Goal: Task Accomplishment & Management: Use online tool/utility

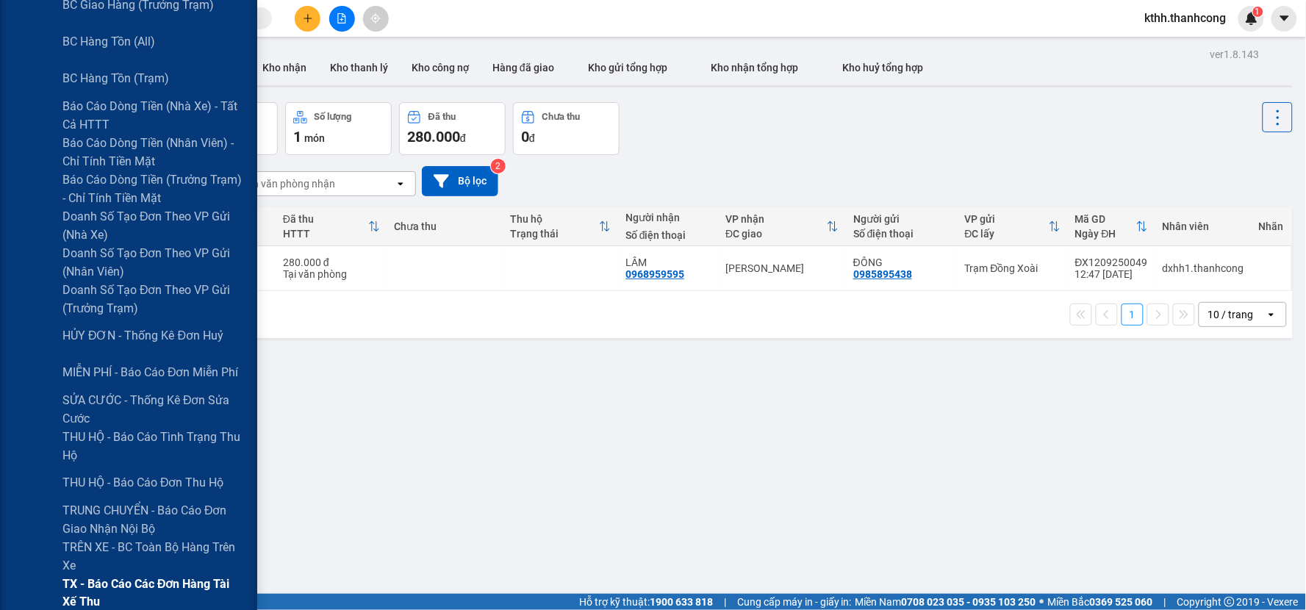
scroll to position [431, 0]
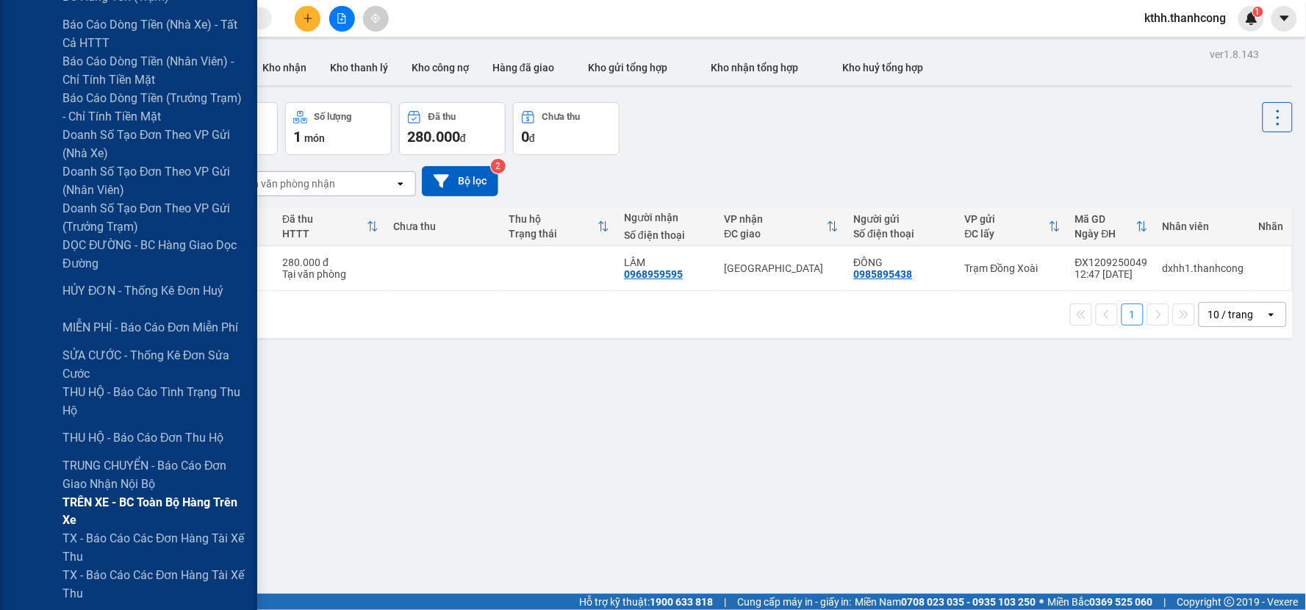
scroll to position [490, 0]
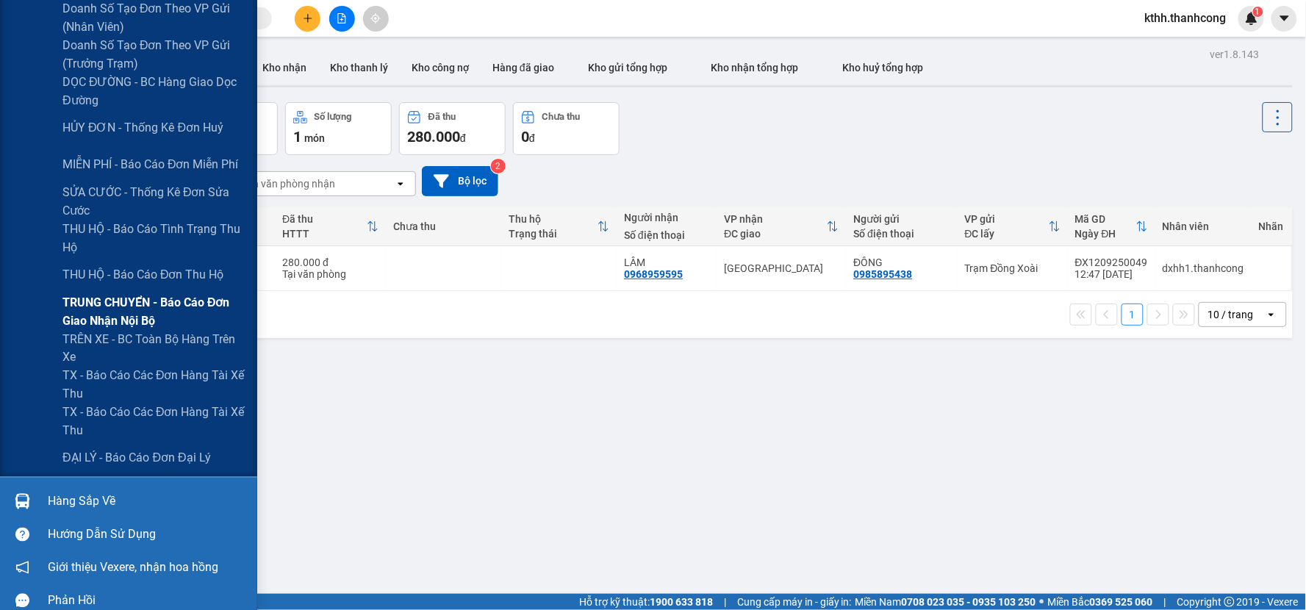
click at [179, 304] on span "TRUNG CHUYỂN - Báo cáo đơn giao nhận nội bộ" at bounding box center [154, 311] width 184 height 37
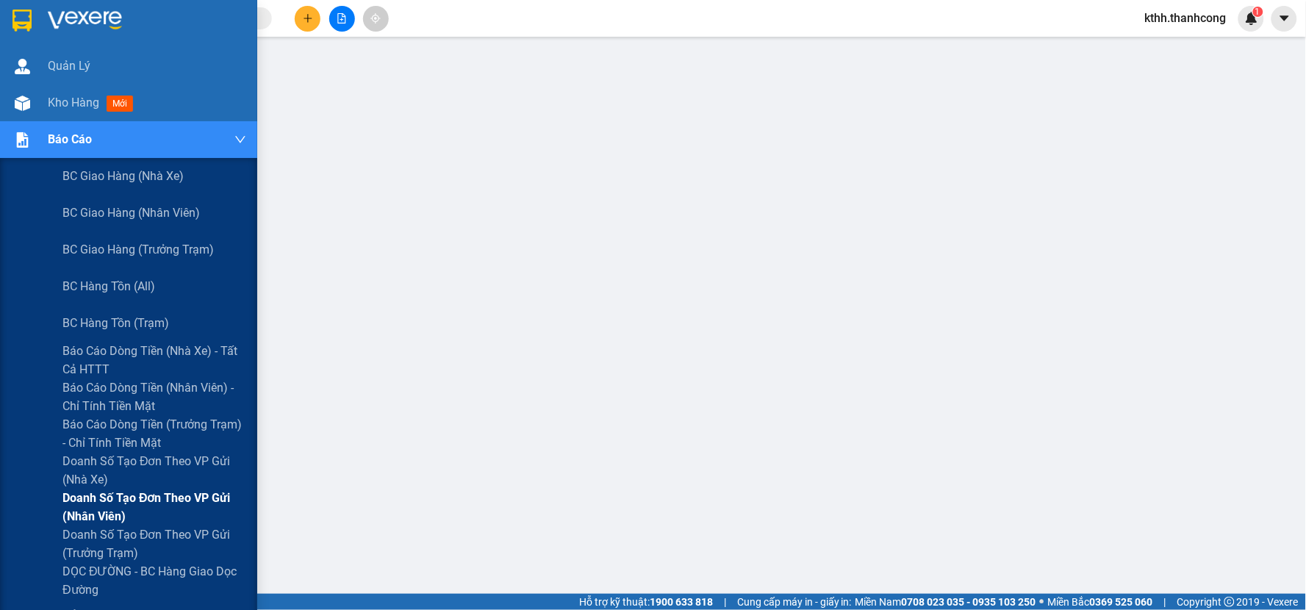
scroll to position [490, 0]
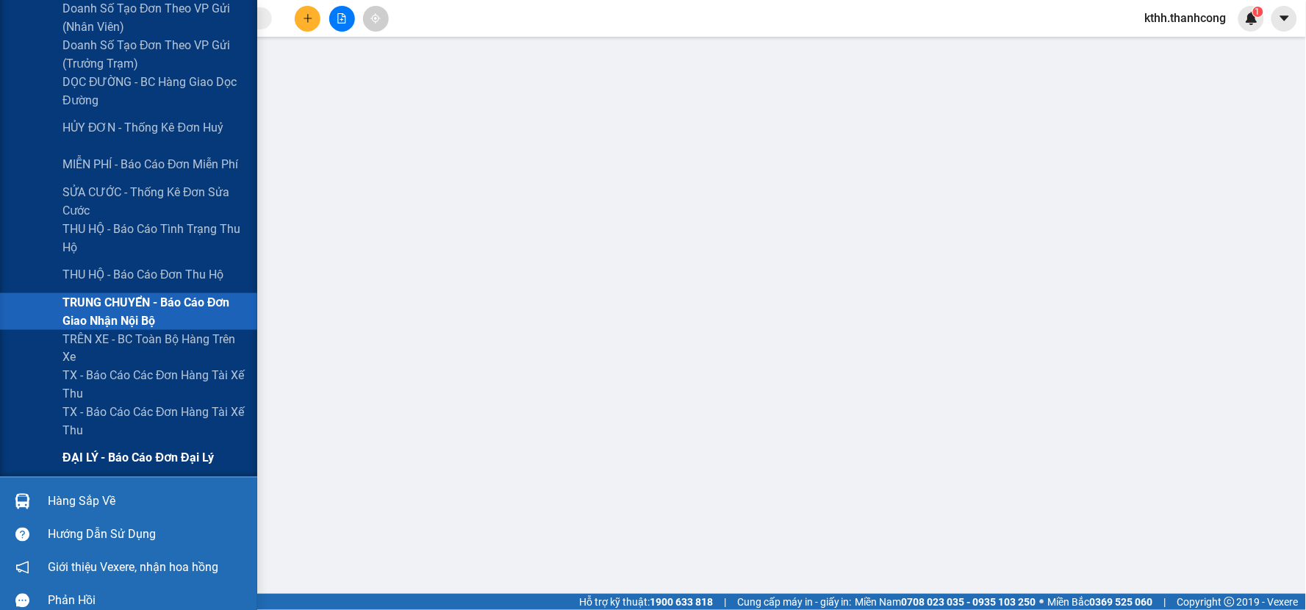
click at [163, 463] on span "ĐẠI LÝ - Báo cáo đơn đại lý" at bounding box center [137, 458] width 151 height 18
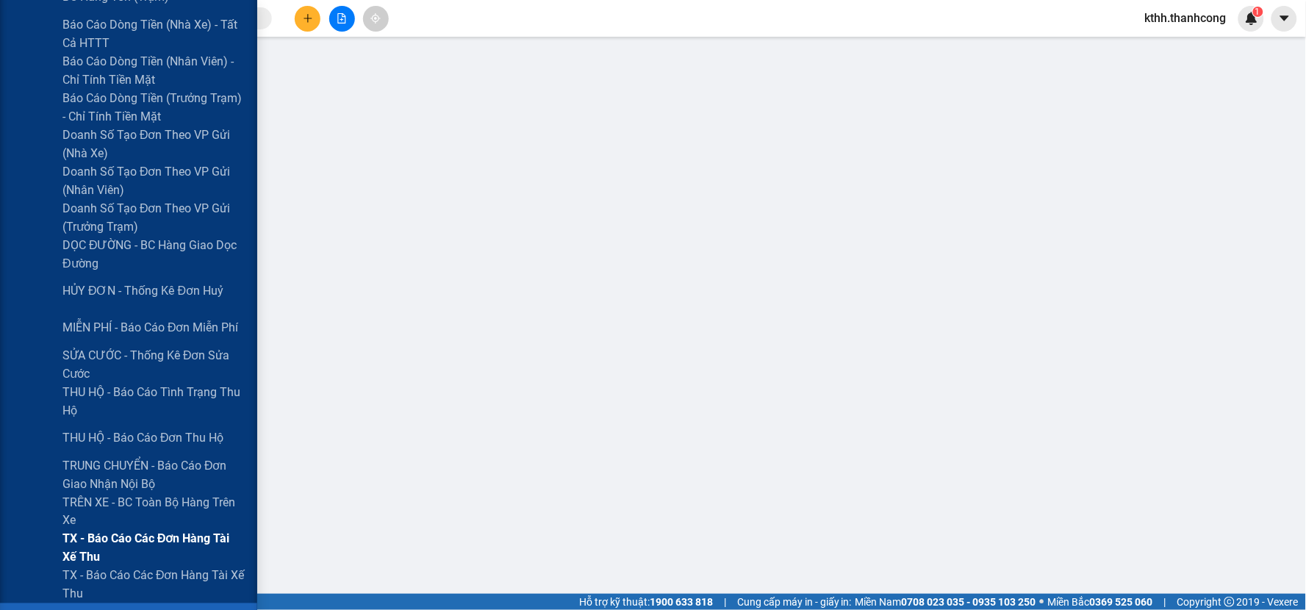
scroll to position [504, 0]
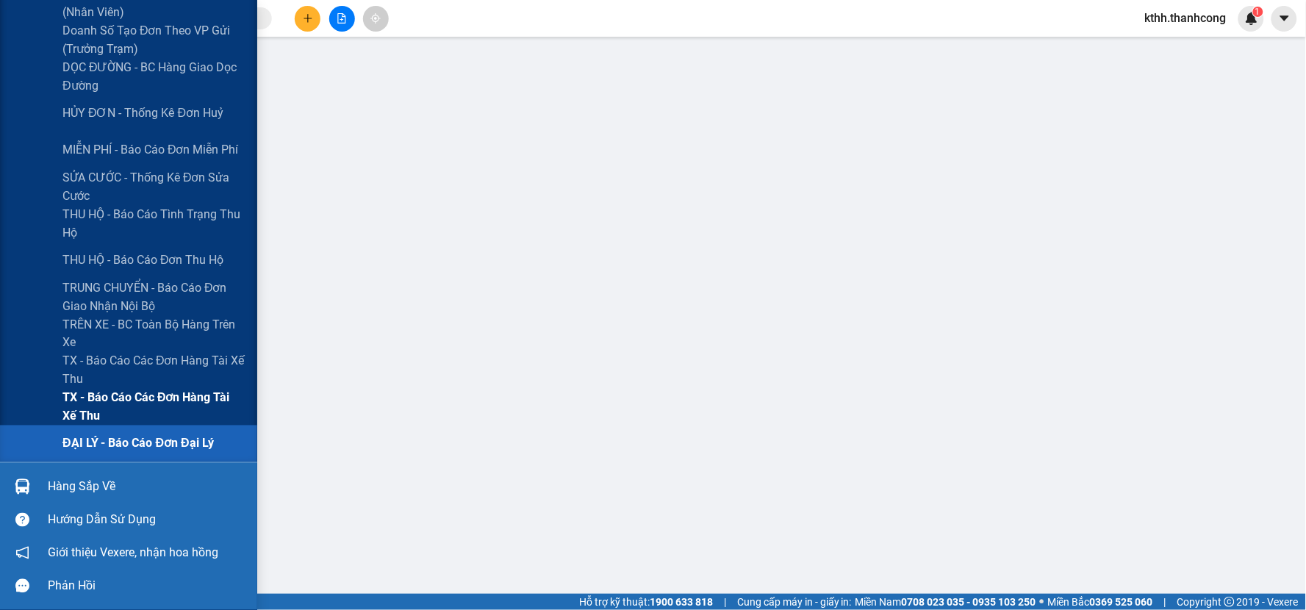
click at [204, 393] on span "TX - Báo cáo các đơn hàng tài xế thu" at bounding box center [154, 407] width 184 height 37
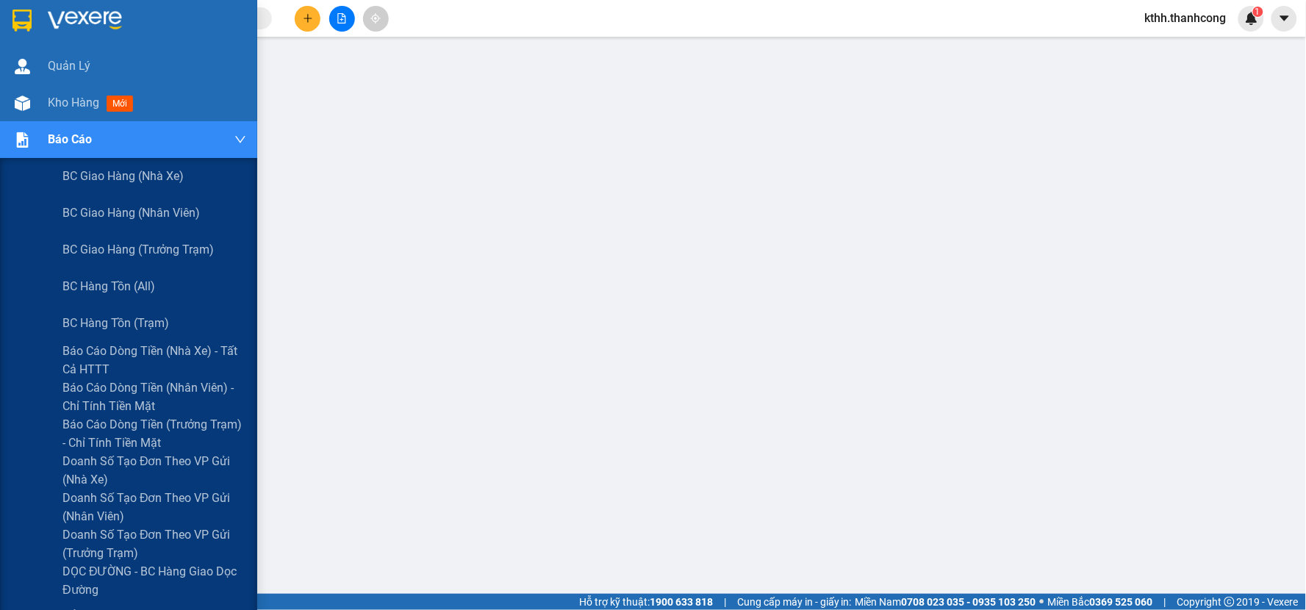
scroll to position [408, 0]
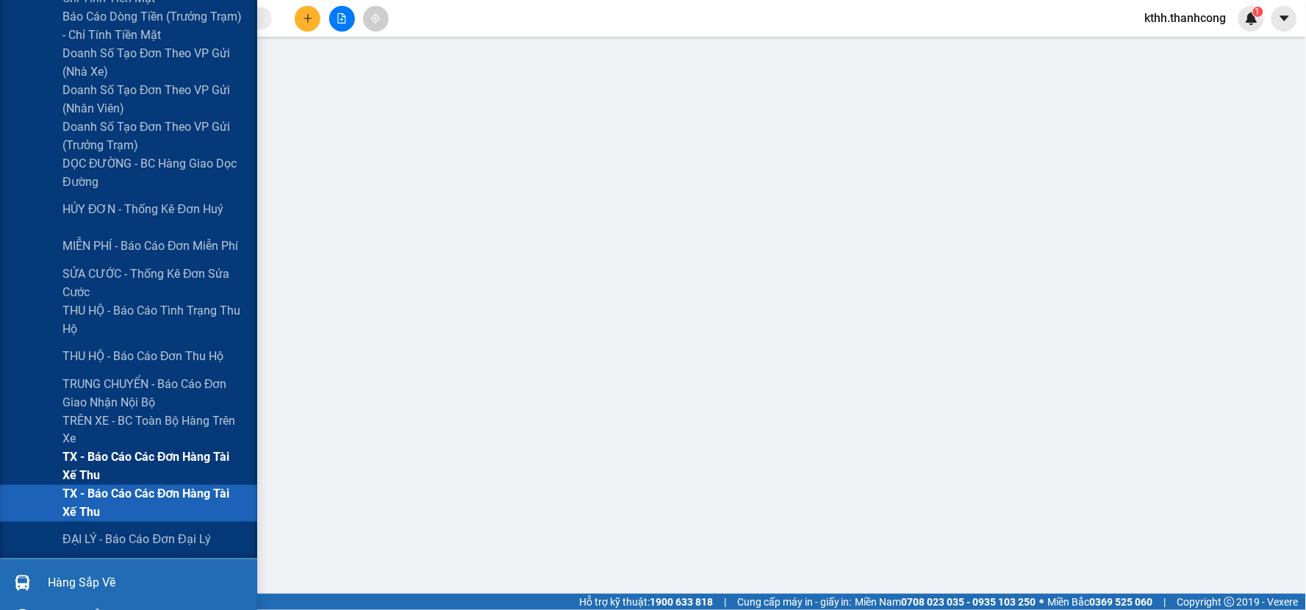
click at [118, 461] on span "TX - Báo cáo các đơn hàng tài xế thu" at bounding box center [154, 466] width 184 height 37
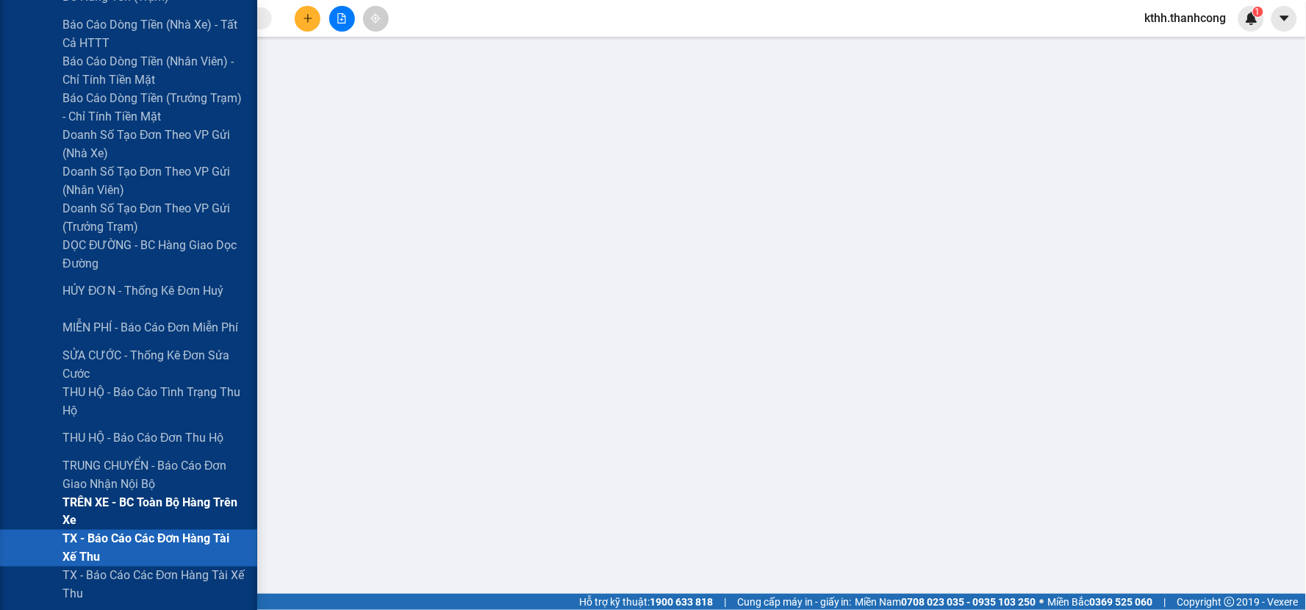
scroll to position [408, 0]
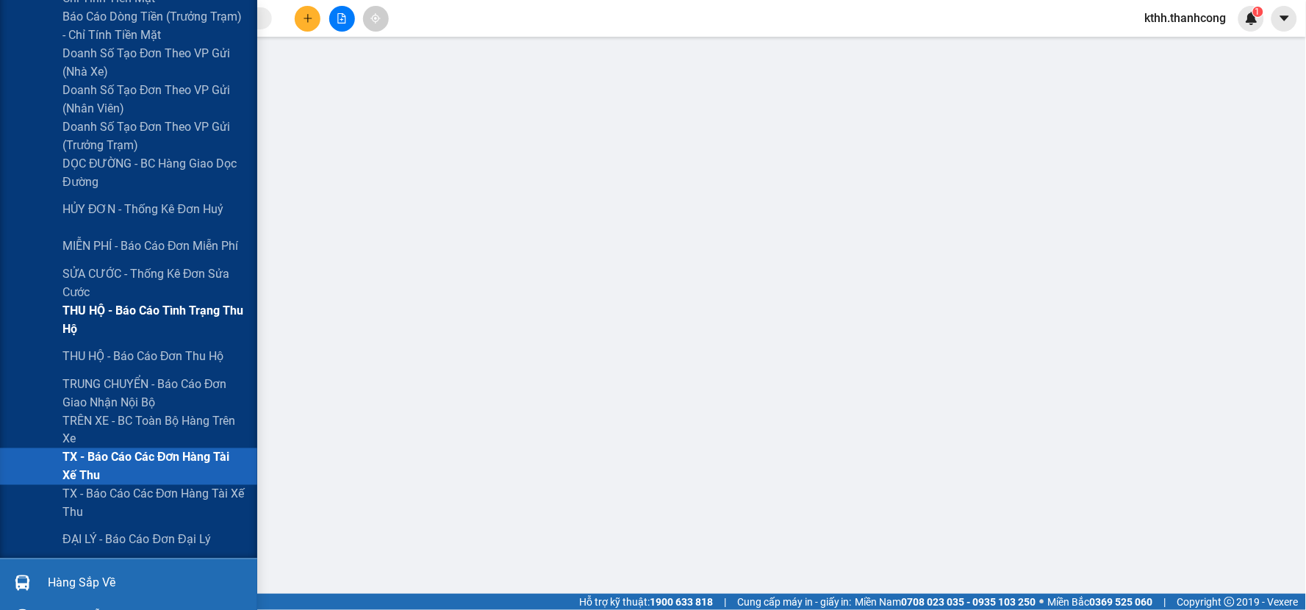
click at [195, 312] on span "THU HỘ - Báo cáo tình trạng thu hộ" at bounding box center [154, 319] width 184 height 37
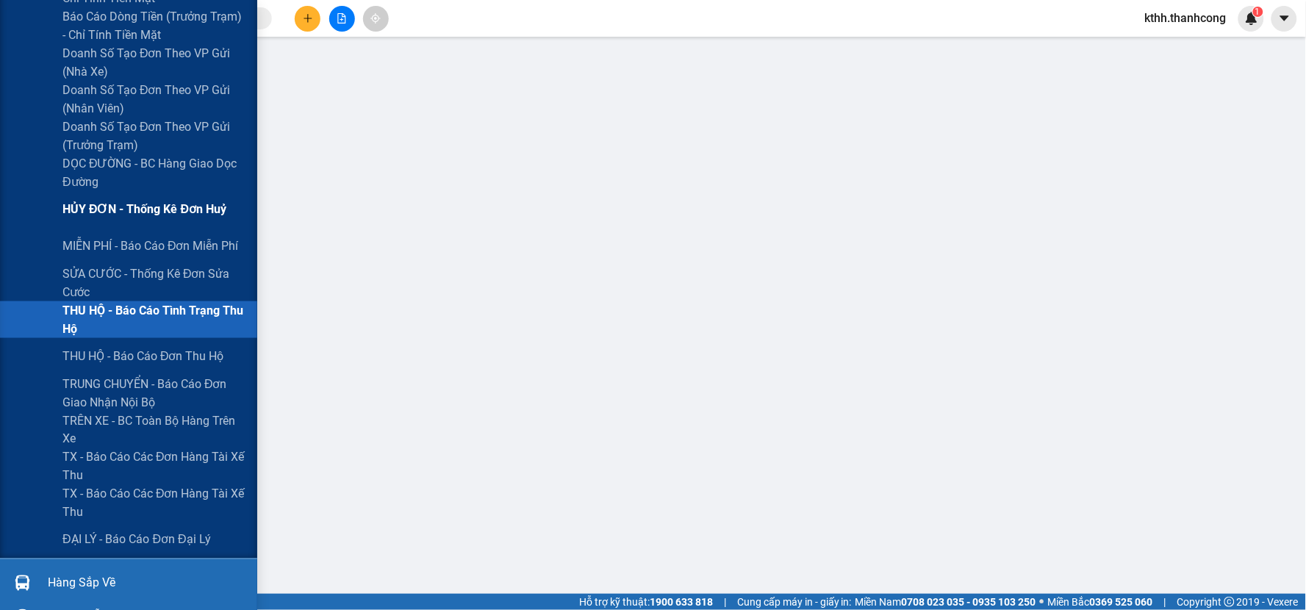
scroll to position [490, 0]
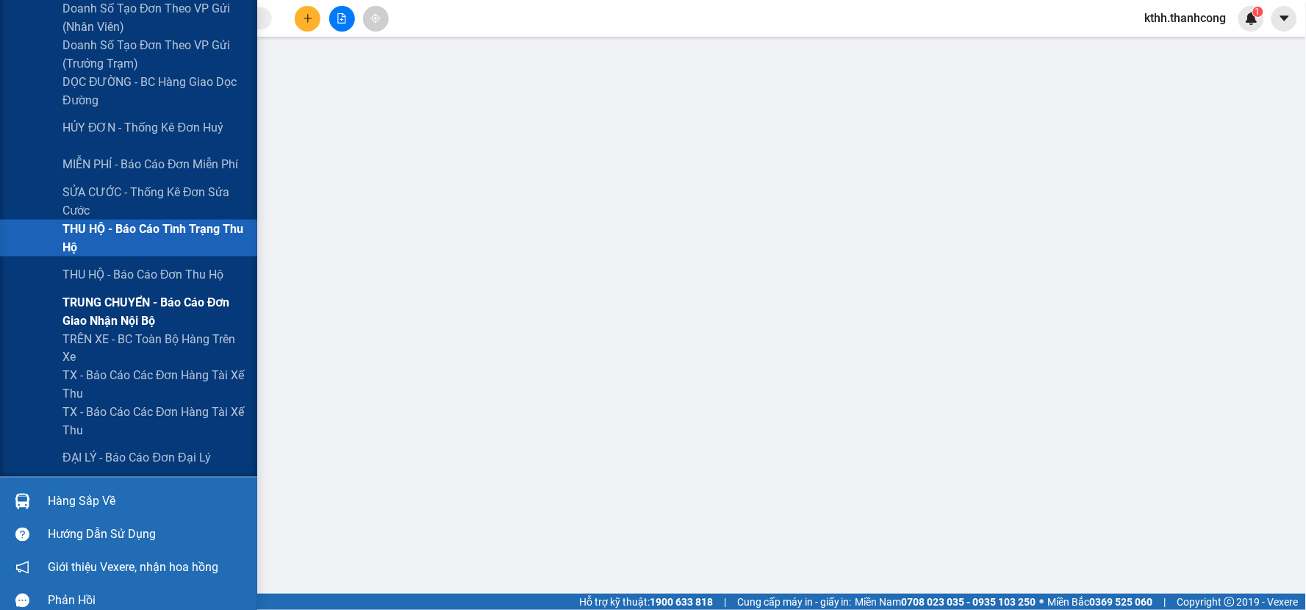
click at [179, 309] on span "TRUNG CHUYỂN - Báo cáo đơn giao nhận nội bộ" at bounding box center [154, 311] width 184 height 37
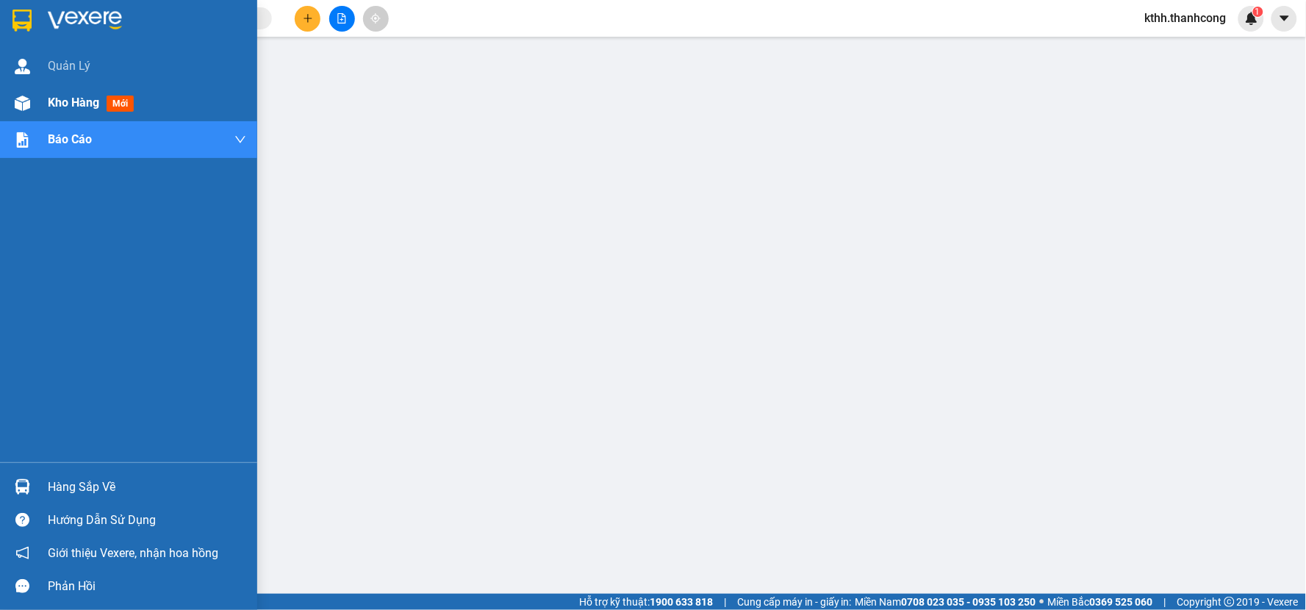
click at [74, 107] on span "Kho hàng" at bounding box center [73, 103] width 51 height 14
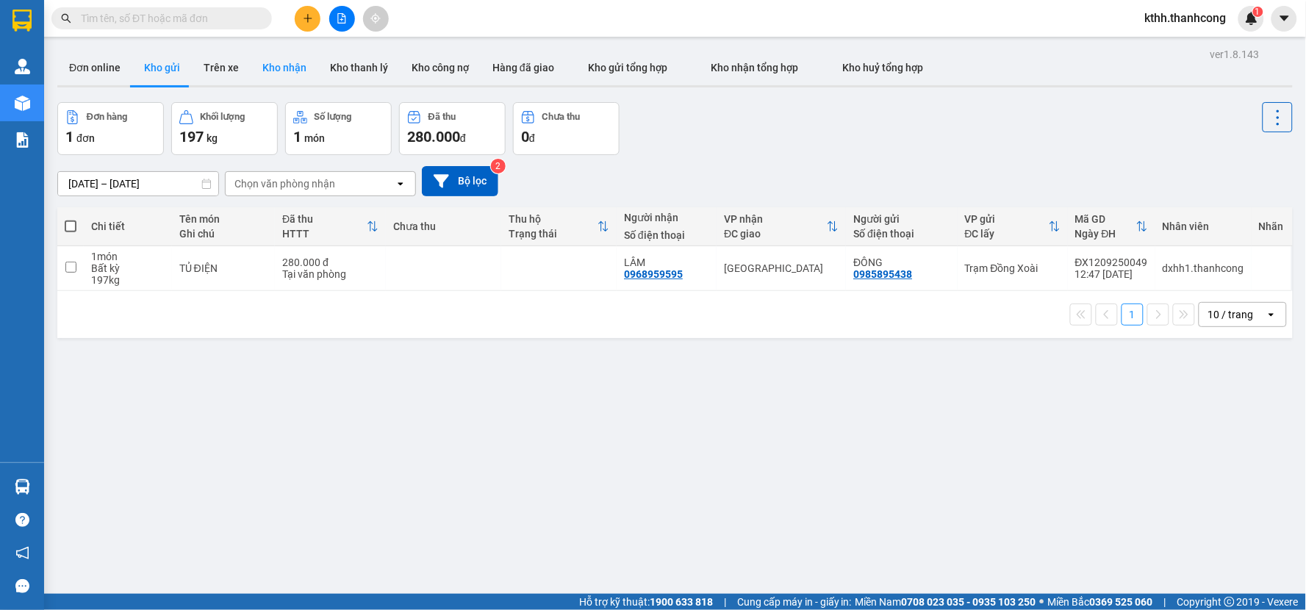
click at [268, 63] on button "Kho nhận" at bounding box center [285, 67] width 68 height 35
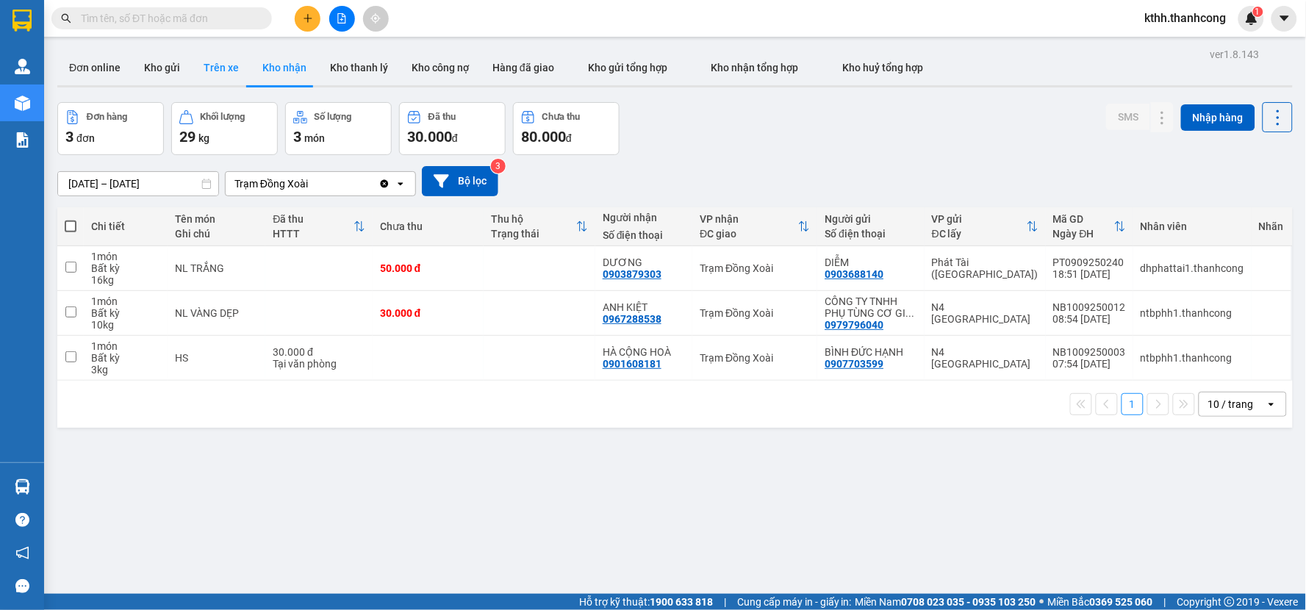
click at [215, 74] on button "Trên xe" at bounding box center [221, 67] width 59 height 35
type input "11/09/2025 – 12/09/2025"
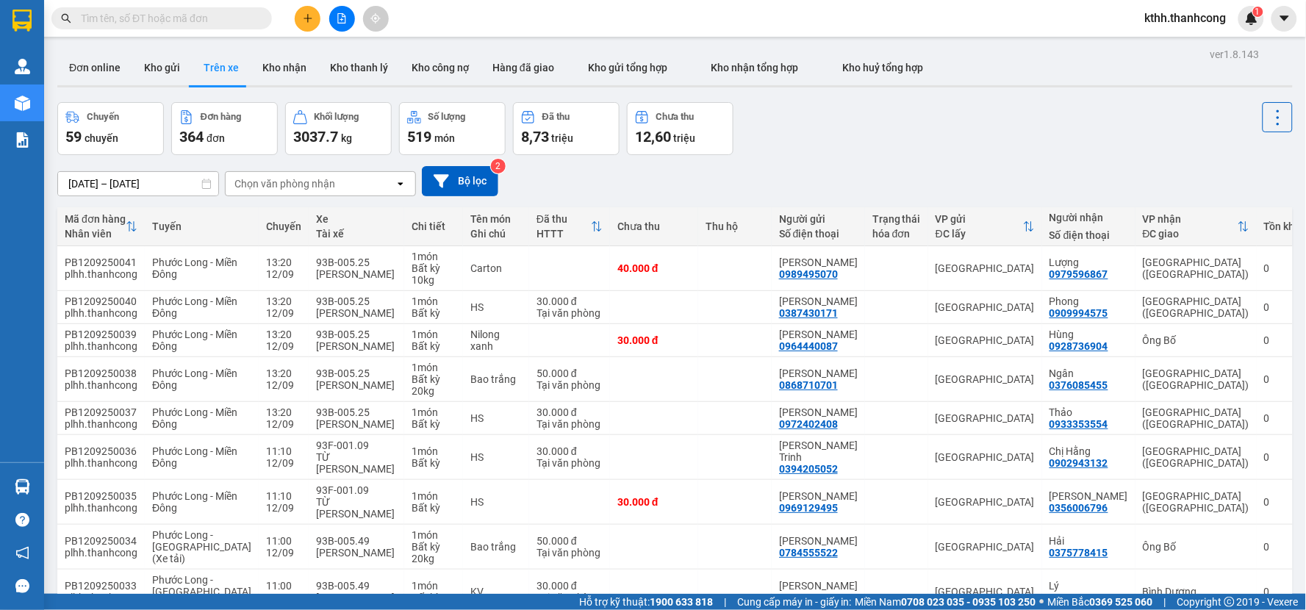
click at [1144, 17] on span "kthh.thanhcong" at bounding box center [1185, 18] width 105 height 18
click at [1153, 40] on li "Đăng xuất" at bounding box center [1185, 46] width 108 height 24
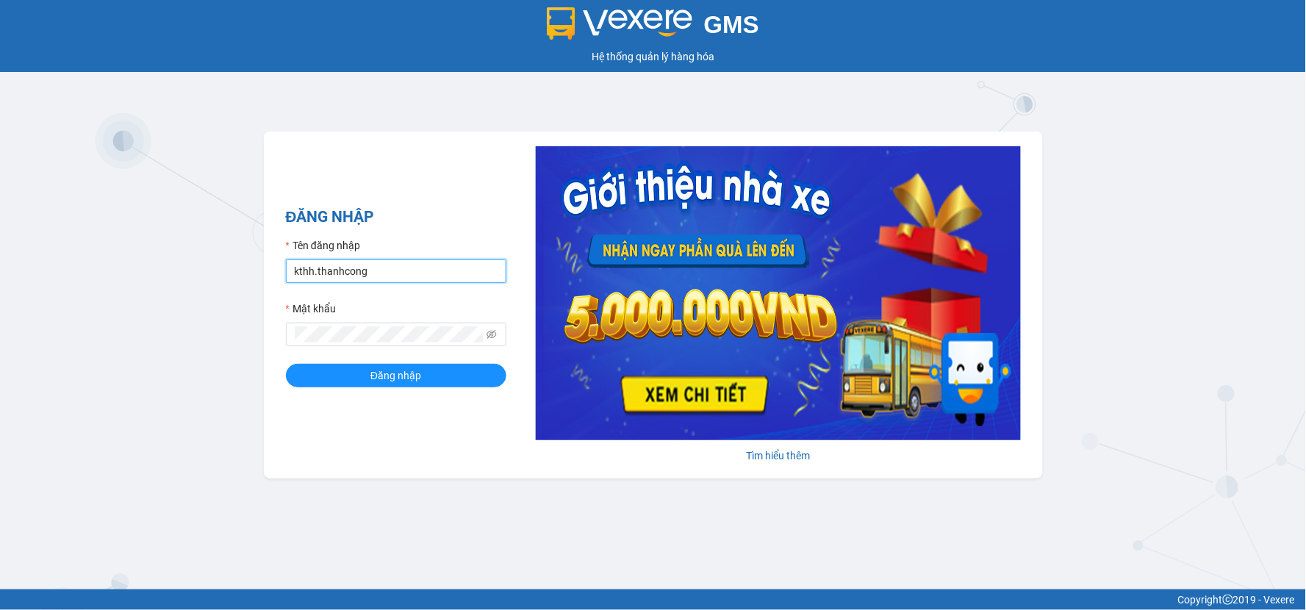
click at [349, 270] on input "kthh.thanhcong" at bounding box center [396, 271] width 221 height 24
type input "dxhh.thanhcong"
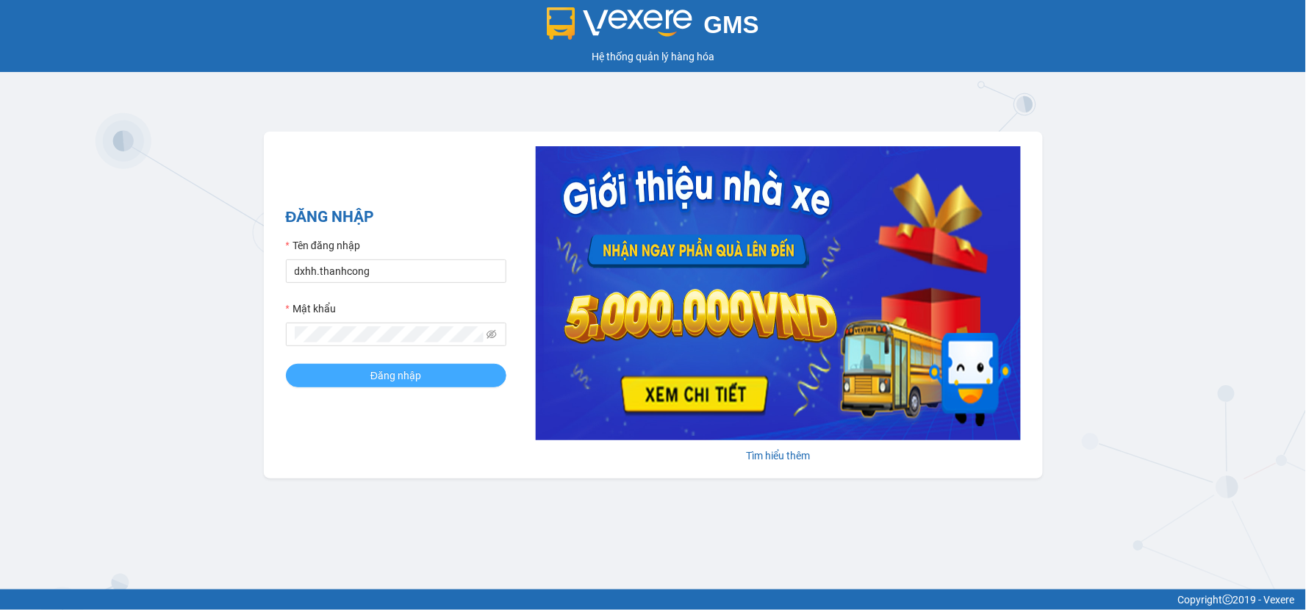
click at [409, 379] on span "Đăng nhập" at bounding box center [395, 376] width 51 height 16
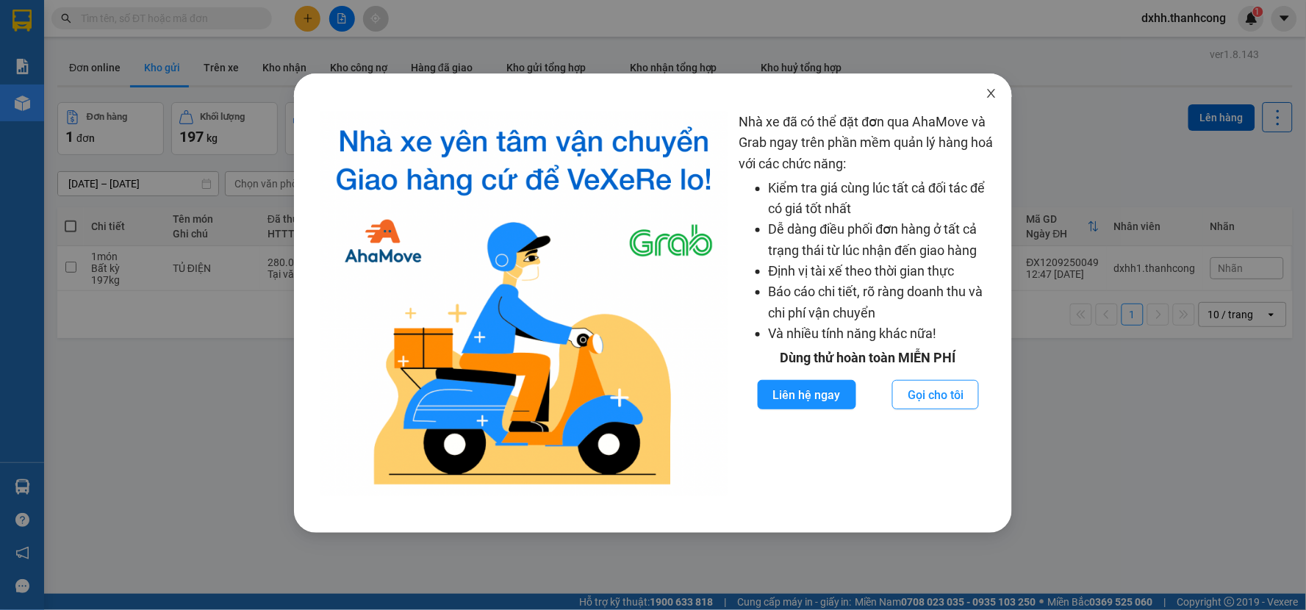
click at [984, 96] on span "Close" at bounding box center [991, 94] width 41 height 41
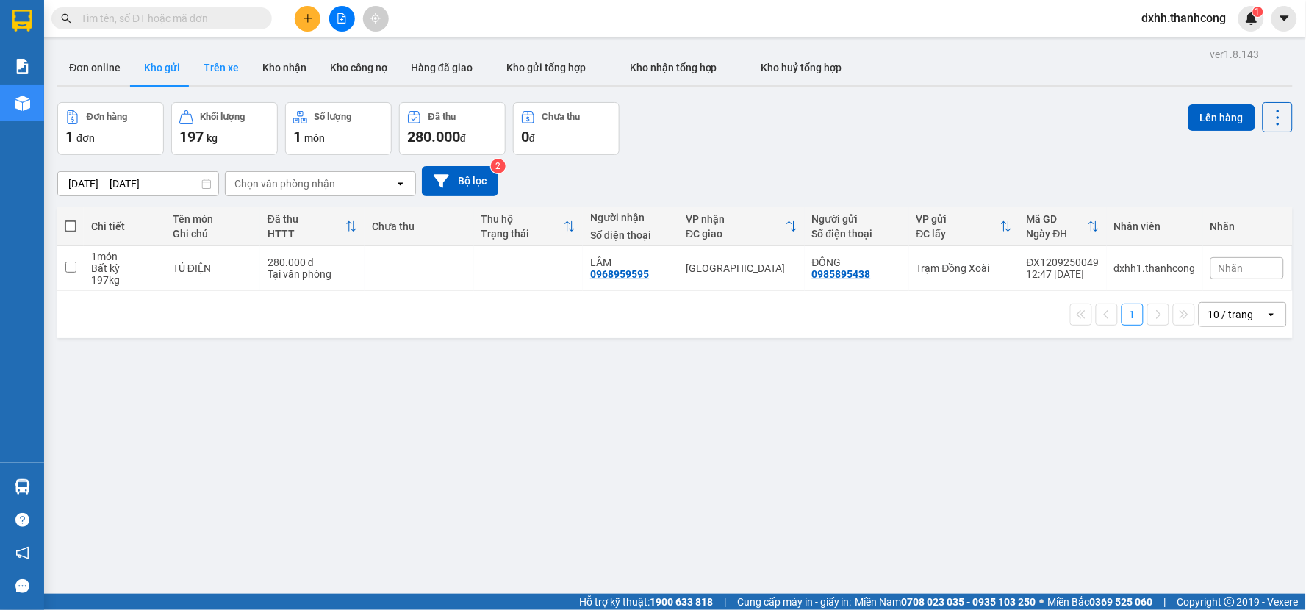
click at [214, 69] on button "Trên xe" at bounding box center [221, 67] width 59 height 35
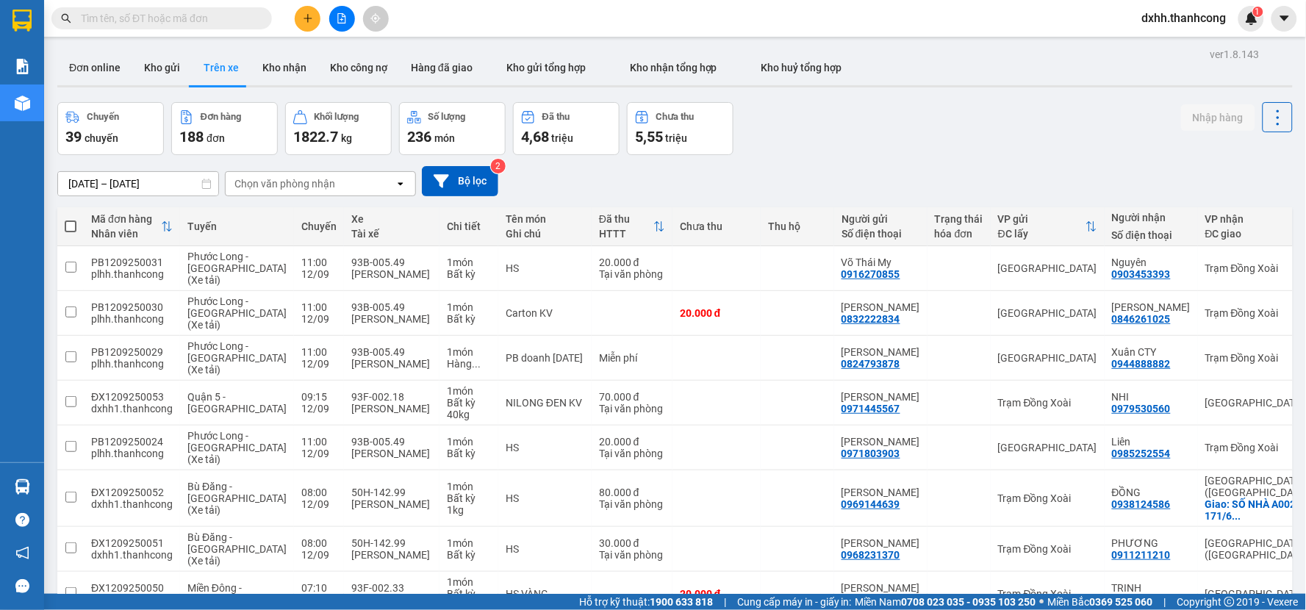
click at [1170, 24] on span "dxhh.thanhcong" at bounding box center [1185, 18] width 108 height 18
click at [1183, 51] on span "Đăng xuất" at bounding box center [1192, 45] width 78 height 16
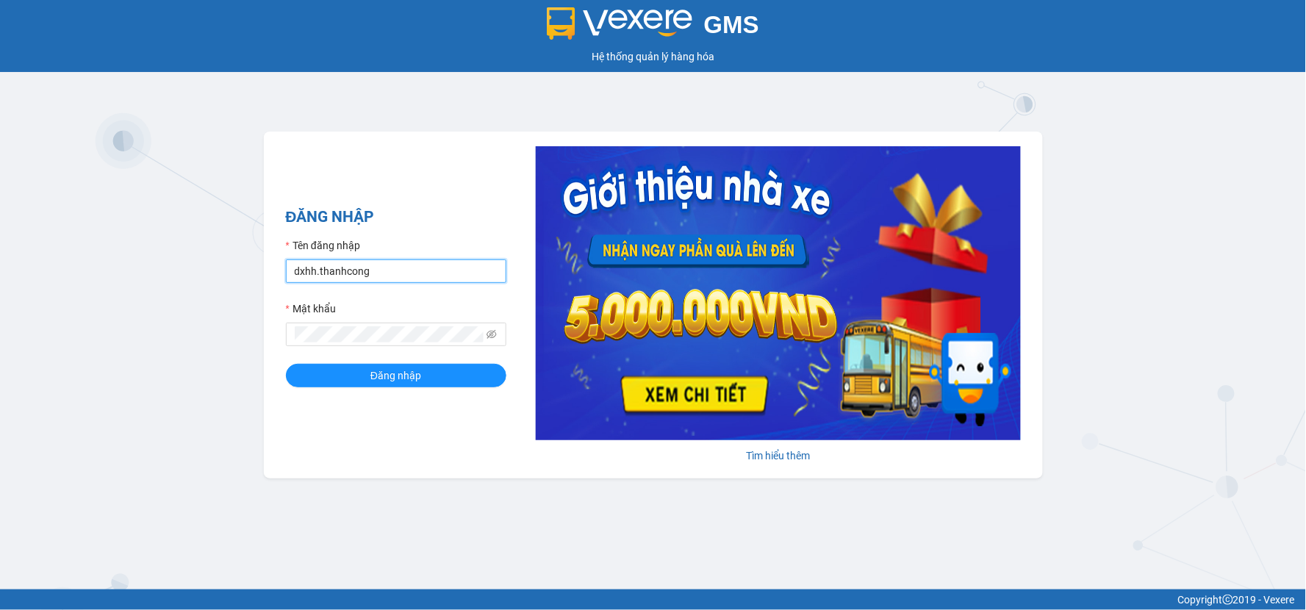
click at [348, 276] on input "dxhh.thanhcong" at bounding box center [396, 271] width 221 height 24
type input "kthh.thanhcong"
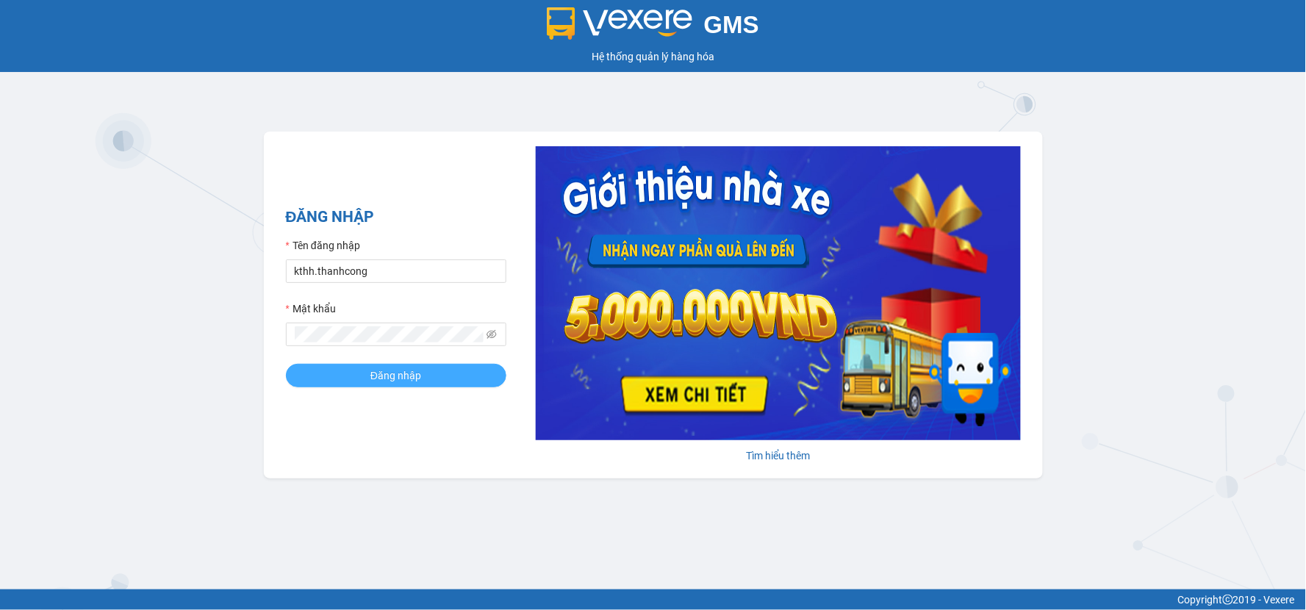
click at [420, 373] on span "Đăng nhập" at bounding box center [395, 376] width 51 height 16
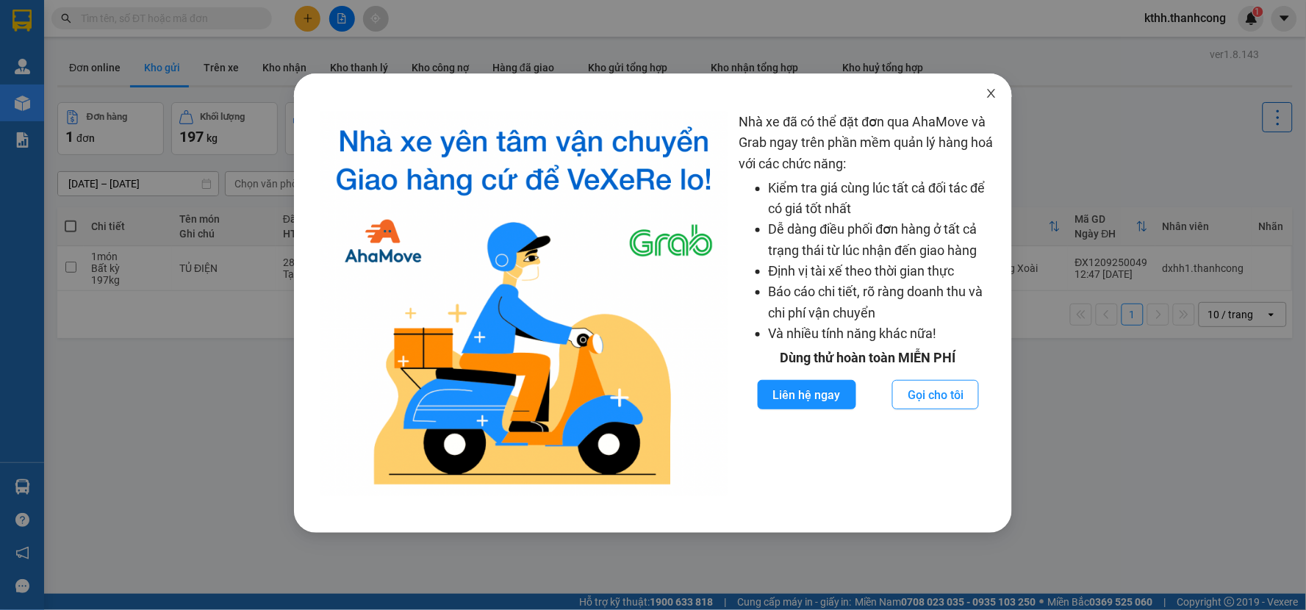
click at [986, 92] on icon "close" at bounding box center [992, 93] width 12 height 12
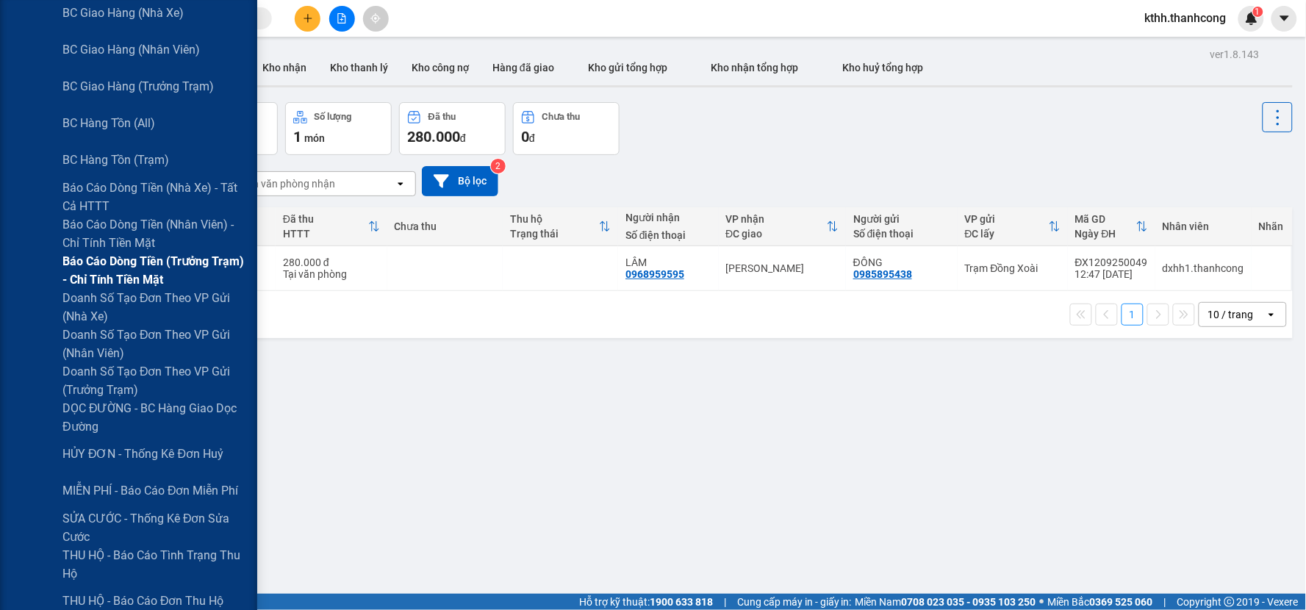
scroll to position [245, 0]
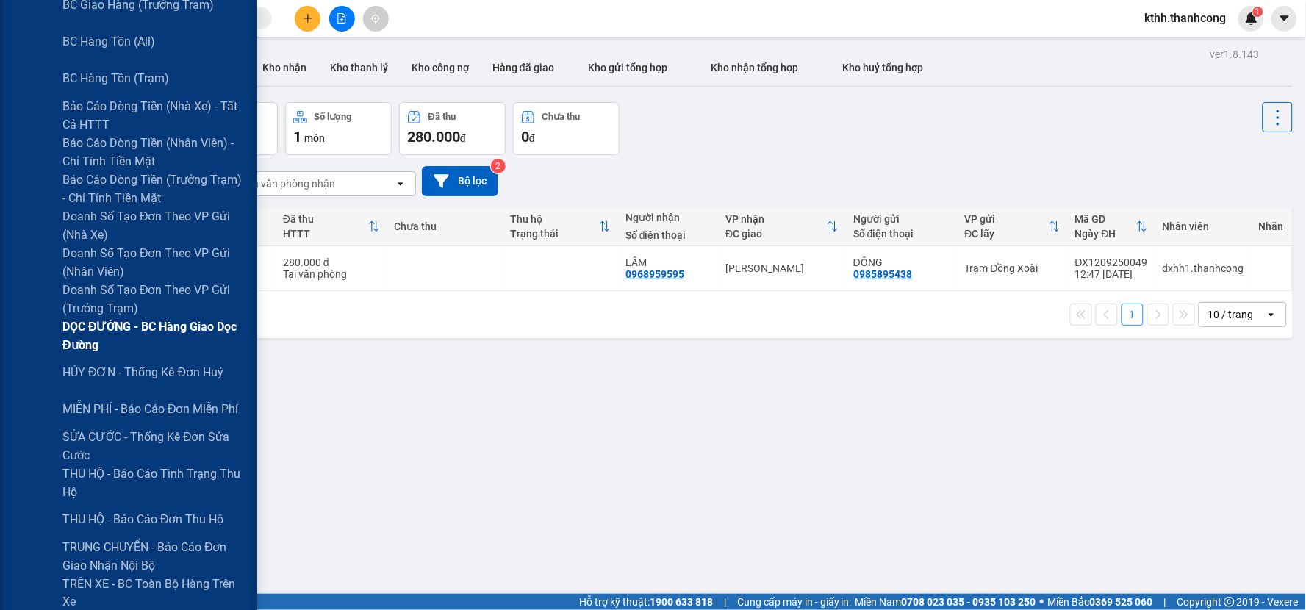
click at [147, 329] on span "DỌC ĐƯỜNG - BC hàng giao dọc đường" at bounding box center [154, 336] width 184 height 37
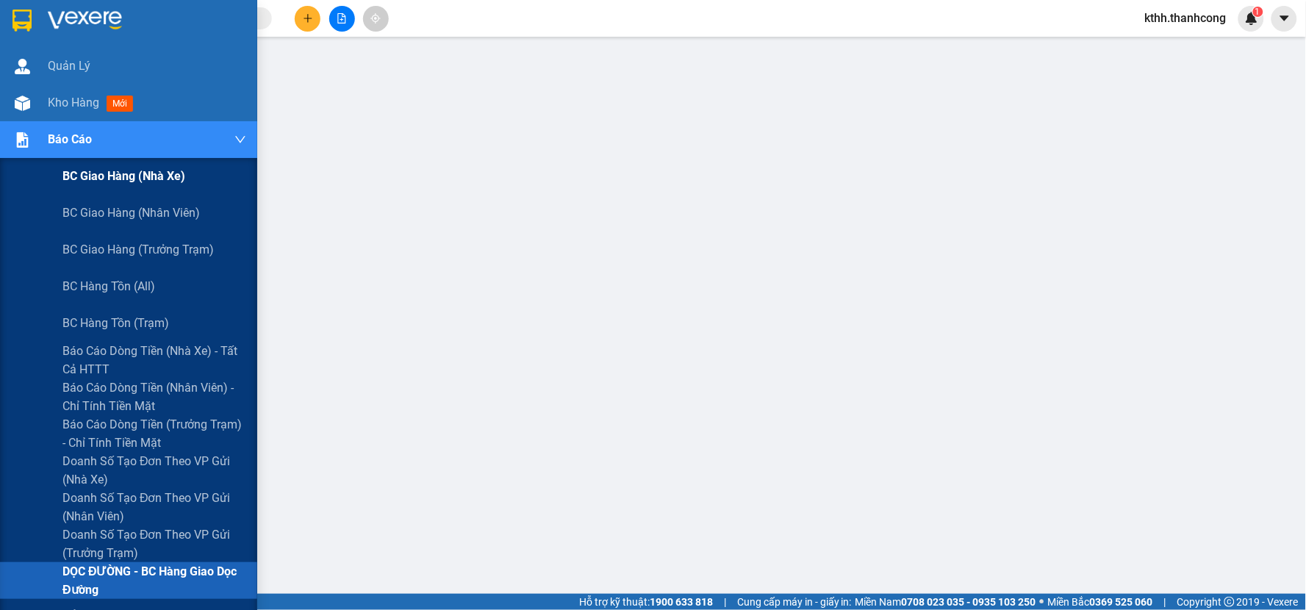
click at [154, 179] on span "BC giao hàng (nhà xe)" at bounding box center [123, 176] width 123 height 18
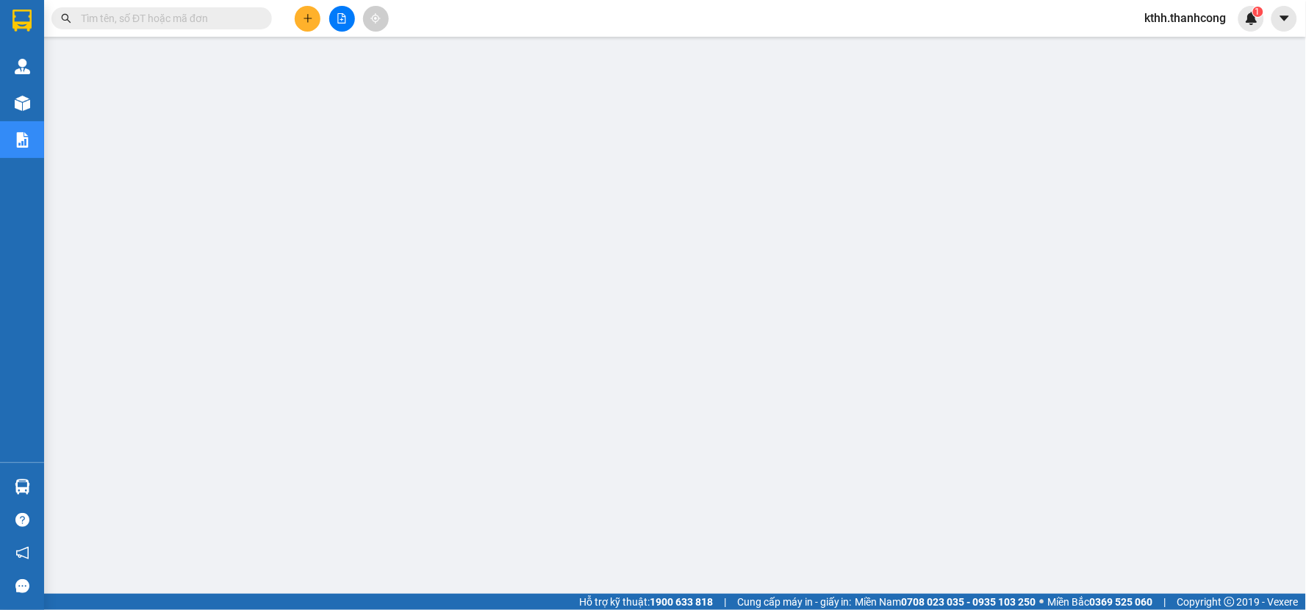
click at [1186, 24] on span "kthh.thanhcong" at bounding box center [1185, 18] width 105 height 18
click at [1185, 44] on span "Đăng xuất" at bounding box center [1193, 45] width 76 height 16
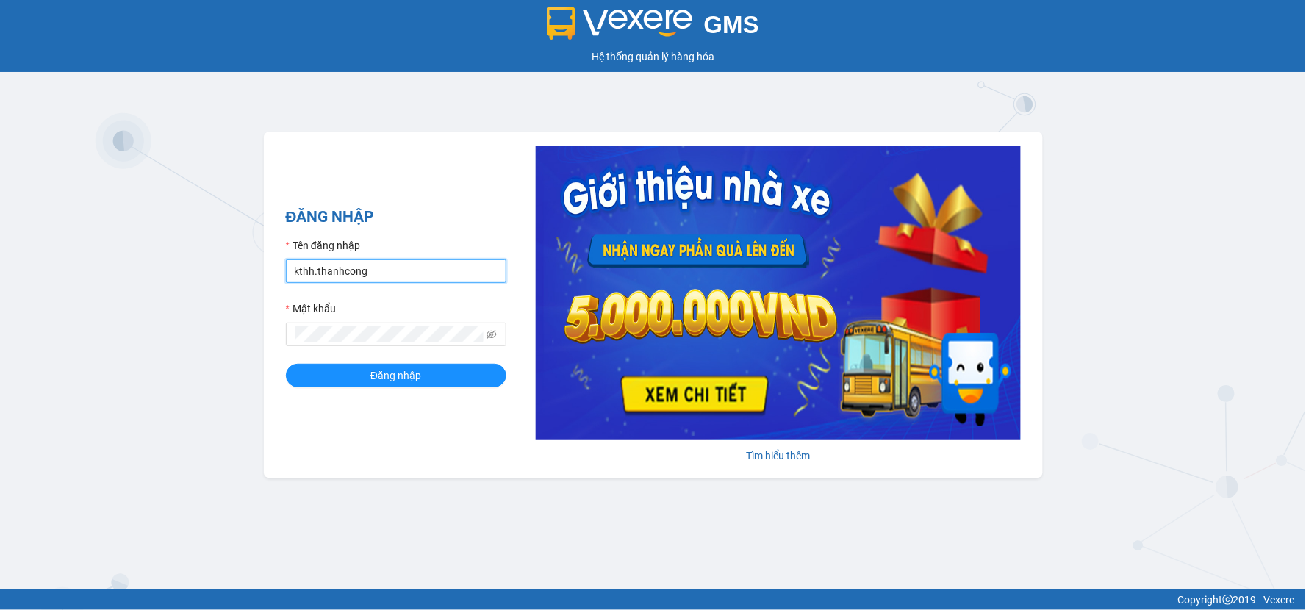
drag, startPoint x: 412, startPoint y: 268, endPoint x: 420, endPoint y: 269, distance: 8.9
click at [412, 268] on input "kthh.thanhcong" at bounding box center [396, 271] width 221 height 24
type input "dxhh.thanhcong"
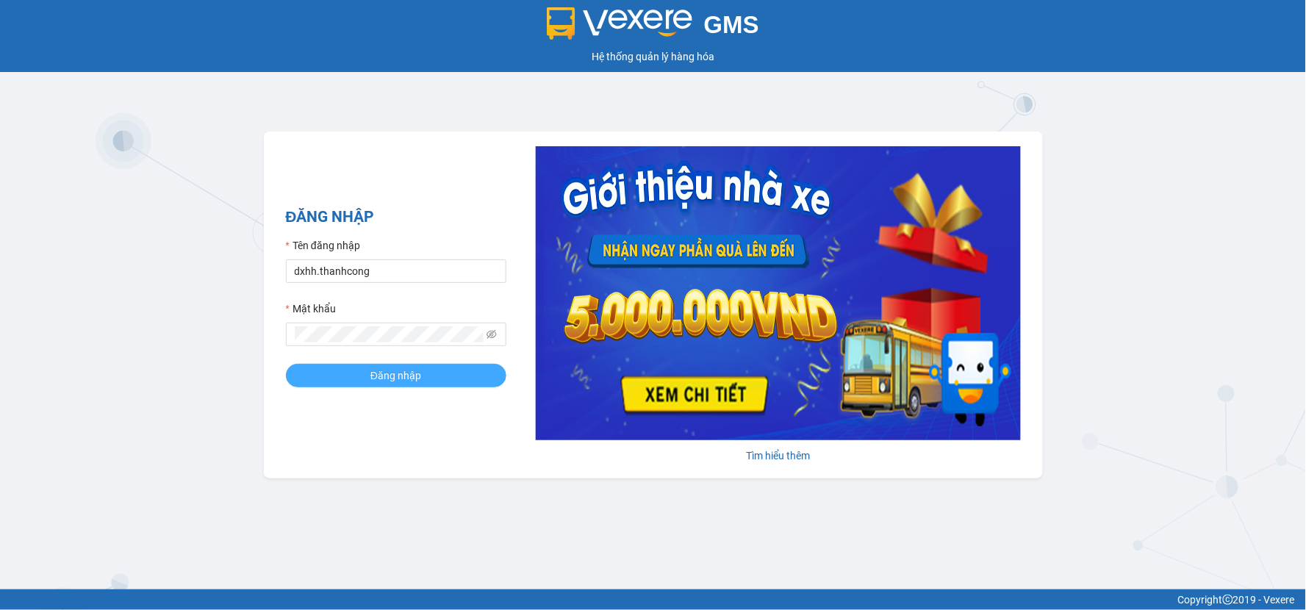
click at [373, 376] on span "Đăng nhập" at bounding box center [395, 376] width 51 height 16
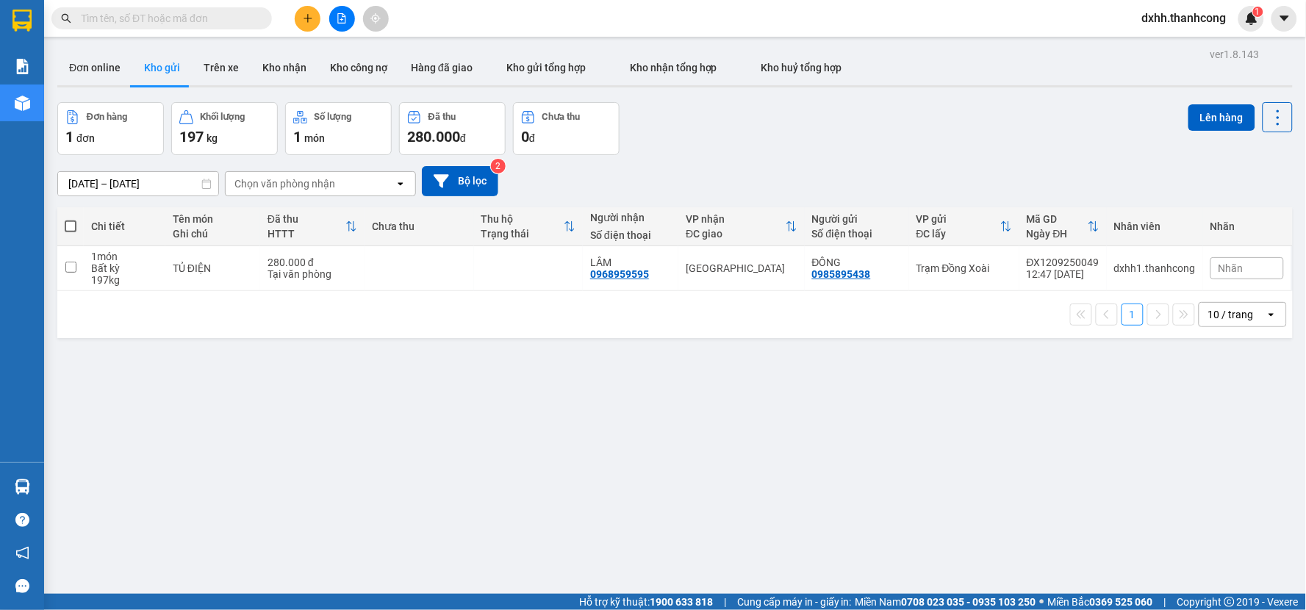
click at [523, 453] on div "ver 1.8.143 Đơn online Kho gửi Trên xe Kho nhận Kho công nợ Hàng đã giao Kho gử…" at bounding box center [674, 349] width 1247 height 610
click at [1169, 15] on span "dxhh.thanhcong" at bounding box center [1185, 18] width 108 height 18
click at [1166, 45] on span "Đăng xuất" at bounding box center [1192, 45] width 78 height 16
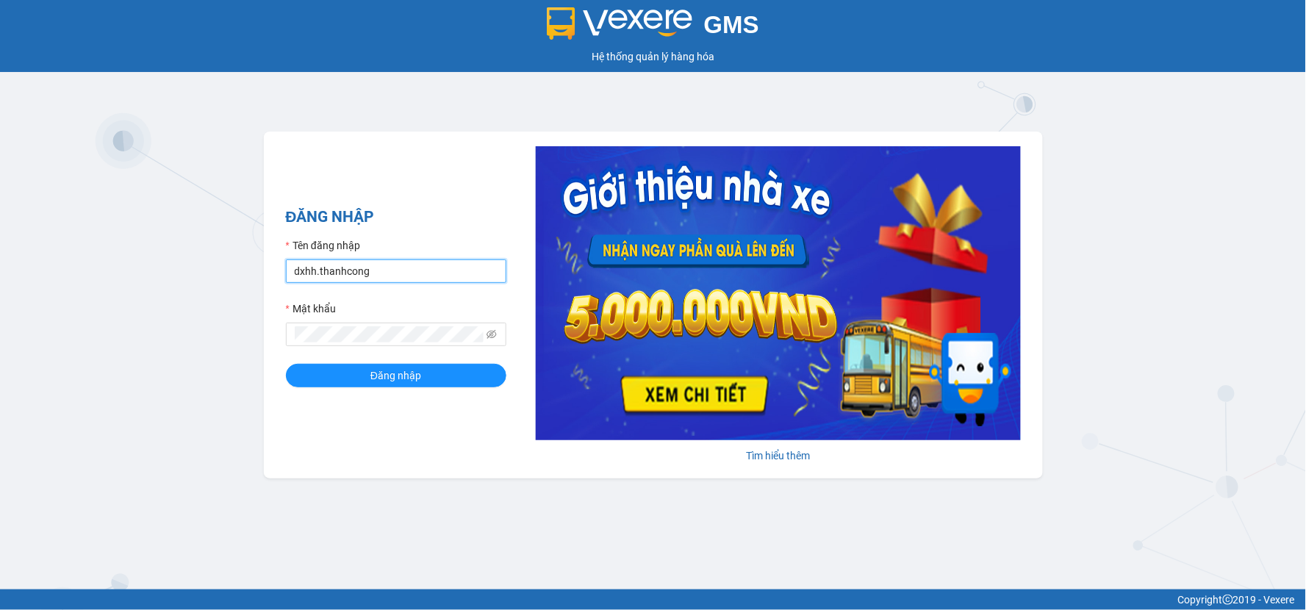
click at [420, 276] on input "dxhh.thanhcong" at bounding box center [396, 271] width 221 height 24
type input "kthh.thanhcong"
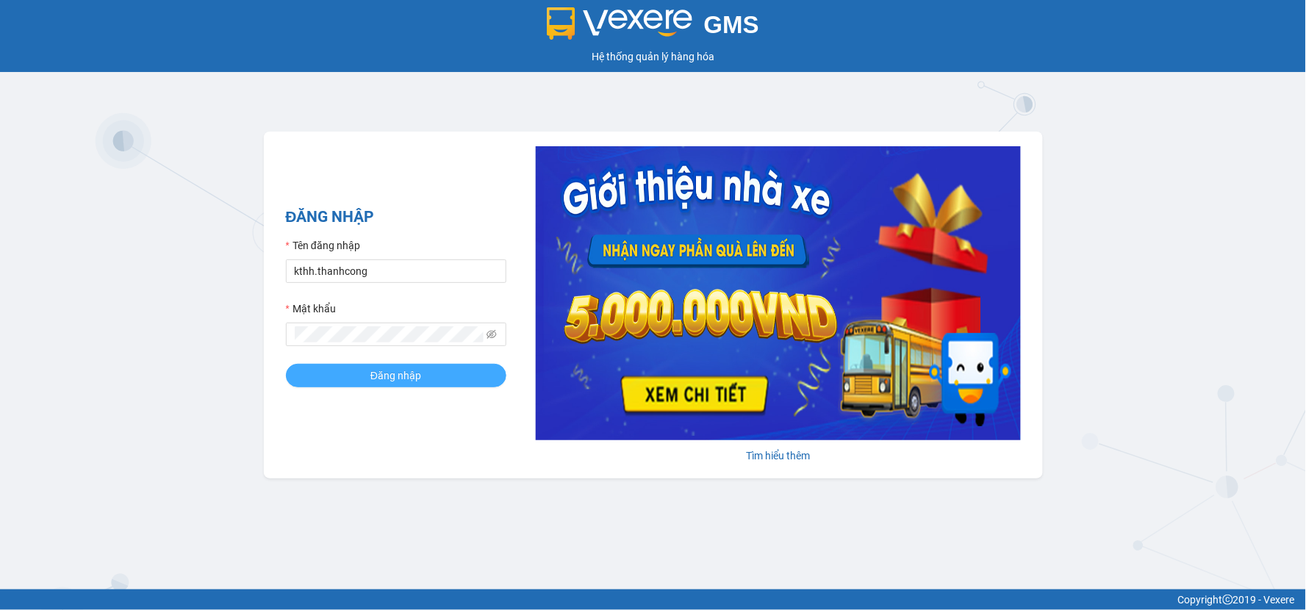
click at [417, 370] on span "Đăng nhập" at bounding box center [395, 376] width 51 height 16
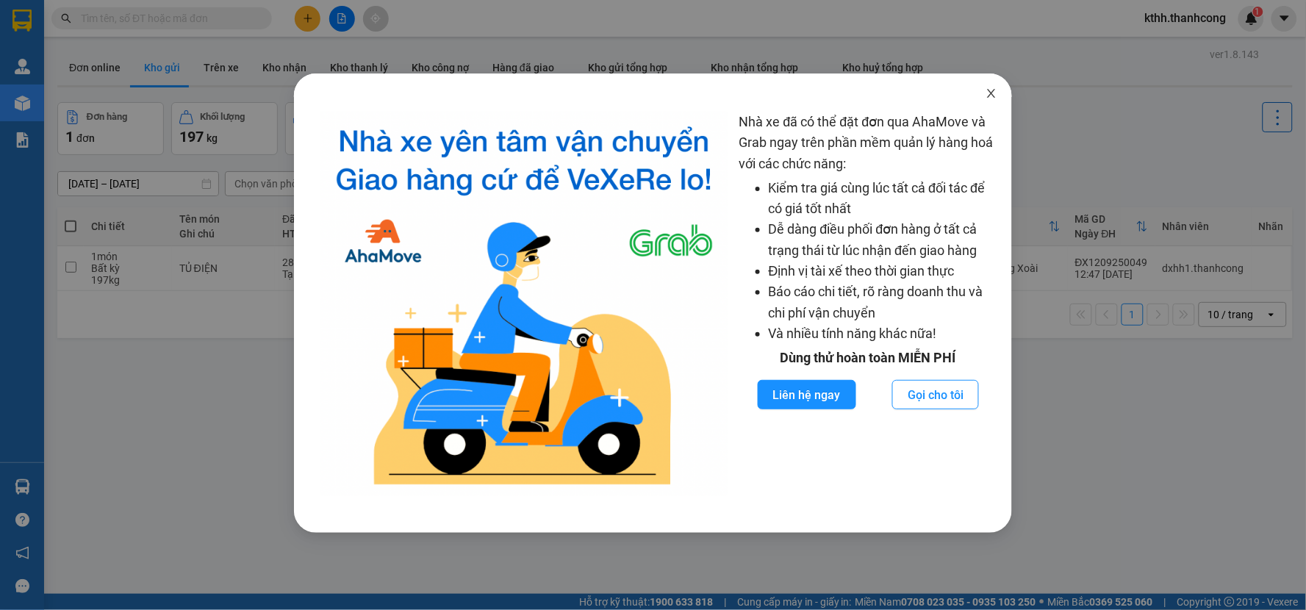
click at [991, 90] on icon "close" at bounding box center [992, 93] width 12 height 12
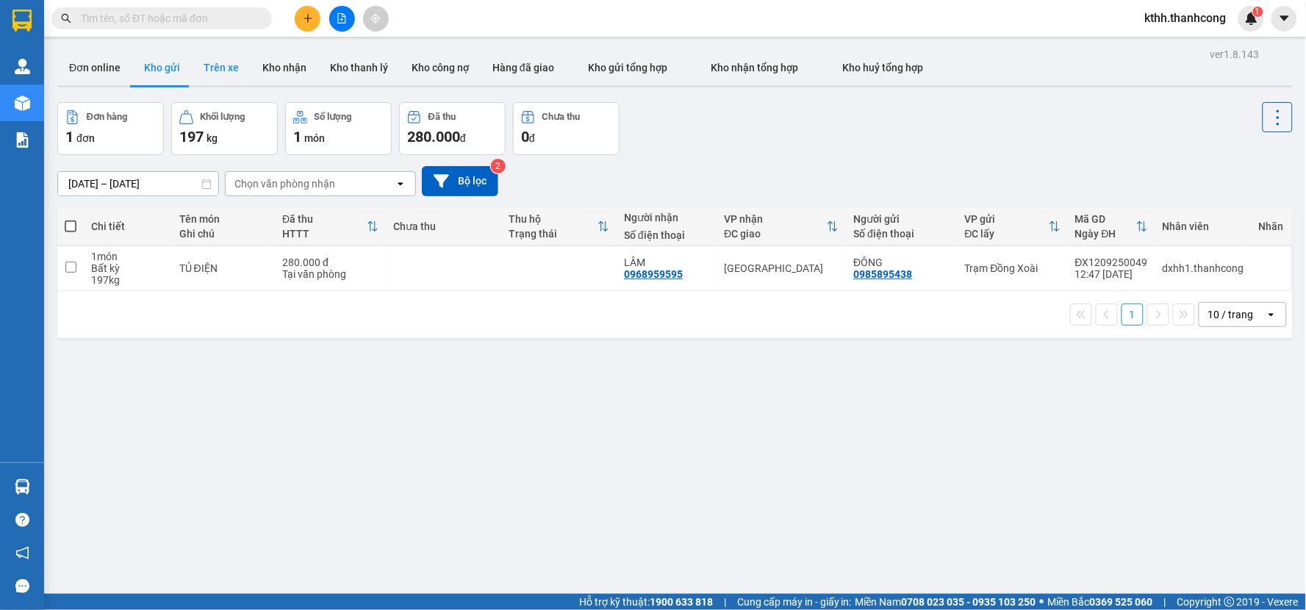
click at [226, 71] on button "Trên xe" at bounding box center [221, 67] width 59 height 35
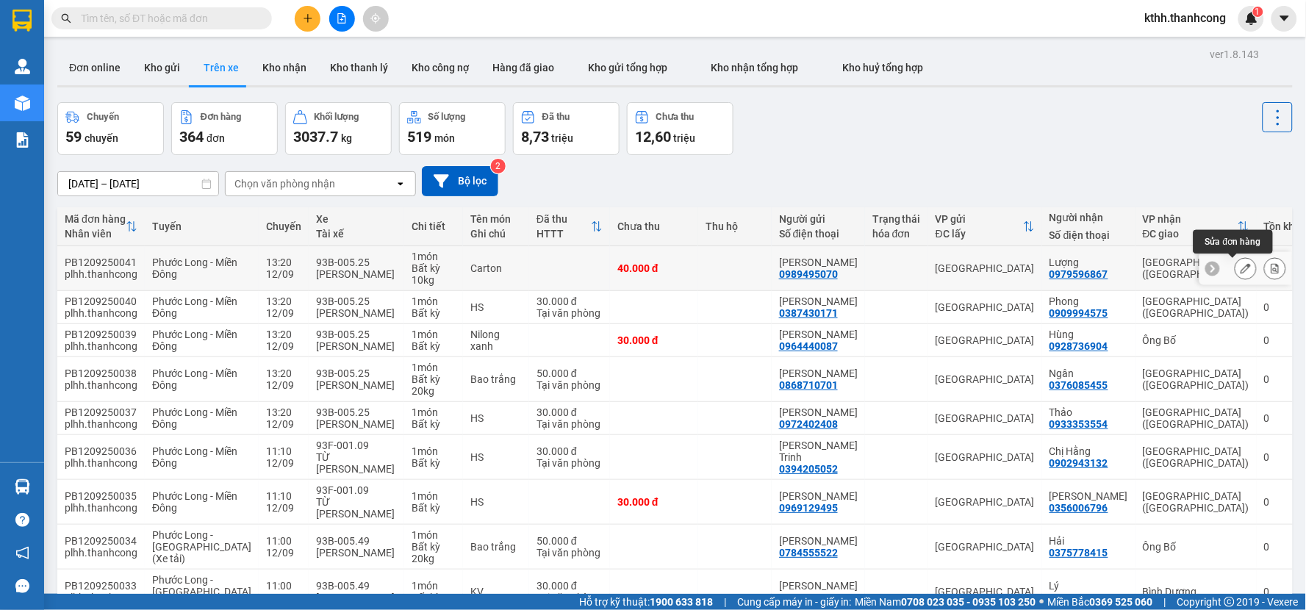
click at [1241, 266] on icon at bounding box center [1246, 268] width 10 height 10
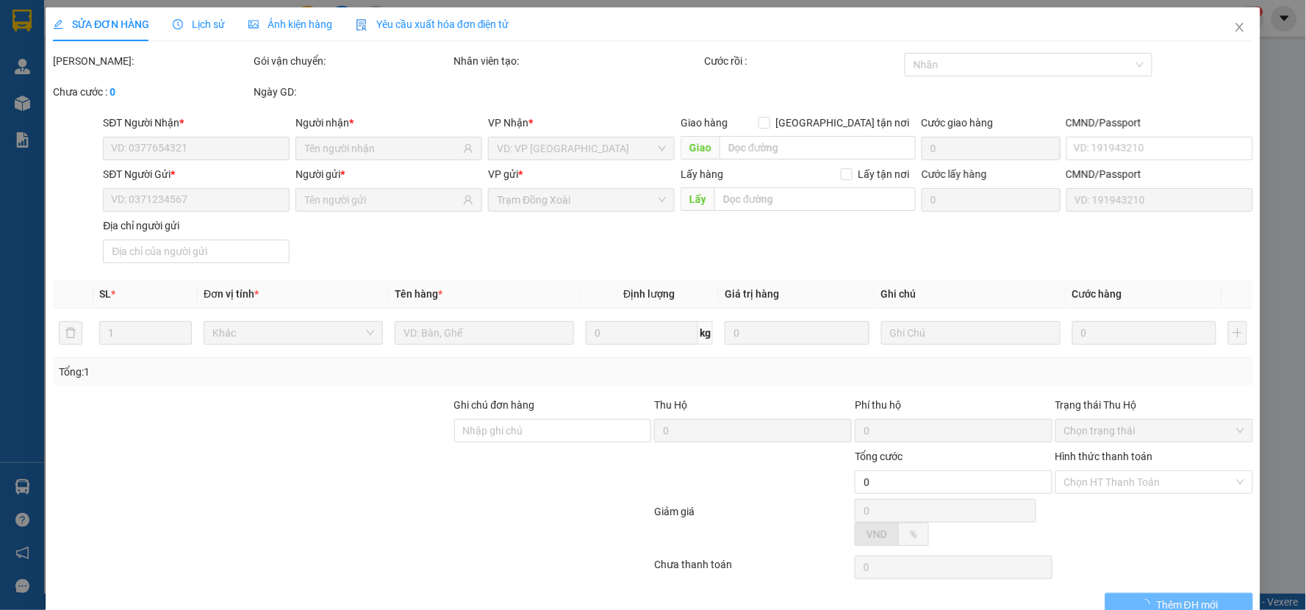
type input "0979596867"
type input "Lượng"
type input "0989495070"
type input "Nguyễn Thị Phượng"
type input "031179008099"
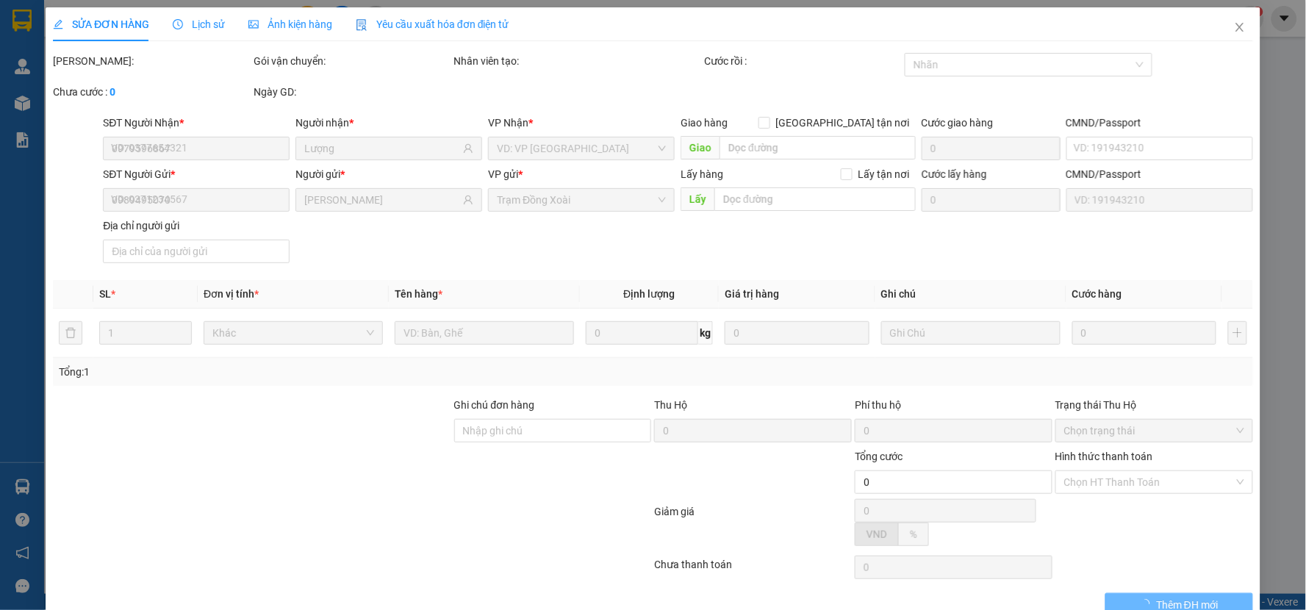
type input "Phước Bình Đồng Nai"
type input "40.000"
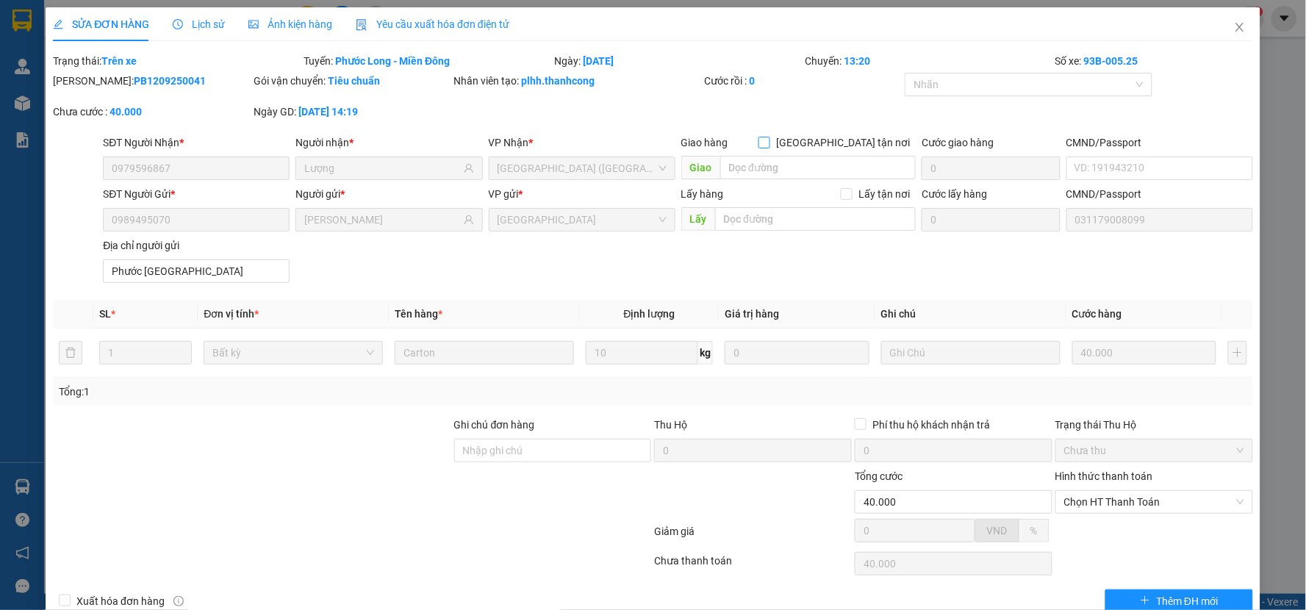
click at [770, 146] on span at bounding box center [765, 143] width 12 height 12
click at [769, 146] on input "[GEOGRAPHIC_DATA] tận nơi" at bounding box center [764, 142] width 10 height 10
checkbox input "true"
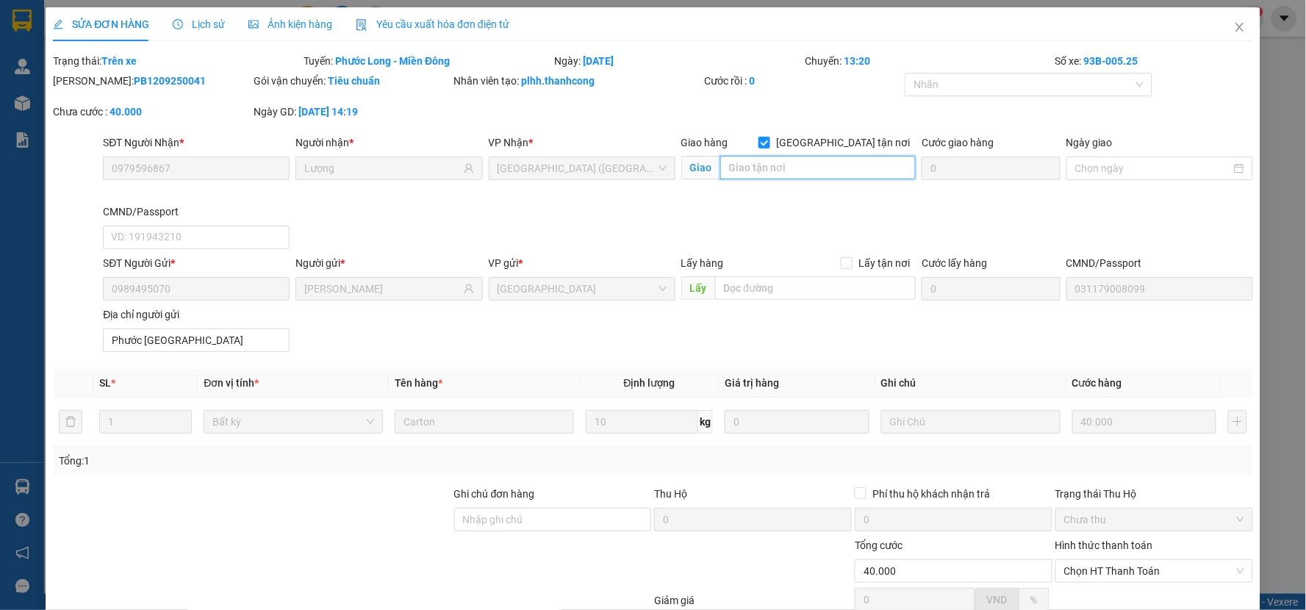
click at [768, 170] on input "search" at bounding box center [818, 168] width 196 height 24
click at [1234, 24] on icon "close" at bounding box center [1240, 27] width 12 height 12
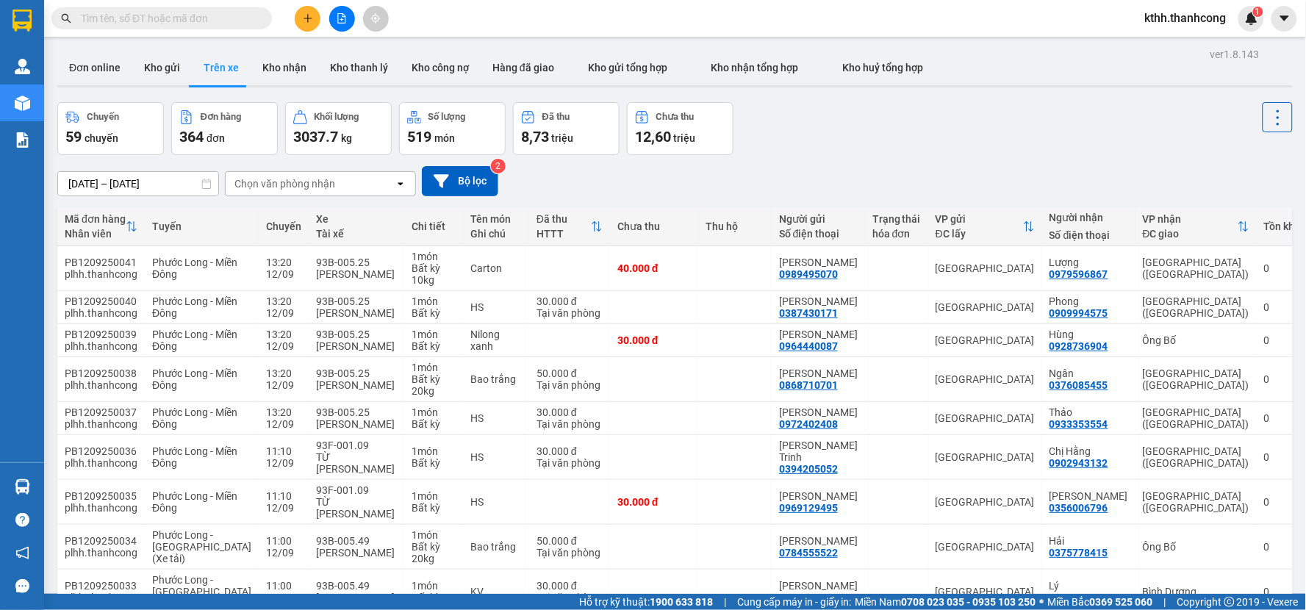
click at [82, 60] on button "Đơn online" at bounding box center [94, 67] width 75 height 35
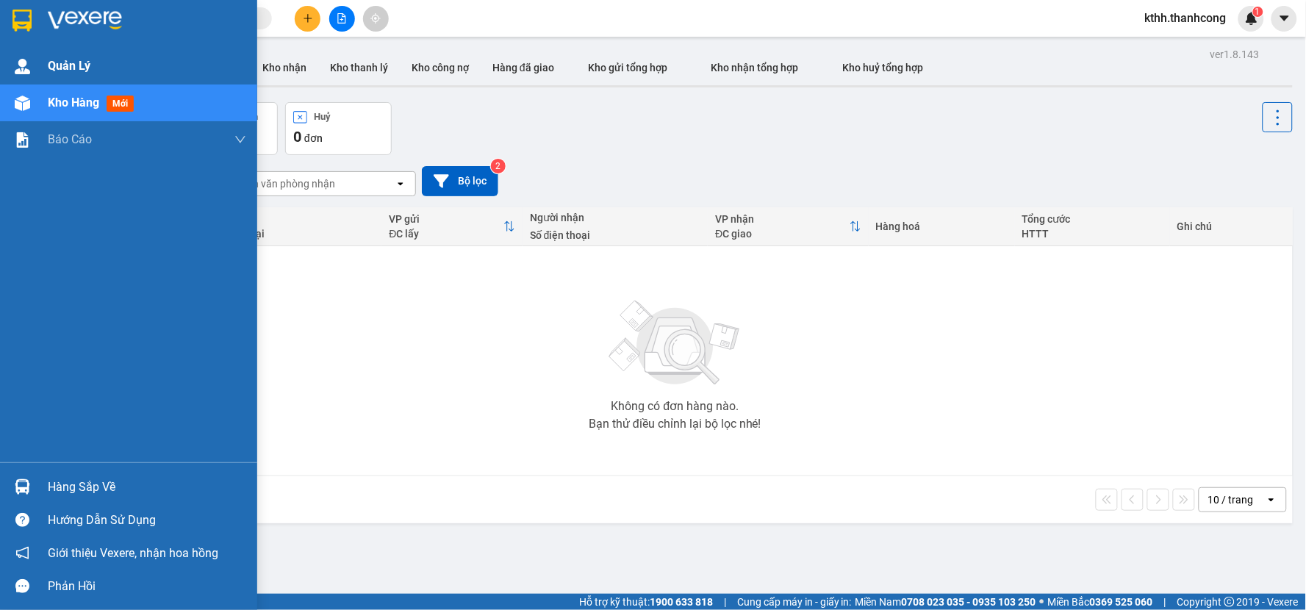
click at [76, 66] on span "Quản Lý" at bounding box center [69, 66] width 43 height 18
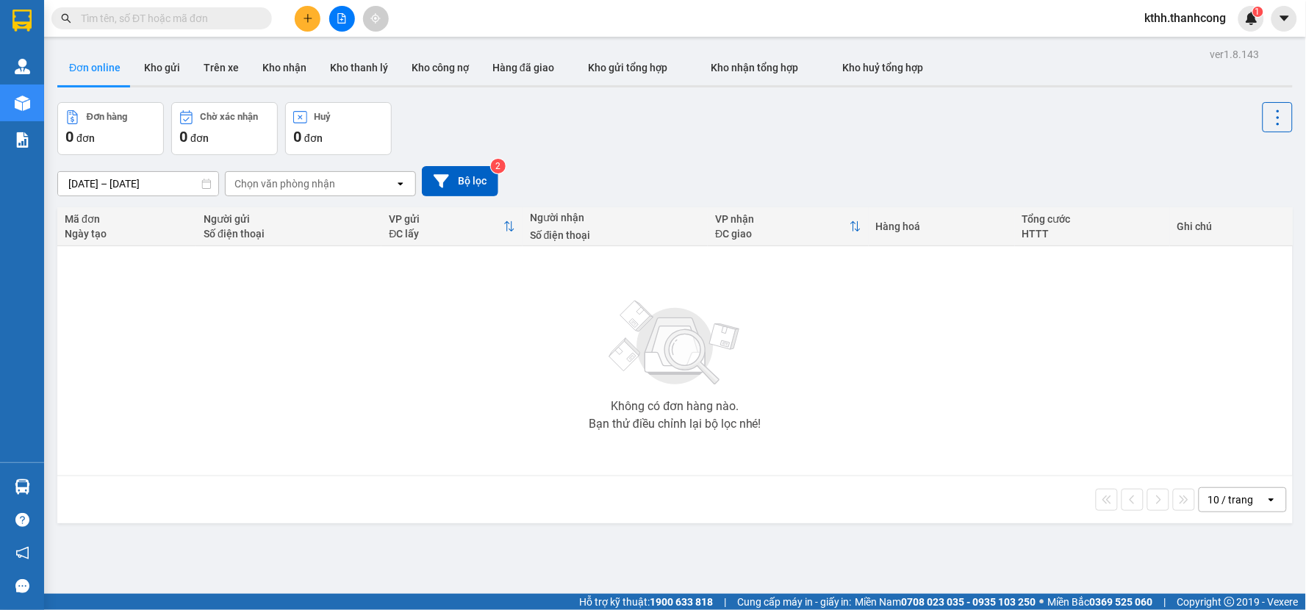
click at [1166, 16] on span "kthh.thanhcong" at bounding box center [1185, 18] width 105 height 18
click at [1186, 49] on span "Đăng xuất" at bounding box center [1193, 45] width 76 height 16
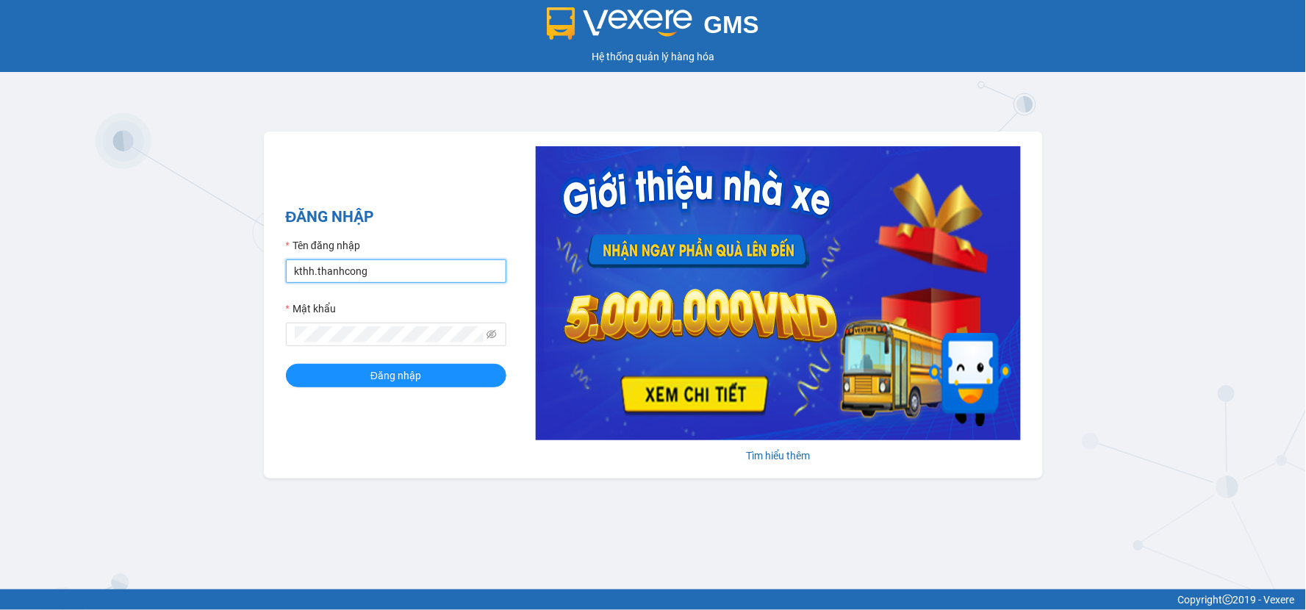
click at [445, 273] on input "kthh.thanhcong" at bounding box center [396, 271] width 221 height 24
type input "dxhh.thanhcong"
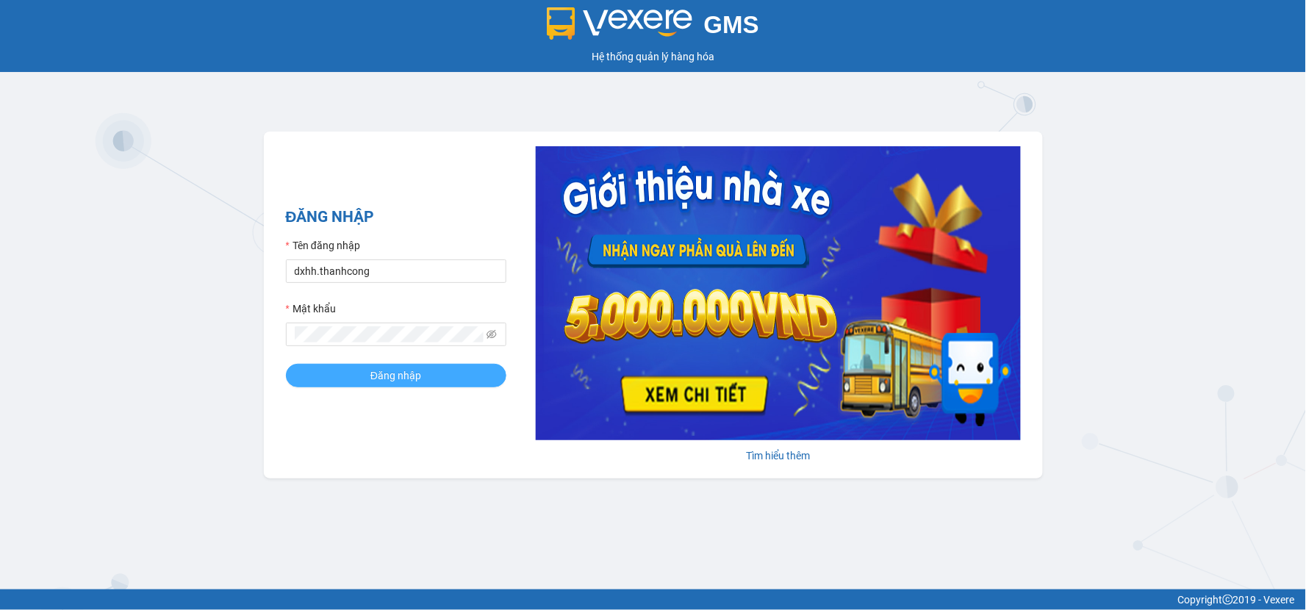
click at [449, 370] on button "Đăng nhập" at bounding box center [396, 376] width 221 height 24
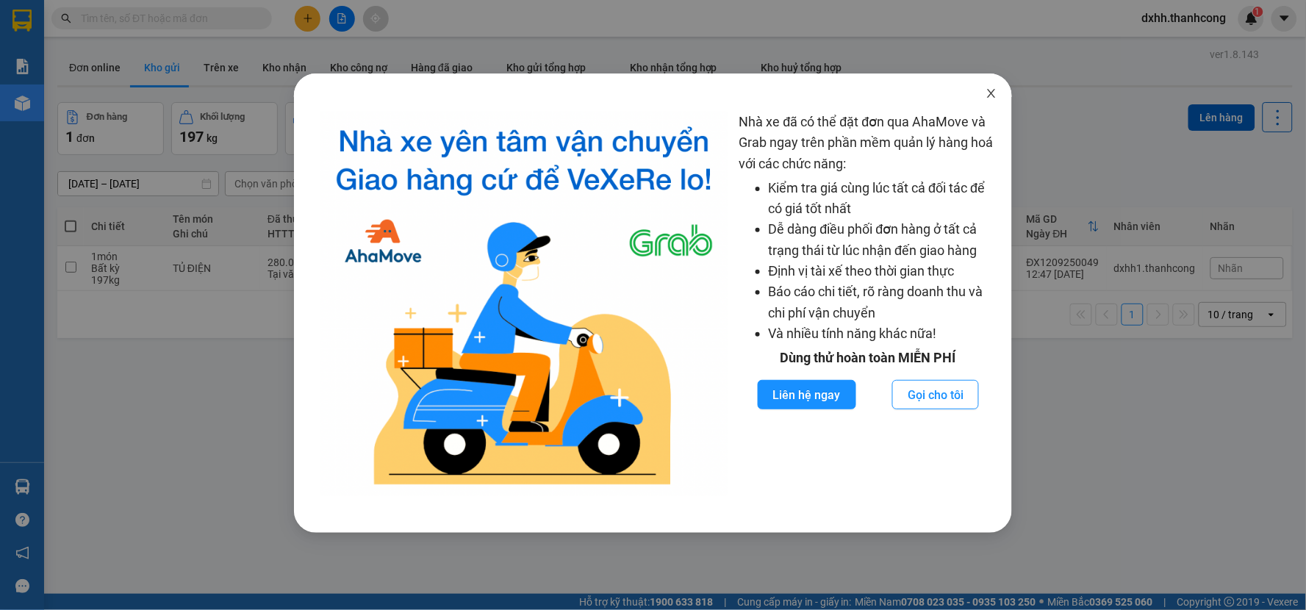
click at [991, 96] on icon "close" at bounding box center [992, 93] width 8 height 9
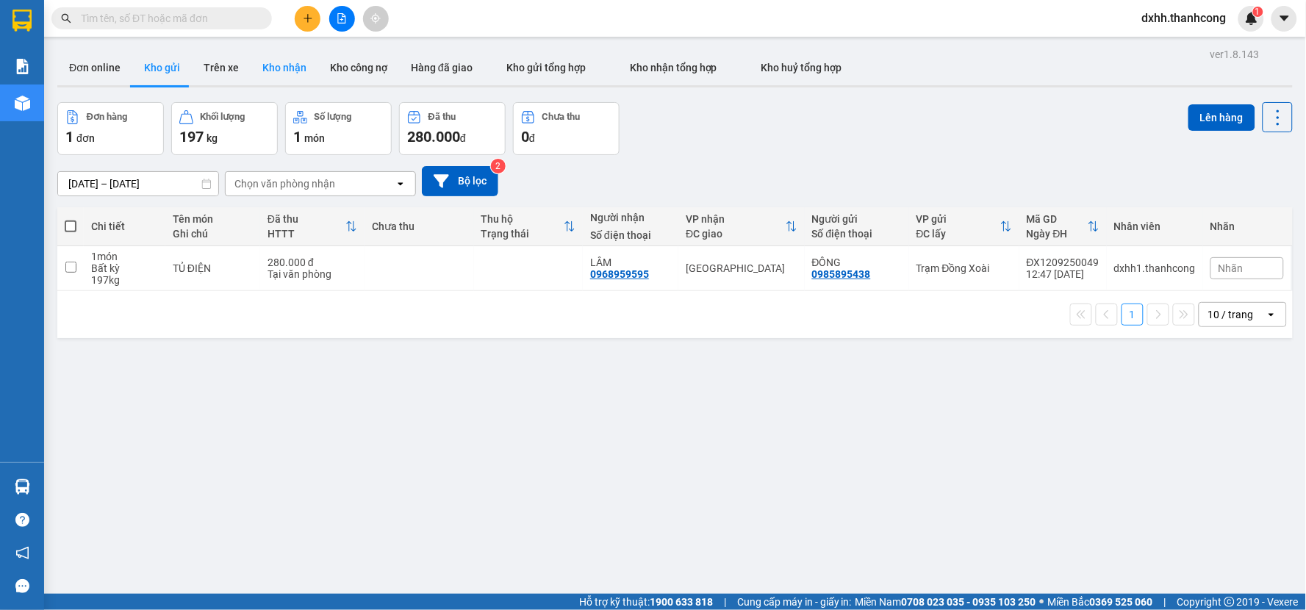
click at [270, 68] on button "Kho nhận" at bounding box center [285, 67] width 68 height 35
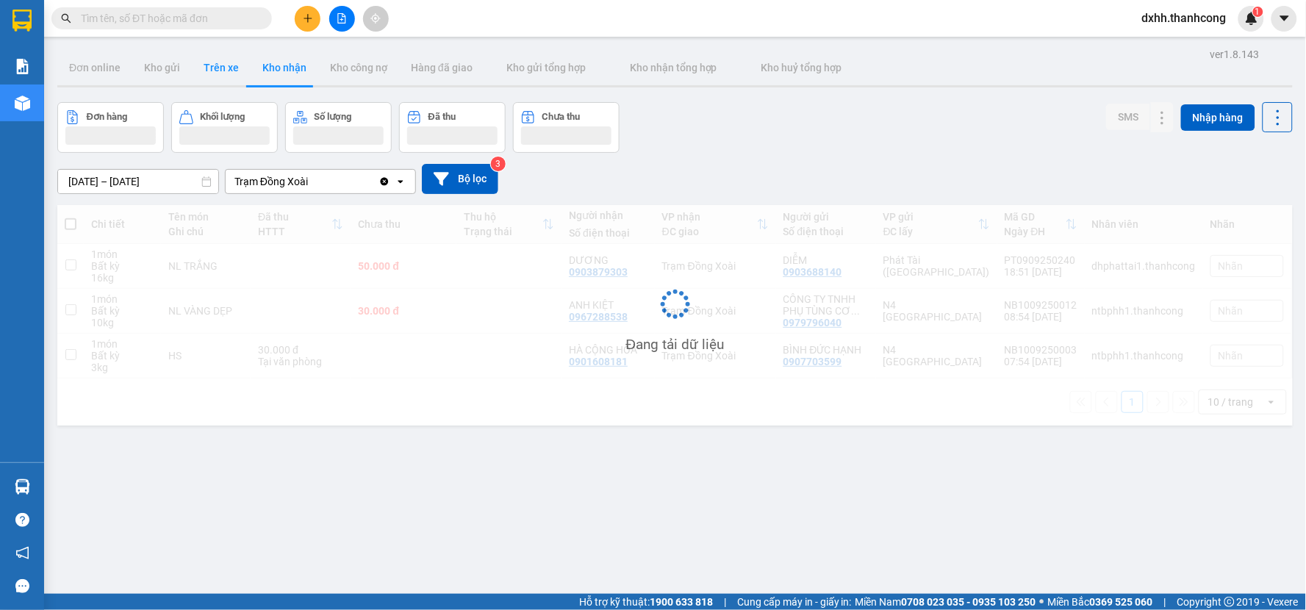
click at [222, 64] on button "Trên xe" at bounding box center [221, 67] width 59 height 35
type input "[DATE] – [DATE]"
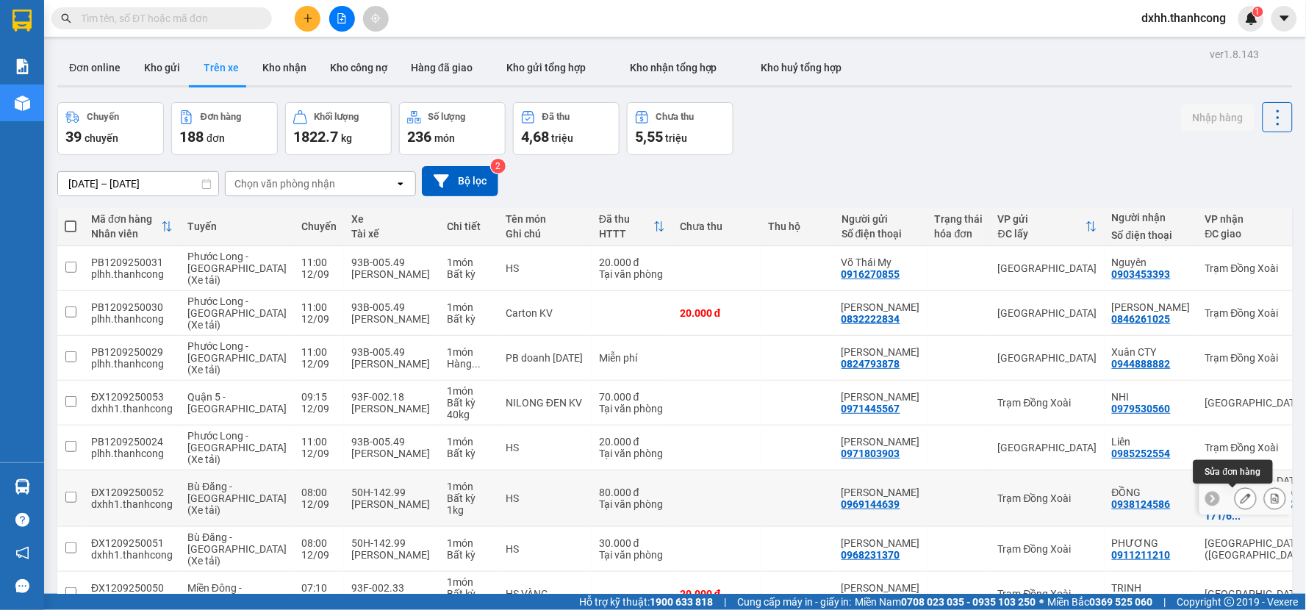
click at [1236, 498] on button at bounding box center [1246, 499] width 21 height 26
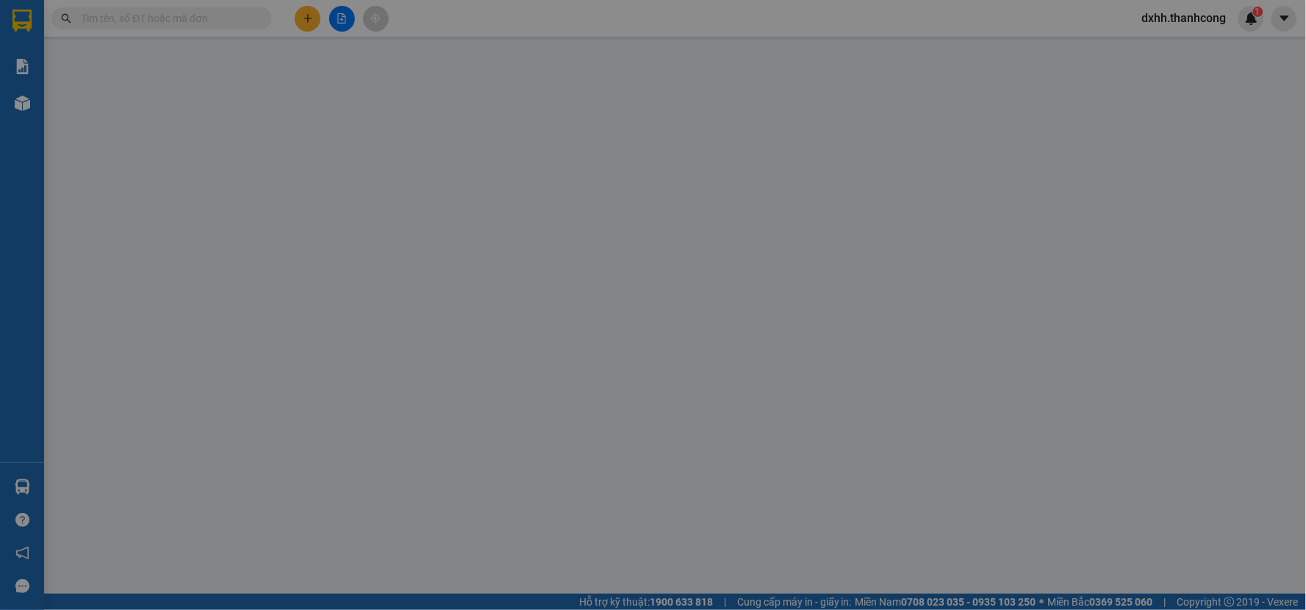
type input "0938124586"
type input "ĐỒNG"
checkbox input "true"
type input "[STREET_ADDRESS]"
type input "0969144639"
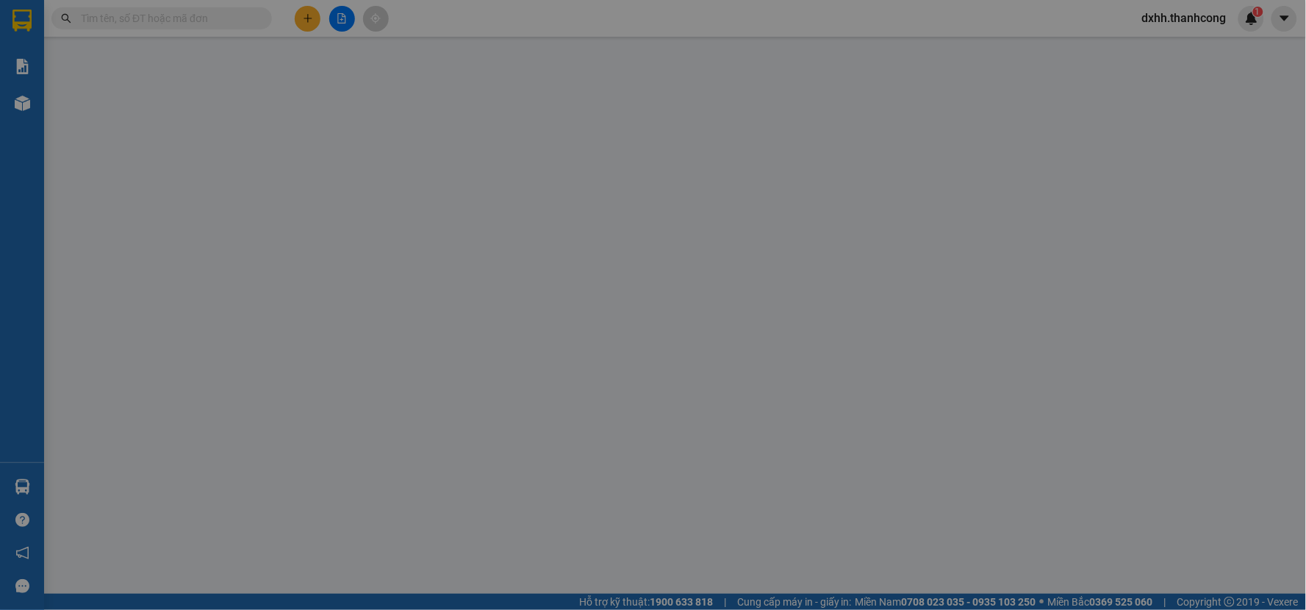
type input "[PERSON_NAME]"
type input "12346789889"
type input "TÂN BÌNH,[GEOGRAPHIC_DATA],[GEOGRAPHIC_DATA]"
type input "80.000"
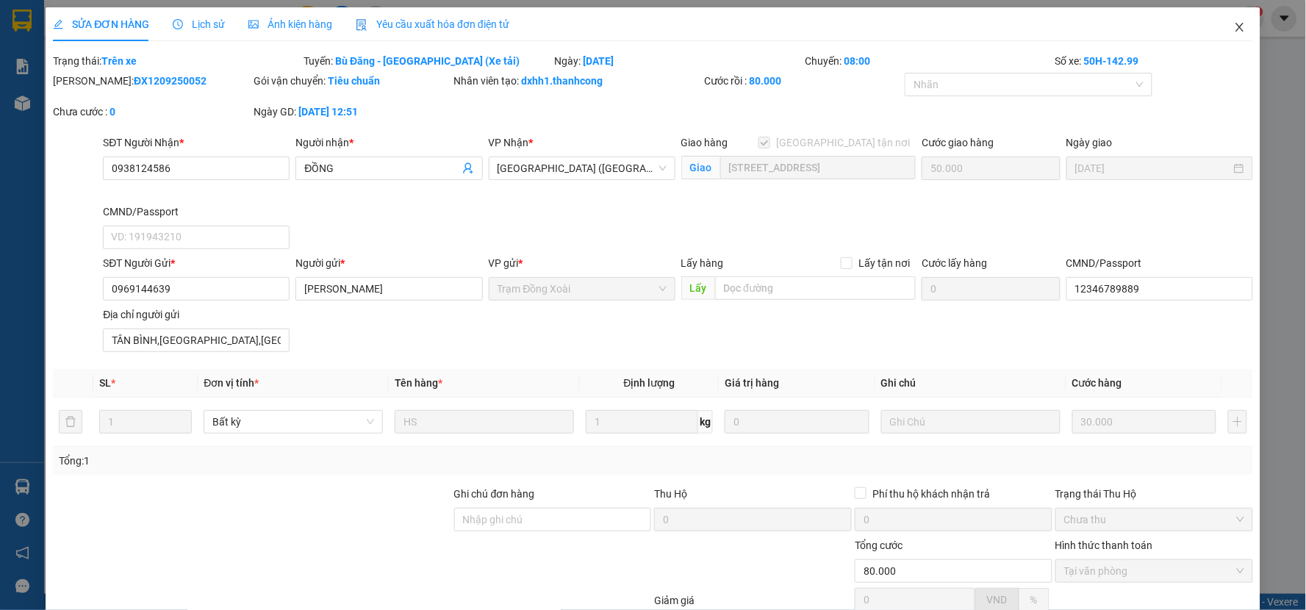
click at [1234, 24] on icon "close" at bounding box center [1240, 27] width 12 height 12
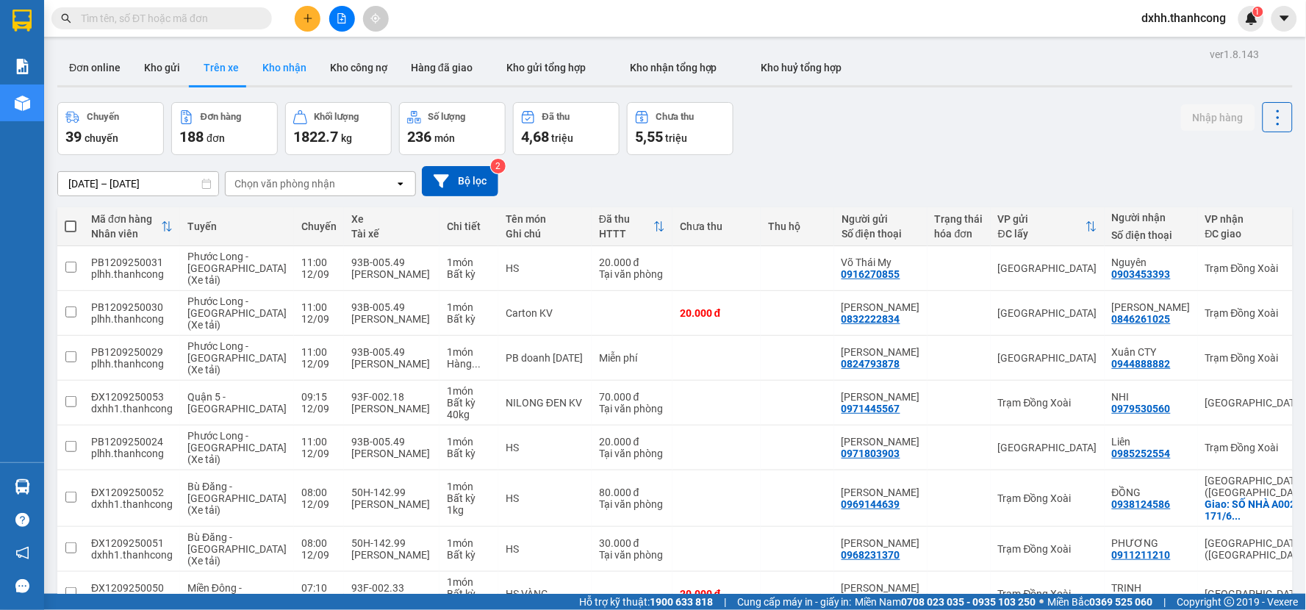
click at [290, 69] on button "Kho nhận" at bounding box center [285, 67] width 68 height 35
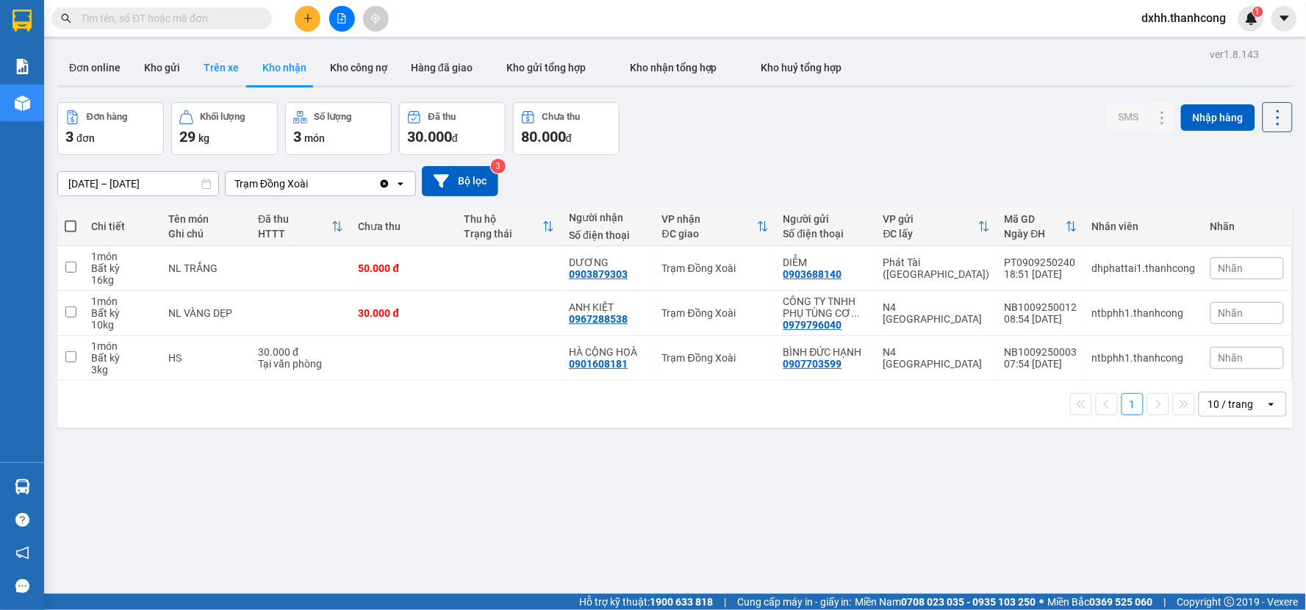
click at [226, 70] on button "Trên xe" at bounding box center [221, 67] width 59 height 35
type input "[DATE] – [DATE]"
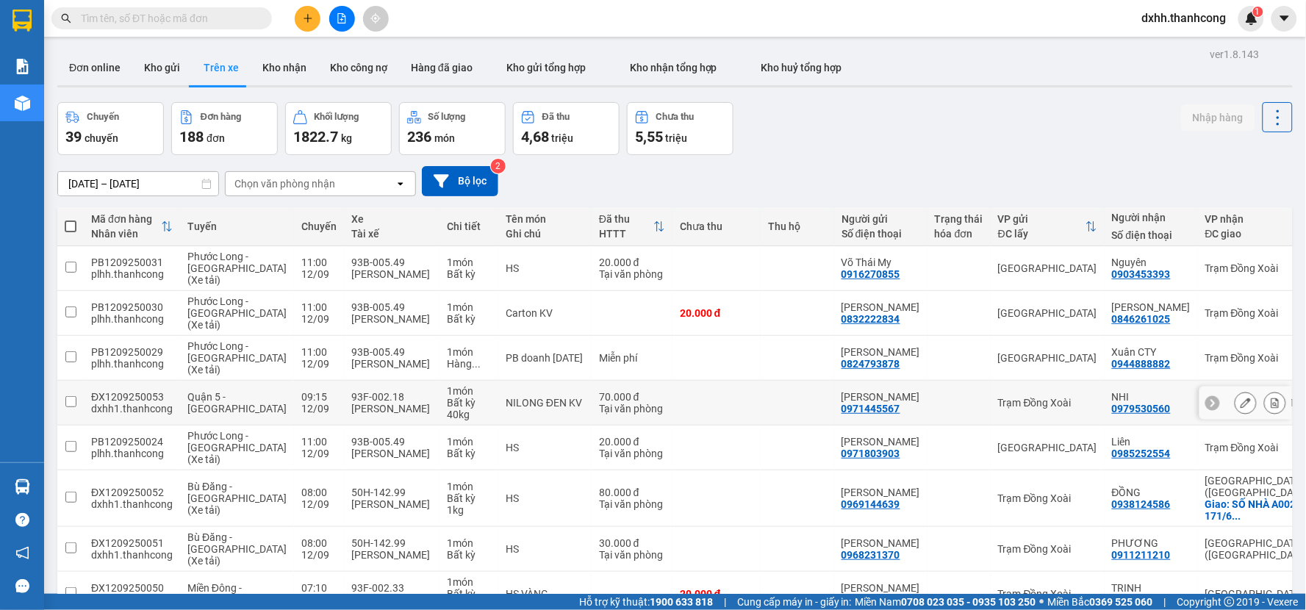
click at [71, 404] on input "checkbox" at bounding box center [70, 401] width 11 height 11
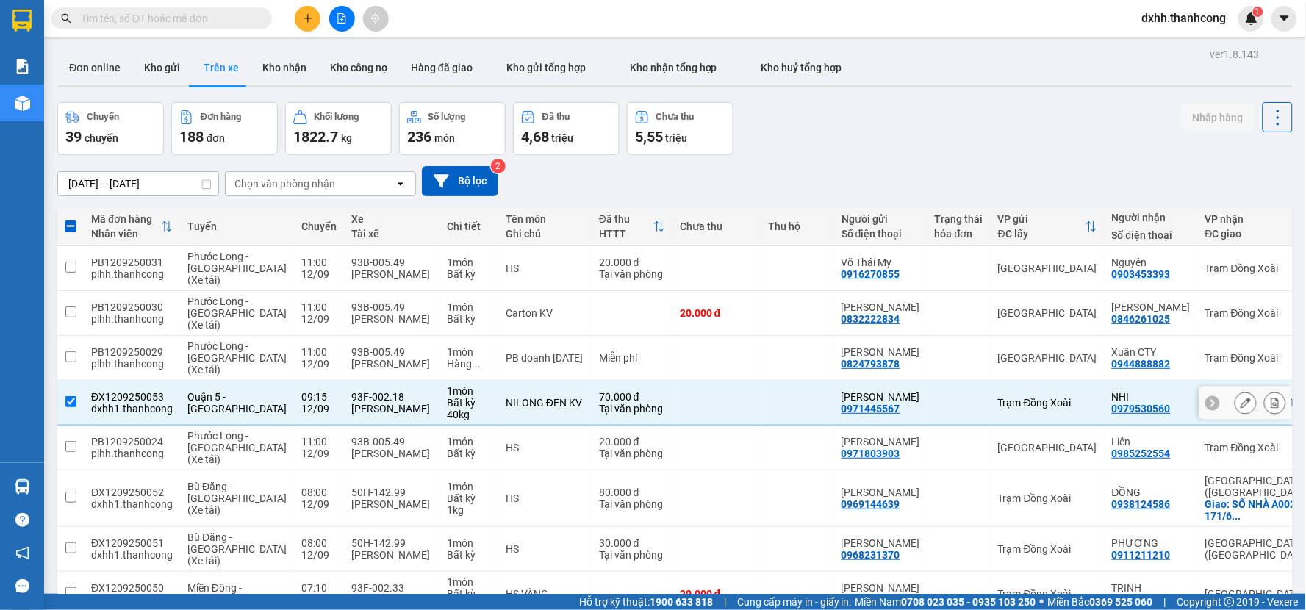
click at [70, 400] on input "checkbox" at bounding box center [70, 401] width 11 height 11
checkbox input "false"
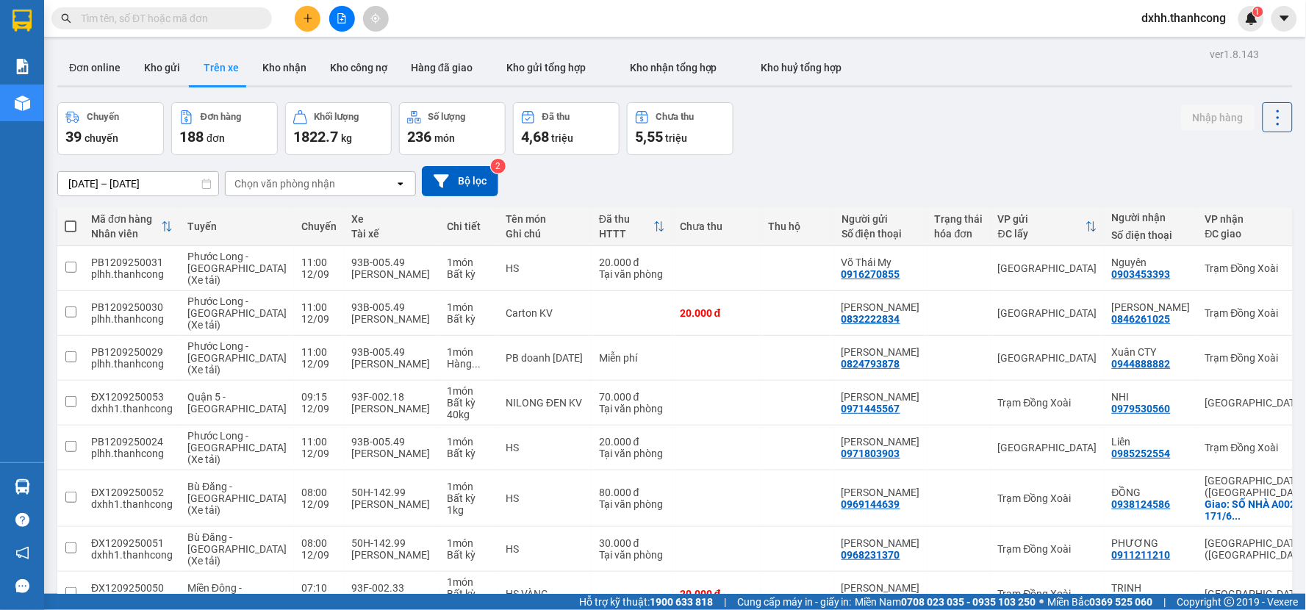
click at [817, 169] on div "[DATE] – [DATE] Press the down arrow key to interact with the calendar and sele…" at bounding box center [675, 181] width 1236 height 30
click at [737, 177] on div "[DATE] – [DATE] Press the down arrow key to interact with the calendar and sele…" at bounding box center [675, 181] width 1236 height 30
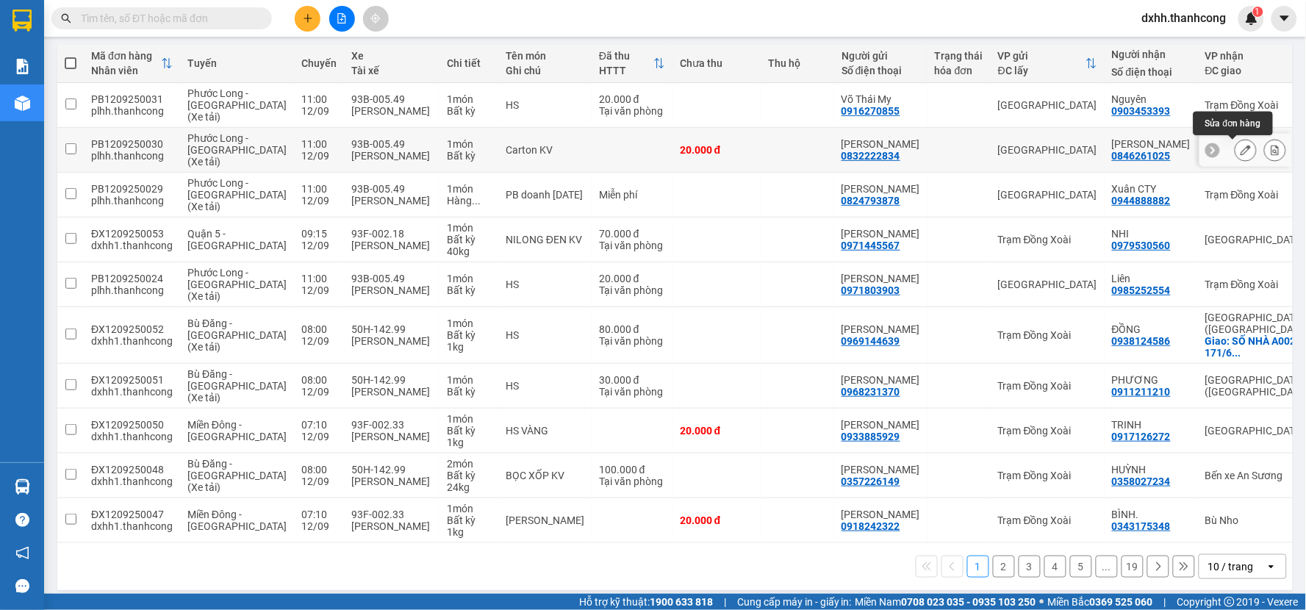
click at [1236, 148] on button at bounding box center [1246, 150] width 21 height 26
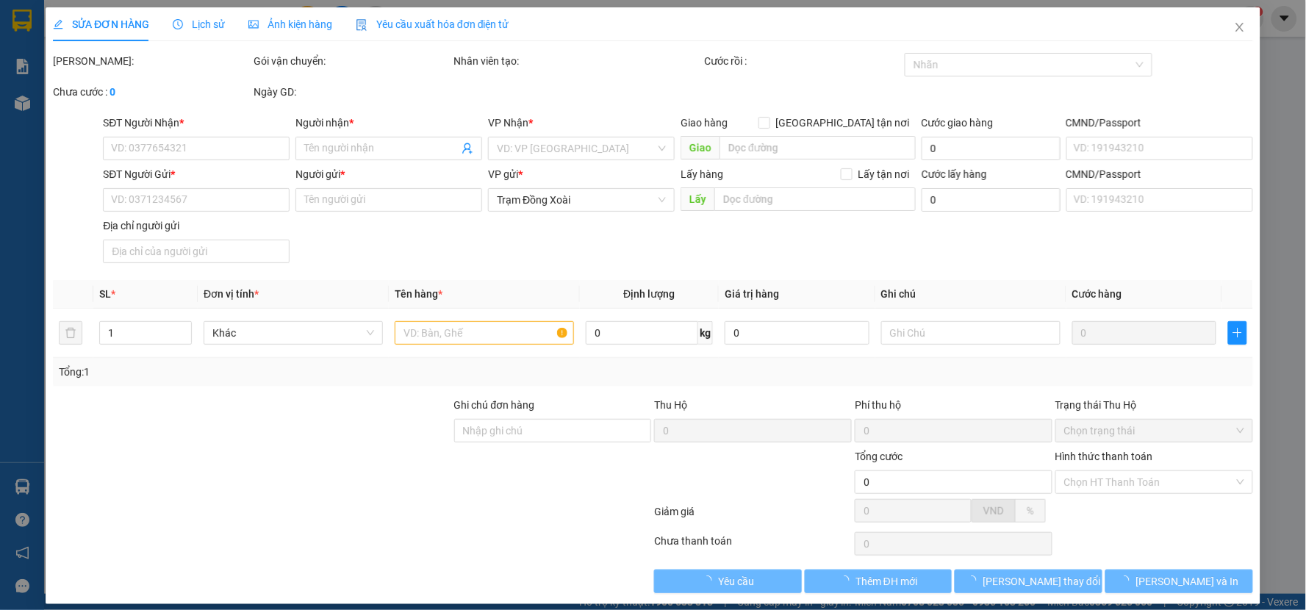
type input "0846261025"
type input "[PERSON_NAME]"
type input "0832222834"
type input "[PERSON_NAME]"
type input "070098004536"
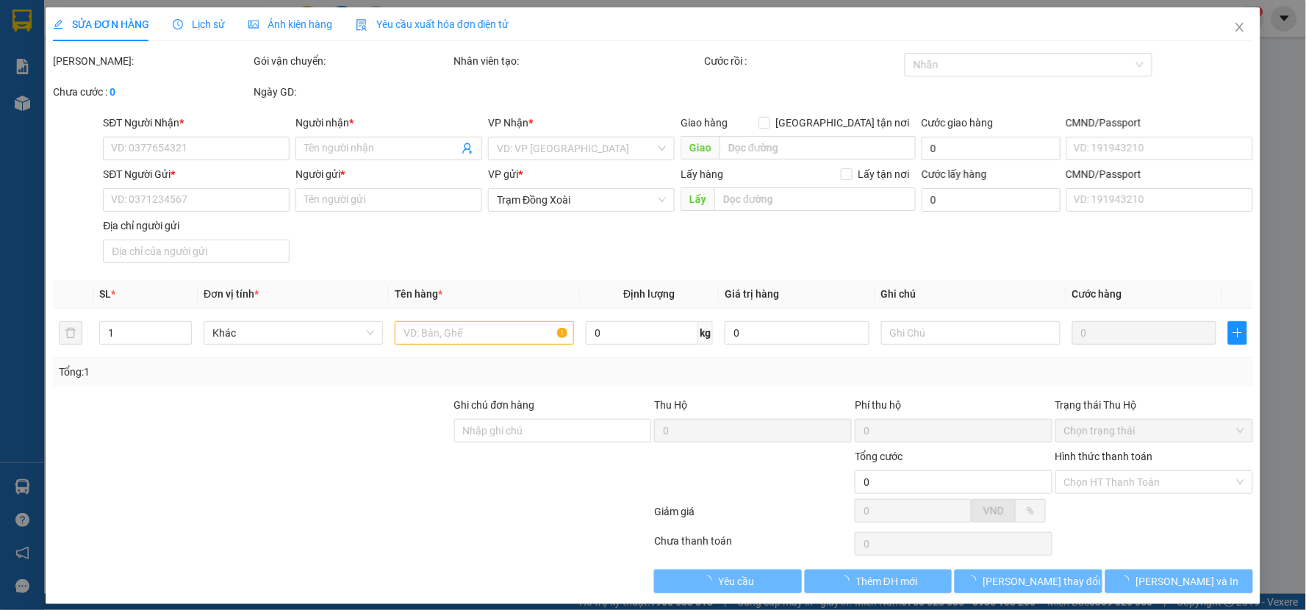
type input "Long Hà Phú Riềng [GEOGRAPHIC_DATA]"
type input "20.000"
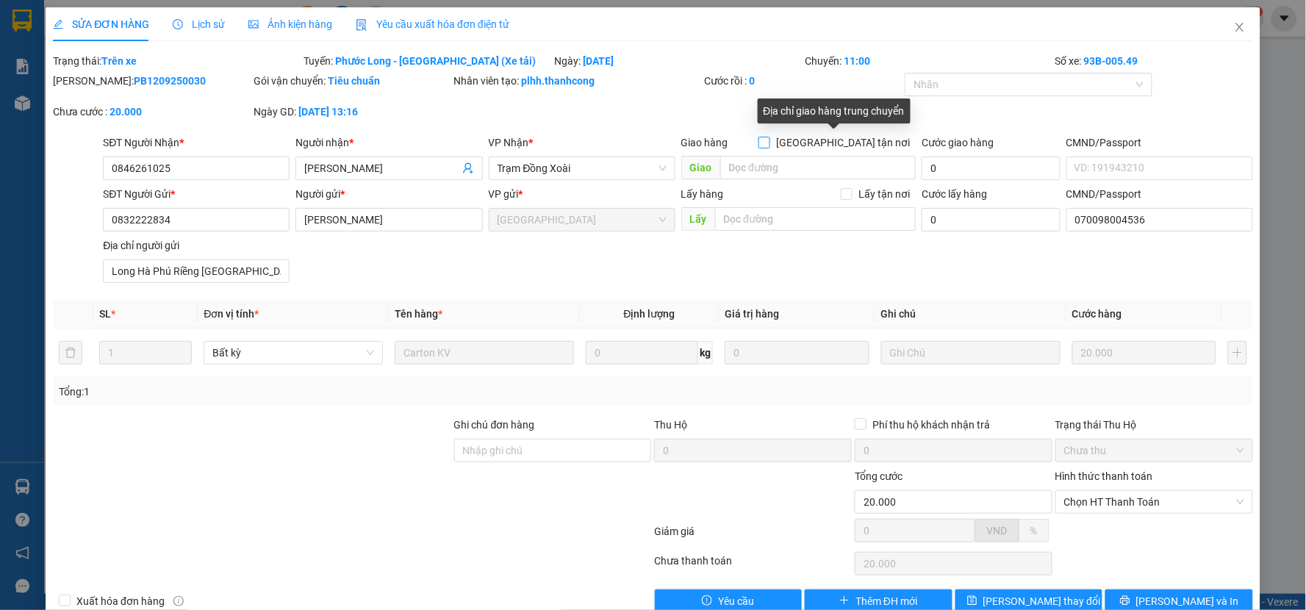
click at [769, 143] on input "[GEOGRAPHIC_DATA] tận nơi" at bounding box center [764, 142] width 10 height 10
checkbox input "true"
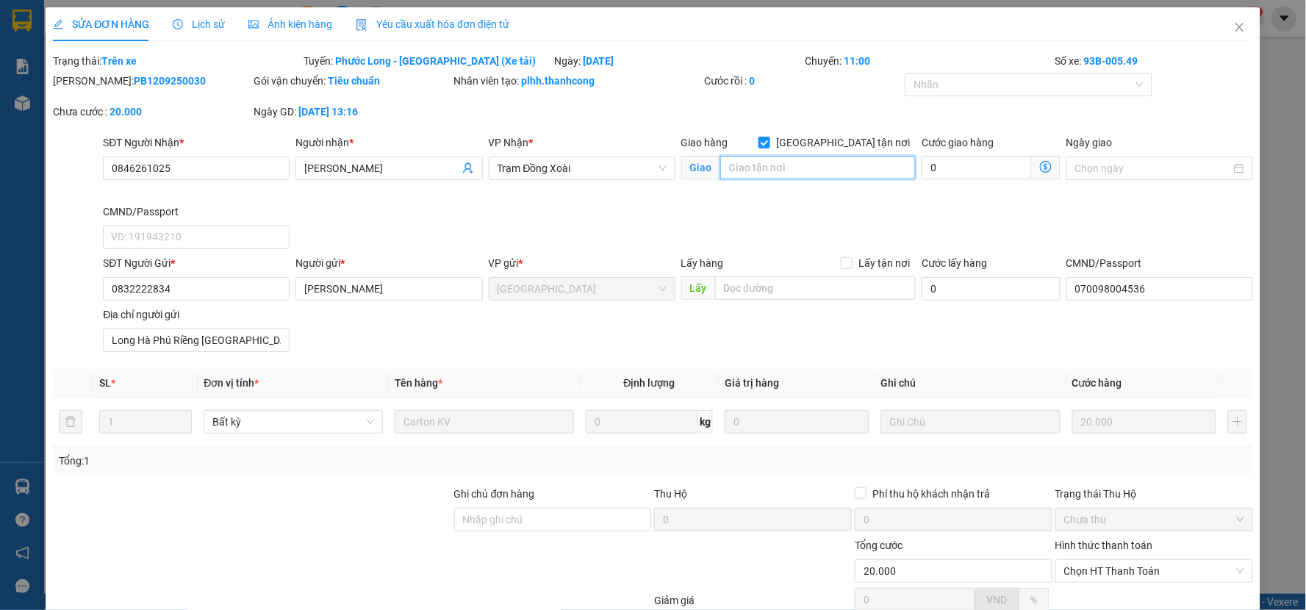
click at [828, 168] on input "search" at bounding box center [818, 168] width 196 height 24
click at [979, 91] on div at bounding box center [1022, 85] width 226 height 18
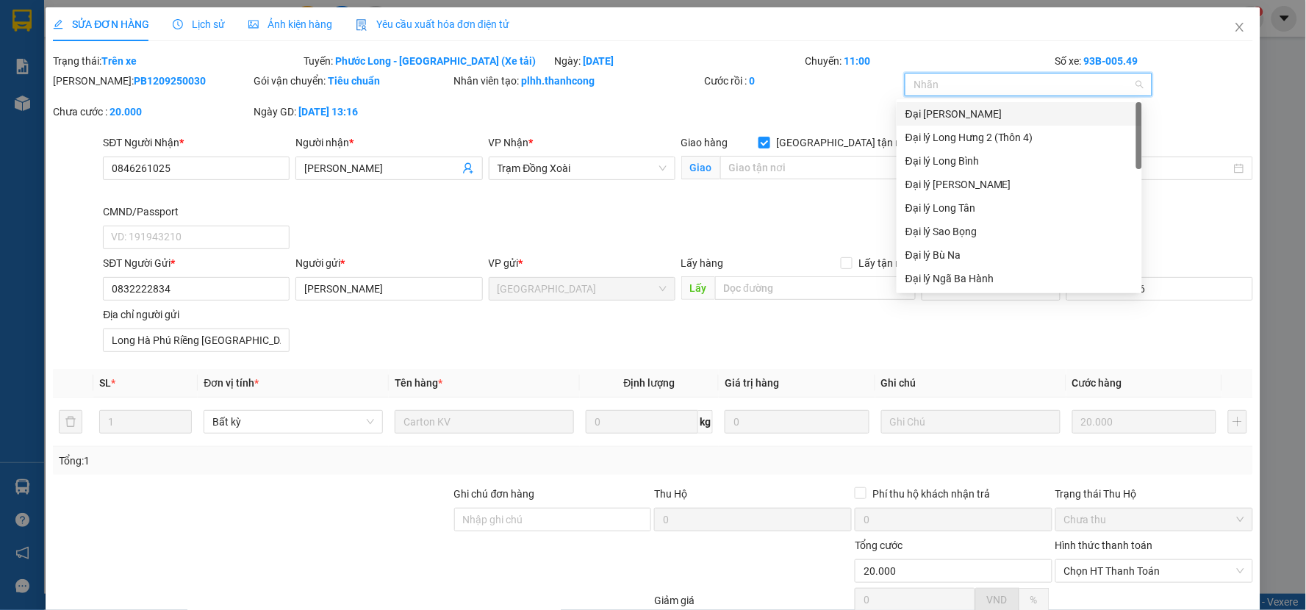
click at [980, 88] on div at bounding box center [1022, 85] width 226 height 18
click at [794, 89] on div "Cước rồi : 0" at bounding box center [803, 88] width 201 height 31
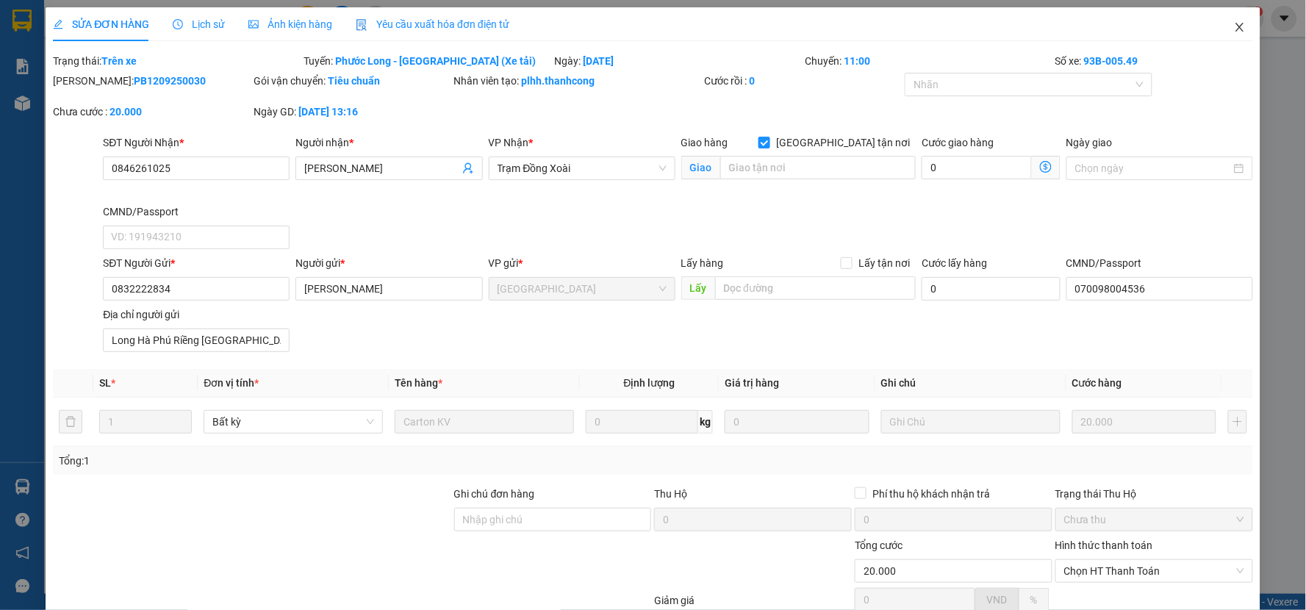
click at [1234, 27] on icon "close" at bounding box center [1240, 27] width 12 height 12
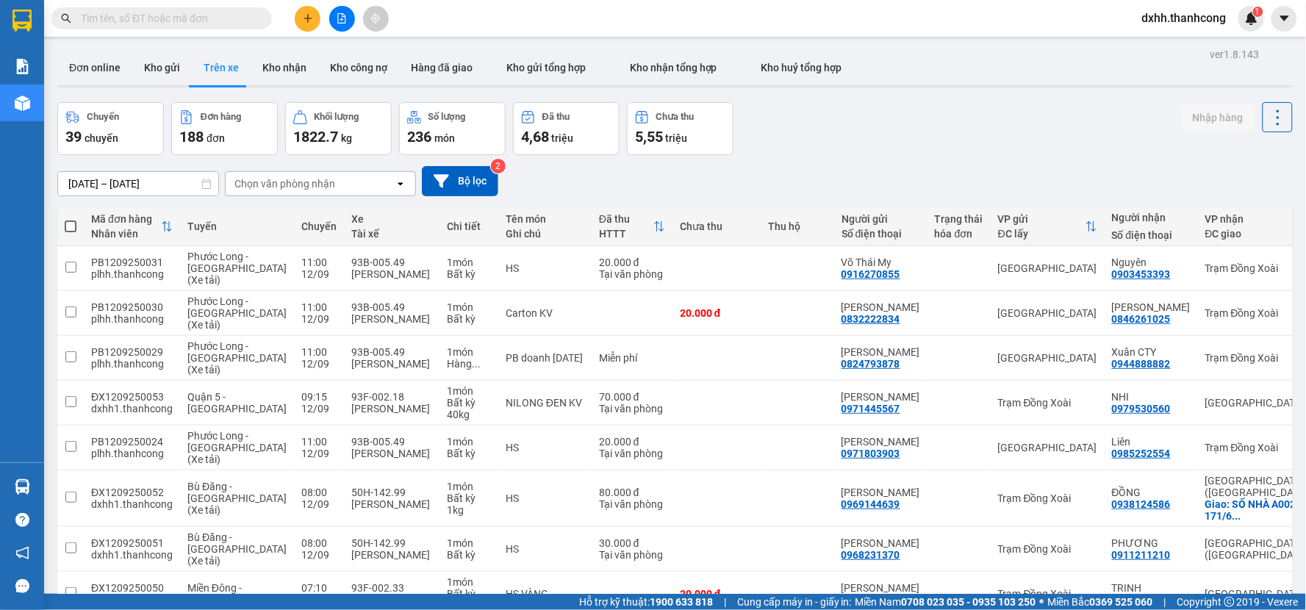
click at [304, 182] on div "Chọn văn phòng nhận" at bounding box center [284, 183] width 101 height 15
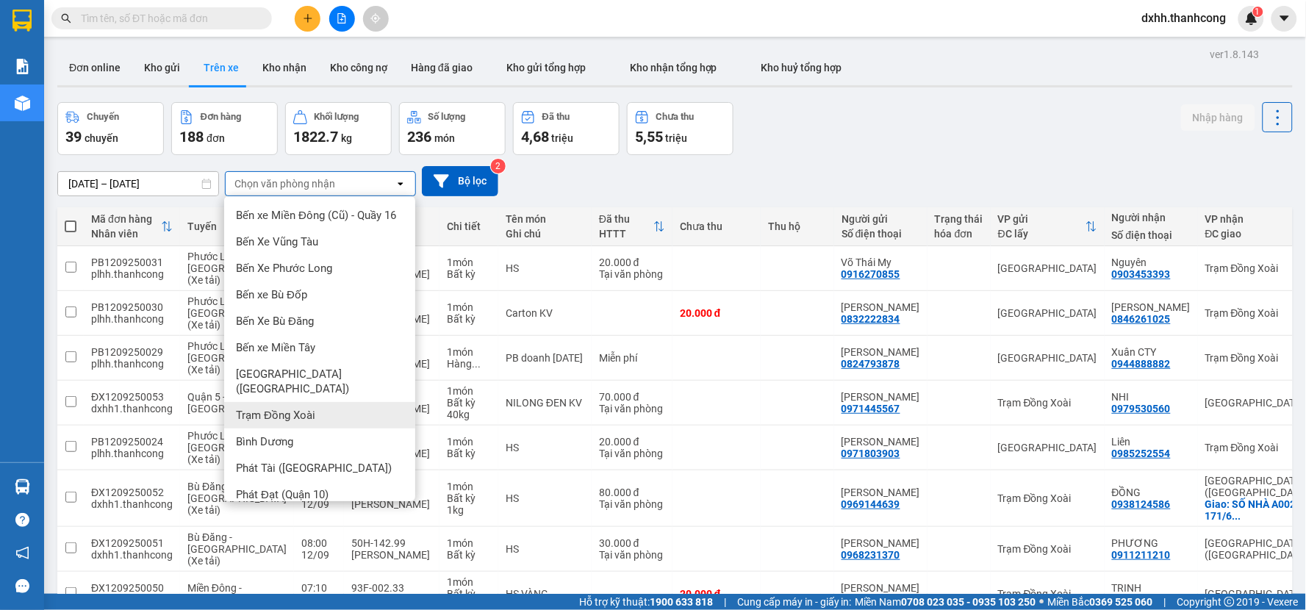
click at [289, 402] on div "Trạm Đồng Xoài" at bounding box center [319, 415] width 191 height 26
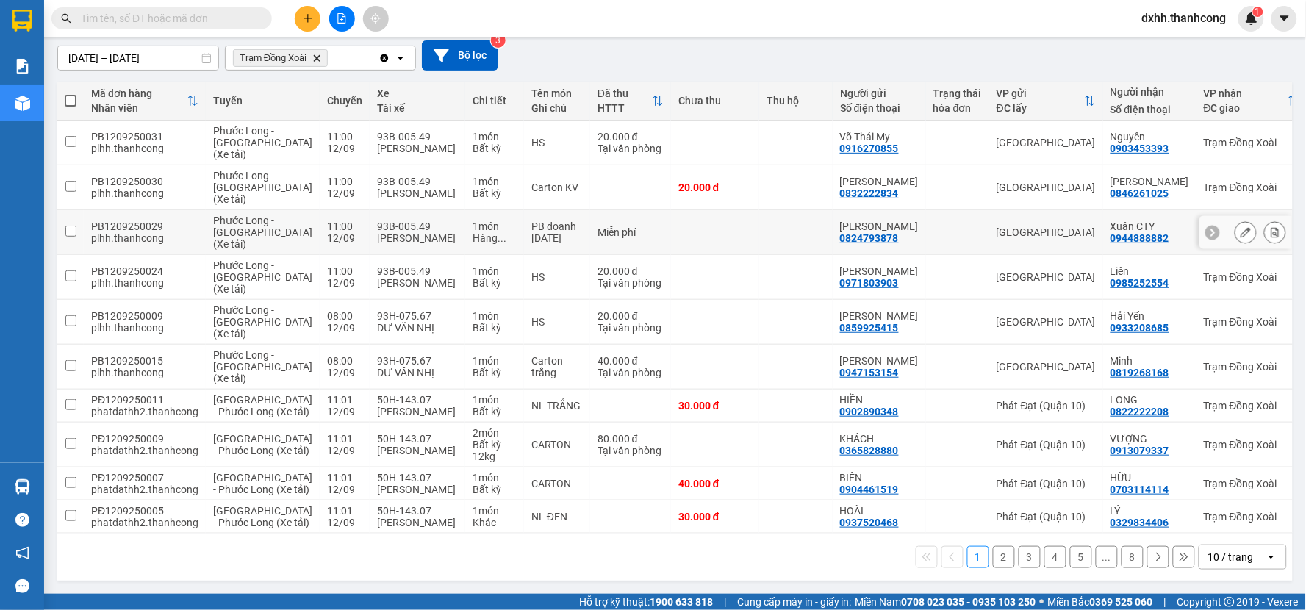
scroll to position [168, 0]
click at [993, 556] on button "2" at bounding box center [1004, 557] width 22 height 22
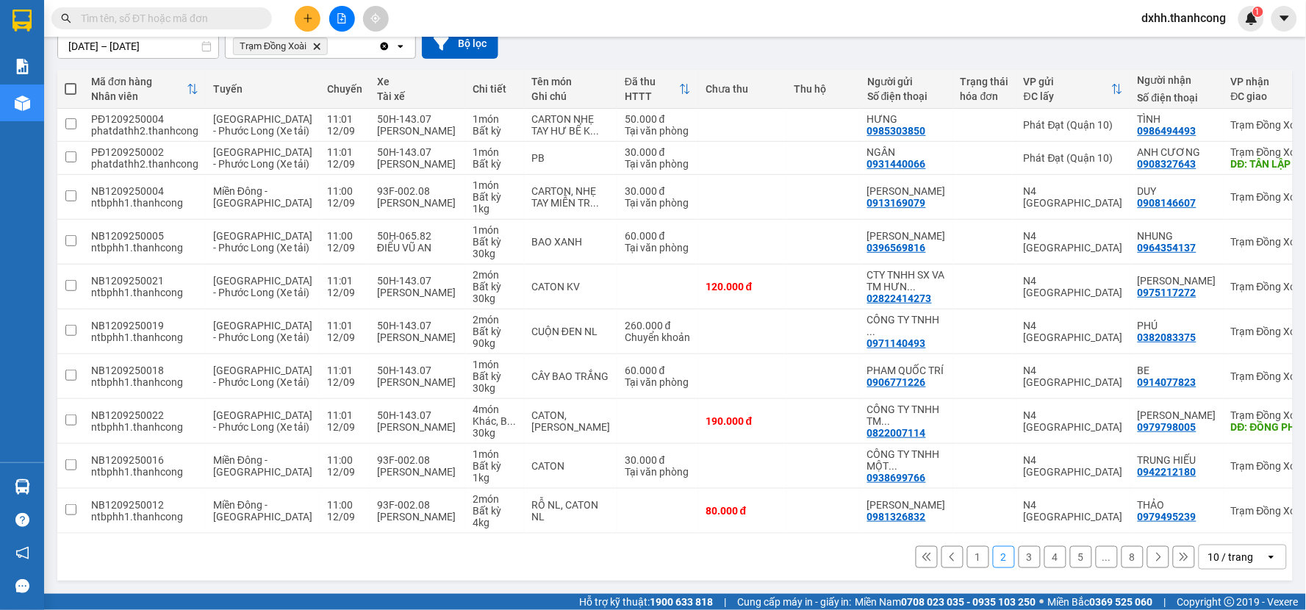
click at [1019, 556] on button "3" at bounding box center [1030, 557] width 22 height 22
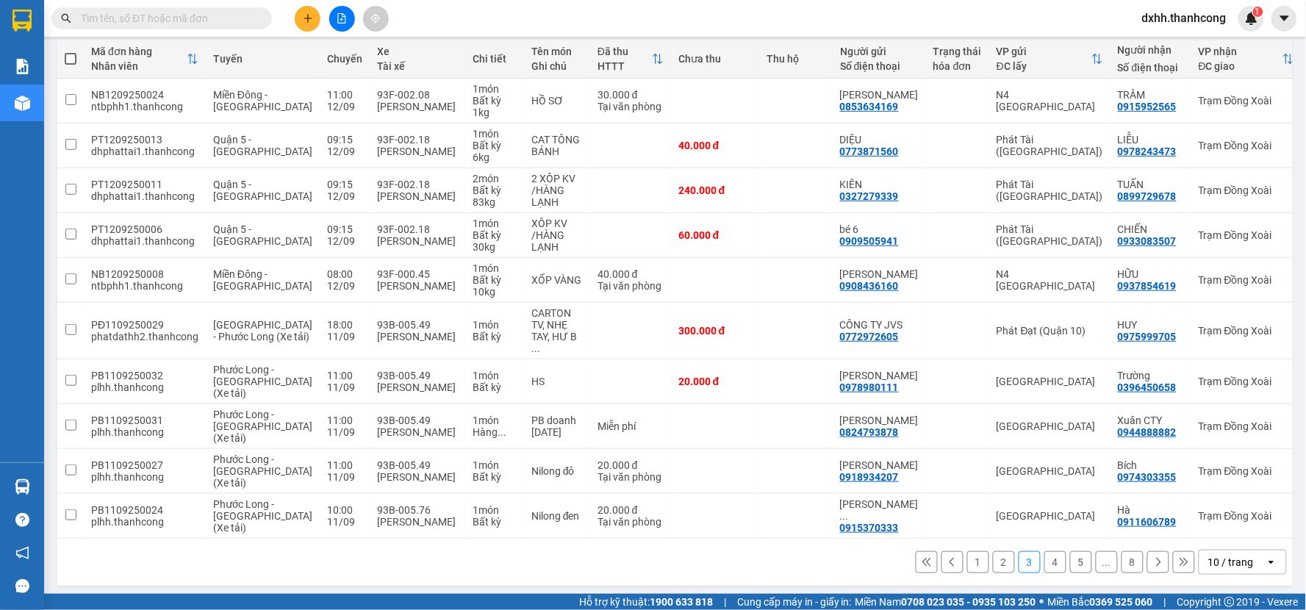
click at [1045, 560] on button "4" at bounding box center [1056, 562] width 22 height 22
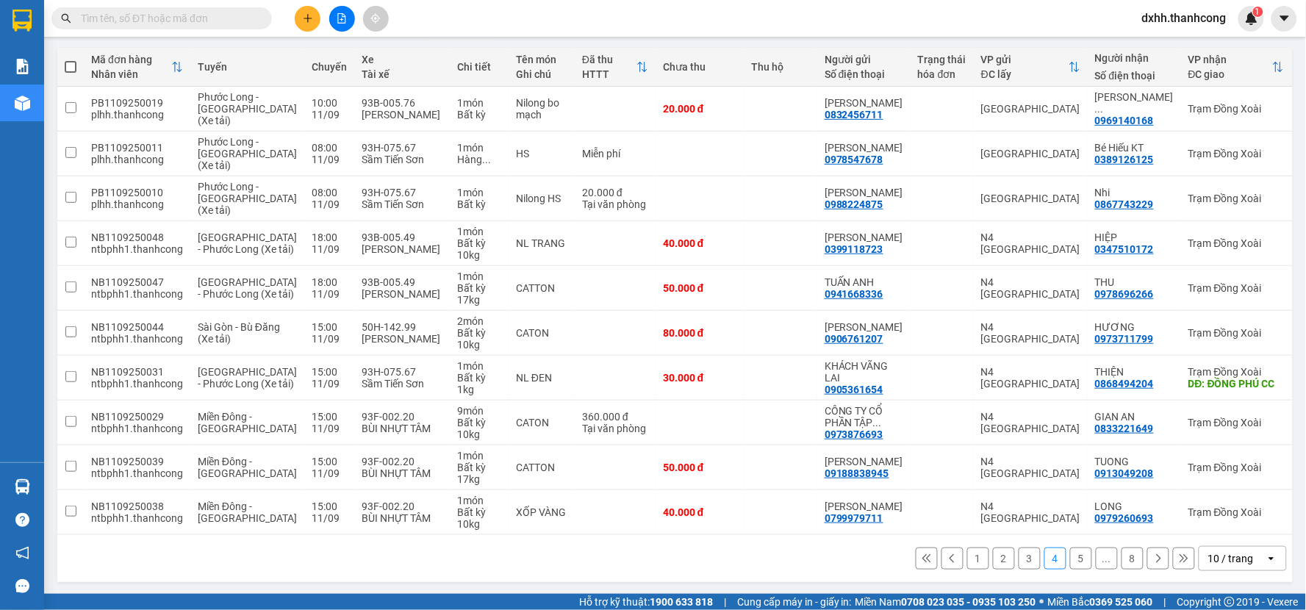
scroll to position [162, 0]
click at [1070, 559] on button "5" at bounding box center [1081, 557] width 22 height 22
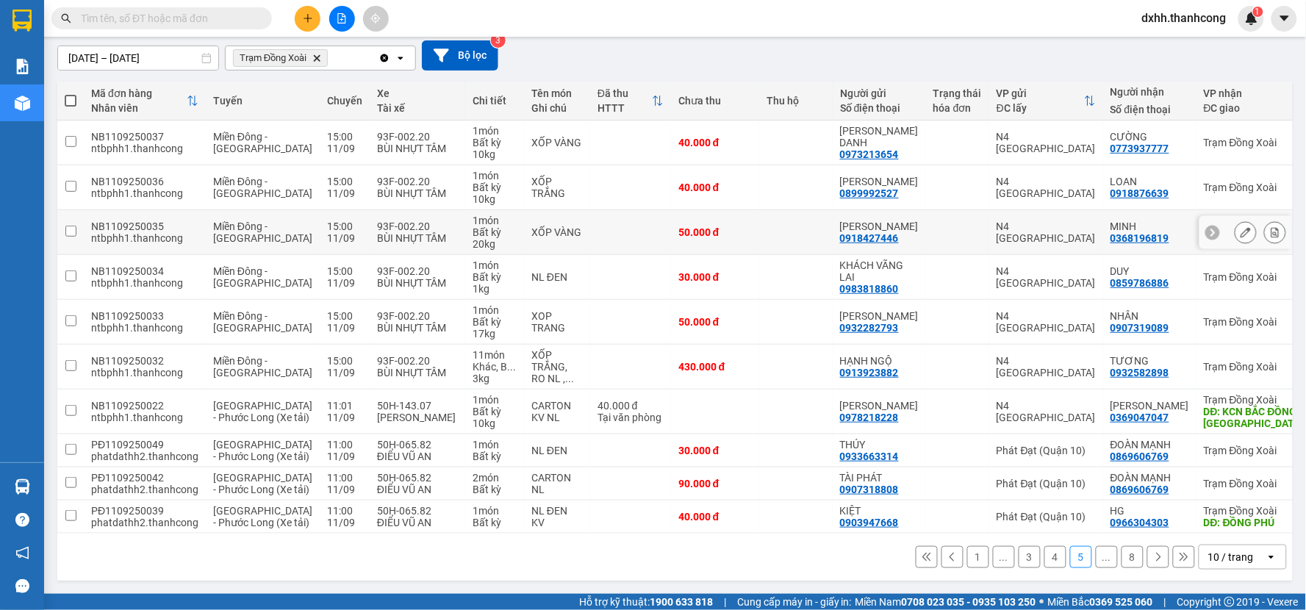
click at [759, 211] on td at bounding box center [796, 232] width 74 height 45
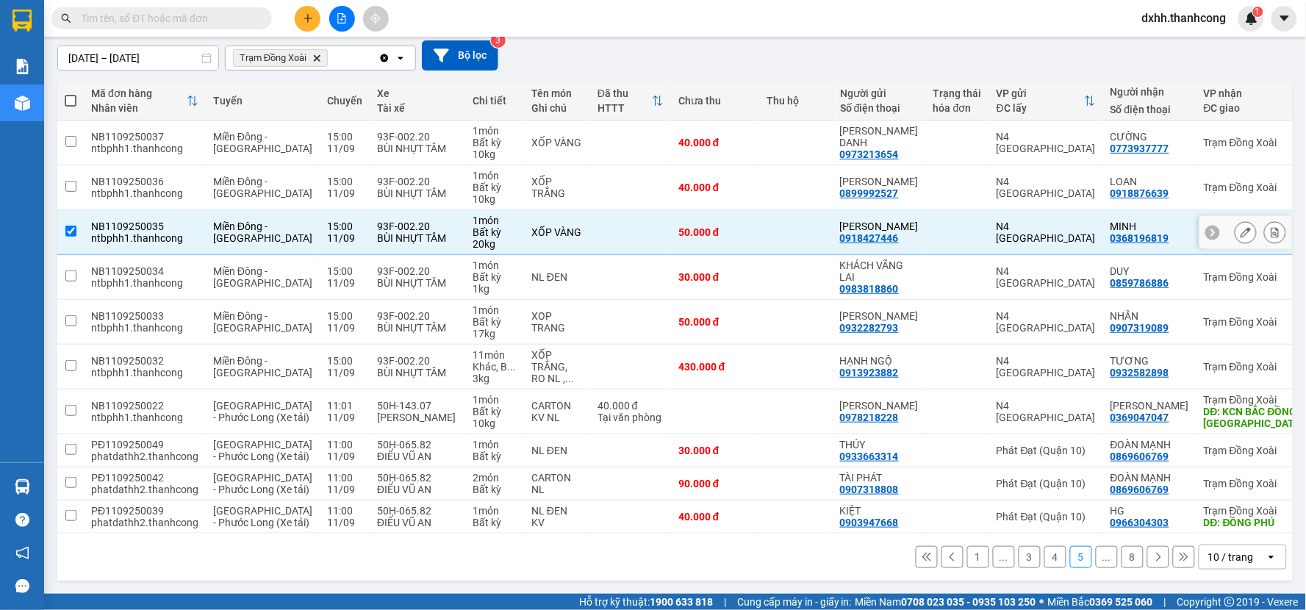
scroll to position [0, 0]
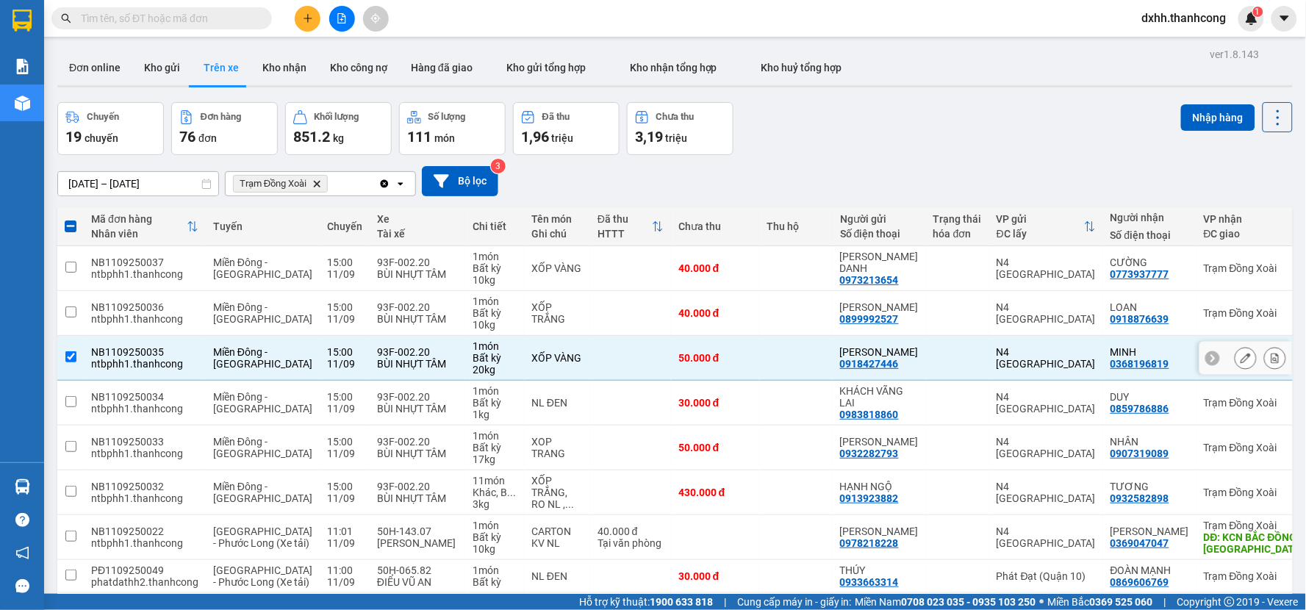
click at [69, 355] on input "checkbox" at bounding box center [70, 356] width 11 height 11
checkbox input "false"
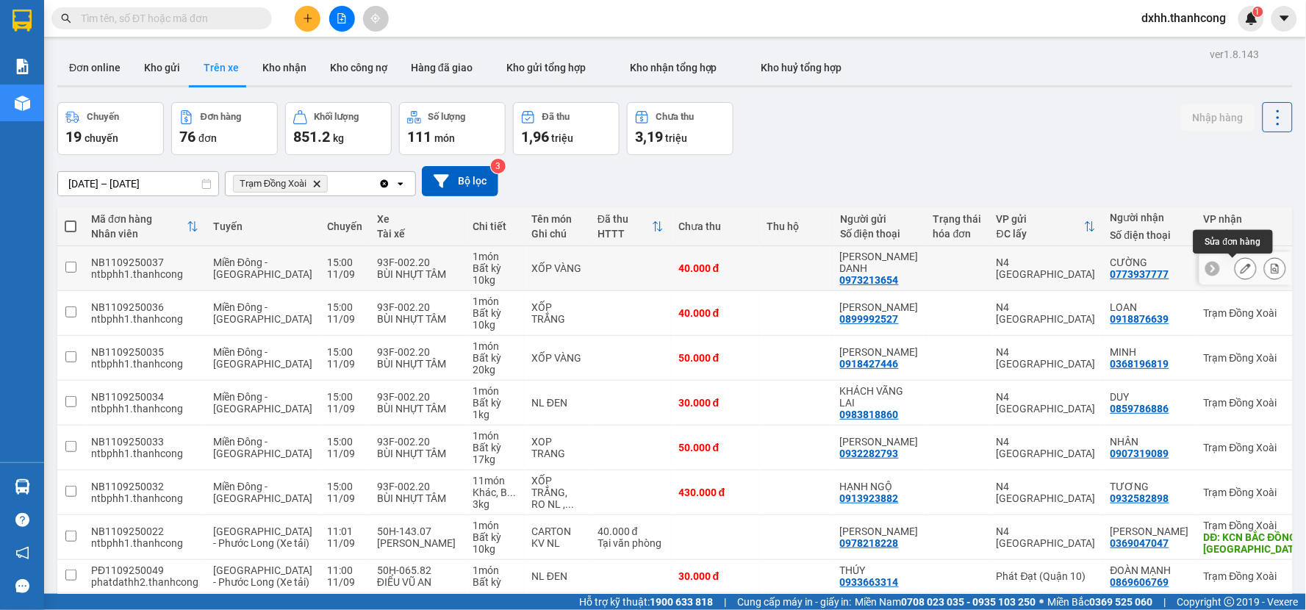
click at [1241, 268] on icon at bounding box center [1246, 268] width 10 height 10
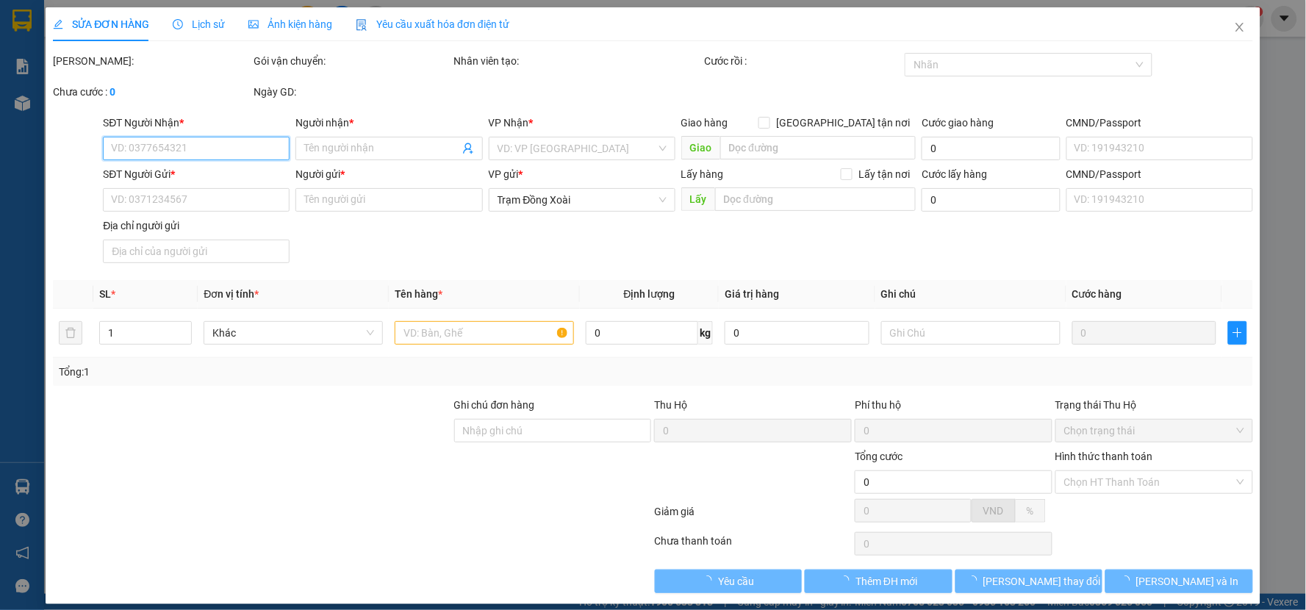
type input "0773937777"
type input "CƯỜNG"
type input "0973213654"
type input "[PERSON_NAME] DANH"
type input "40.000"
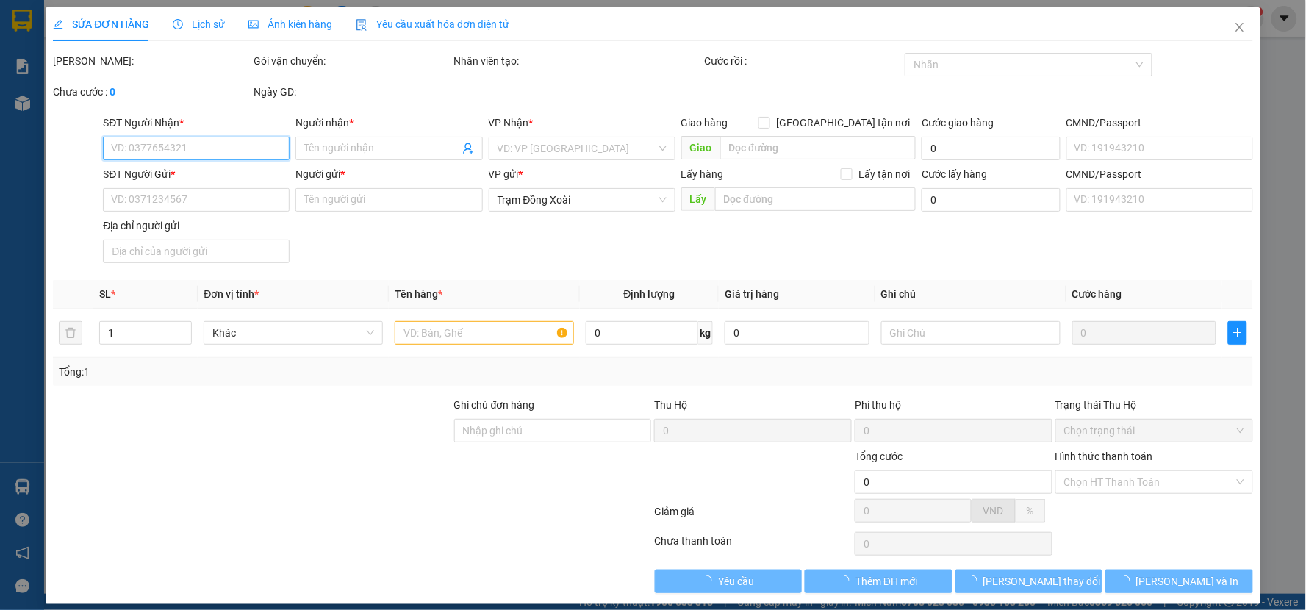
type input "40.000"
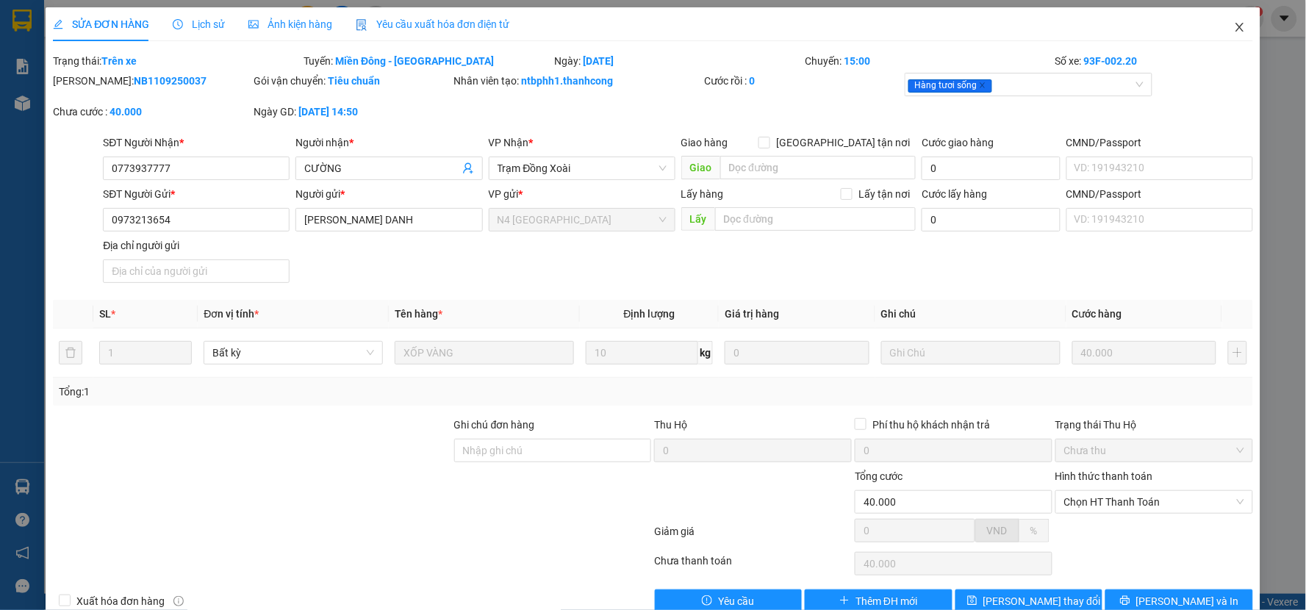
click at [1234, 26] on icon "close" at bounding box center [1240, 27] width 12 height 12
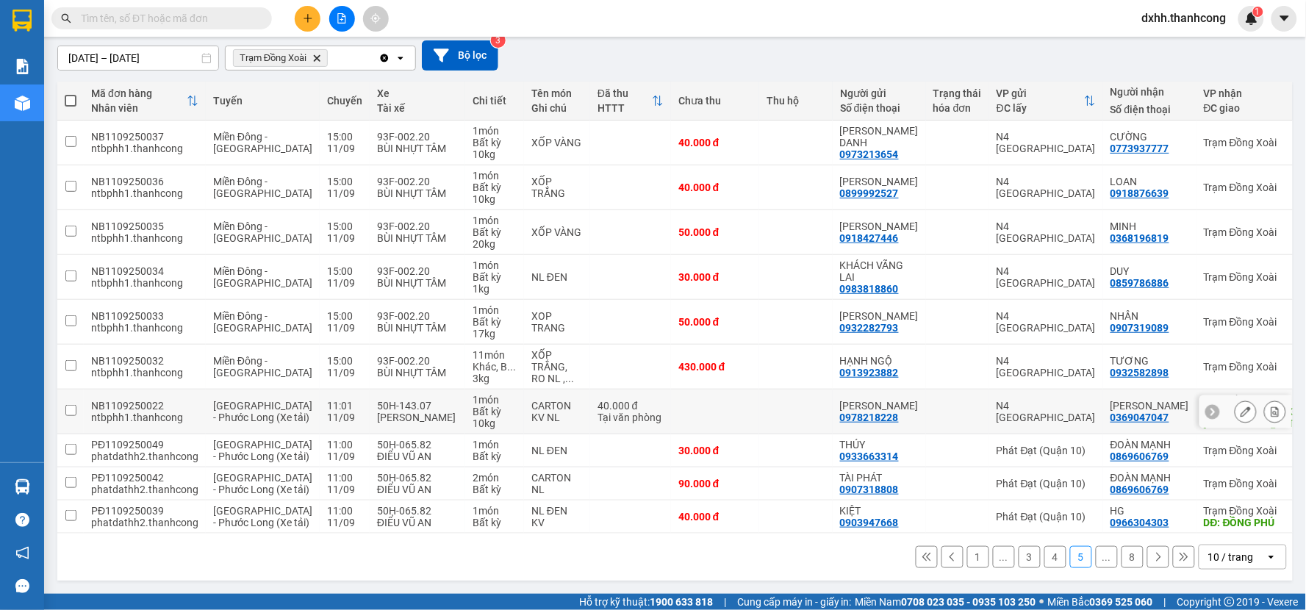
scroll to position [168, 0]
click at [68, 477] on input "checkbox" at bounding box center [70, 482] width 11 height 11
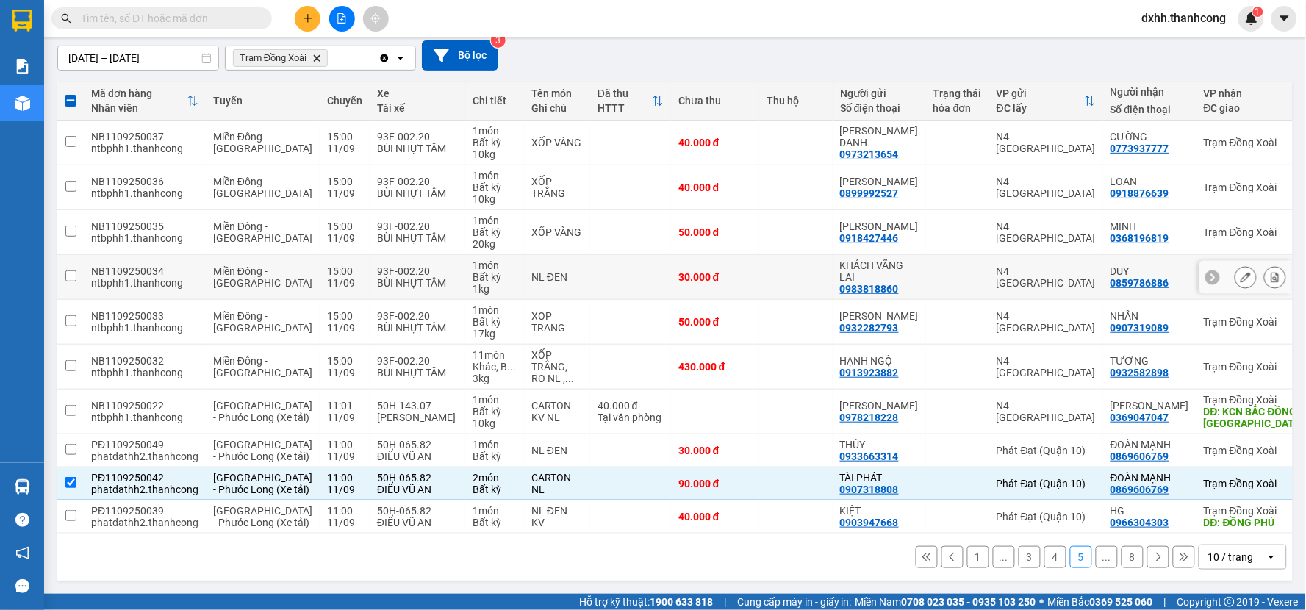
scroll to position [0, 0]
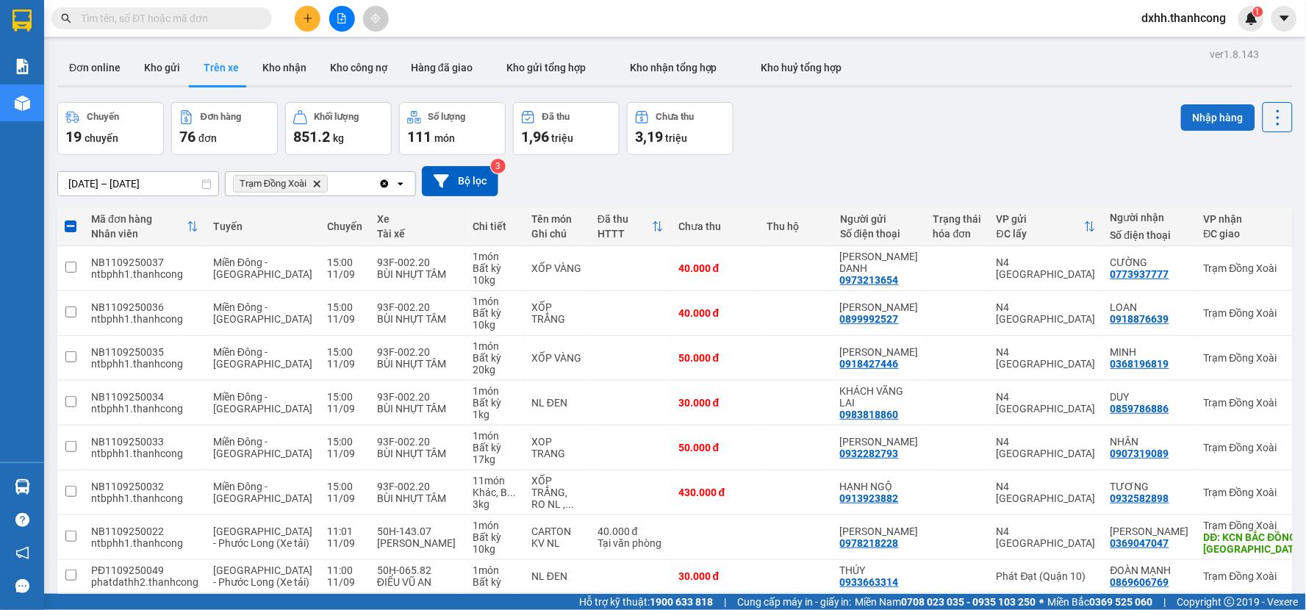
click at [1203, 115] on button "Nhập hàng" at bounding box center [1218, 117] width 74 height 26
checkbox input "false"
click at [287, 64] on button "Kho nhận" at bounding box center [285, 67] width 68 height 35
type input "[DATE] – [DATE]"
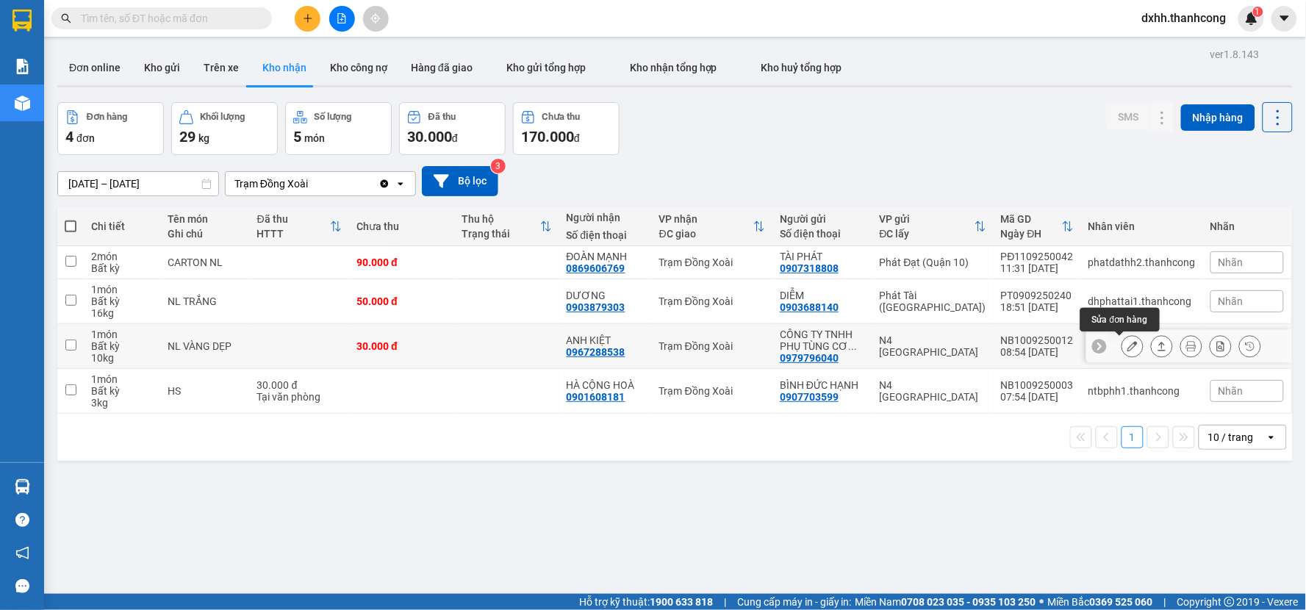
click at [1128, 341] on icon at bounding box center [1133, 346] width 10 height 10
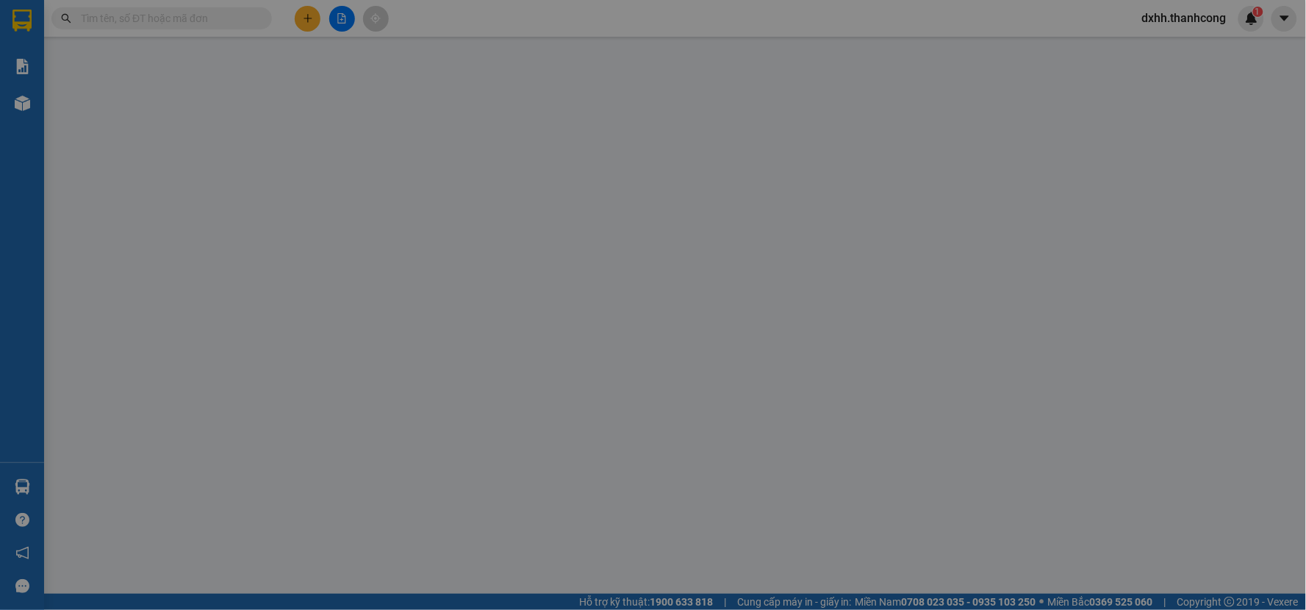
type input "0967288538"
type input "ANH KIỆT"
type input "0979796040"
type input "CÔNG TY TNHH PHỤ TÙNG CƠ GIỚI A TÀI"
type input "///"
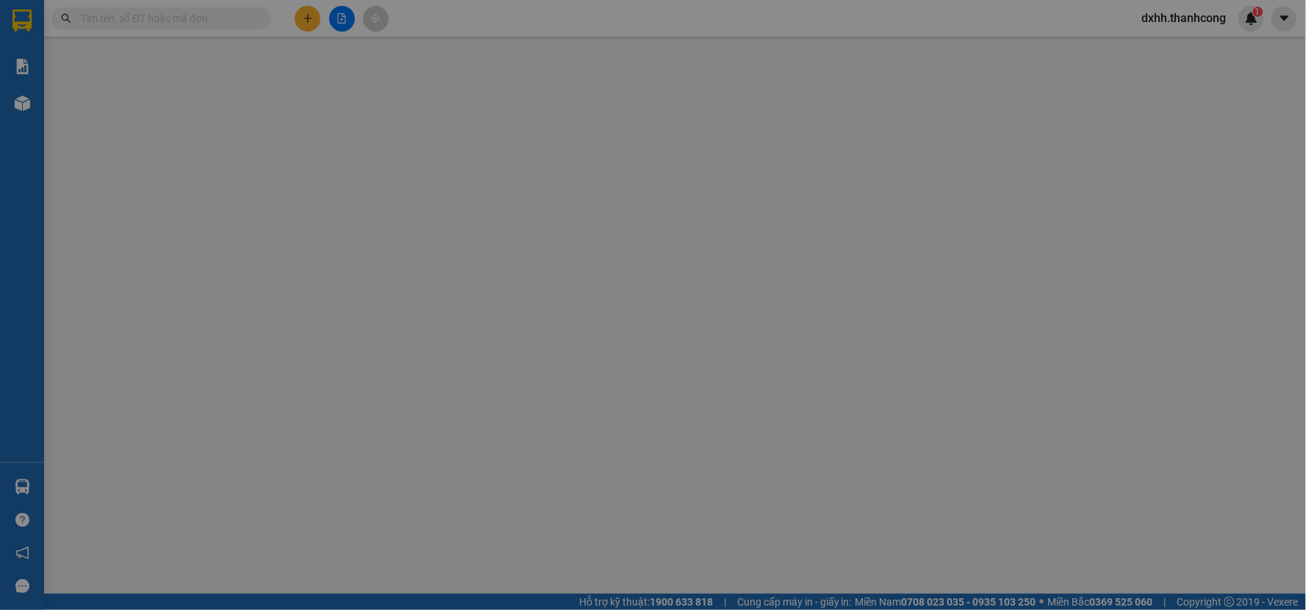
type input "30.000"
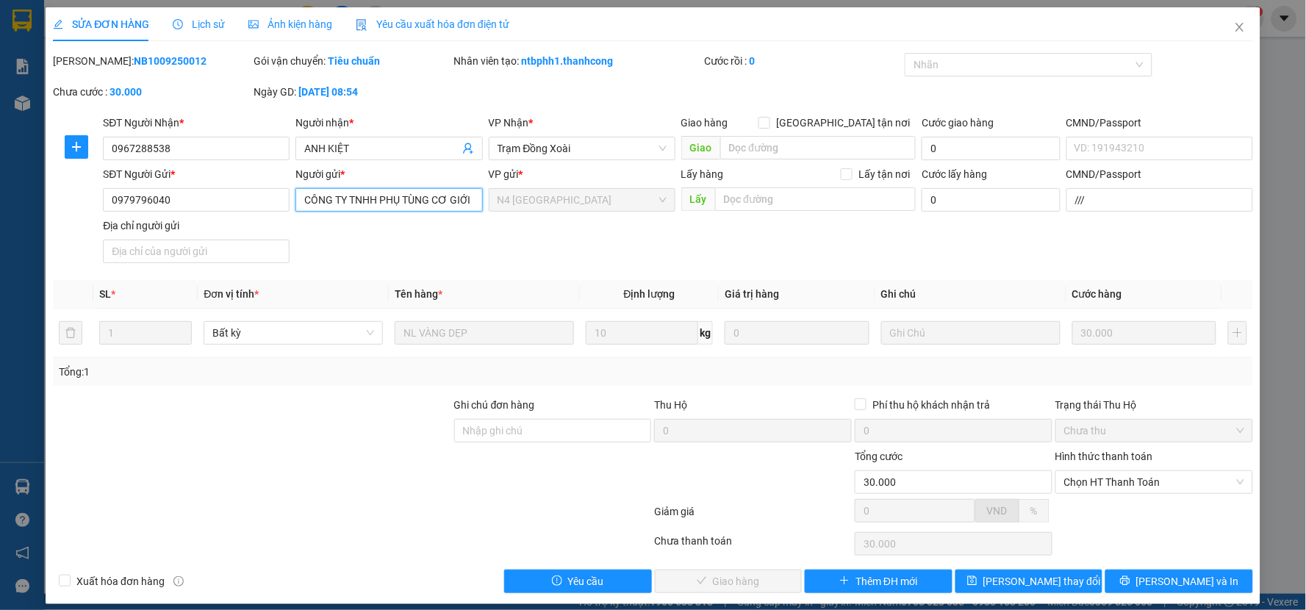
scroll to position [0, 28]
drag, startPoint x: 423, startPoint y: 201, endPoint x: 532, endPoint y: 201, distance: 108.8
click at [532, 201] on div "SĐT Người Gửi * 0979796040 Người gửi * CÔNG TY TNHH PHỤ TÙNG CƠ GIỚI A TÀI CÔNG…" at bounding box center [678, 217] width 1156 height 103
click at [546, 270] on div "Total Paid Fee 0 Total UnPaid Fee 30.000 Cash Collection Total Fee Mã ĐH: NB100…" at bounding box center [653, 323] width 1200 height 540
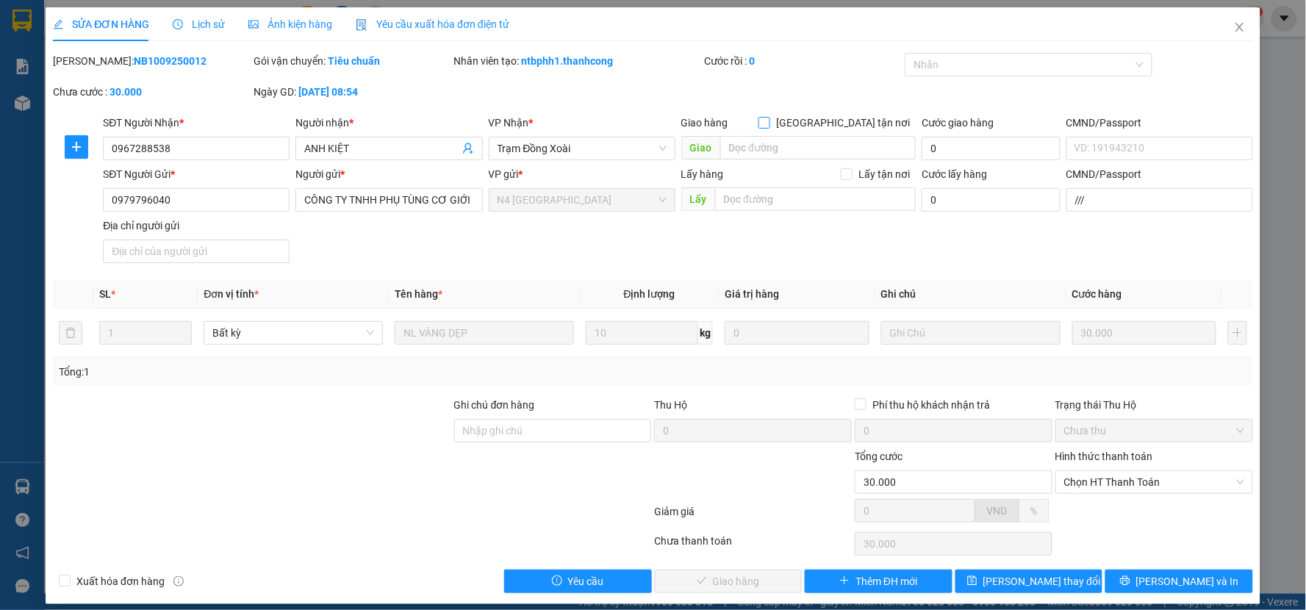
click at [770, 123] on span at bounding box center [765, 123] width 12 height 12
click at [769, 123] on input "[GEOGRAPHIC_DATA] tận nơi" at bounding box center [764, 122] width 10 height 10
checkbox input "true"
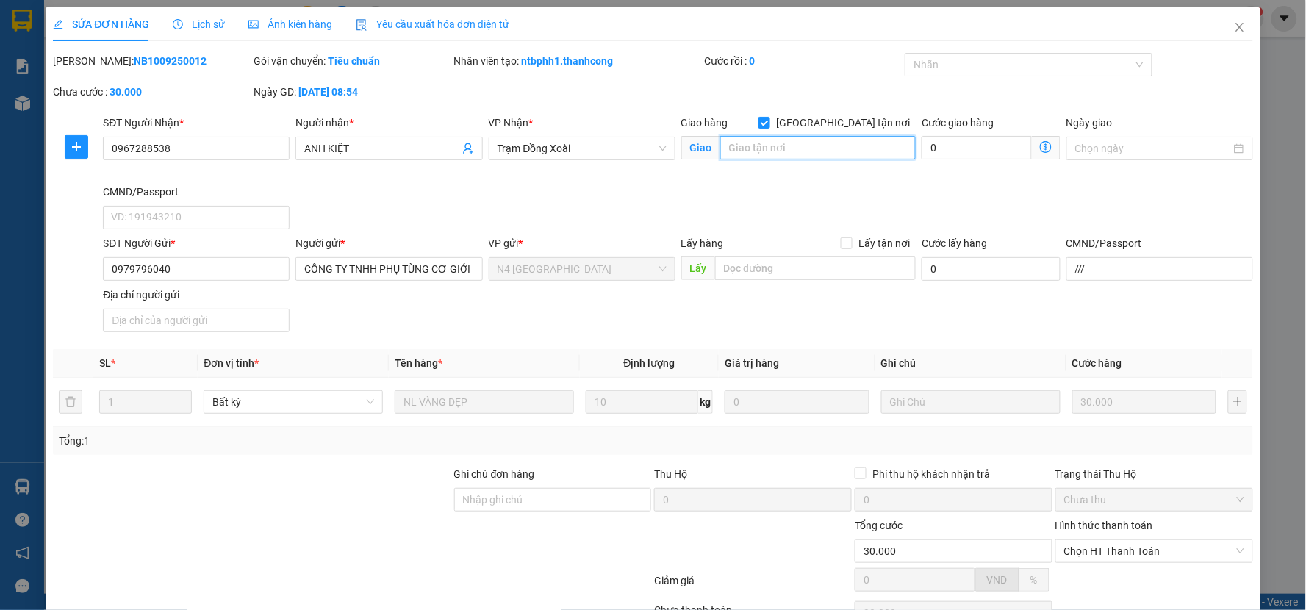
click at [834, 151] on input "search" at bounding box center [818, 148] width 196 height 24
type input "c"
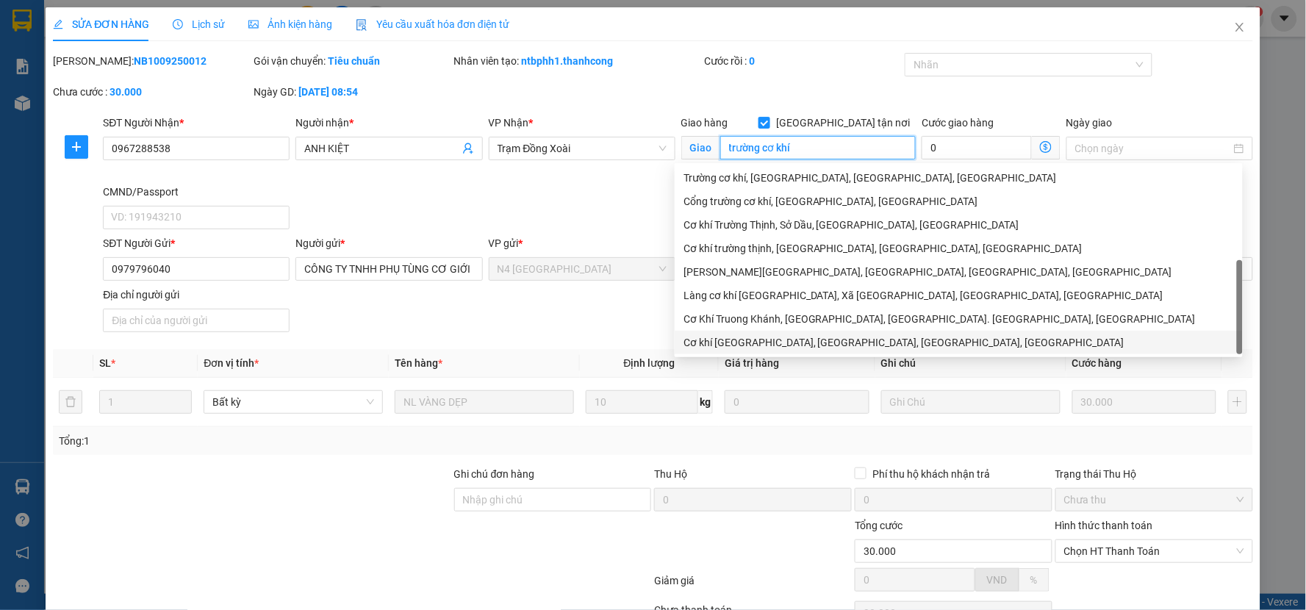
scroll to position [47, 0]
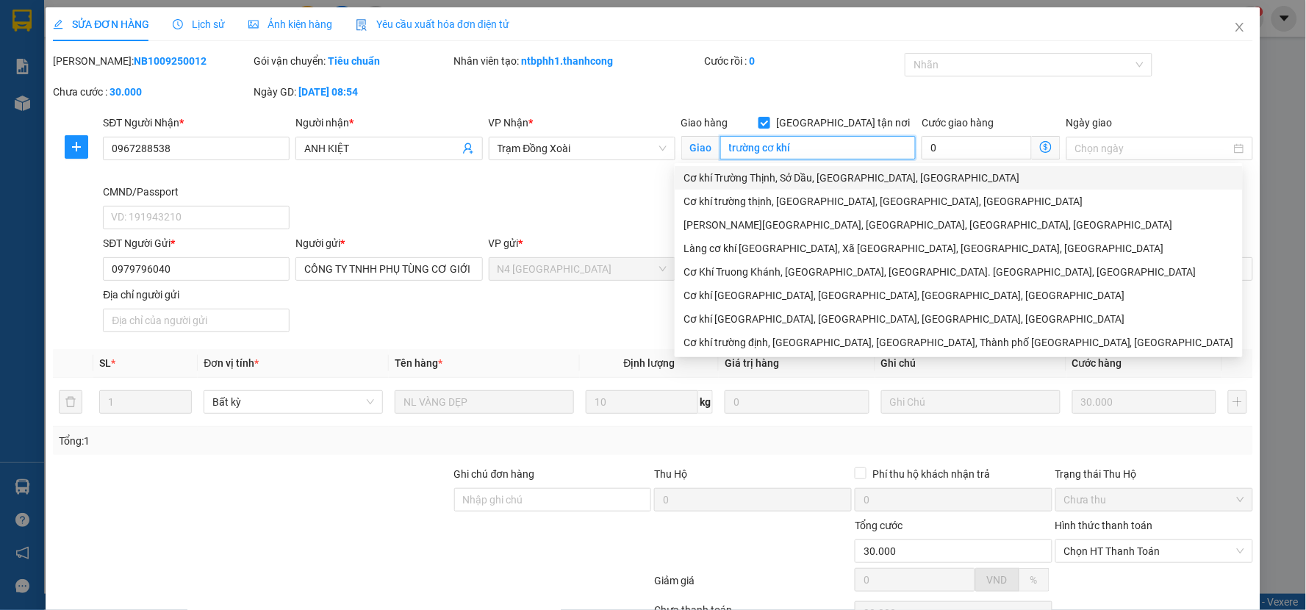
drag, startPoint x: 828, startPoint y: 141, endPoint x: 716, endPoint y: 149, distance: 112.8
click at [720, 149] on input "trường cơ khí" at bounding box center [818, 148] width 196 height 24
type input "n"
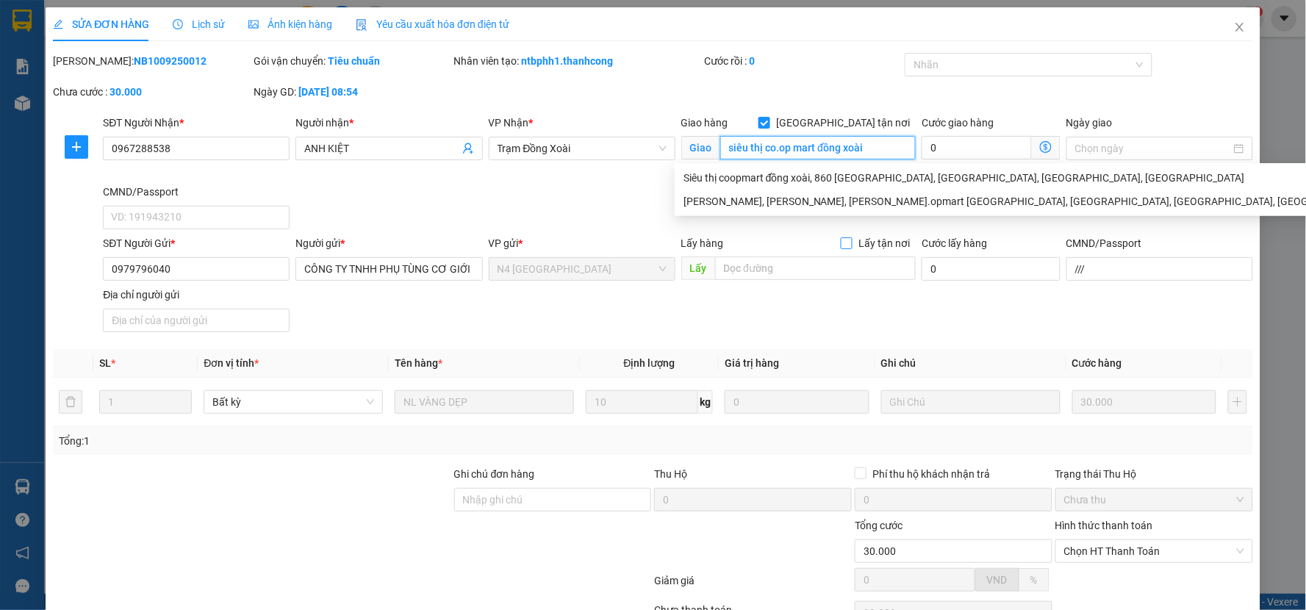
scroll to position [0, 0]
click at [844, 177] on div "Siêu thị coopmart đồng xoài, 860 [GEOGRAPHIC_DATA], [GEOGRAPHIC_DATA], [GEOGRAP…" at bounding box center [1083, 178] width 798 height 16
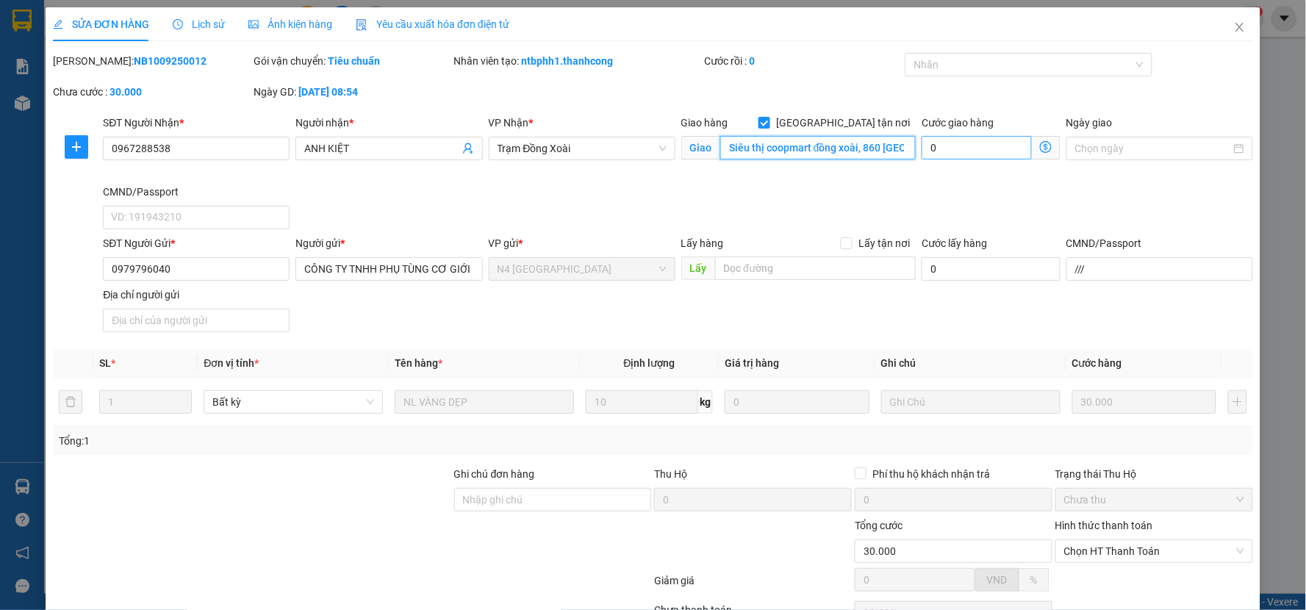
type input "Siêu thị coopmart đồng xoài, 860 [GEOGRAPHIC_DATA], [GEOGRAPHIC_DATA], [GEOGRAP…"
click at [980, 141] on input "0" at bounding box center [977, 148] width 110 height 24
click at [948, 189] on div "SĐT Người Nhận * 0967288538 Người nhận * ANH KIỆT VP Nhận * Trạm Đồng Xoài Giao…" at bounding box center [678, 175] width 1156 height 121
click at [1148, 144] on input "Ngày giao" at bounding box center [1153, 148] width 156 height 16
click at [989, 187] on div "SĐT Người Nhận * 0967288538 Người nhận * ANH KIỆT VP Nhận * Trạm Đồng Xoài Giao…" at bounding box center [678, 175] width 1156 height 121
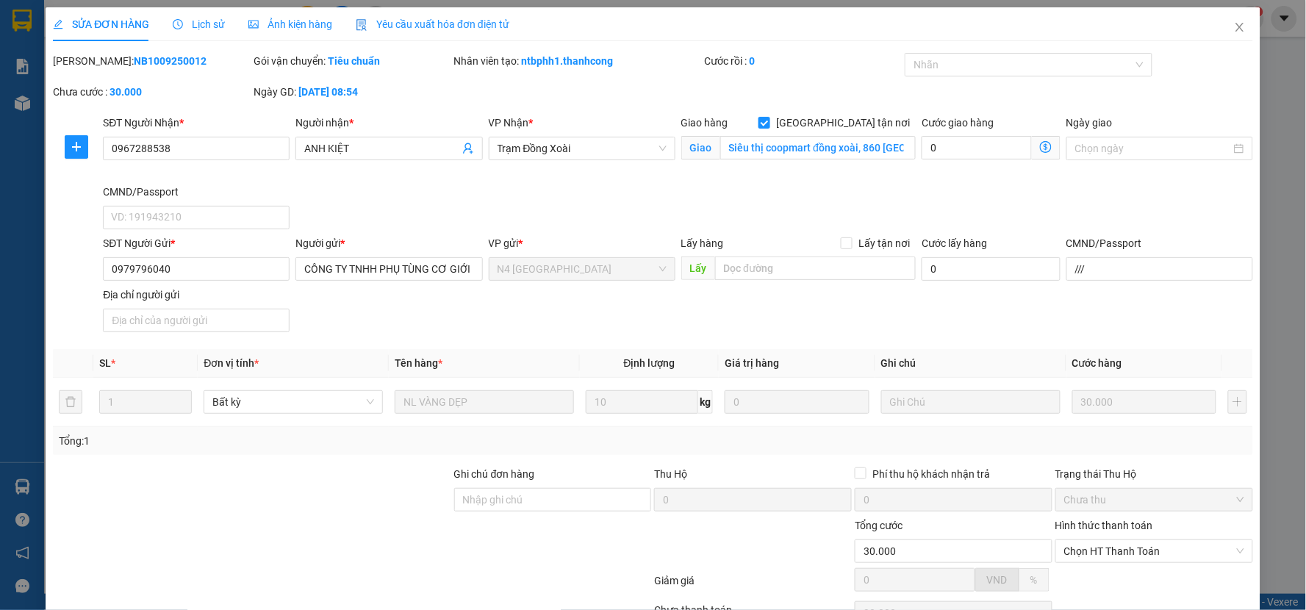
click at [1040, 144] on icon "dollar-circle" at bounding box center [1046, 147] width 12 height 12
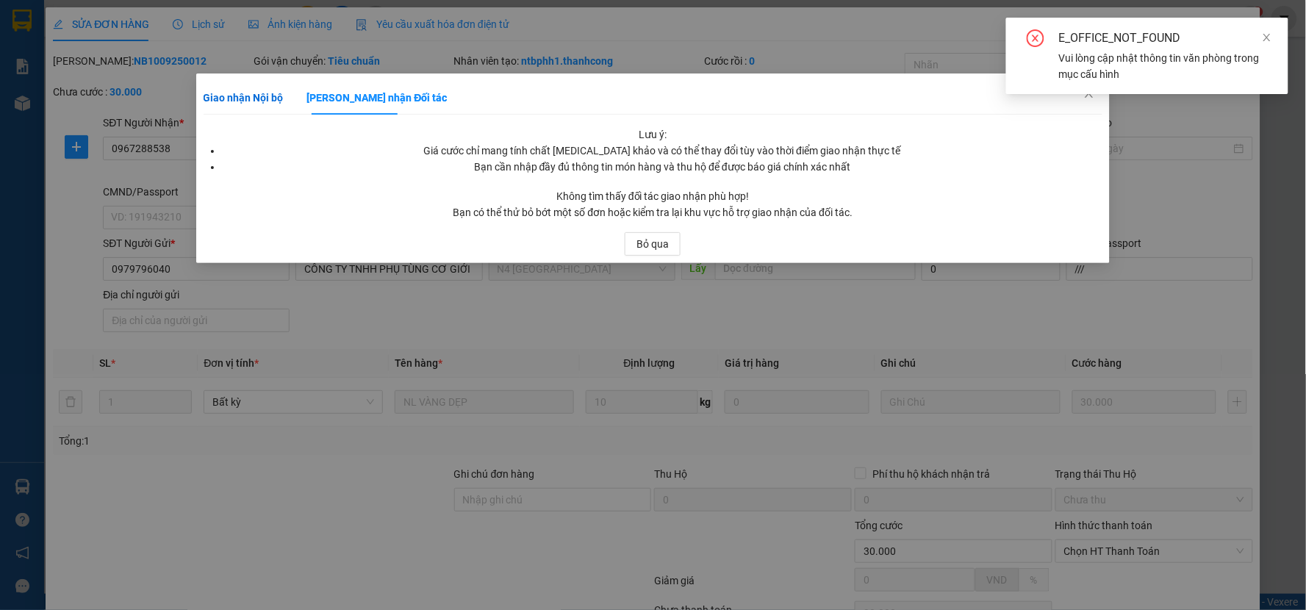
click at [247, 97] on b "Giao nhận Nội bộ" at bounding box center [244, 98] width 80 height 12
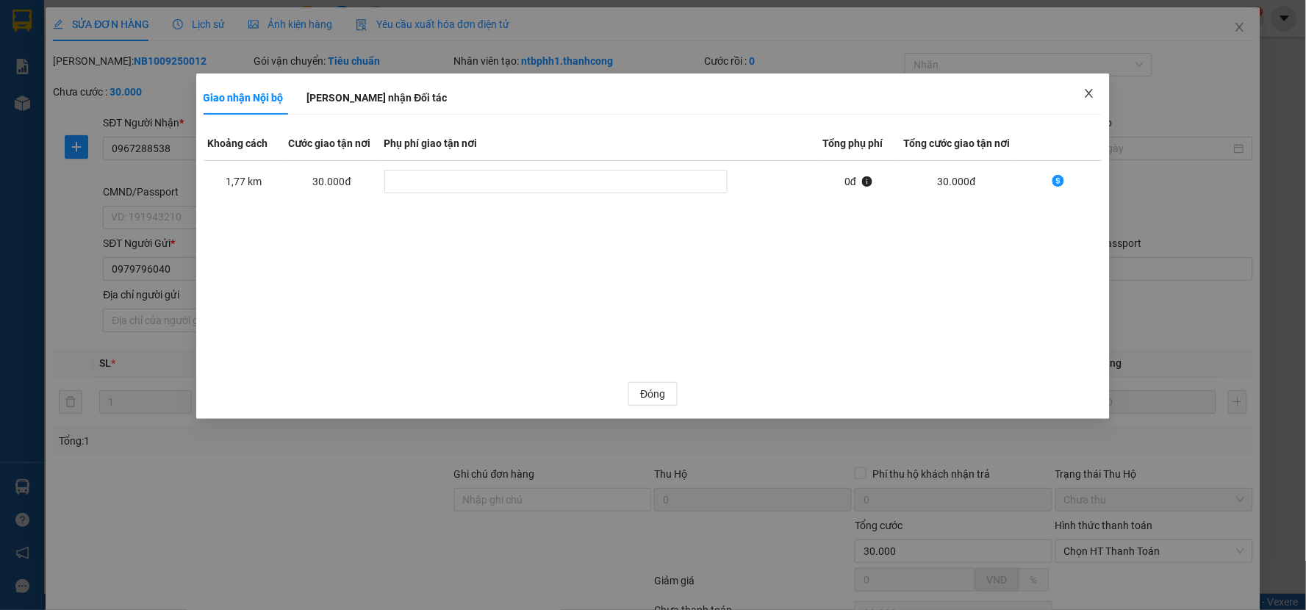
click at [1086, 94] on icon "close" at bounding box center [1089, 93] width 12 height 12
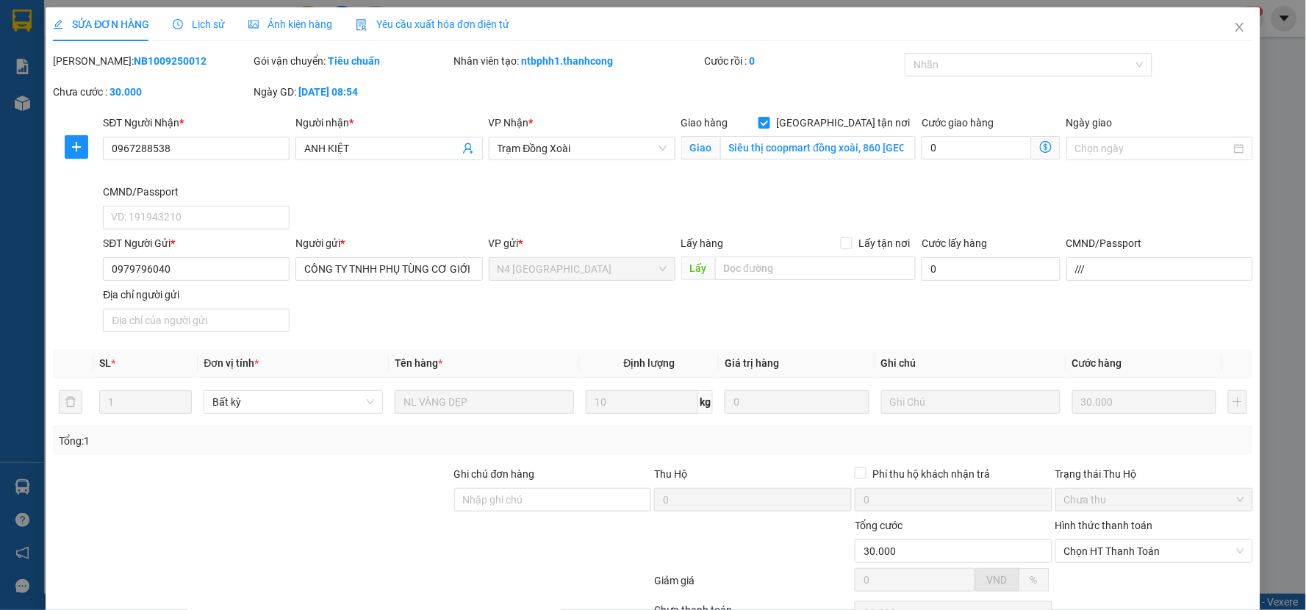
click at [781, 329] on div "SĐT Người Gửi * 0979796040 Người gửi * CÔNG TY TNHH PHỤ TÙNG CƠ GIỚI A TÀI VP g…" at bounding box center [678, 286] width 1156 height 103
drag, startPoint x: 331, startPoint y: 270, endPoint x: 512, endPoint y: 284, distance: 181.4
click at [512, 284] on div "SĐT Người Gửi * 0979796040 Người gửi * CÔNG TY TNHH PHỤ TÙNG CƠ GIỚI A TÀI CÔNG…" at bounding box center [678, 286] width 1156 height 103
click at [495, 364] on th "Tên hàng *" at bounding box center [484, 363] width 191 height 29
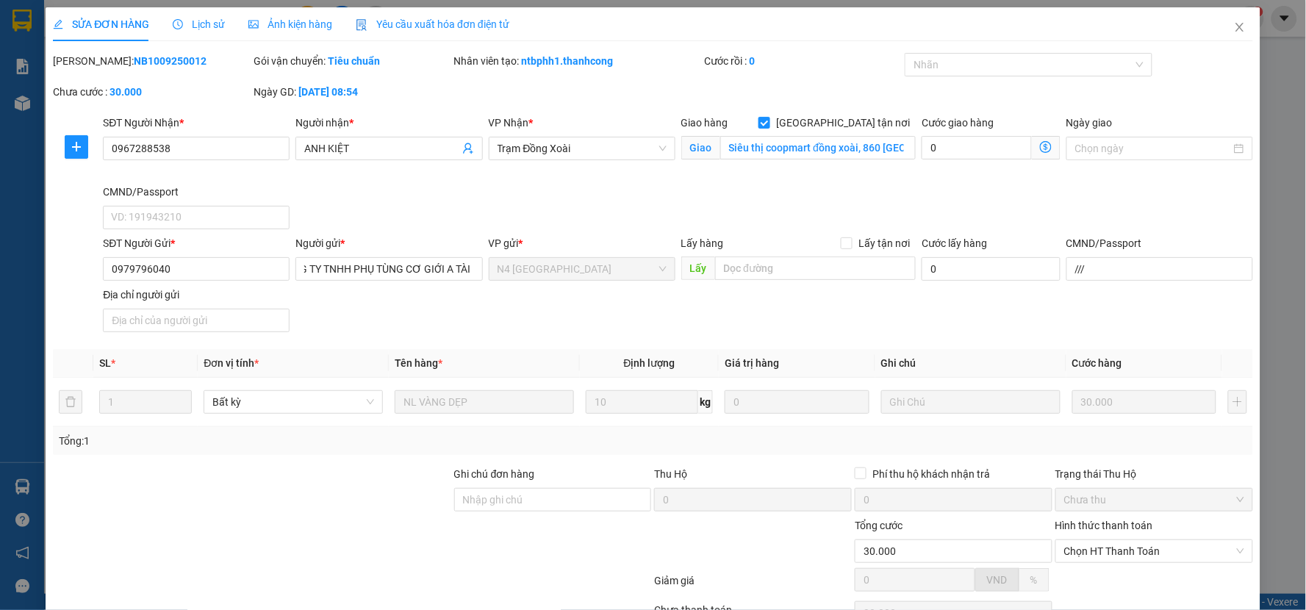
scroll to position [0, 0]
click at [714, 328] on div "SĐT Người Gửi * 0979796040 Người gửi * CÔNG TY TNHH PHỤ TÙNG CƠ GIỚI A TÀI VP g…" at bounding box center [678, 286] width 1156 height 103
drag, startPoint x: 743, startPoint y: 317, endPoint x: 619, endPoint y: 240, distance: 145.9
click at [743, 317] on div "SĐT Người Gửi * 0979796040 Người gửi * CÔNG TY TNHH PHỤ TÙNG CƠ GIỚI A TÀI VP g…" at bounding box center [678, 286] width 1156 height 103
click at [1236, 27] on icon "close" at bounding box center [1240, 27] width 8 height 9
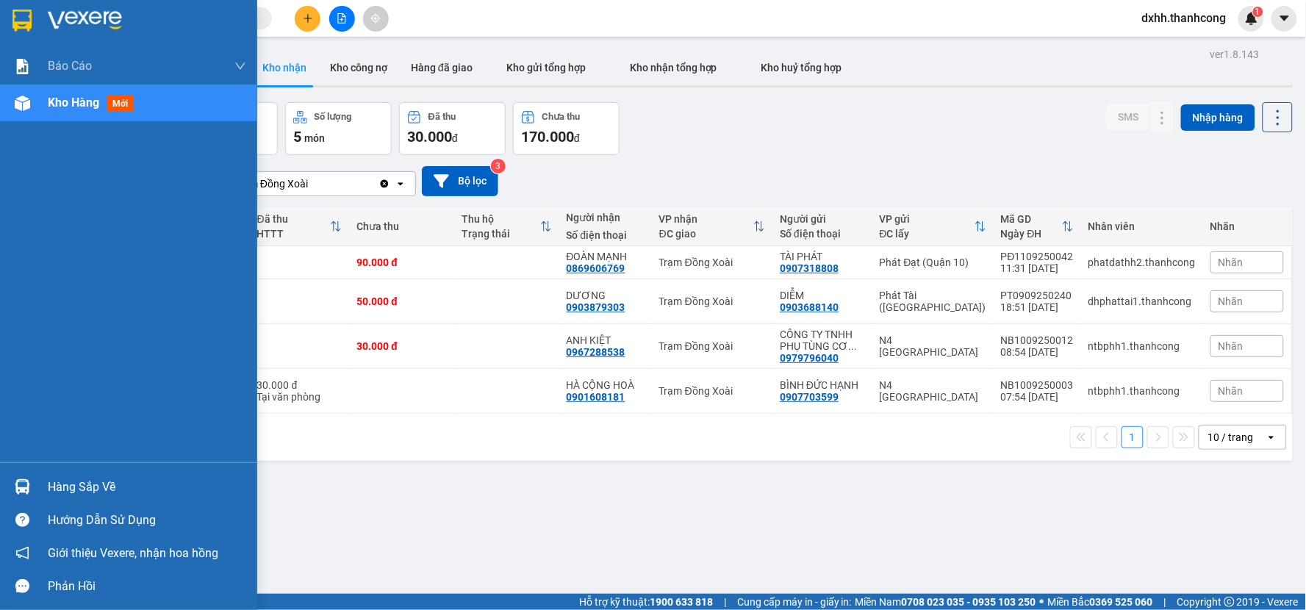
click at [85, 487] on div "Hàng sắp về" at bounding box center [147, 487] width 198 height 22
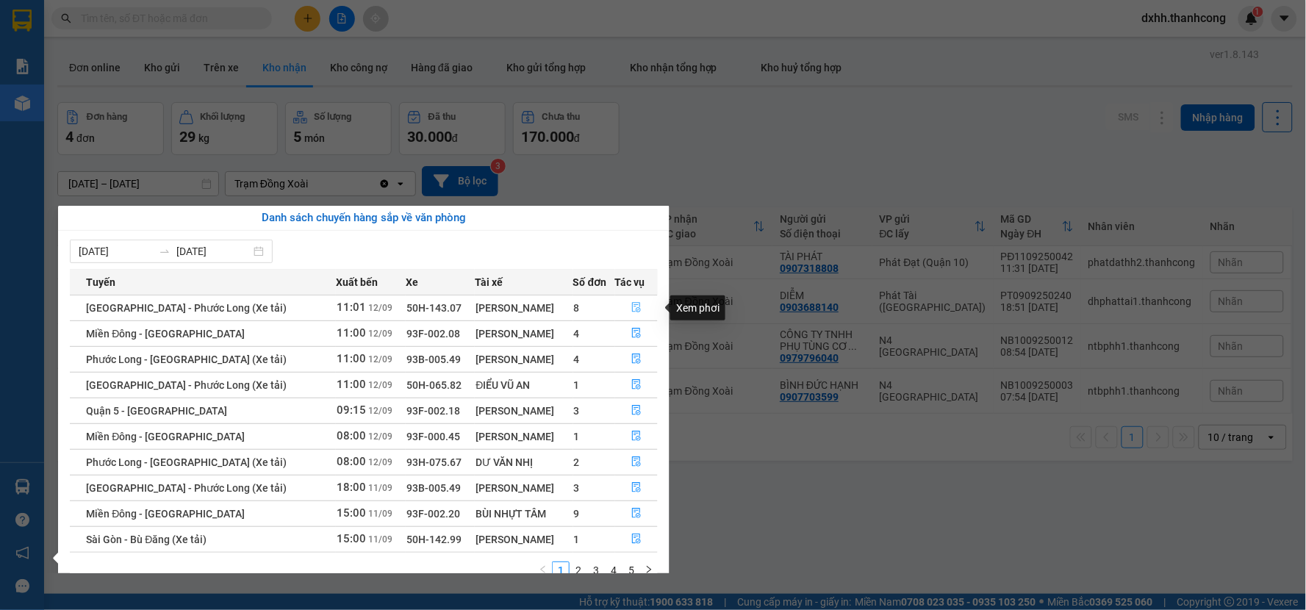
click at [636, 309] on icon "file-done" at bounding box center [636, 307] width 10 height 10
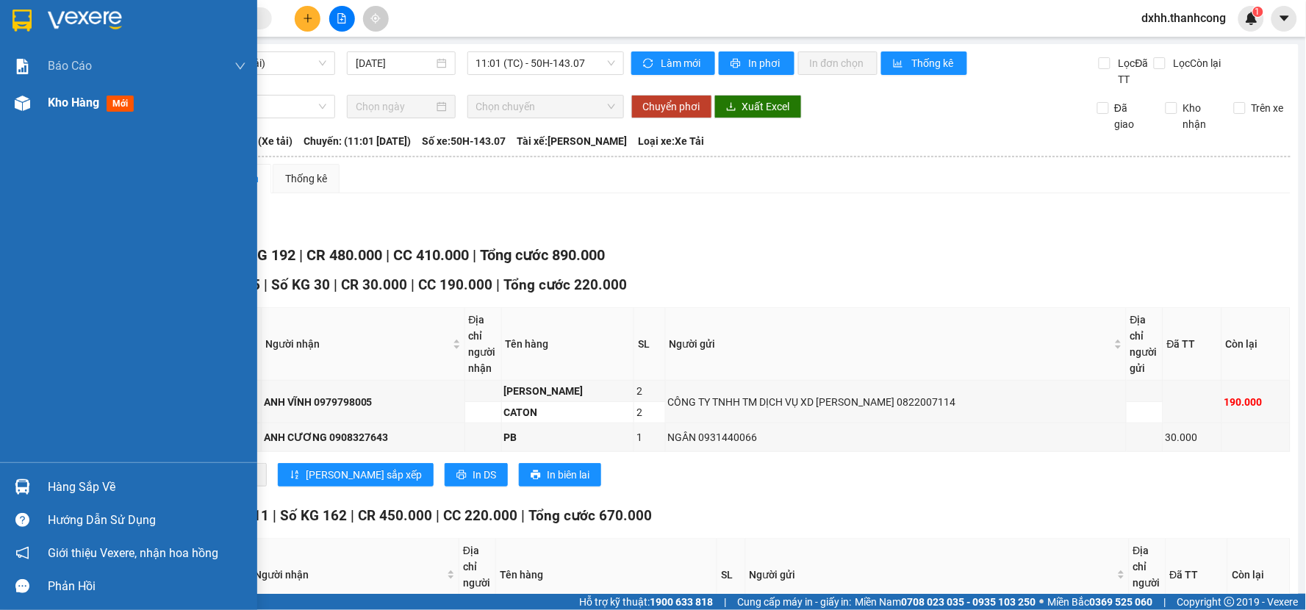
click at [121, 103] on span "mới" at bounding box center [120, 104] width 27 height 16
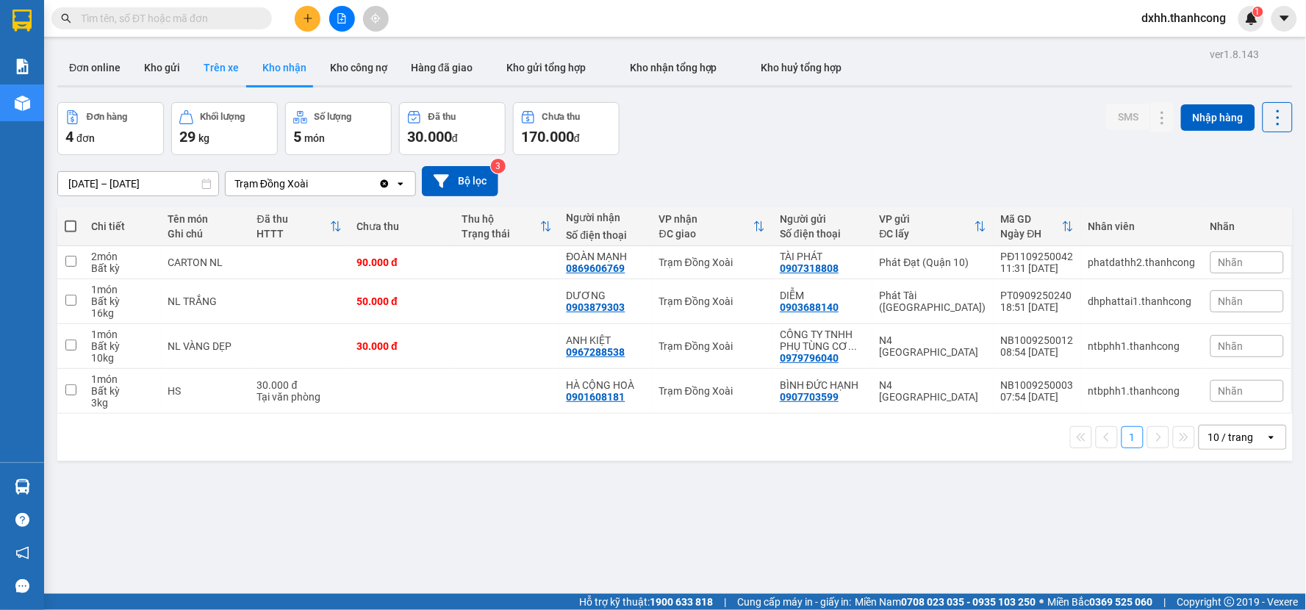
click at [203, 68] on button "Trên xe" at bounding box center [221, 67] width 59 height 35
type input "[DATE] – [DATE]"
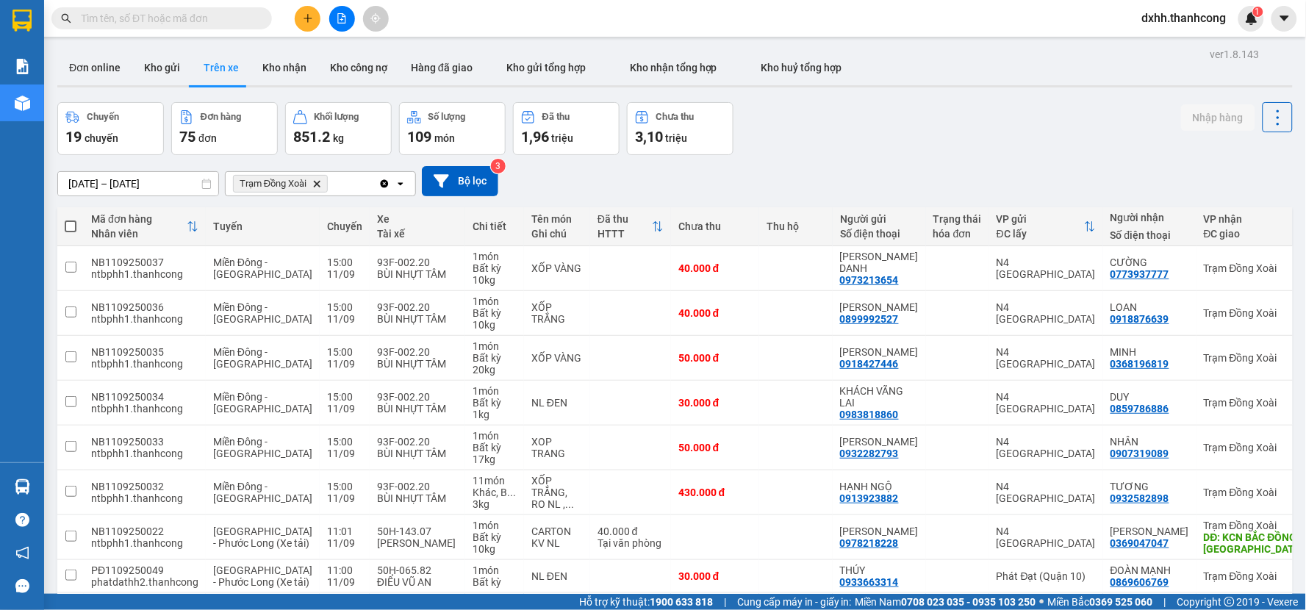
click at [315, 181] on icon "Trạm Đồng Xoài, close by backspace" at bounding box center [317, 183] width 7 height 7
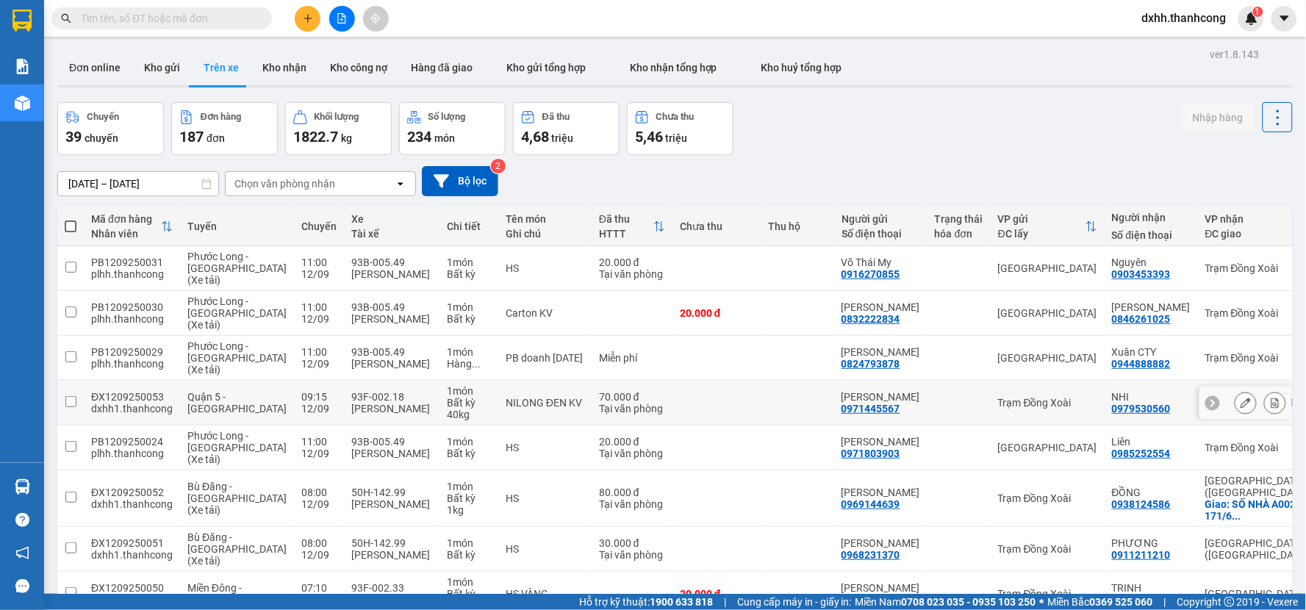
click at [71, 401] on input "checkbox" at bounding box center [70, 401] width 11 height 11
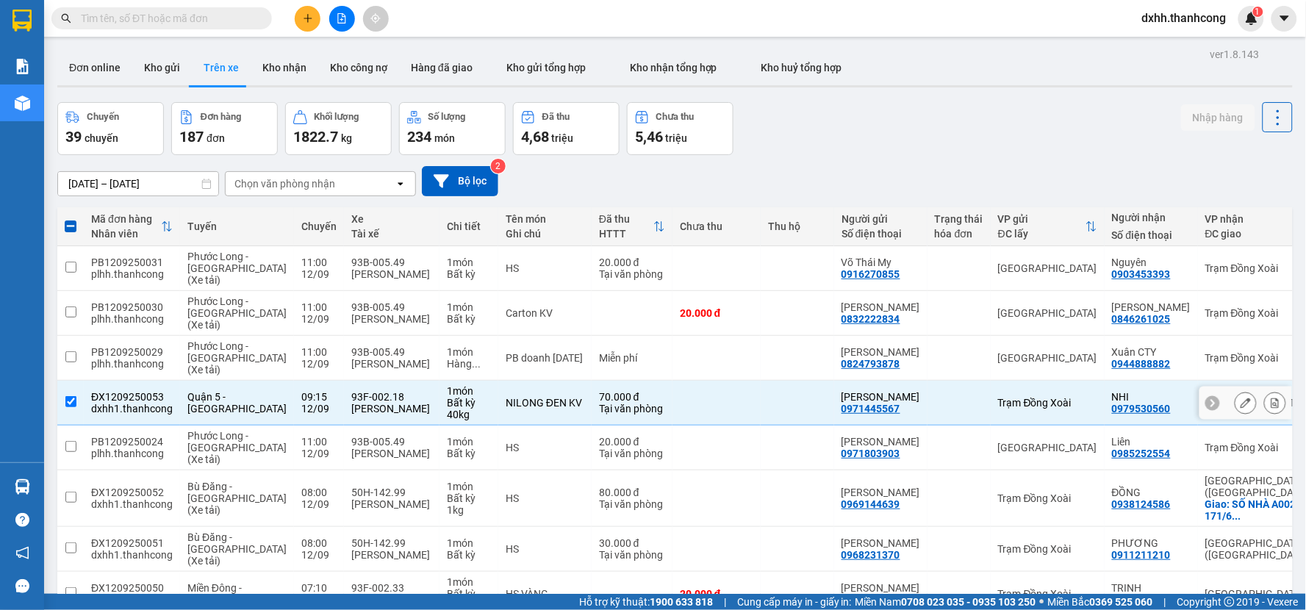
click at [71, 401] on input "checkbox" at bounding box center [70, 401] width 11 height 11
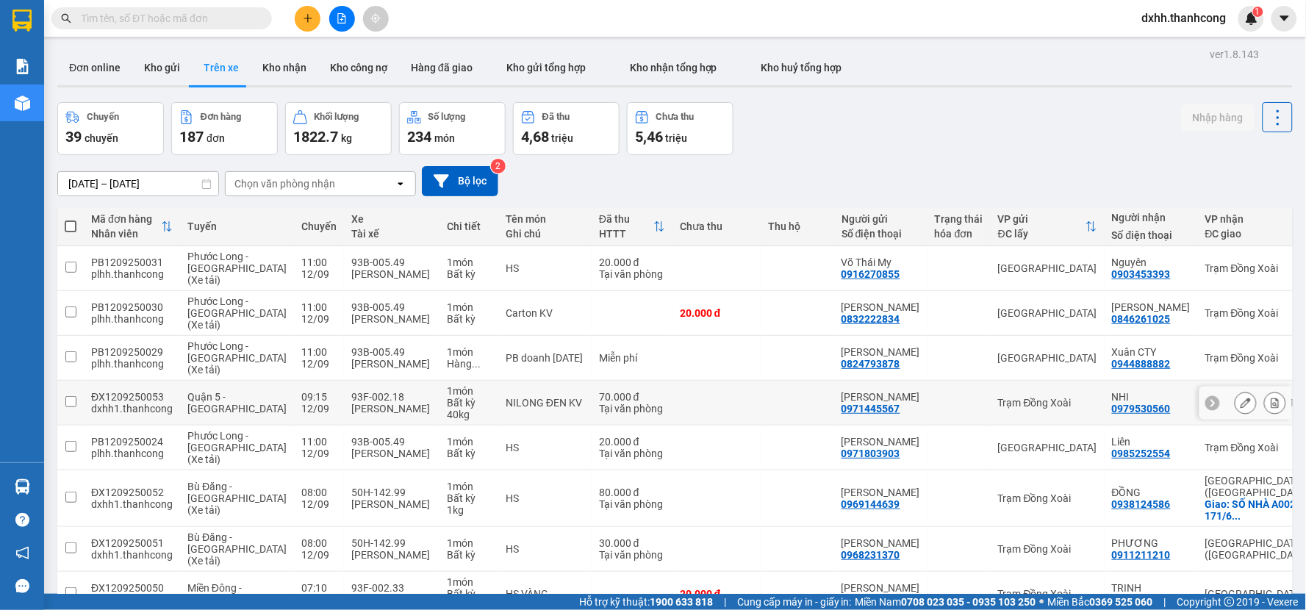
click at [71, 401] on input "checkbox" at bounding box center [70, 401] width 11 height 11
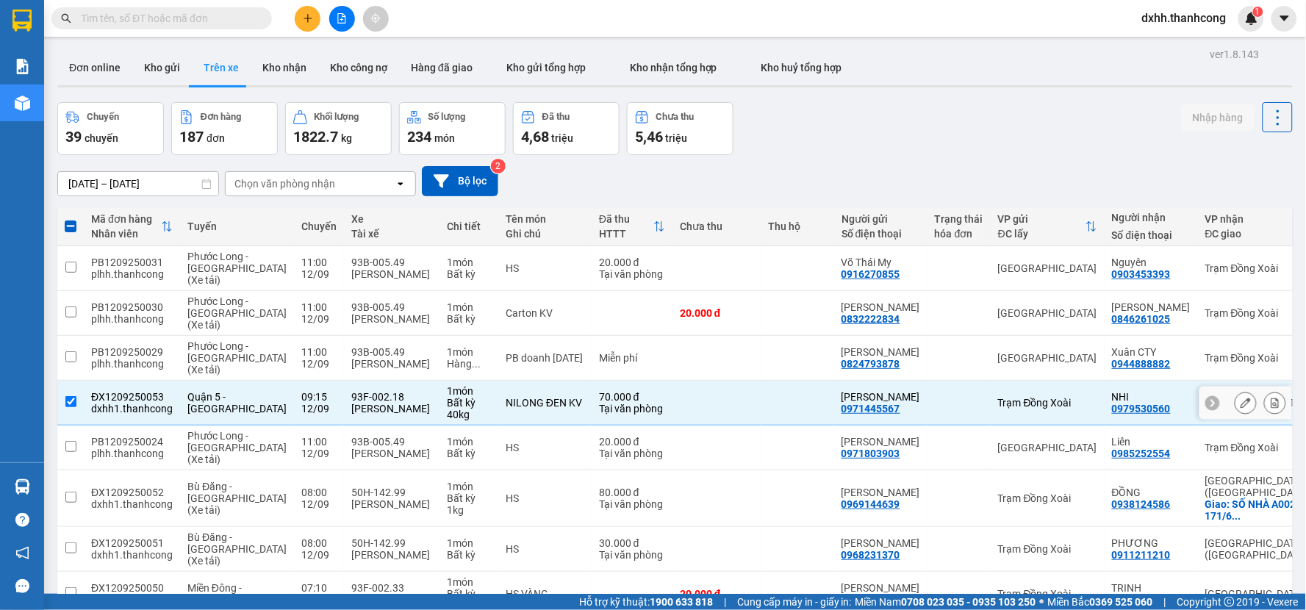
click at [71, 401] on input "checkbox" at bounding box center [70, 401] width 11 height 11
checkbox input "false"
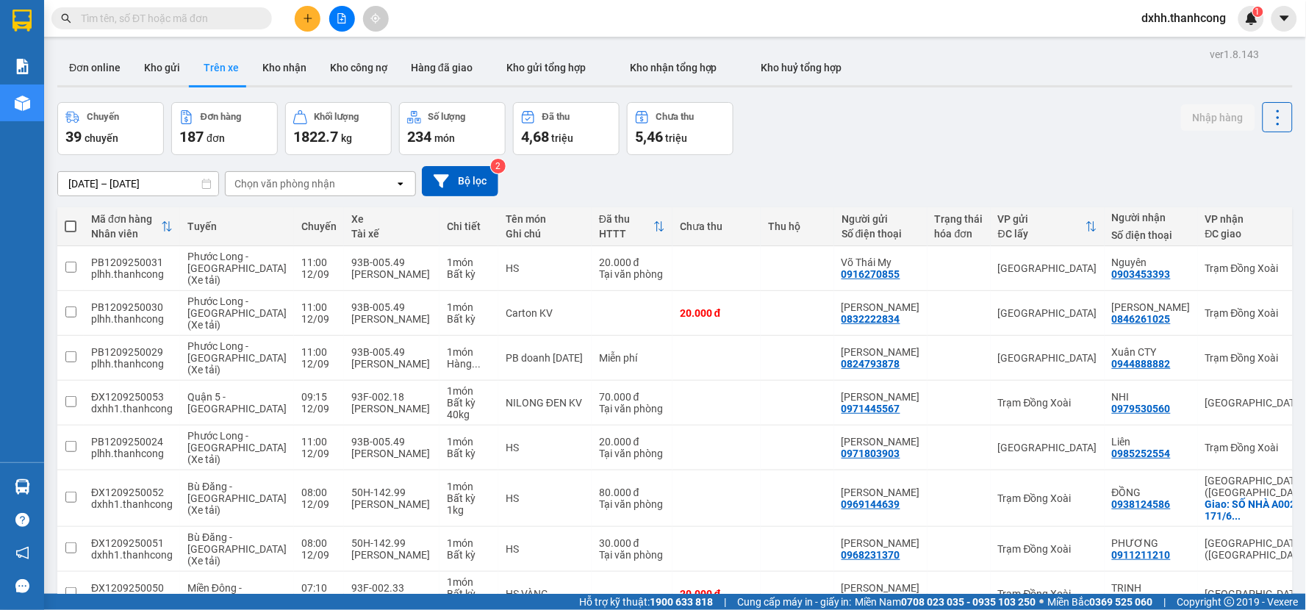
drag, startPoint x: 784, startPoint y: 171, endPoint x: 773, endPoint y: 156, distance: 18.4
click at [775, 162] on div "[DATE] – [DATE] Press the down arrow key to interact with the calendar and sele…" at bounding box center [675, 181] width 1236 height 52
click at [790, 157] on div "[DATE] – [DATE] Press the down arrow key to interact with the calendar and sele…" at bounding box center [675, 181] width 1236 height 52
click at [365, 186] on div "Chọn văn phòng nhận" at bounding box center [310, 184] width 169 height 24
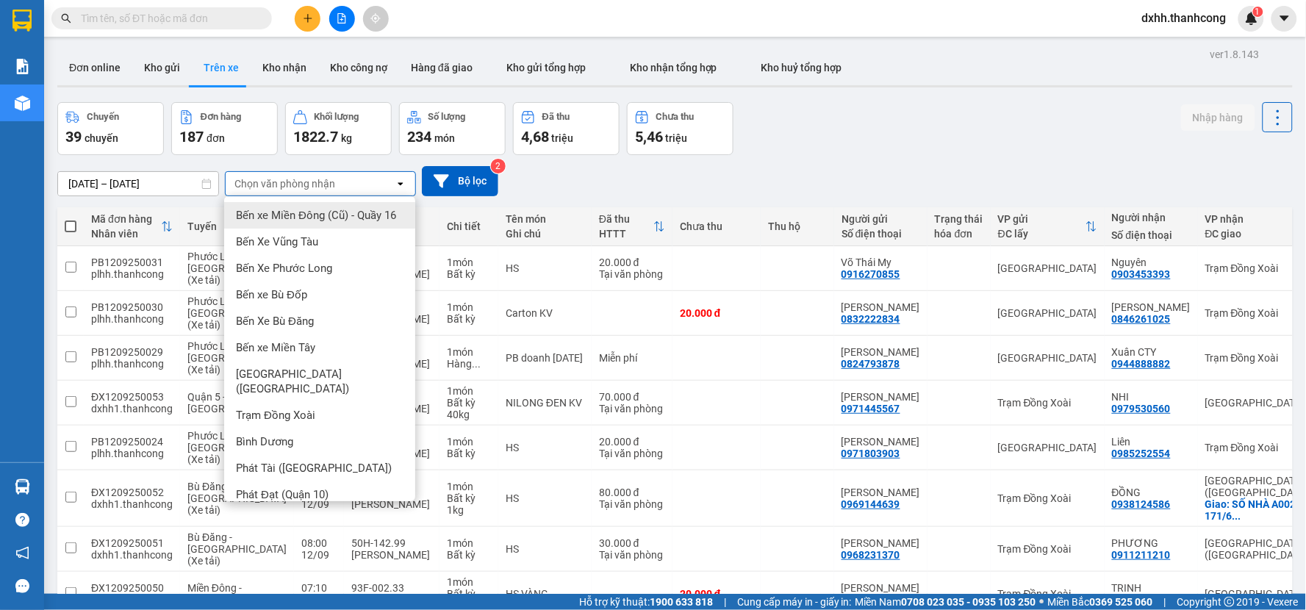
drag, startPoint x: 794, startPoint y: 193, endPoint x: 619, endPoint y: 195, distance: 174.9
click at [791, 193] on div "[DATE] – [DATE] Press the down arrow key to interact with the calendar and sele…" at bounding box center [675, 181] width 1236 height 30
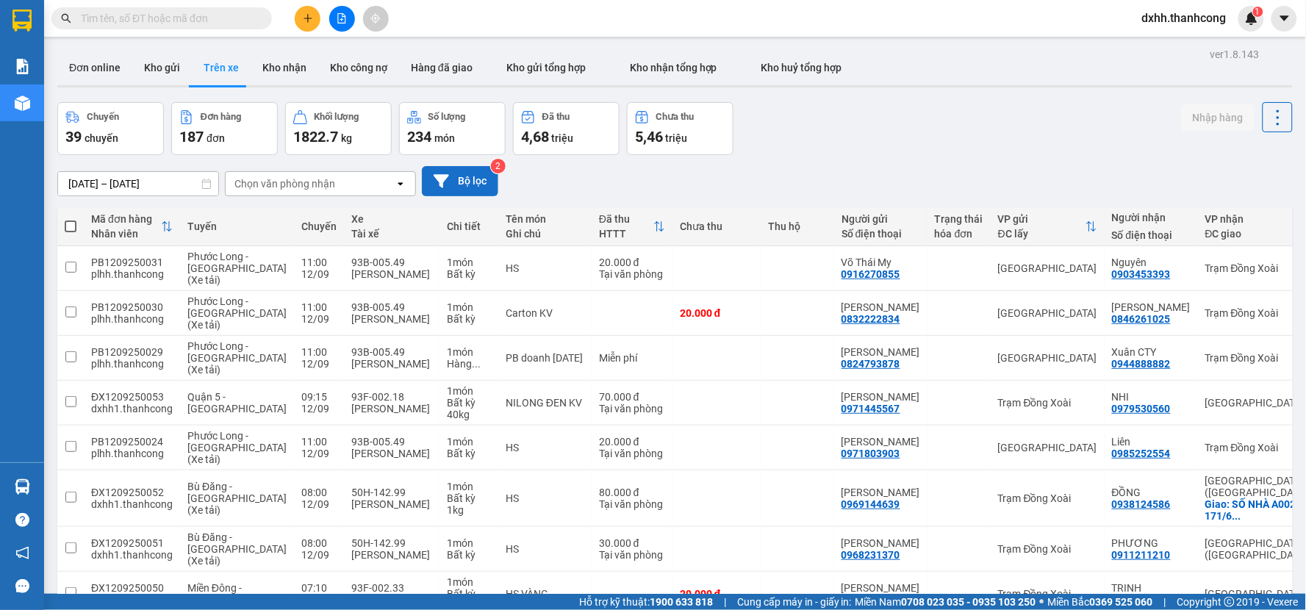
click at [467, 177] on button "Bộ lọc" at bounding box center [460, 181] width 76 height 30
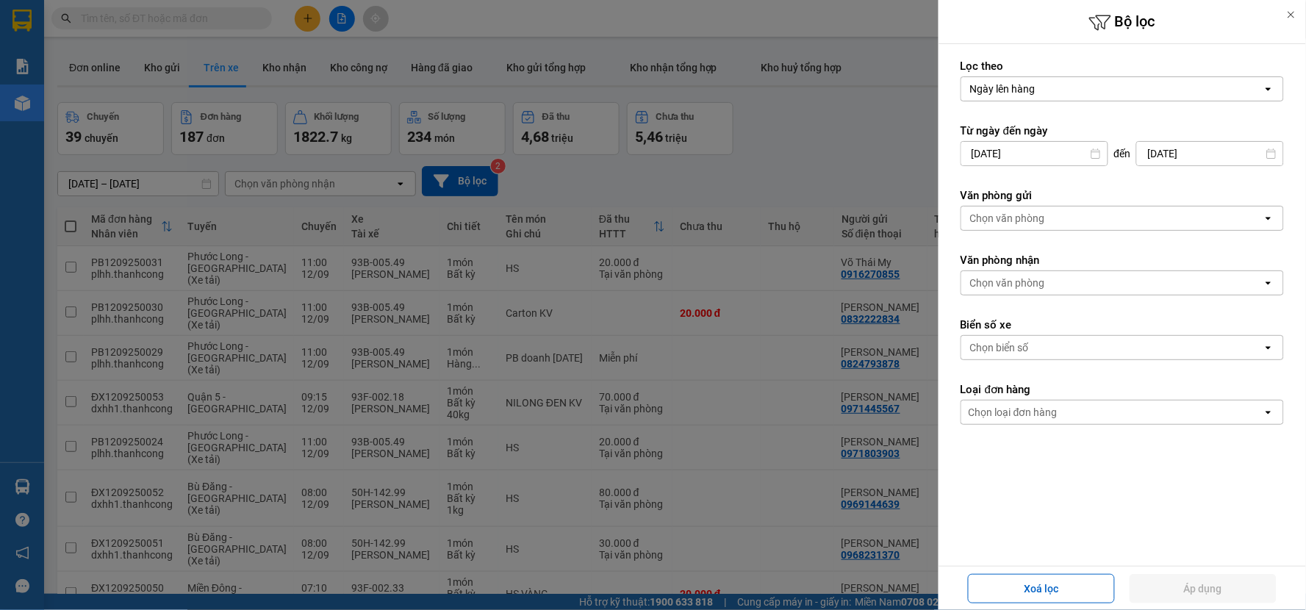
click at [1055, 222] on div "Chọn văn phòng" at bounding box center [1111, 219] width 301 height 24
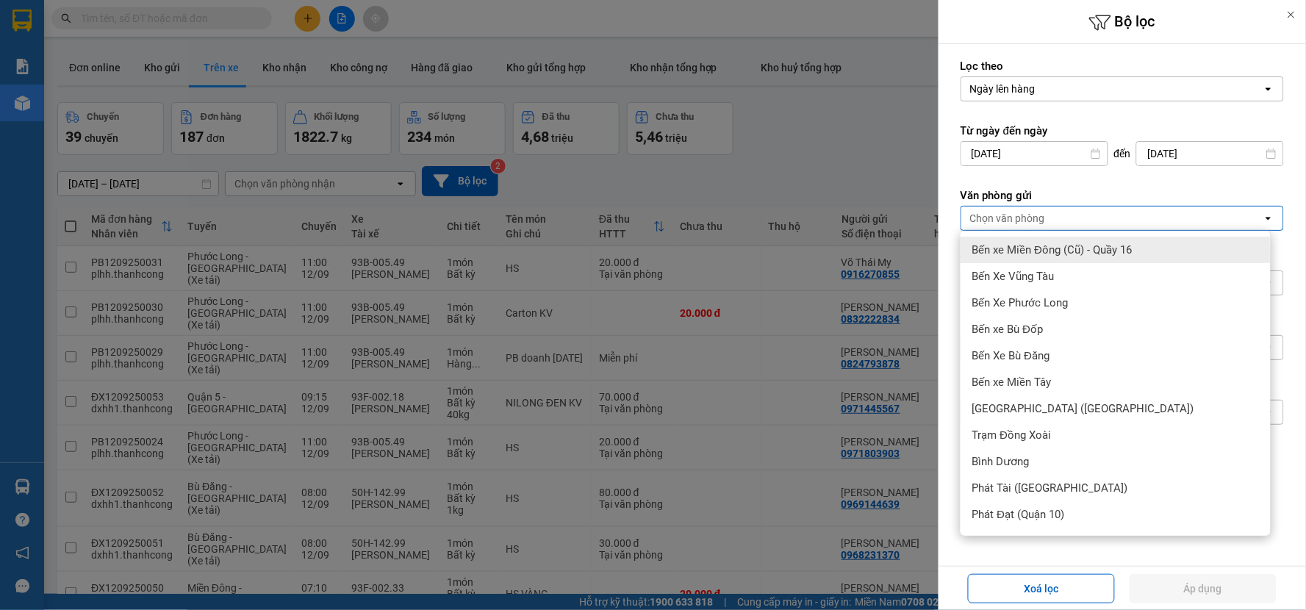
click at [814, 145] on div at bounding box center [653, 305] width 1306 height 610
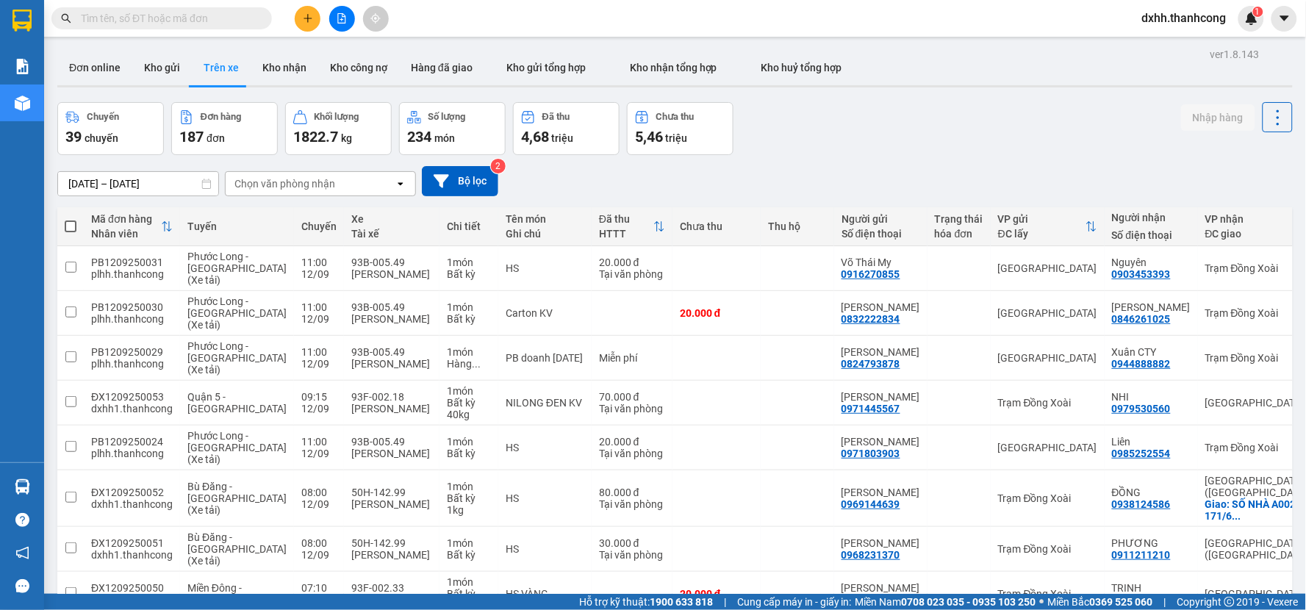
click at [781, 173] on div "[DATE] – [DATE] Press the down arrow key to interact with the calendar and sele…" at bounding box center [675, 181] width 1236 height 30
click at [463, 173] on button "Bộ lọc" at bounding box center [460, 181] width 76 height 30
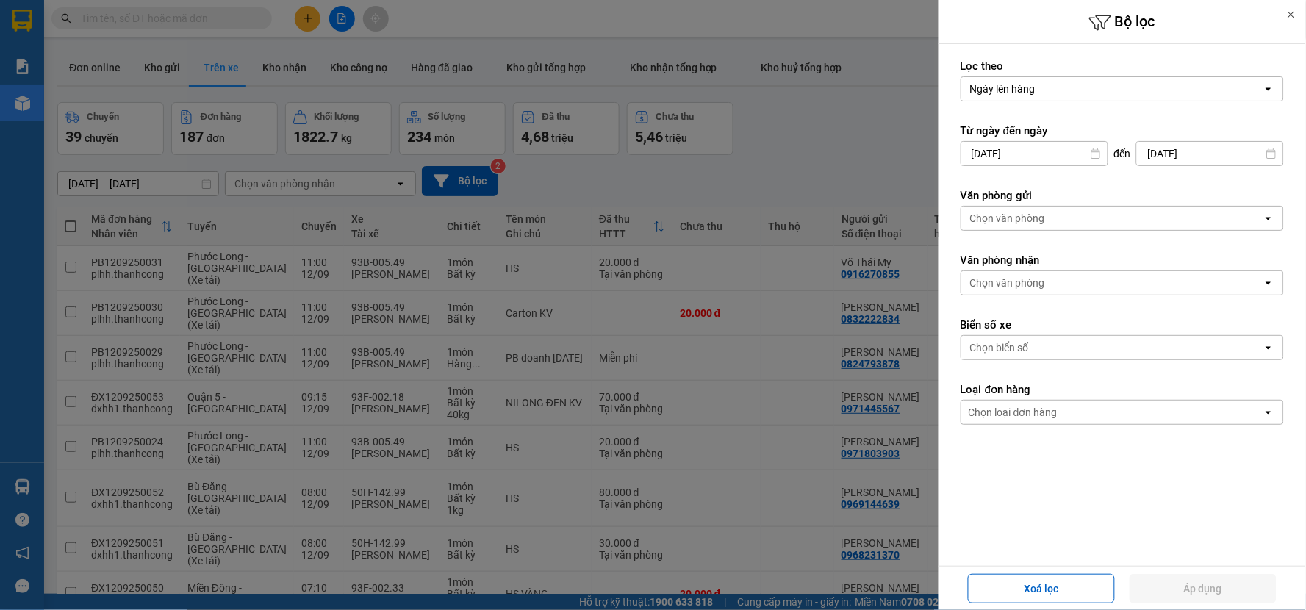
click at [1070, 216] on div "Chọn văn phòng" at bounding box center [1111, 219] width 301 height 24
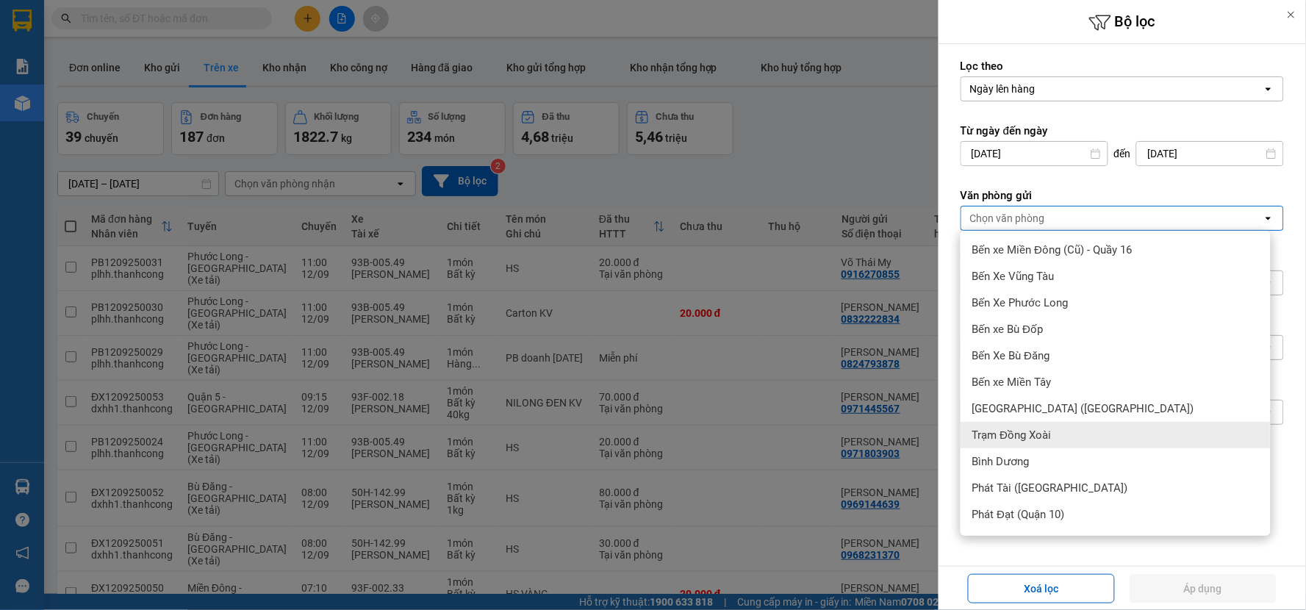
click at [1020, 436] on span "Trạm Đồng Xoài" at bounding box center [1011, 435] width 79 height 15
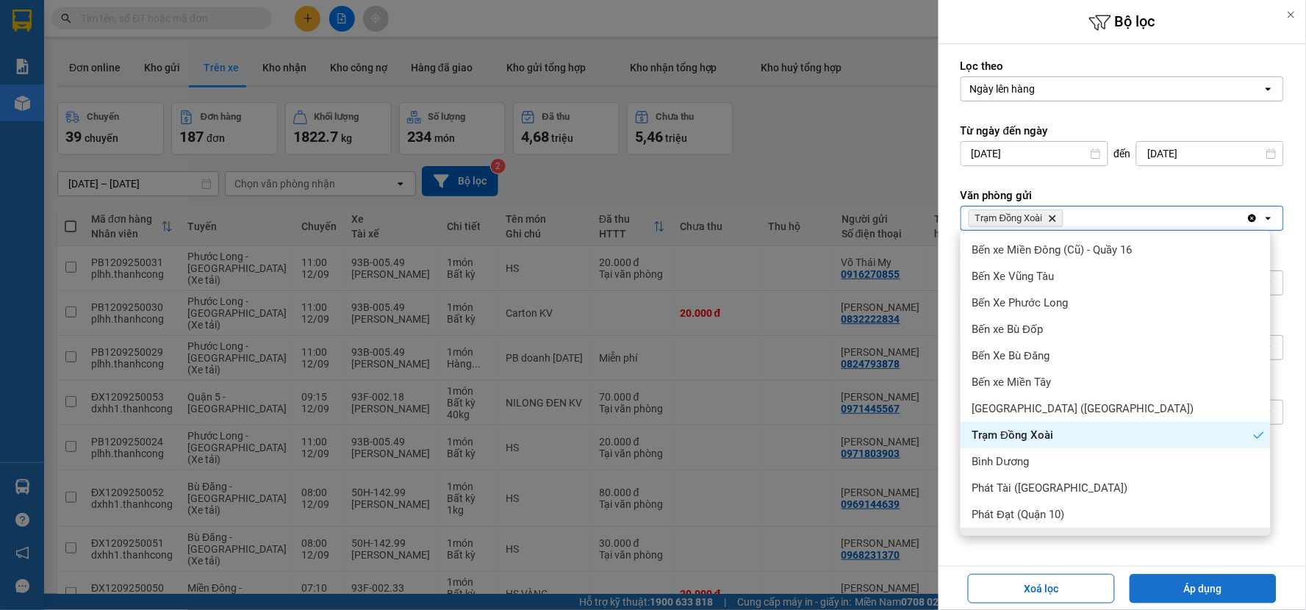
click at [1176, 583] on button "Áp dụng" at bounding box center [1203, 588] width 147 height 29
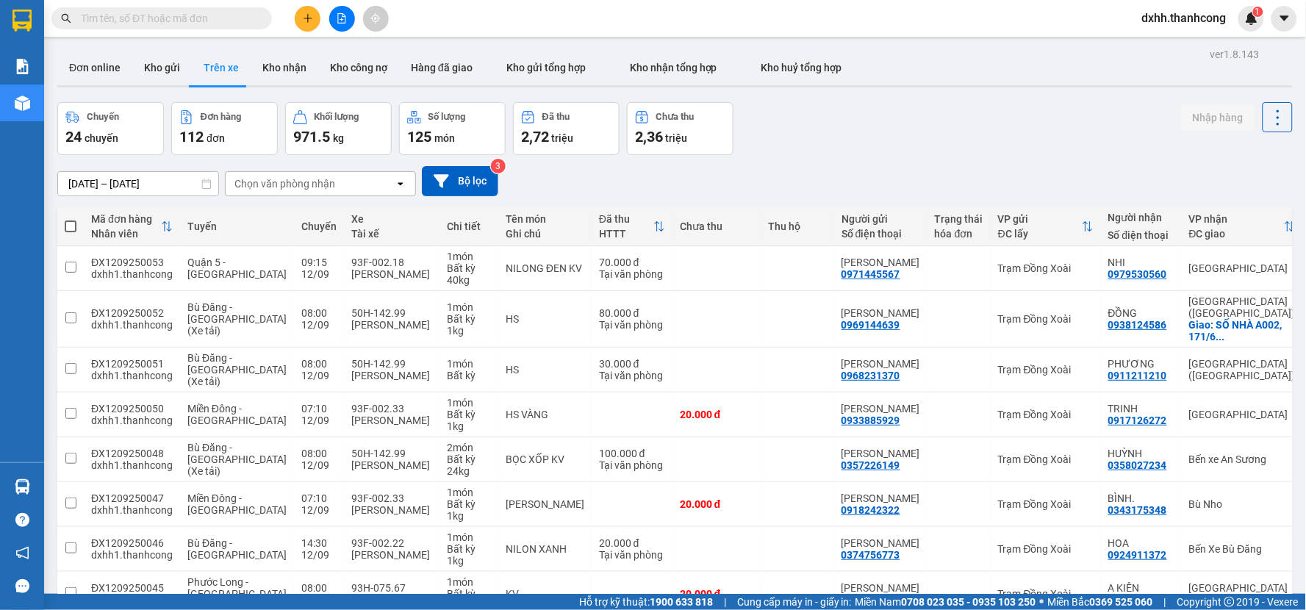
click at [351, 185] on div "Chọn văn phòng nhận" at bounding box center [310, 184] width 169 height 24
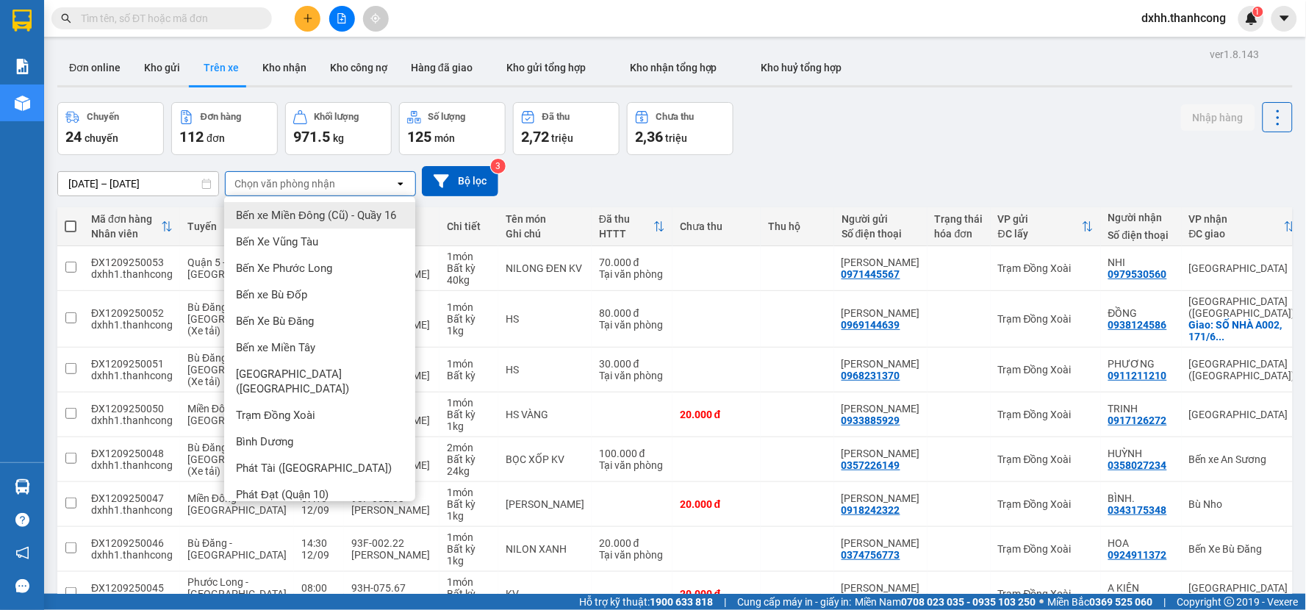
click at [828, 169] on div "[DATE] – [DATE] Press the down arrow key to interact with the calendar and sele…" at bounding box center [675, 181] width 1236 height 30
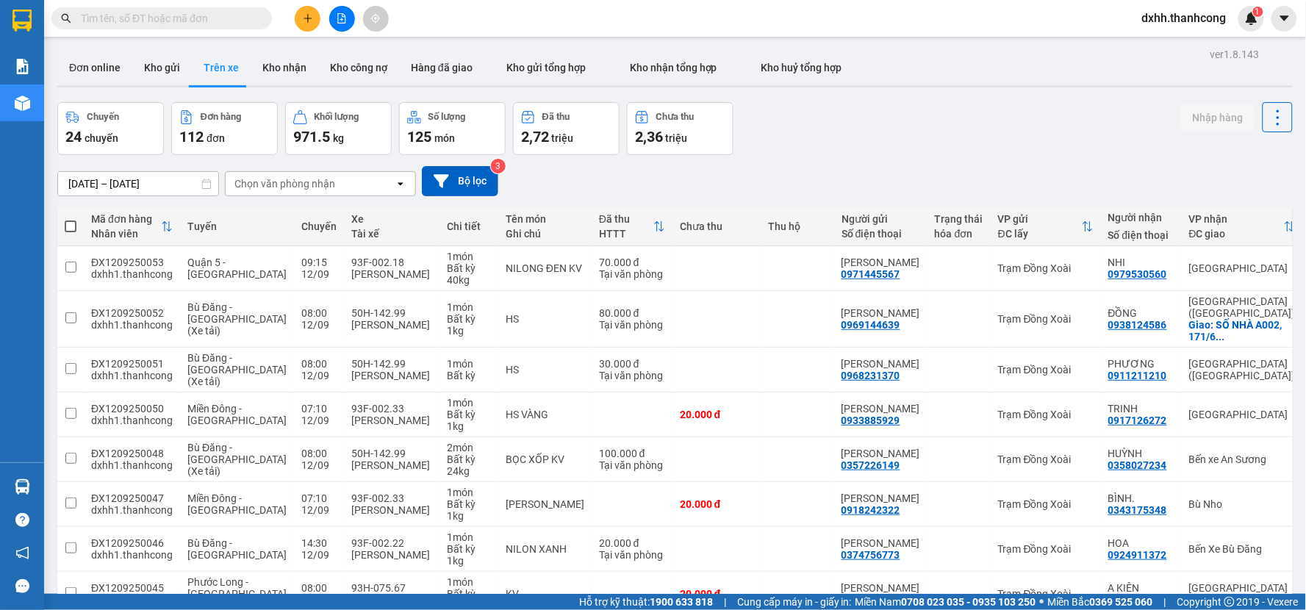
click at [332, 186] on div "Chọn văn phòng nhận" at bounding box center [284, 183] width 101 height 15
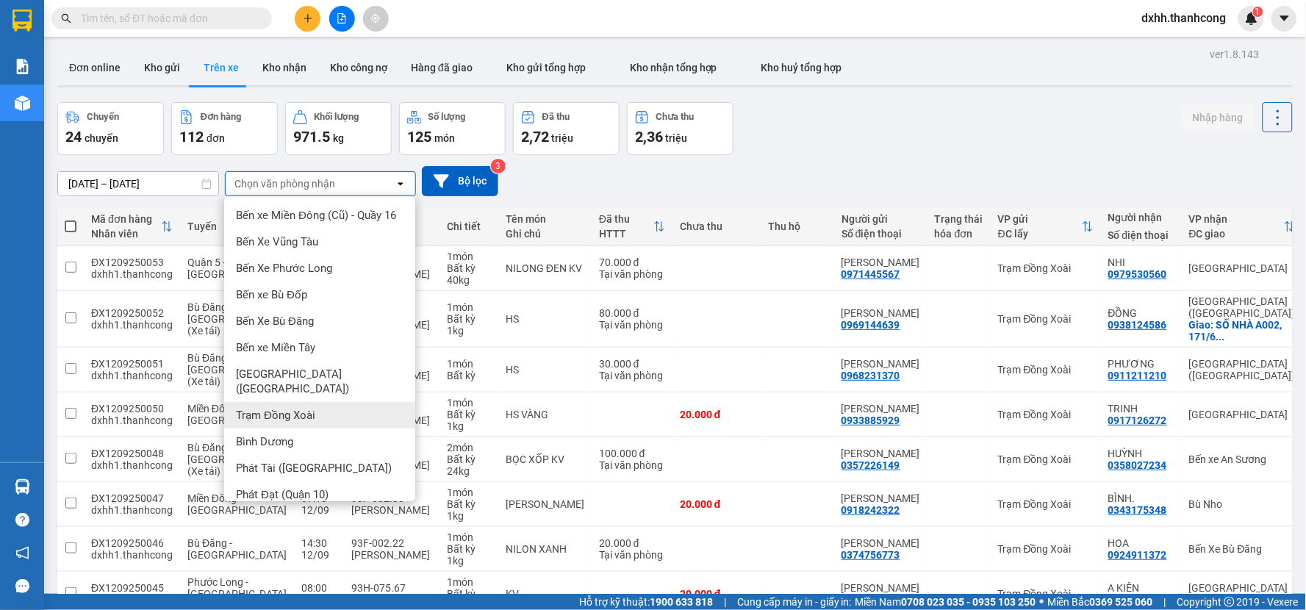
click at [770, 173] on div "[DATE] – [DATE] Press the down arrow key to interact with the calendar and sele…" at bounding box center [675, 181] width 1236 height 30
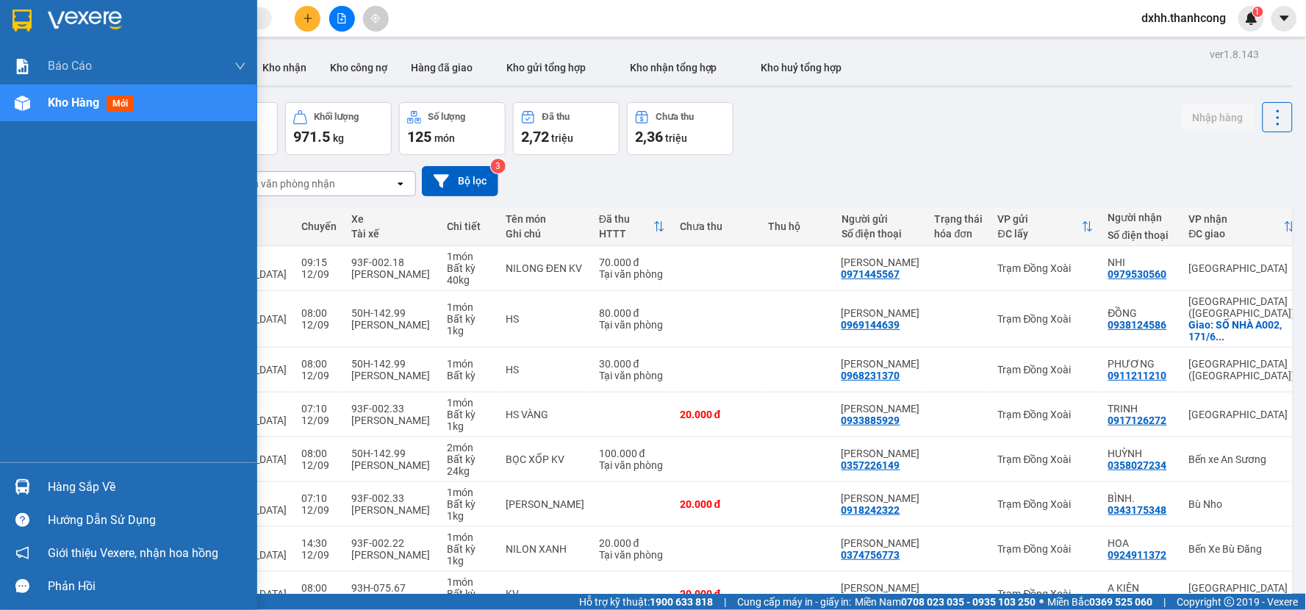
click at [79, 484] on div "Hàng sắp về" at bounding box center [147, 487] width 198 height 22
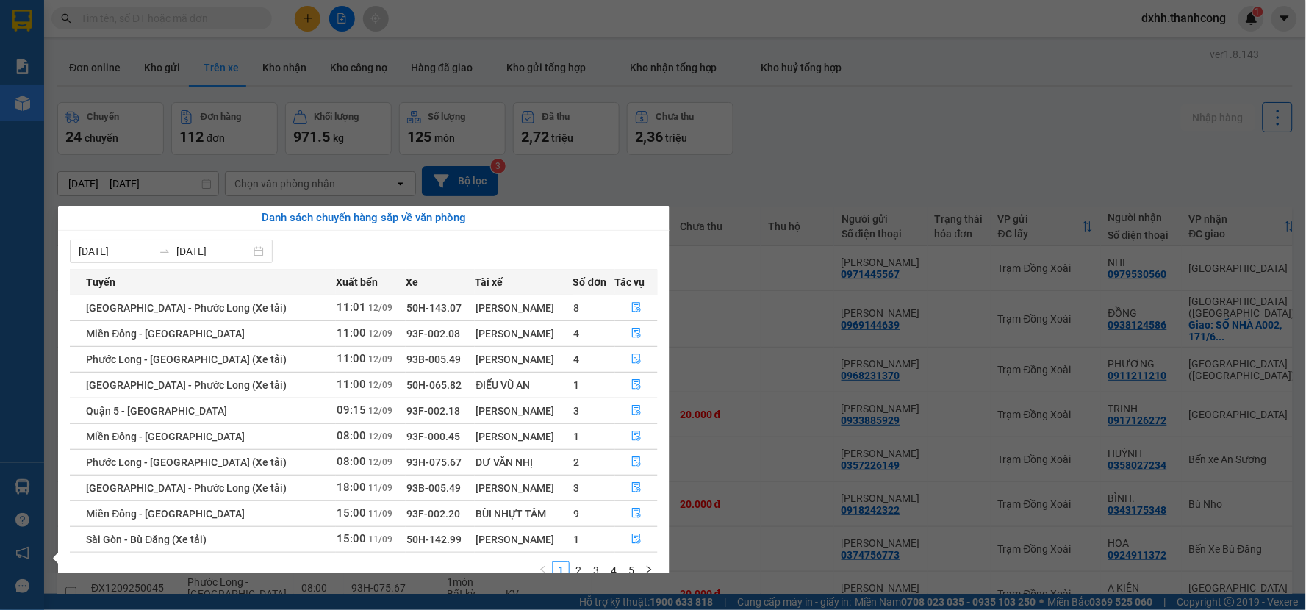
scroll to position [25, 0]
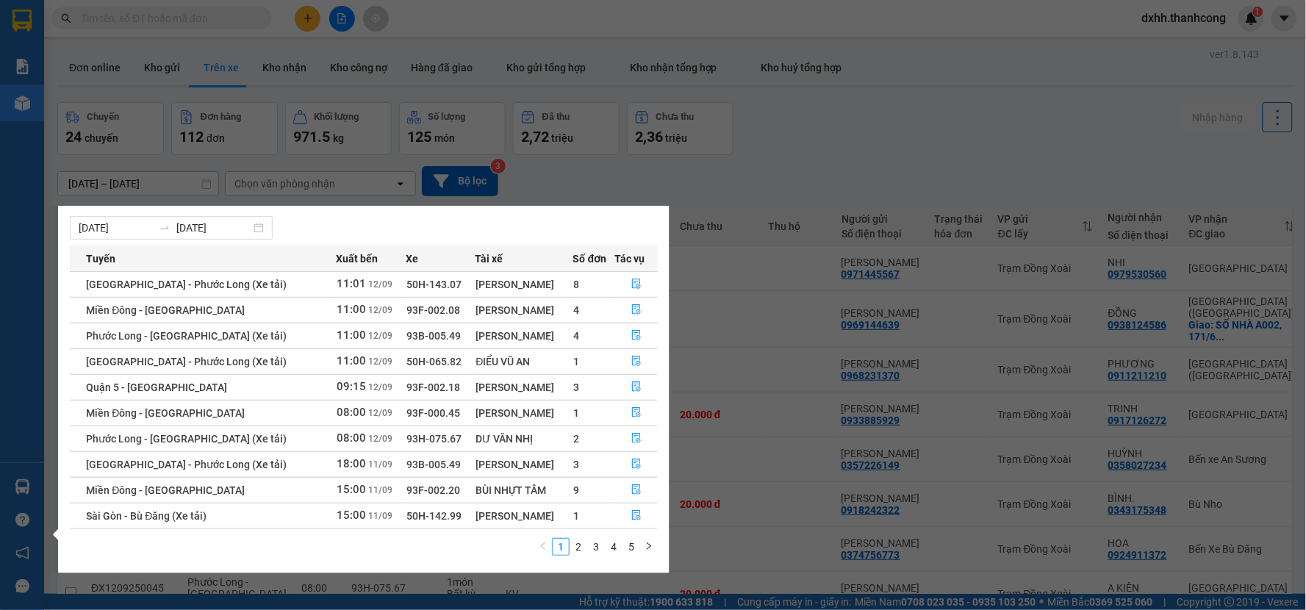
click at [906, 156] on section "Kết quả tìm kiếm ( 0 ) Bộ lọc No Data dxhh.thanhcong 1 Báo cáo BC giao hàng (nh…" at bounding box center [653, 305] width 1306 height 610
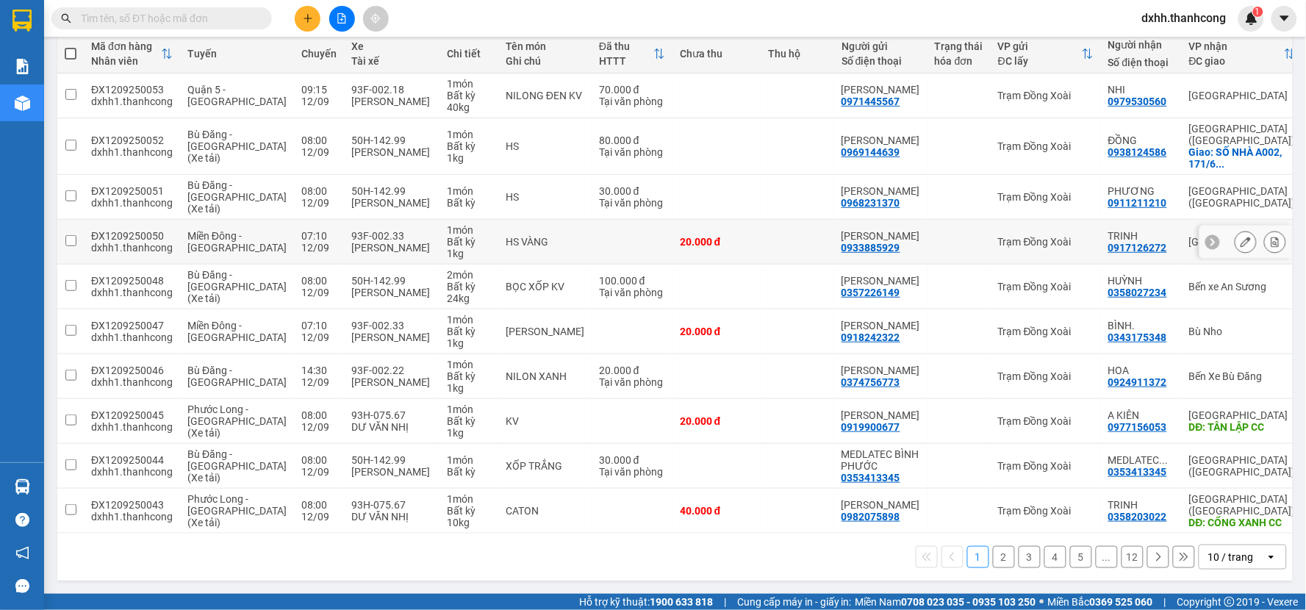
scroll to position [0, 0]
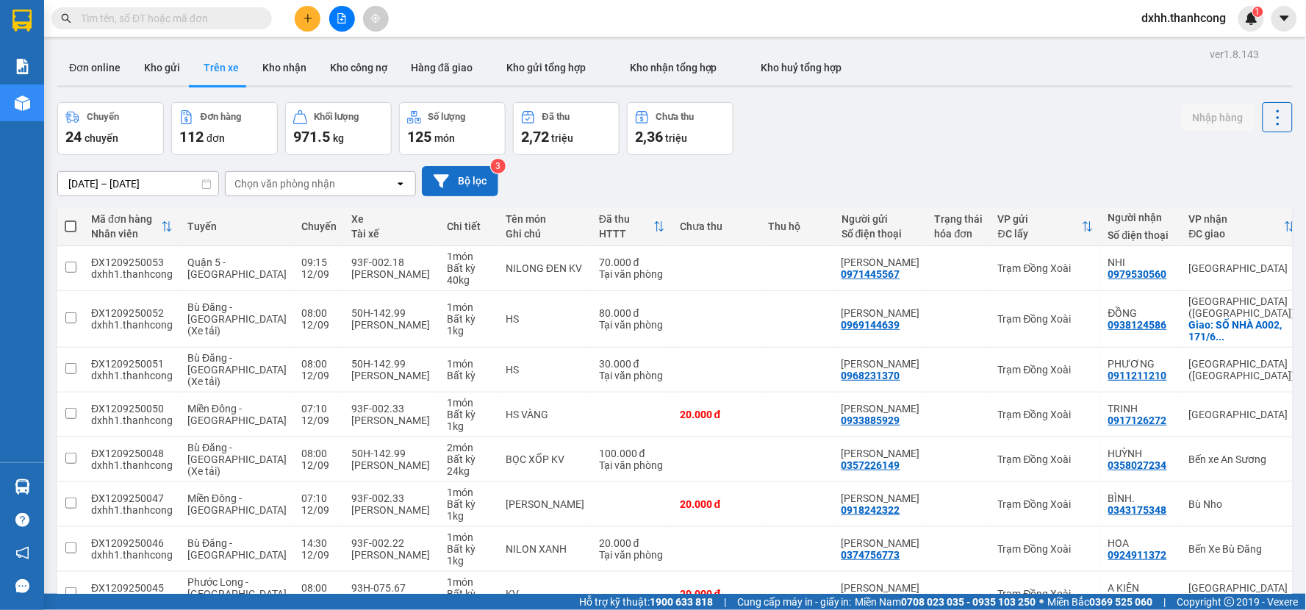
click at [471, 180] on button "Bộ lọc" at bounding box center [460, 181] width 76 height 30
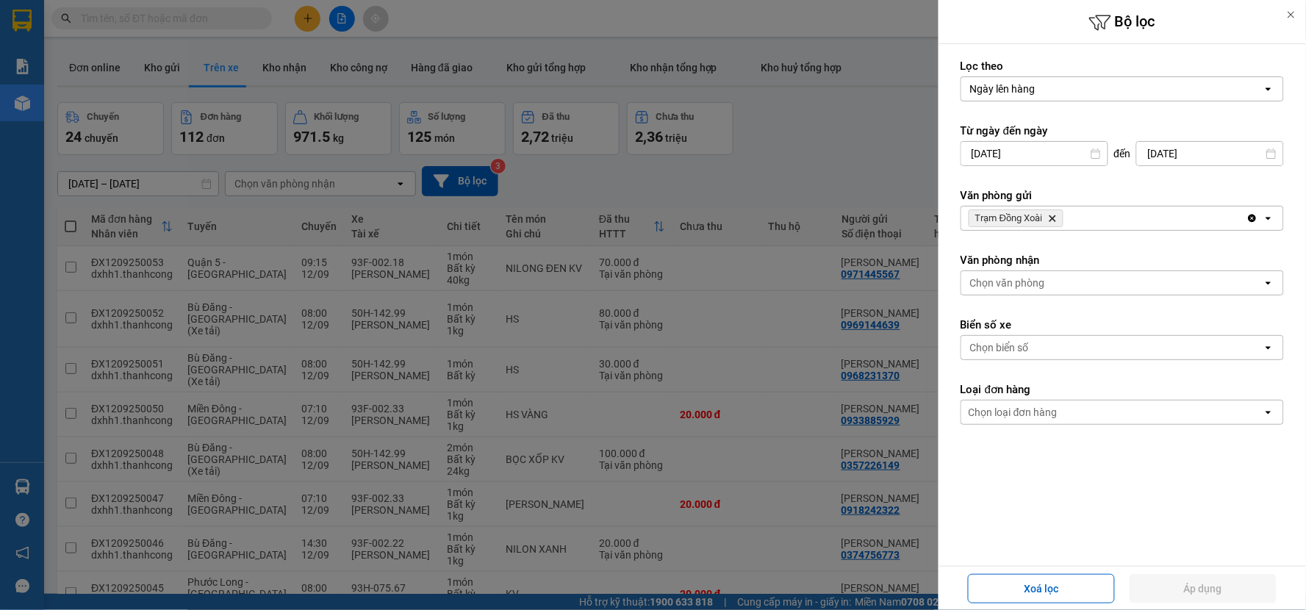
click at [1053, 217] on icon "Trạm Đồng Xoài, close by backspace" at bounding box center [1053, 218] width 7 height 7
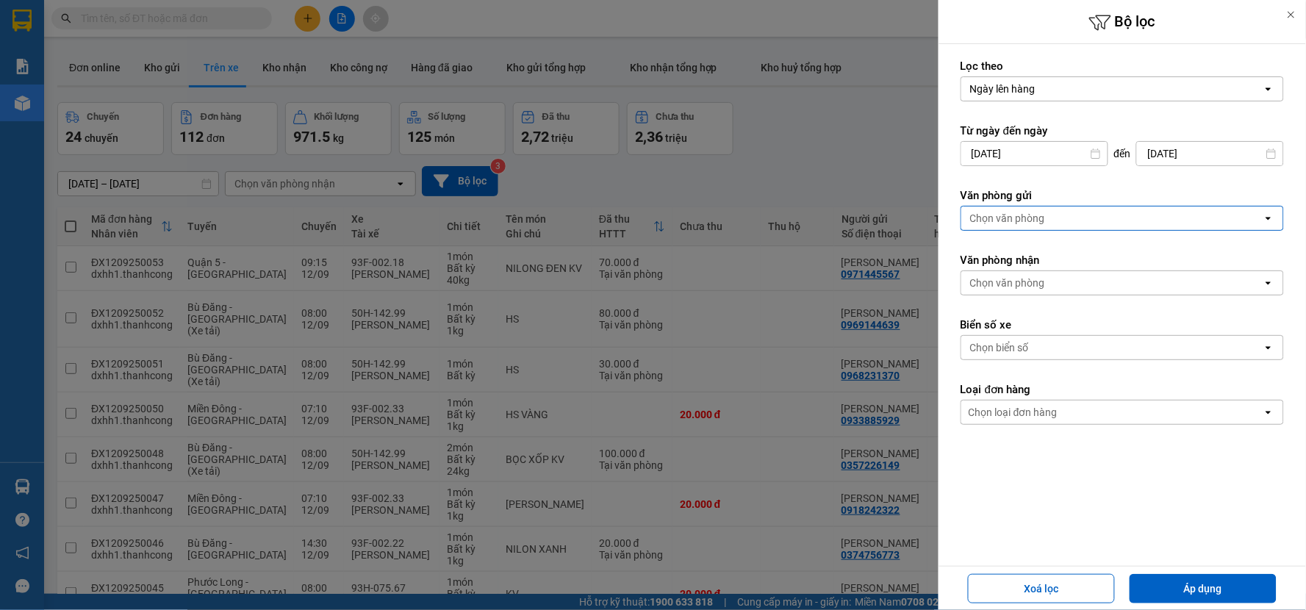
click at [805, 178] on div at bounding box center [653, 305] width 1306 height 610
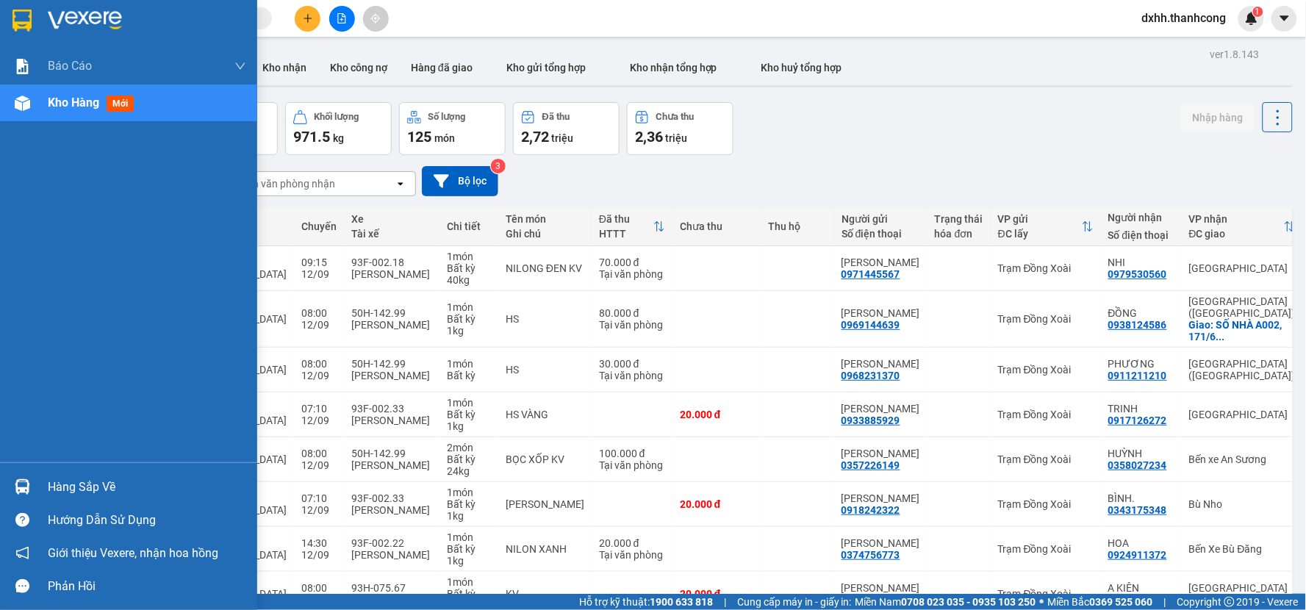
click at [62, 484] on div "Hàng sắp về" at bounding box center [147, 487] width 198 height 22
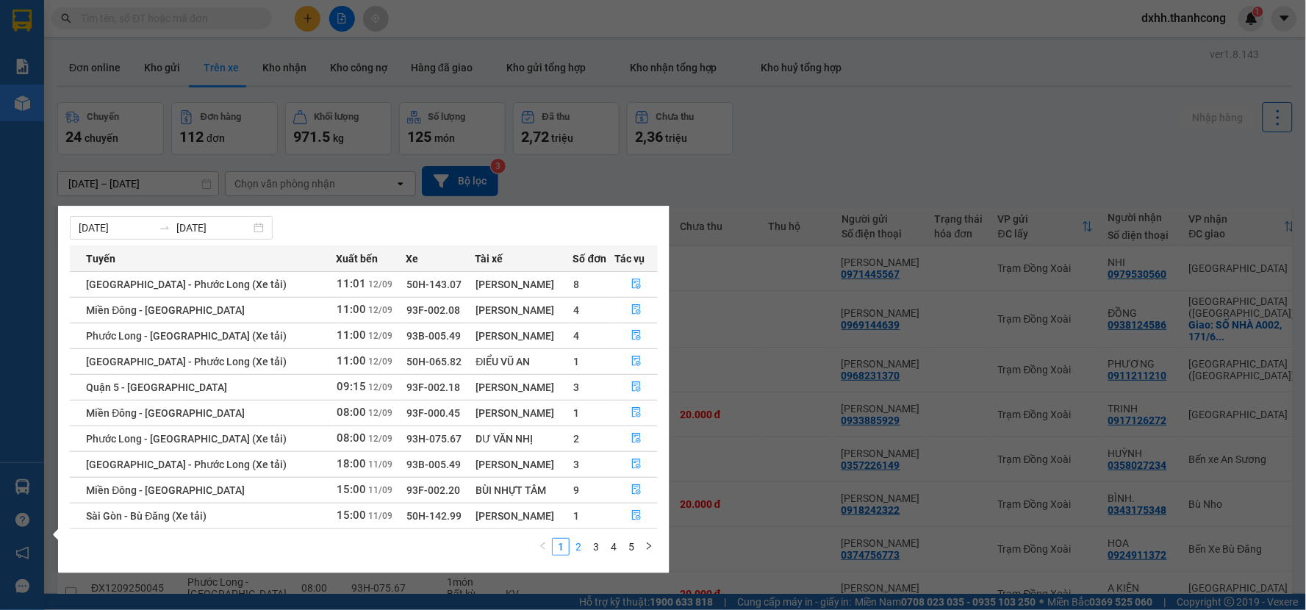
click at [576, 549] on link "2" at bounding box center [578, 547] width 16 height 16
click at [591, 545] on link "3" at bounding box center [596, 547] width 16 height 16
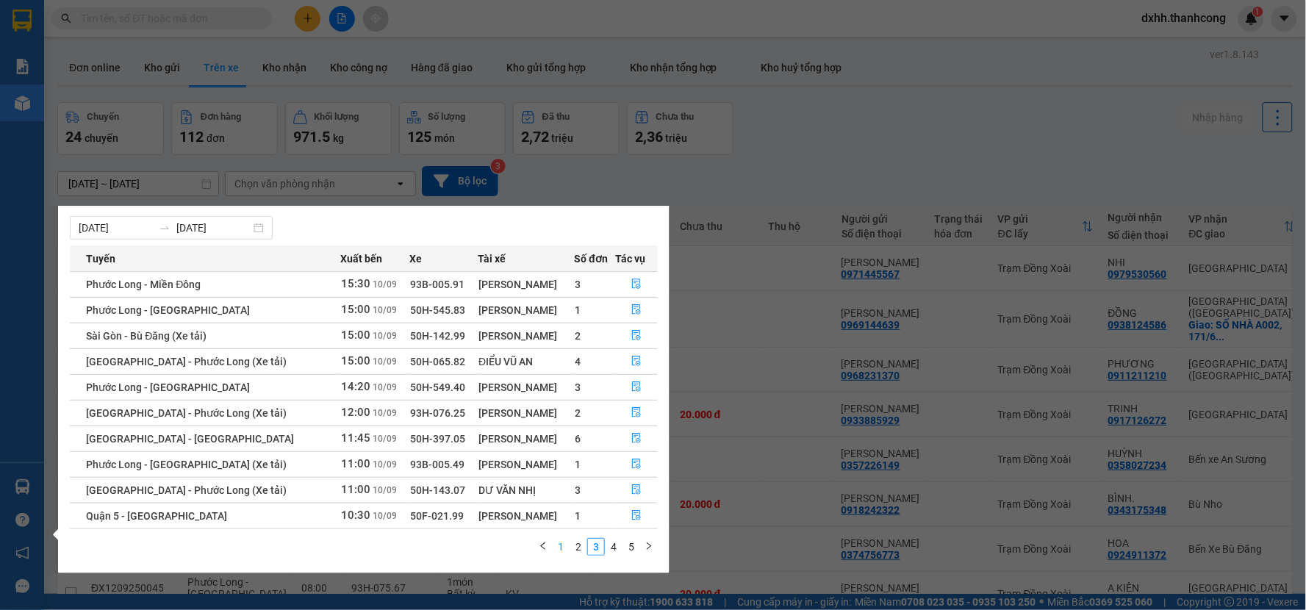
click at [564, 548] on link "1" at bounding box center [561, 547] width 16 height 16
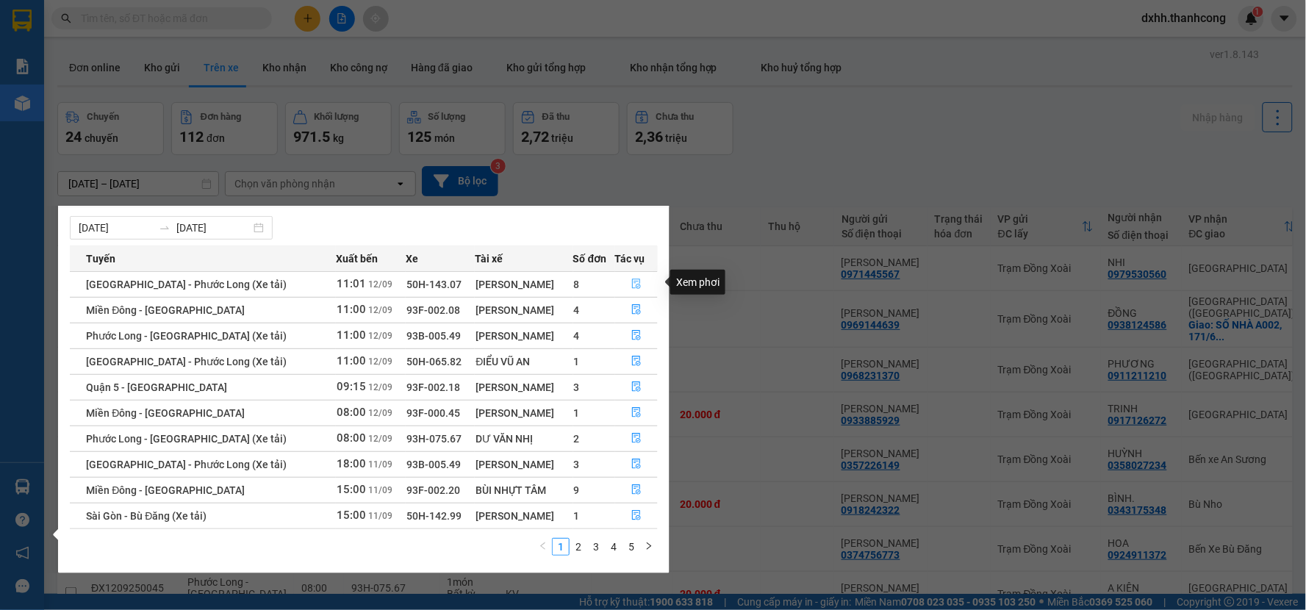
click at [634, 281] on icon "file-done" at bounding box center [636, 284] width 10 height 10
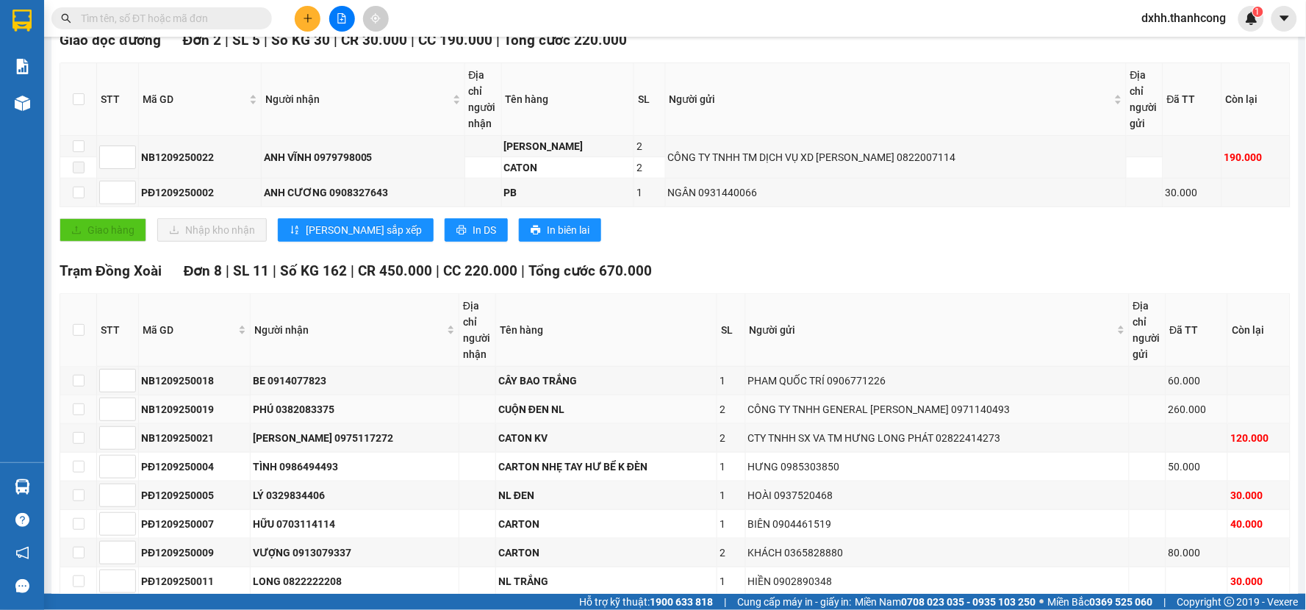
scroll to position [326, 0]
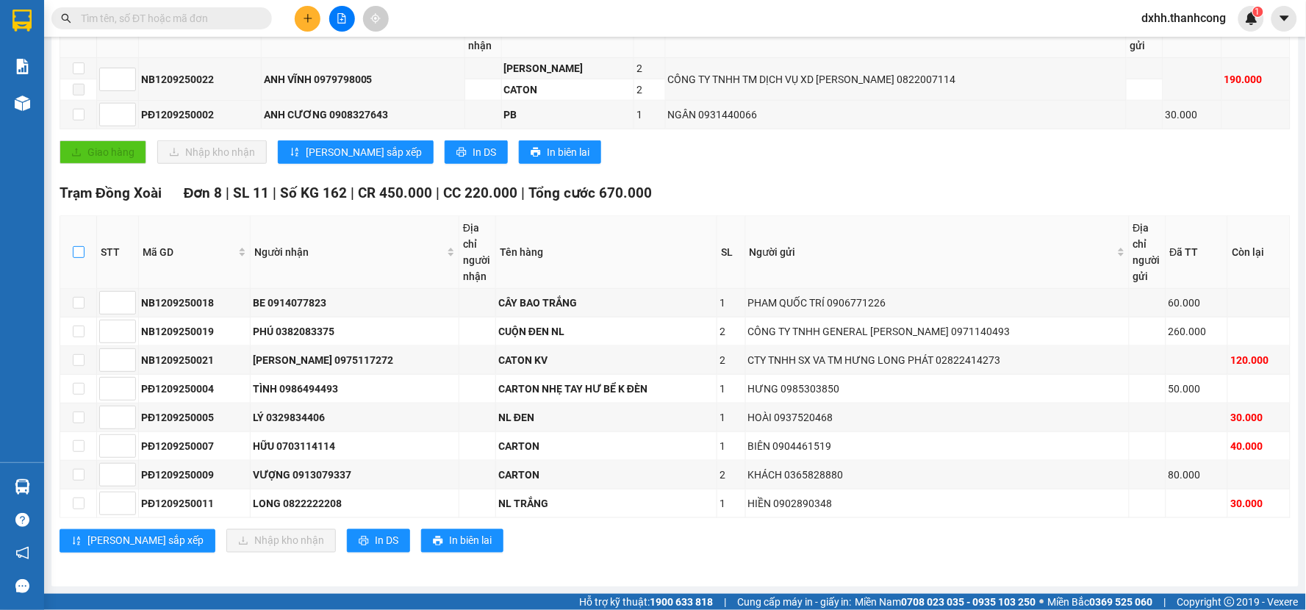
click at [77, 247] on input "checkbox" at bounding box center [79, 252] width 12 height 12
checkbox input "true"
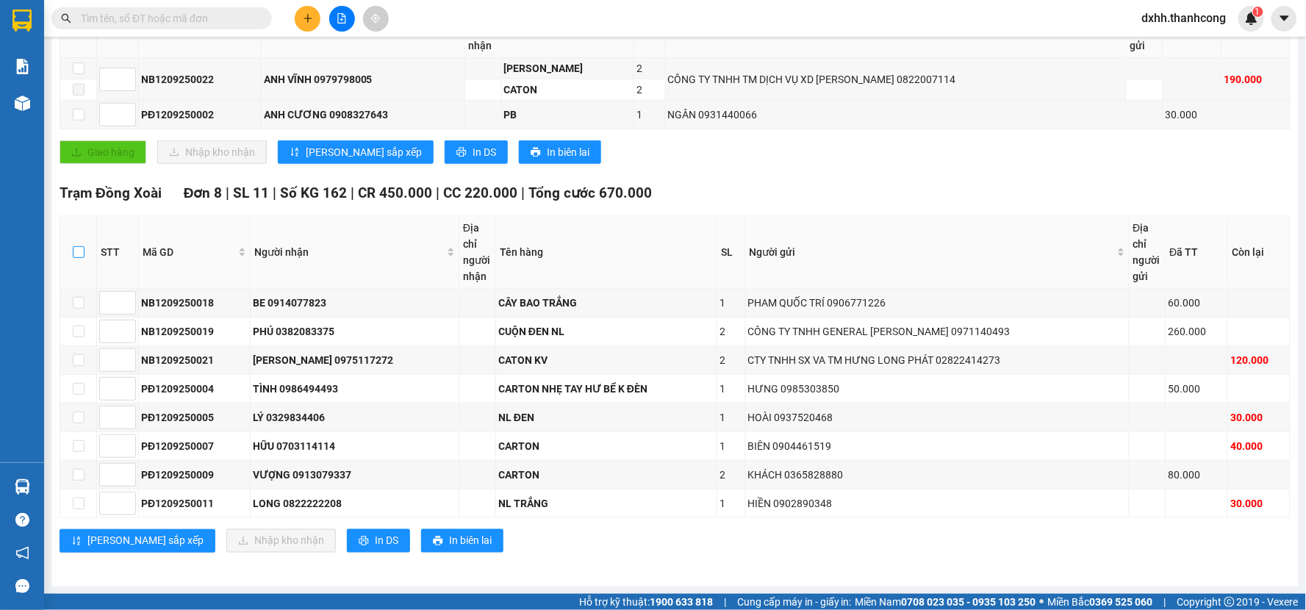
checkbox input "true"
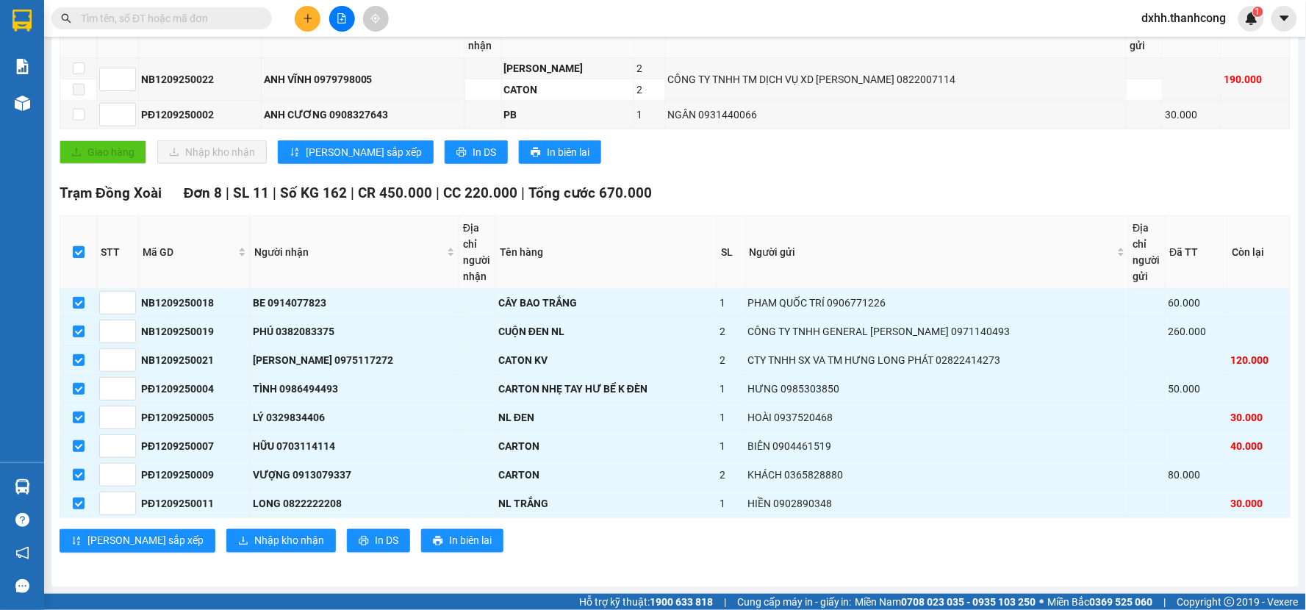
click at [77, 247] on input "checkbox" at bounding box center [79, 252] width 12 height 12
checkbox input "false"
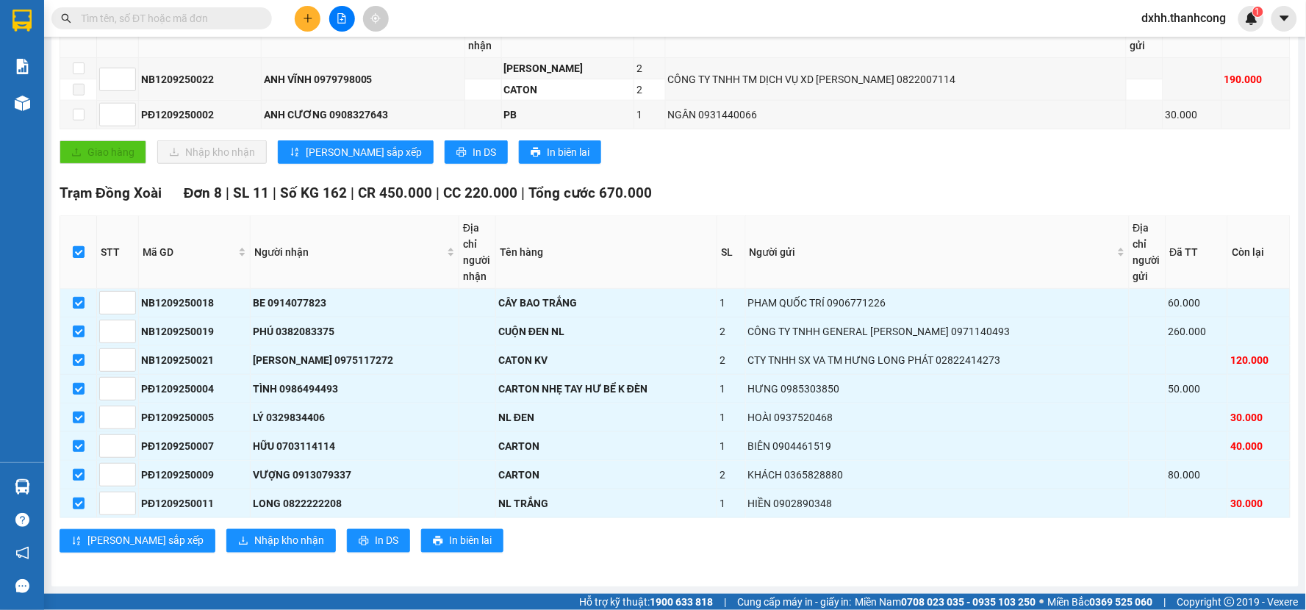
checkbox input "false"
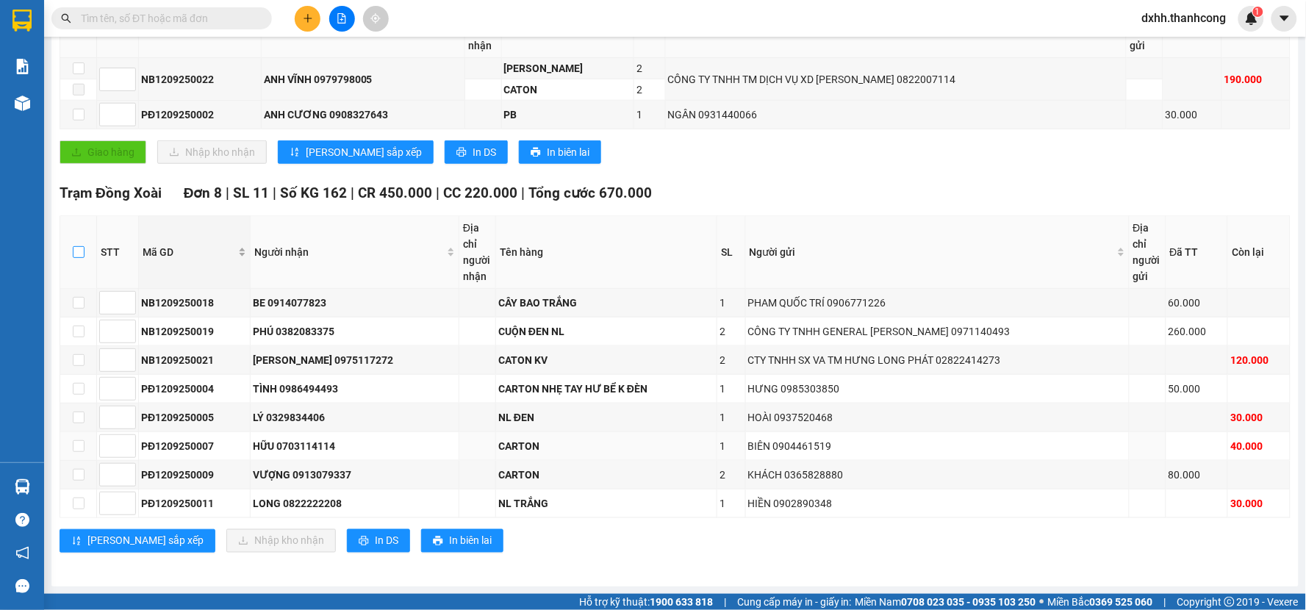
scroll to position [162, 0]
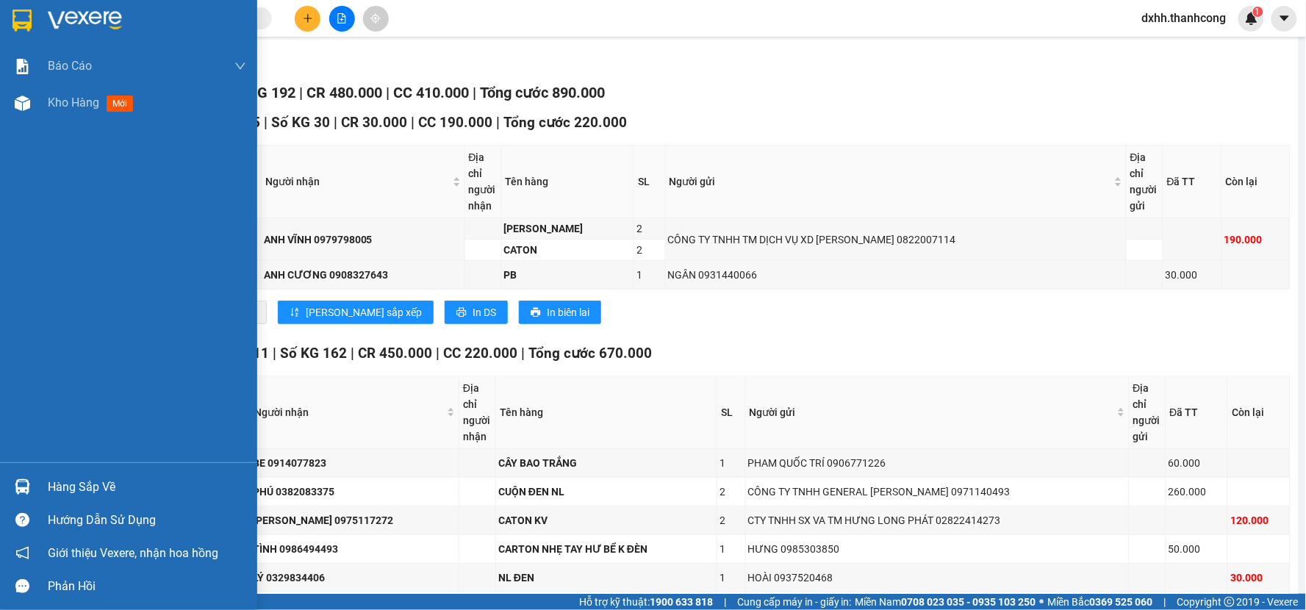
click at [109, 314] on div "Báo cáo BC giao hàng (nhân viên) BC giao hàng (trưởng trạm) BC hàng tồn (trạm) …" at bounding box center [128, 255] width 257 height 415
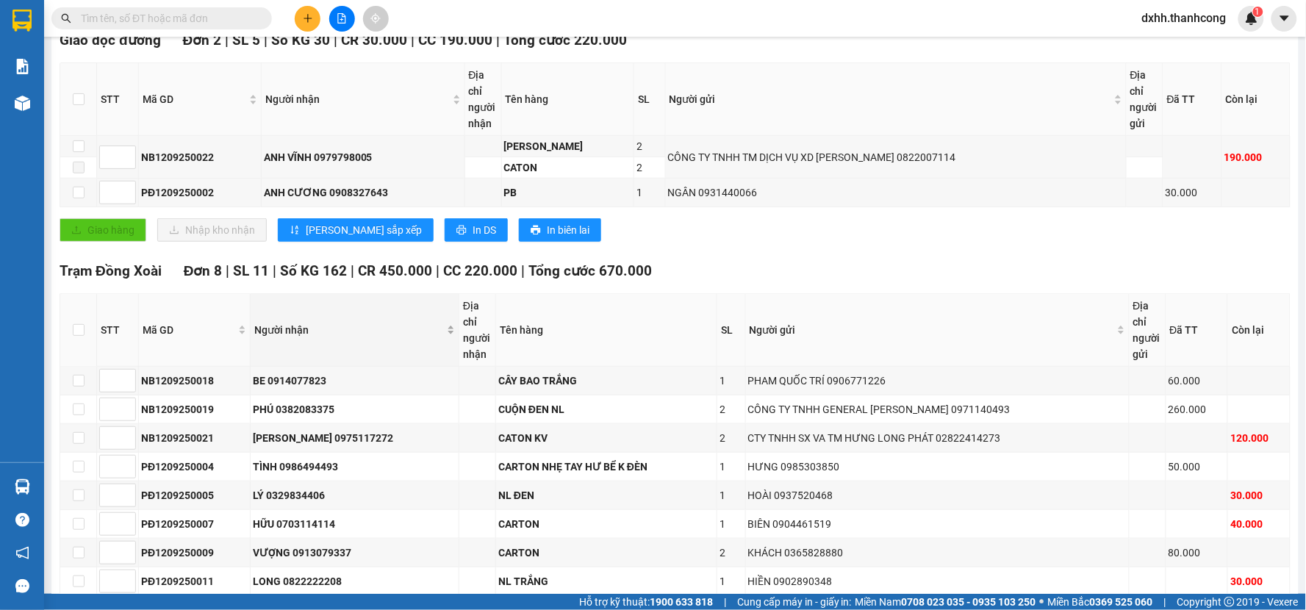
scroll to position [326, 0]
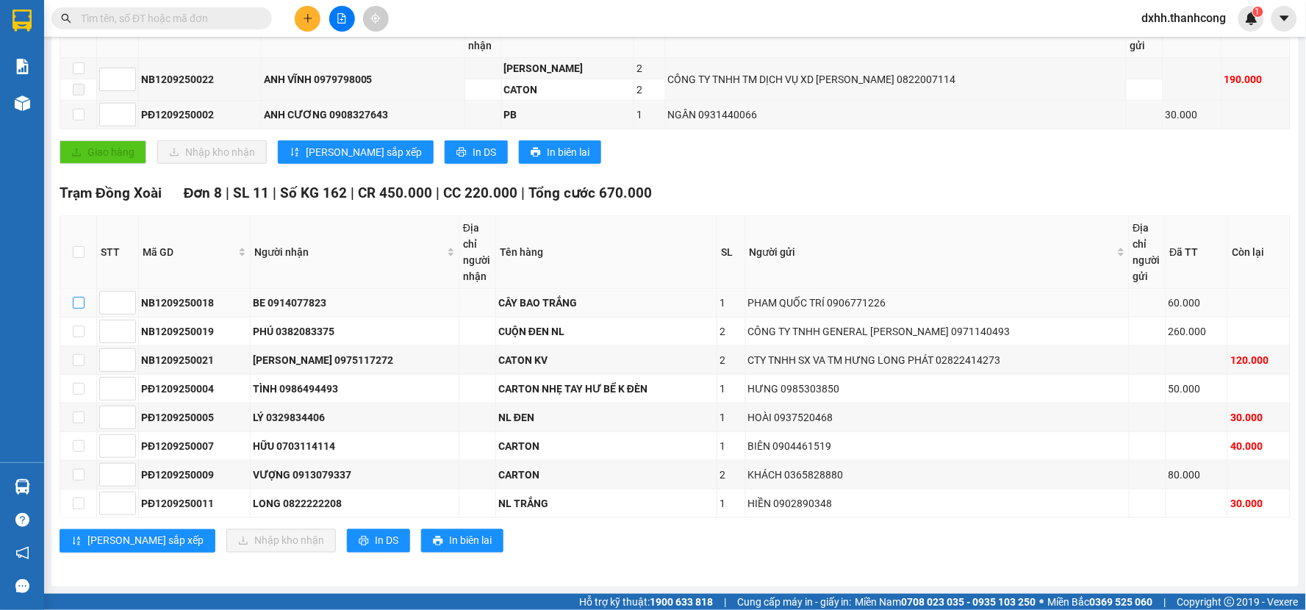
click at [74, 297] on input "checkbox" at bounding box center [79, 303] width 12 height 12
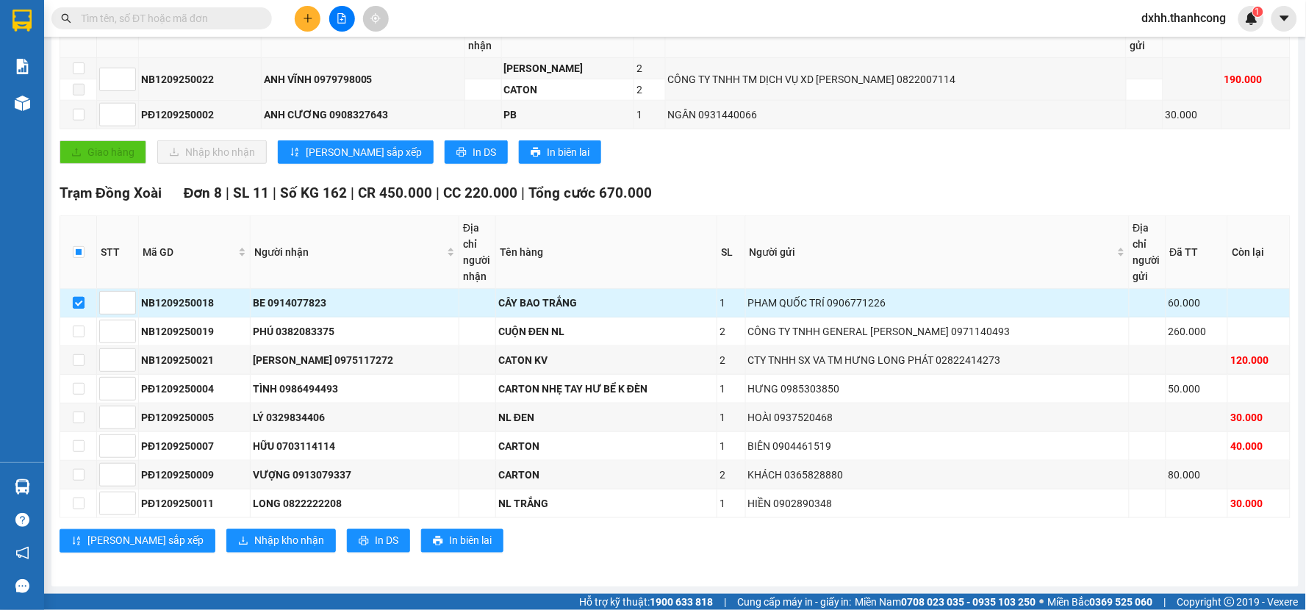
click at [79, 305] on input "checkbox" at bounding box center [79, 303] width 12 height 12
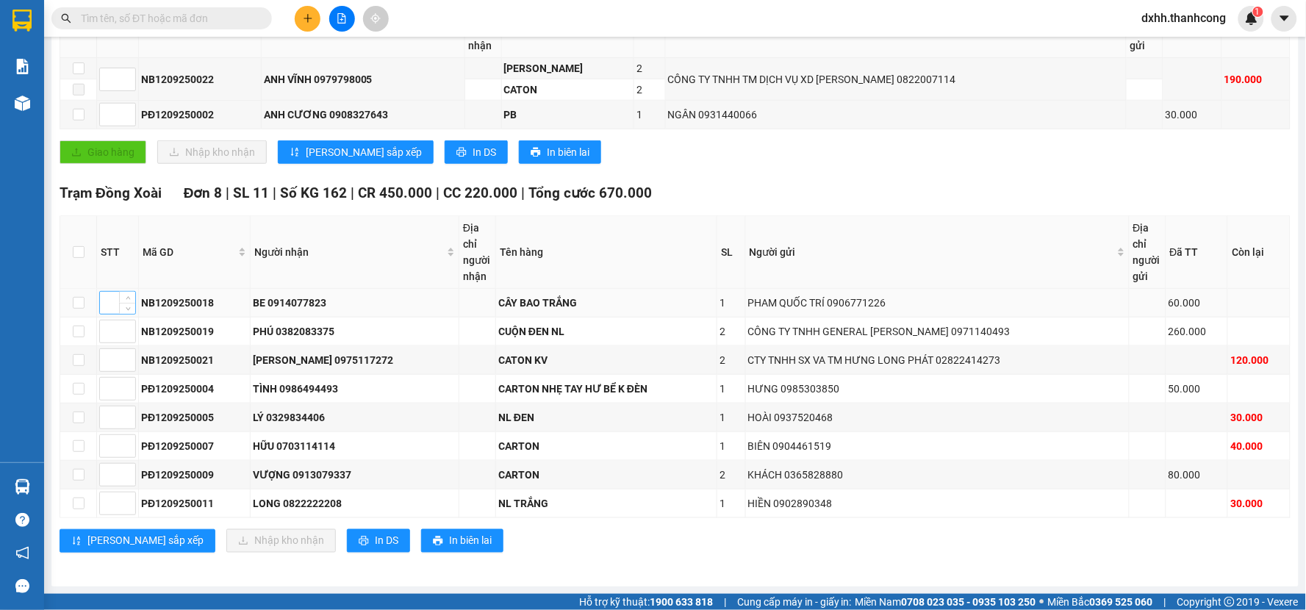
click at [111, 296] on input at bounding box center [117, 303] width 35 height 22
click at [79, 302] on input "checkbox" at bounding box center [79, 303] width 12 height 12
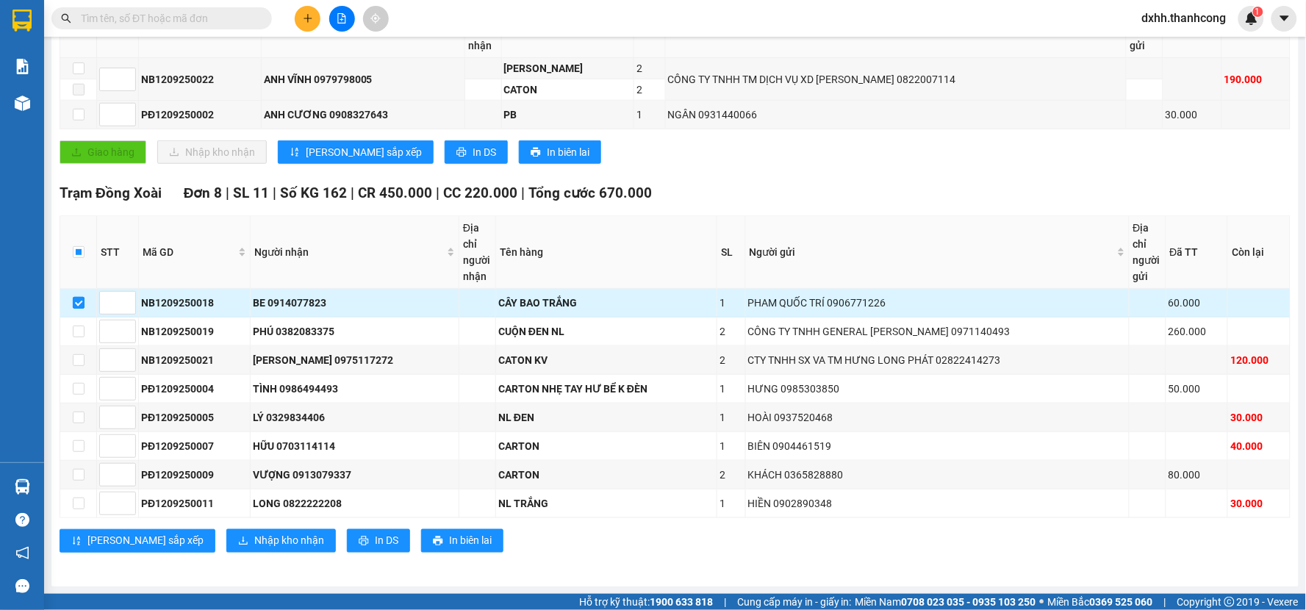
click at [79, 299] on input "checkbox" at bounding box center [79, 303] width 12 height 12
checkbox input "false"
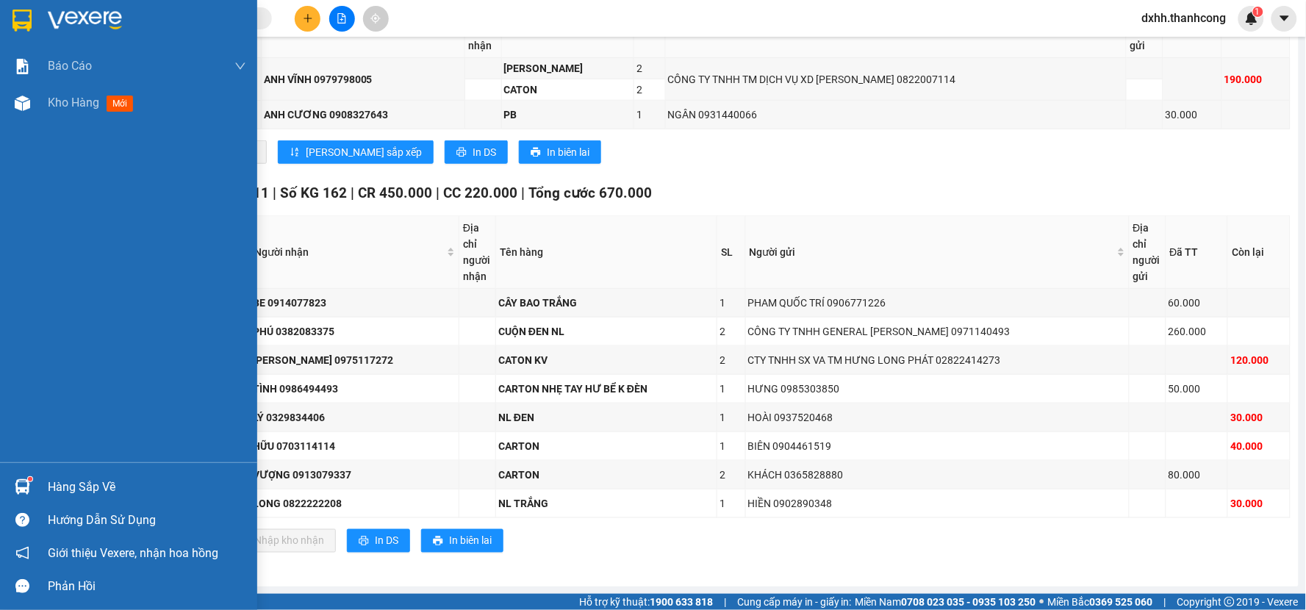
click at [70, 489] on div "Hàng sắp về" at bounding box center [147, 487] width 198 height 22
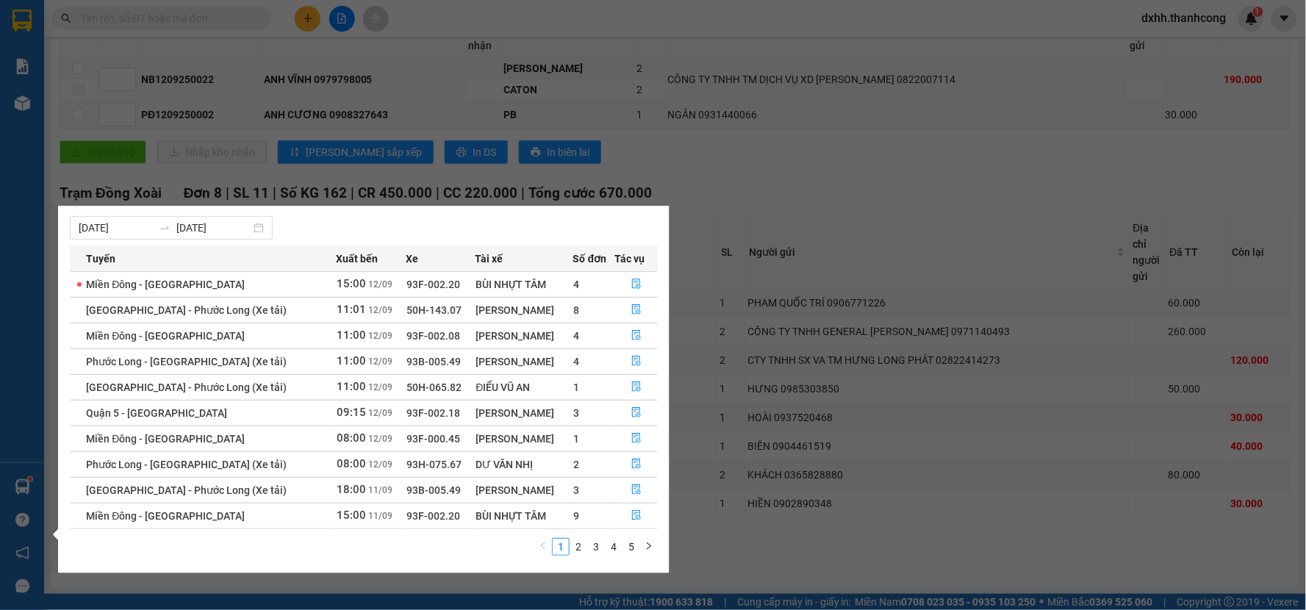
scroll to position [0, 0]
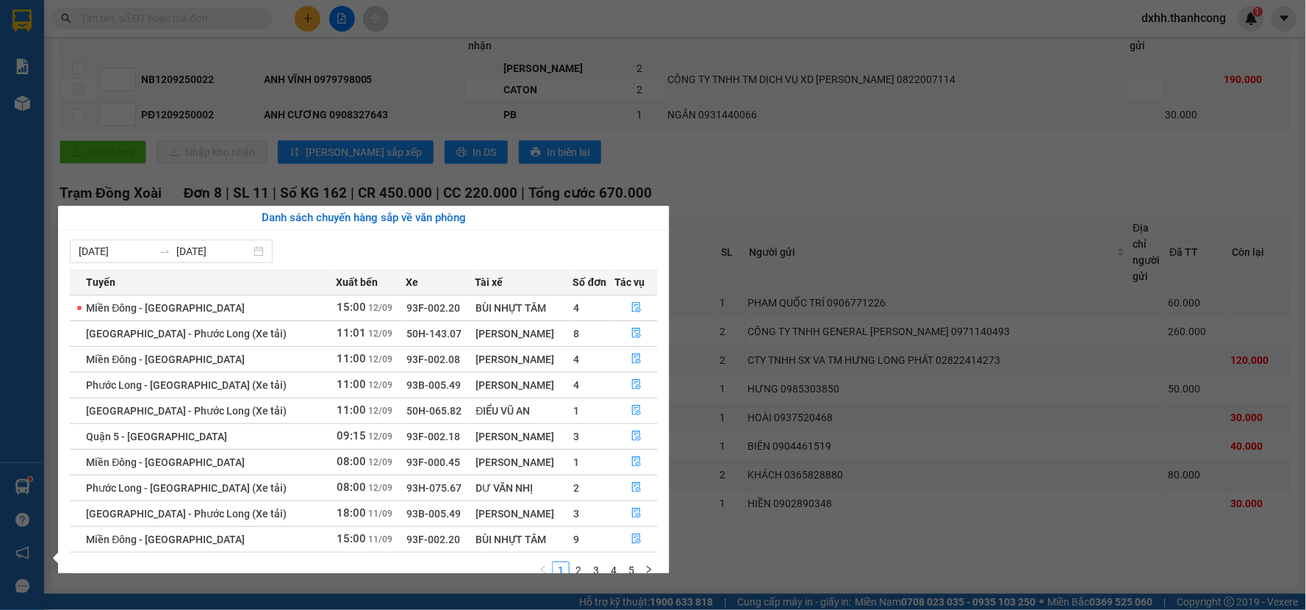
click at [735, 179] on section "Kết quả tìm kiếm ( 0 ) Bộ lọc No Data dxhh.thanhcong 1 Báo cáo BC giao hàng (nh…" at bounding box center [653, 305] width 1306 height 610
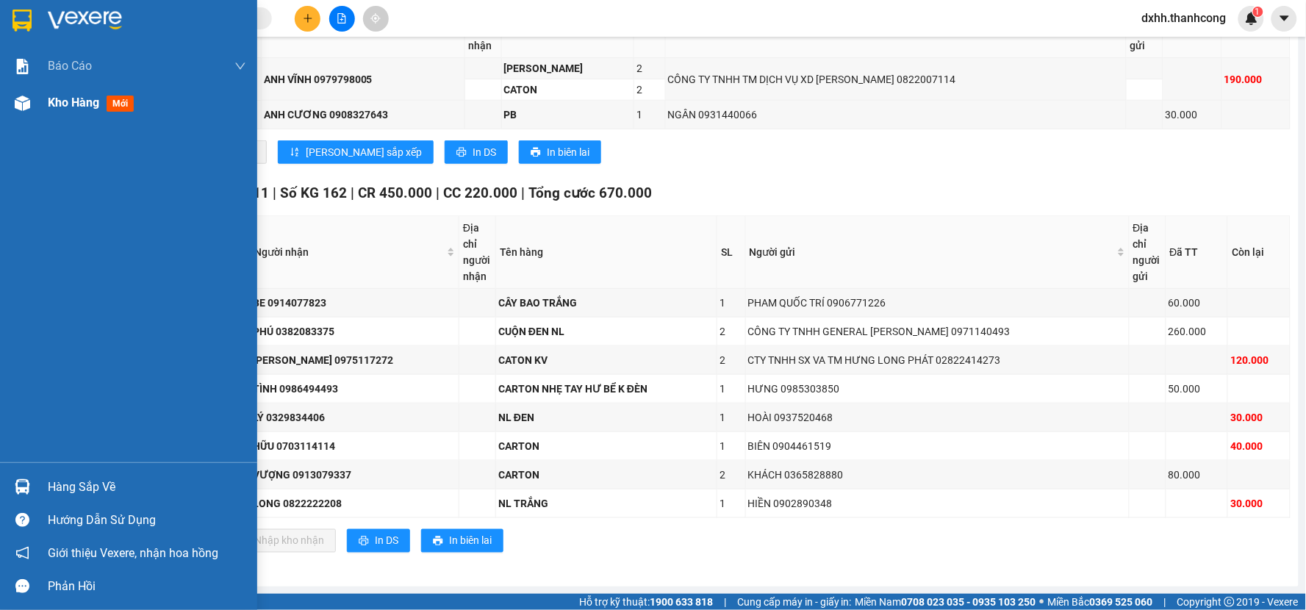
click at [90, 104] on span "Kho hàng" at bounding box center [73, 103] width 51 height 14
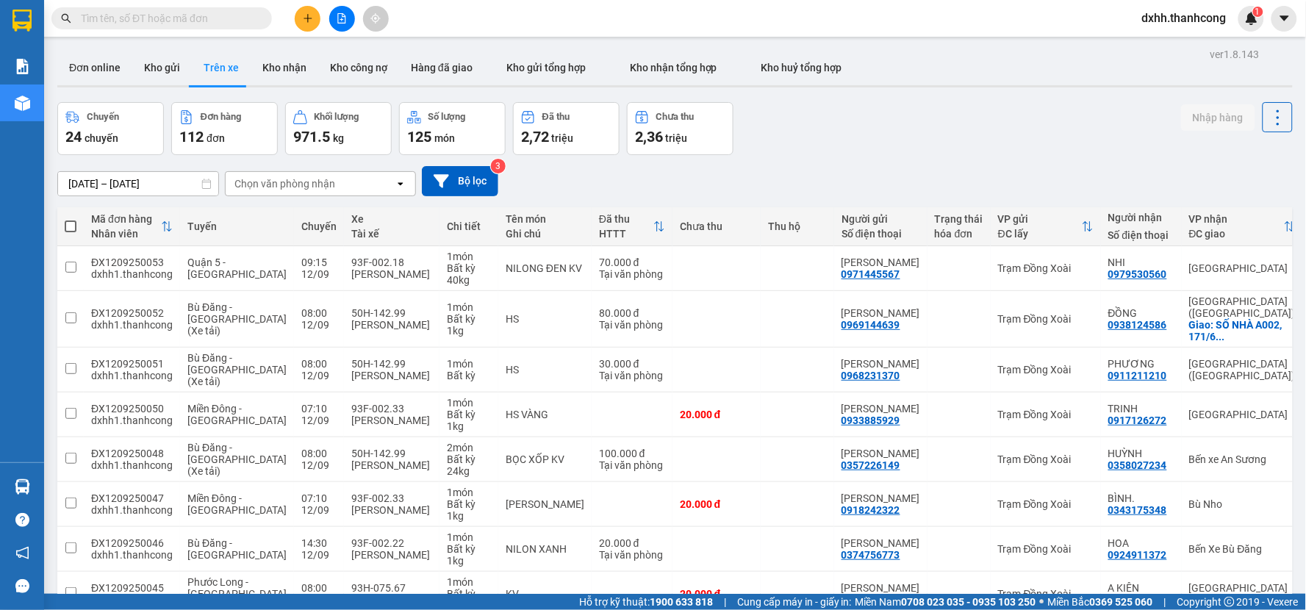
click at [737, 167] on div "[DATE] – [DATE] Press the down arrow key to interact with the calendar and sele…" at bounding box center [675, 181] width 1236 height 30
click at [765, 182] on div "[DATE] – [DATE] Press the down arrow key to interact with the calendar and sele…" at bounding box center [675, 181] width 1236 height 30
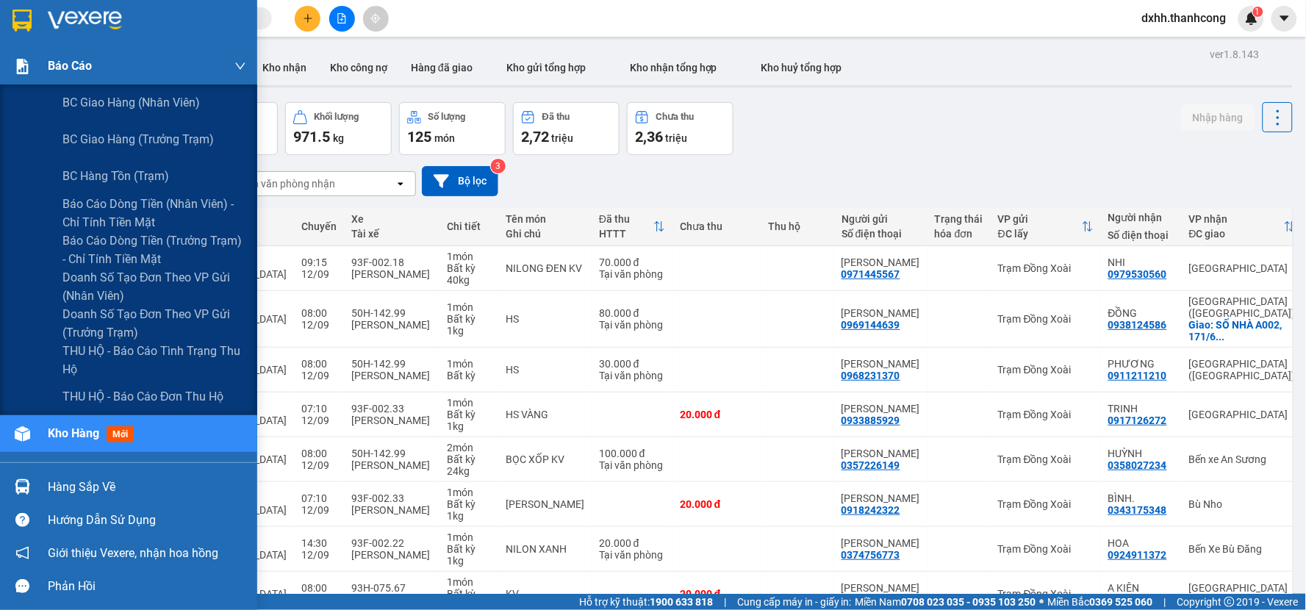
click at [49, 61] on span "Báo cáo" at bounding box center [70, 66] width 44 height 18
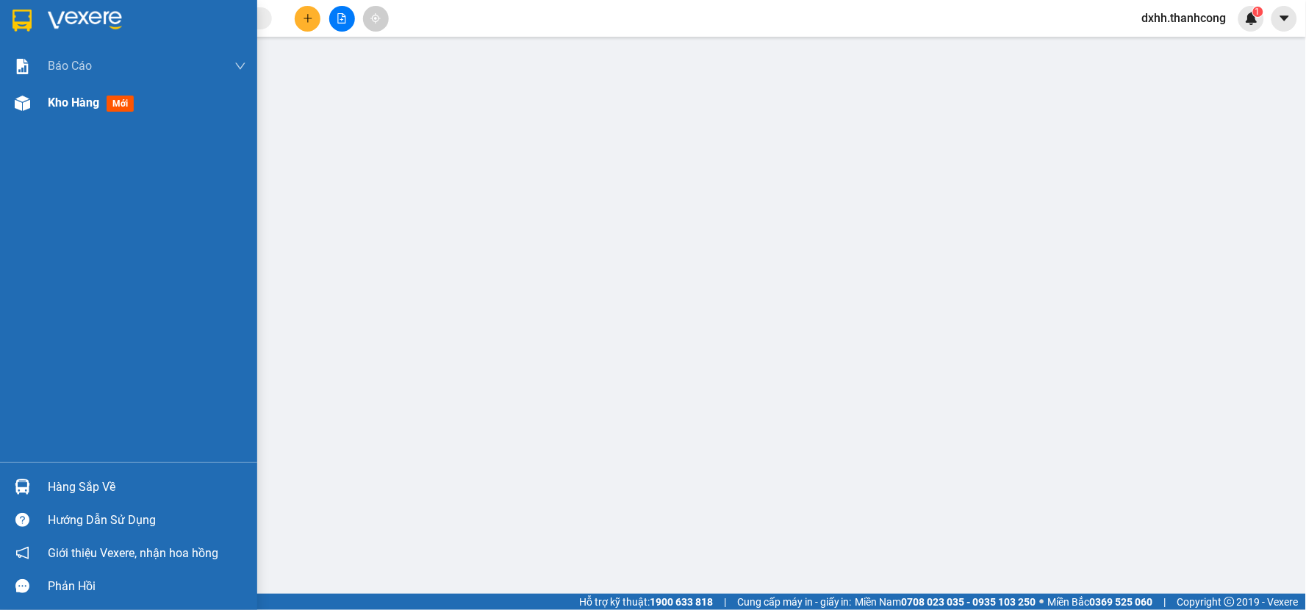
click at [92, 112] on div "Kho hàng mới" at bounding box center [94, 102] width 92 height 18
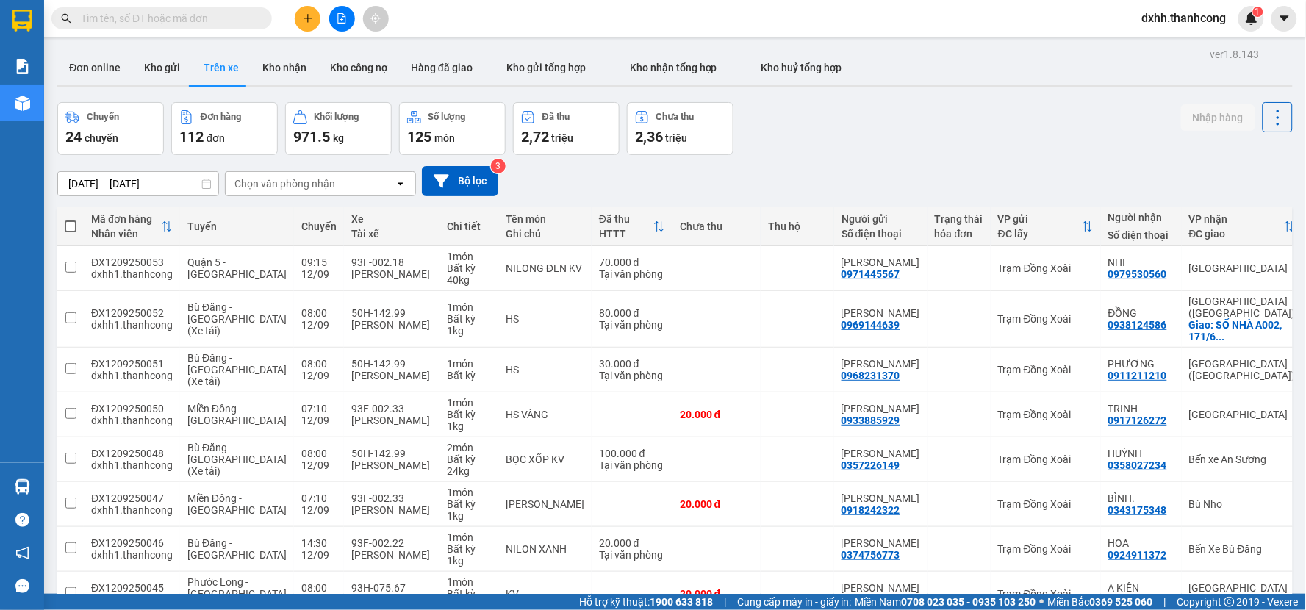
click at [795, 148] on div "Chuyến 24 chuyến Đơn hàng 112 đơn Khối lượng 971.5 kg Số lượng 125 món Đã thu 2…" at bounding box center [675, 128] width 1236 height 53
click at [466, 171] on button "Bộ lọc" at bounding box center [460, 181] width 76 height 30
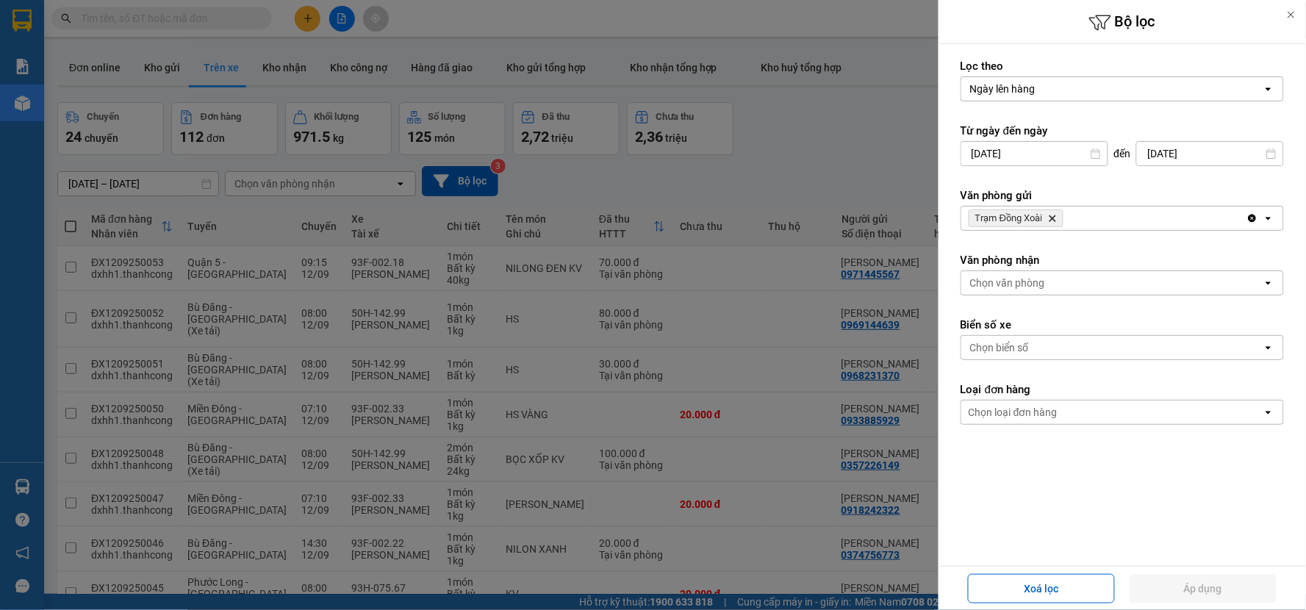
click at [1054, 216] on icon "Delete" at bounding box center [1052, 218] width 9 height 9
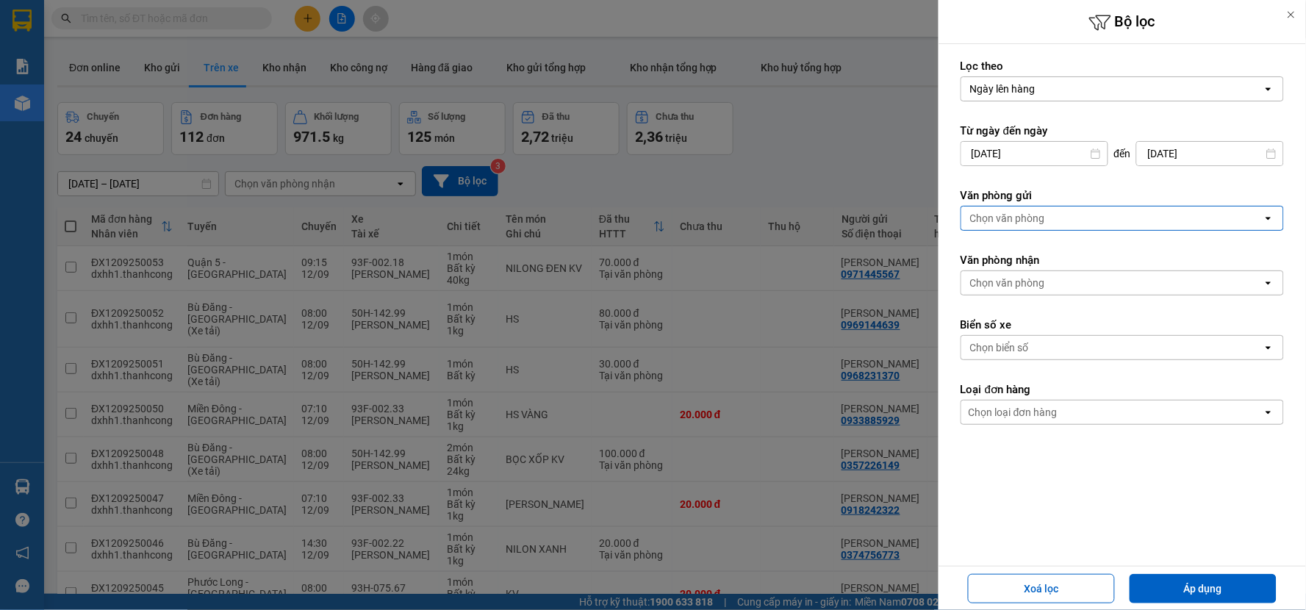
click at [1009, 287] on div "Chọn văn phòng" at bounding box center [1007, 283] width 75 height 15
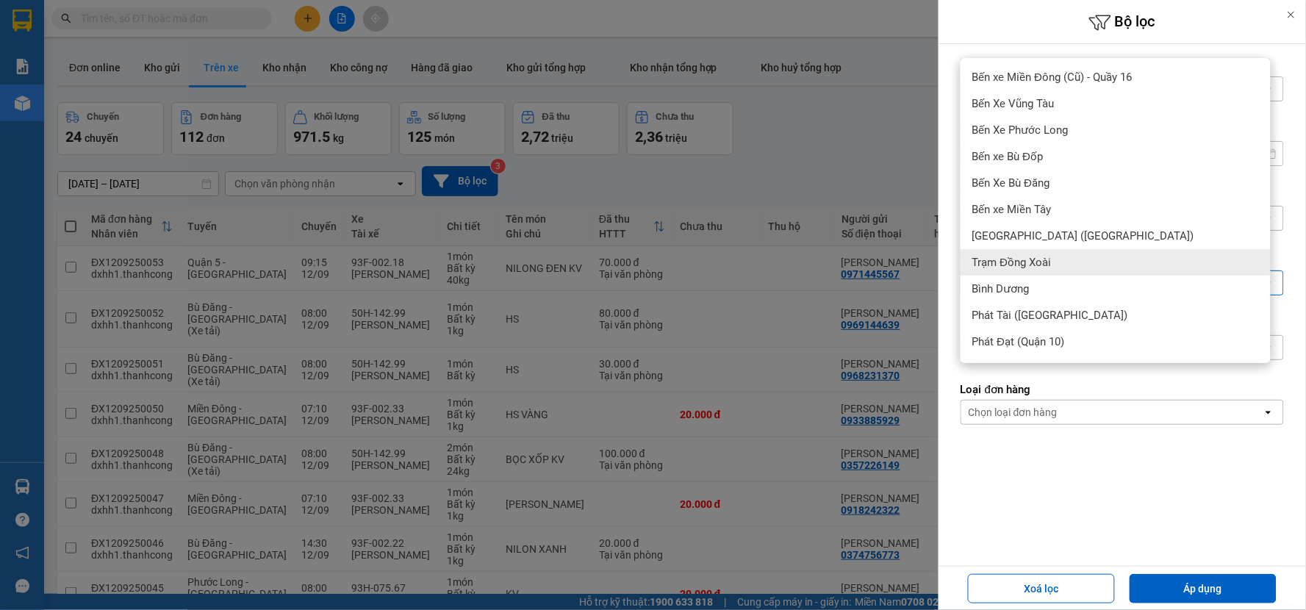
click at [1027, 263] on span "Trạm Đồng Xoài" at bounding box center [1011, 262] width 79 height 15
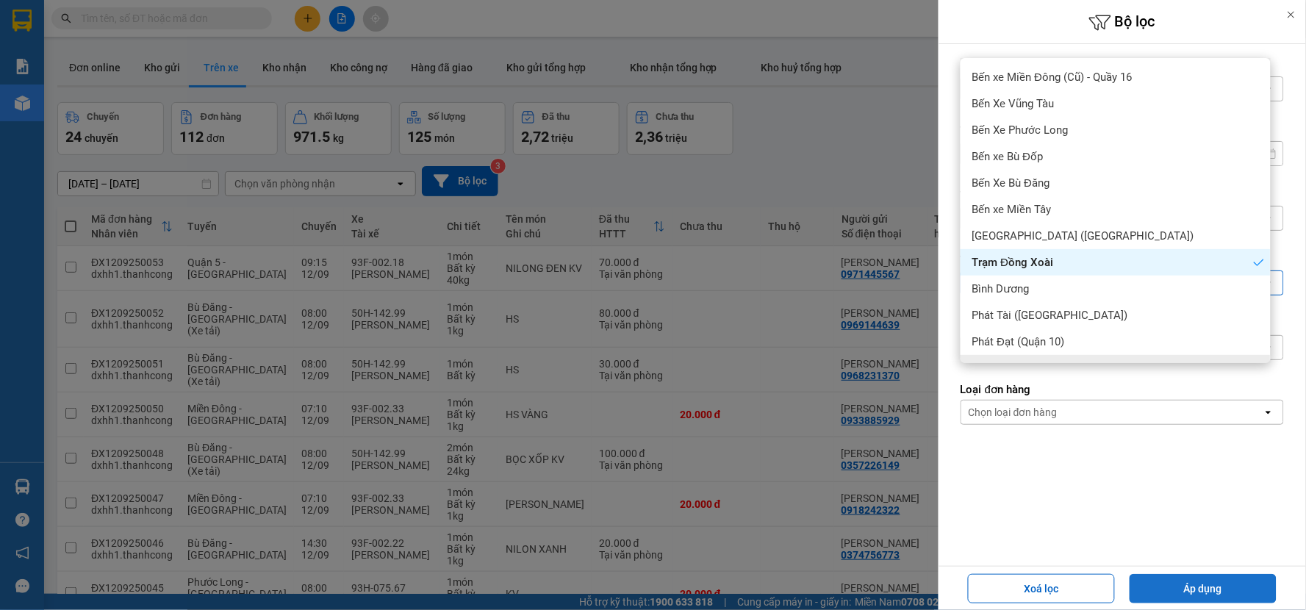
click at [1178, 586] on button "Áp dụng" at bounding box center [1203, 588] width 147 height 29
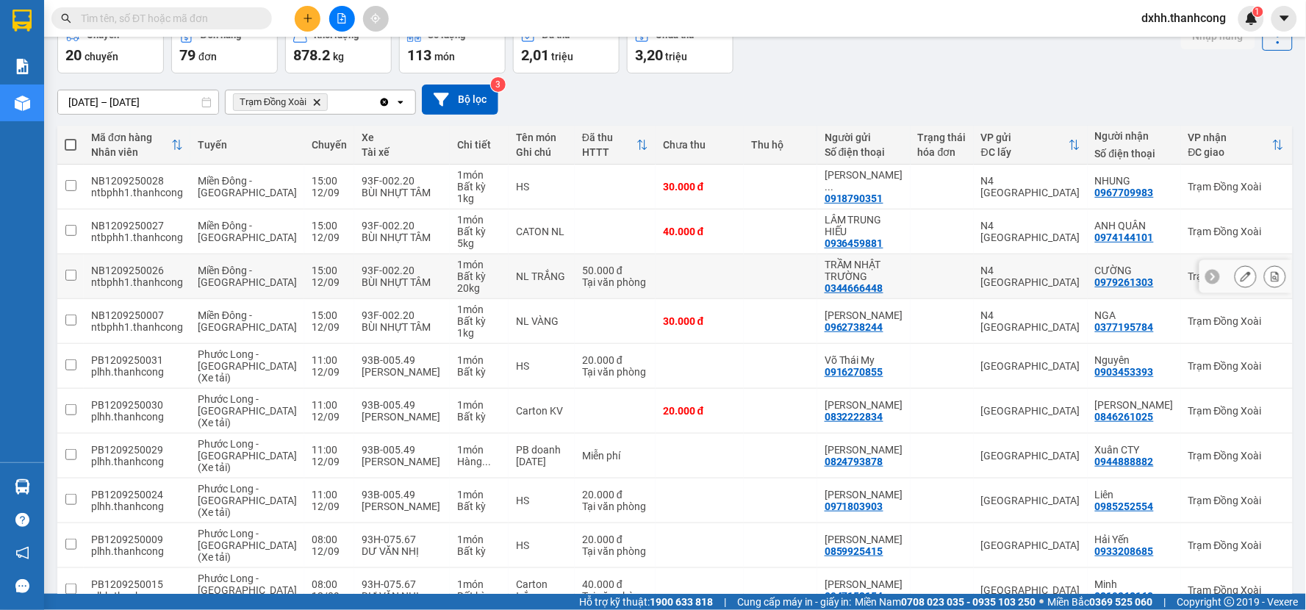
scroll to position [162, 0]
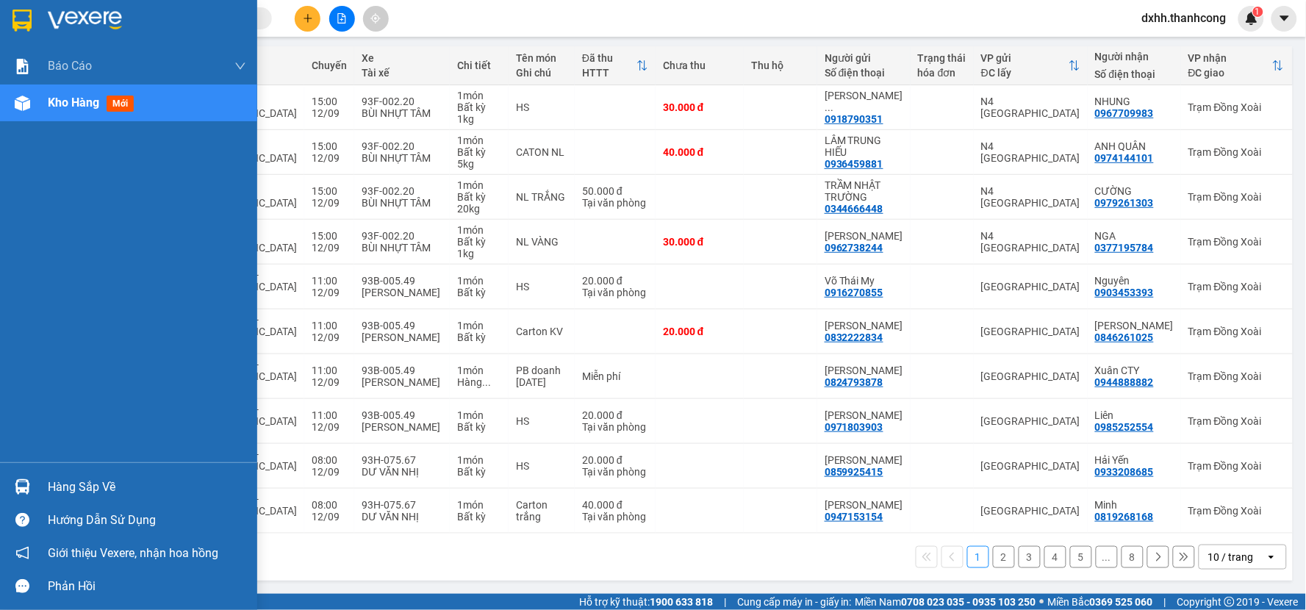
click at [67, 490] on div "Hàng sắp về" at bounding box center [147, 487] width 198 height 22
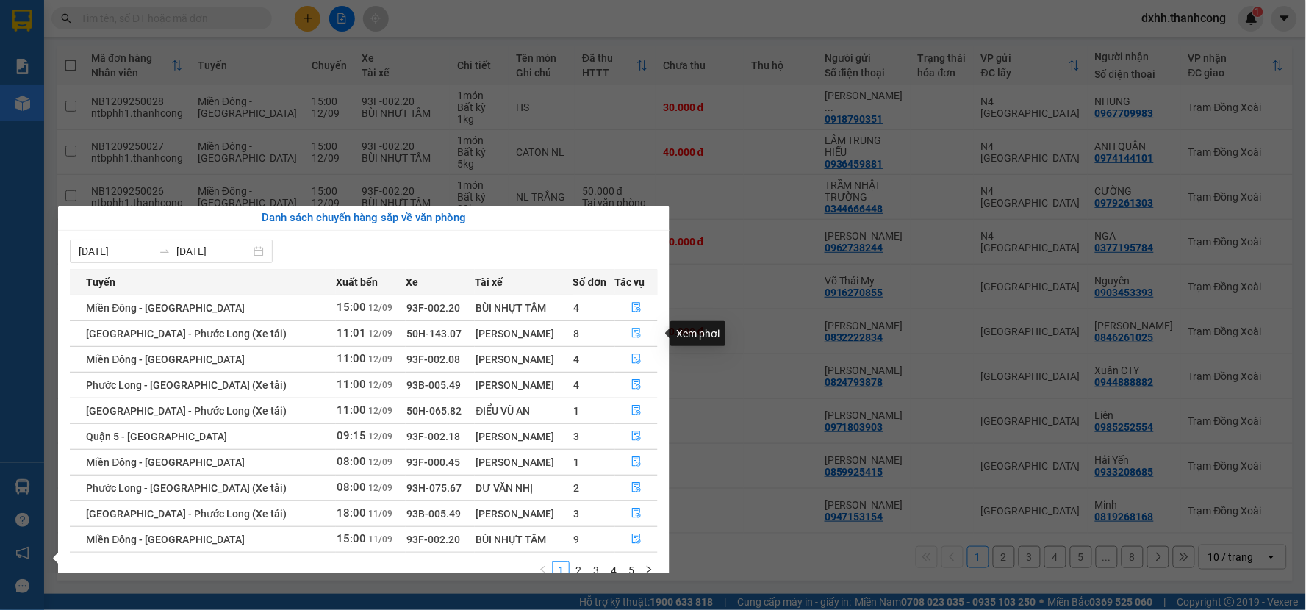
click at [632, 332] on icon "file-done" at bounding box center [636, 333] width 9 height 10
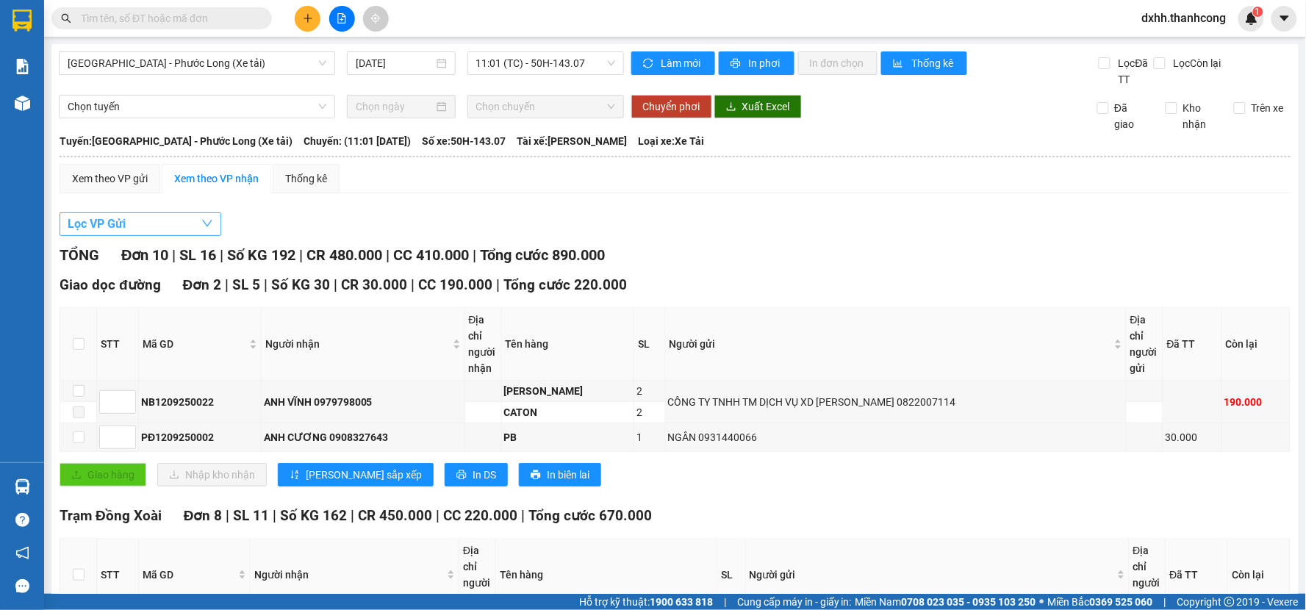
click at [143, 226] on button "Lọc VP Gửi" at bounding box center [141, 224] width 162 height 24
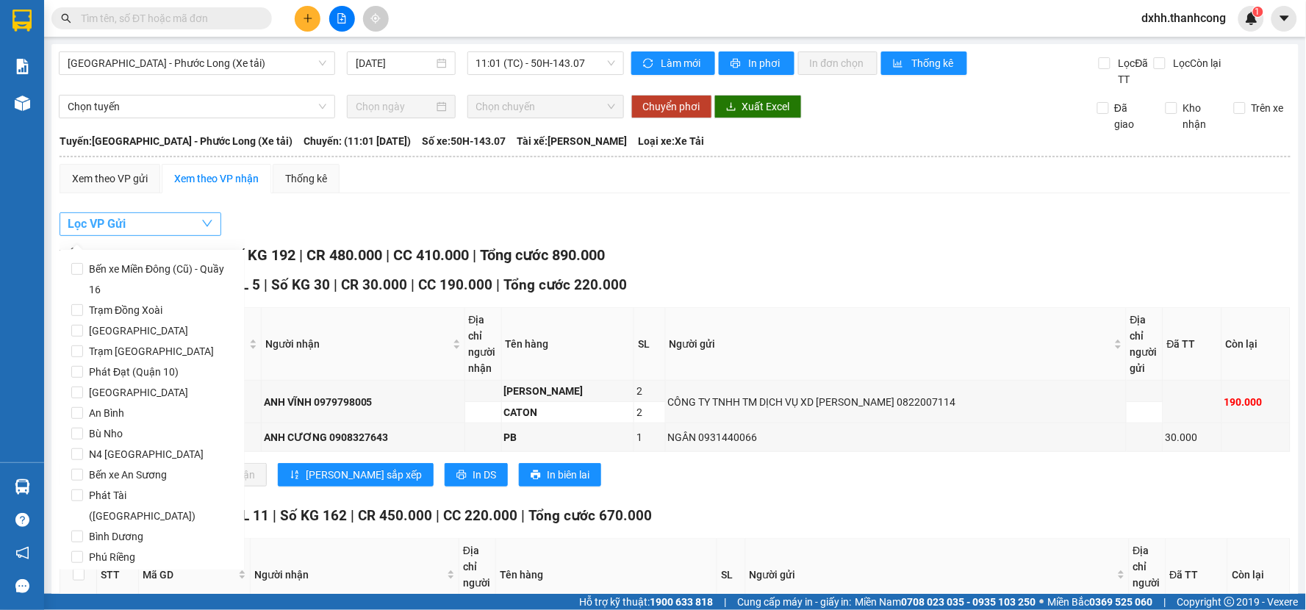
click at [151, 222] on button "Lọc VP Gửi" at bounding box center [141, 224] width 162 height 24
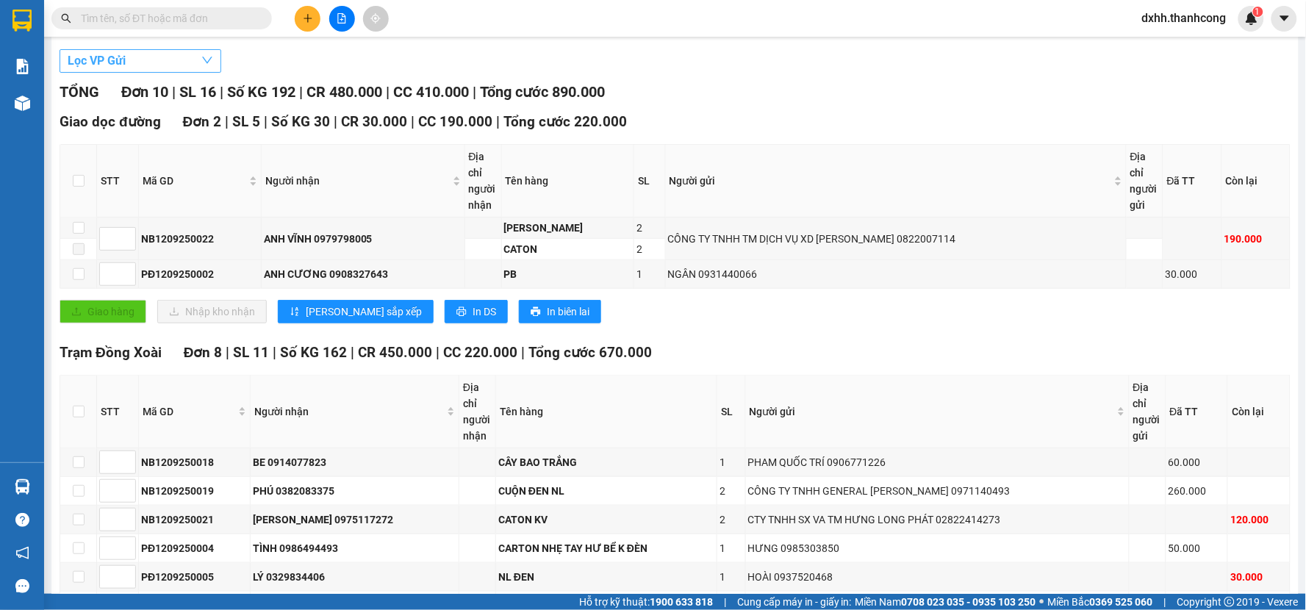
scroll to position [326, 0]
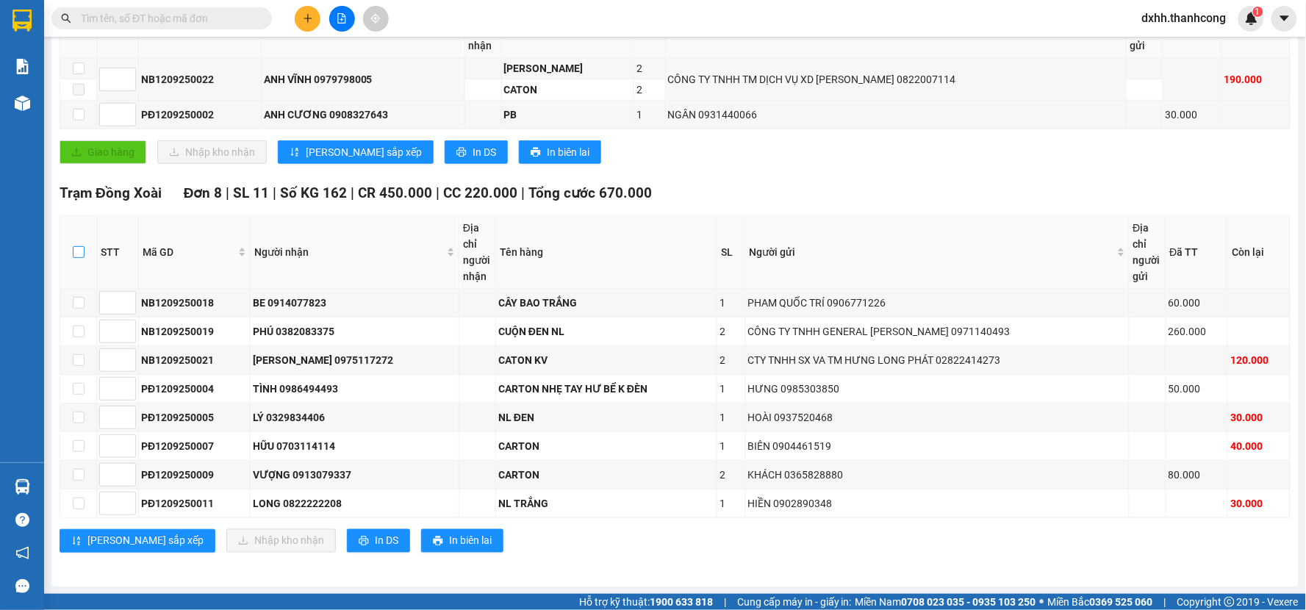
click at [76, 250] on input "checkbox" at bounding box center [79, 252] width 12 height 12
checkbox input "true"
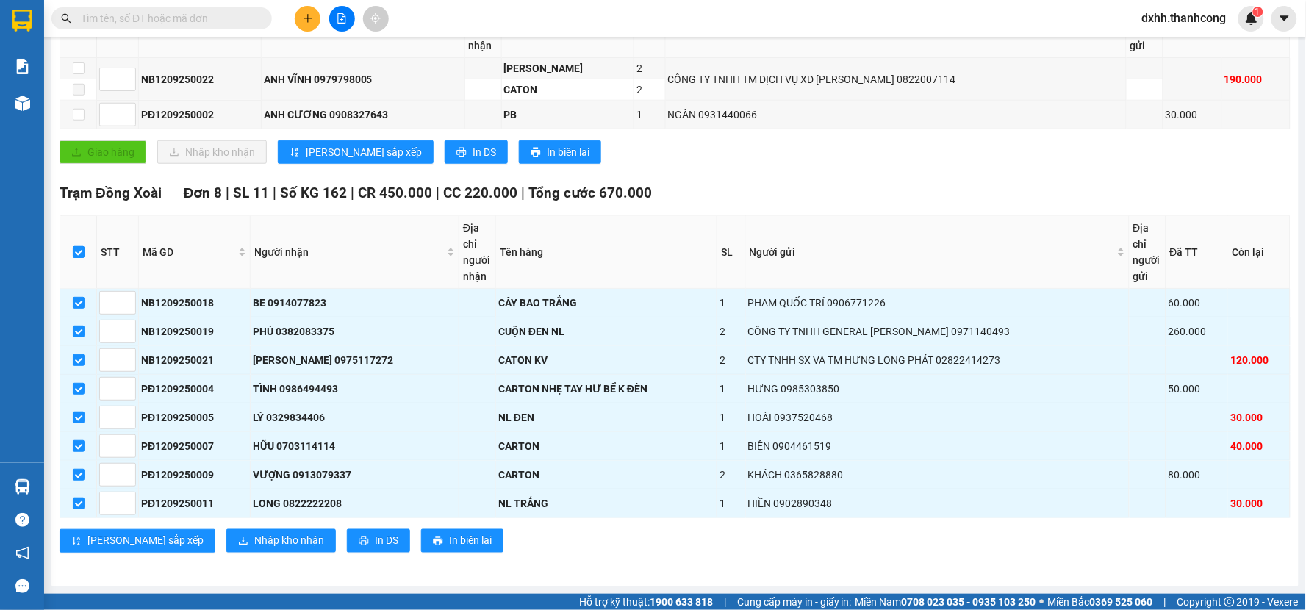
checkbox input "true"
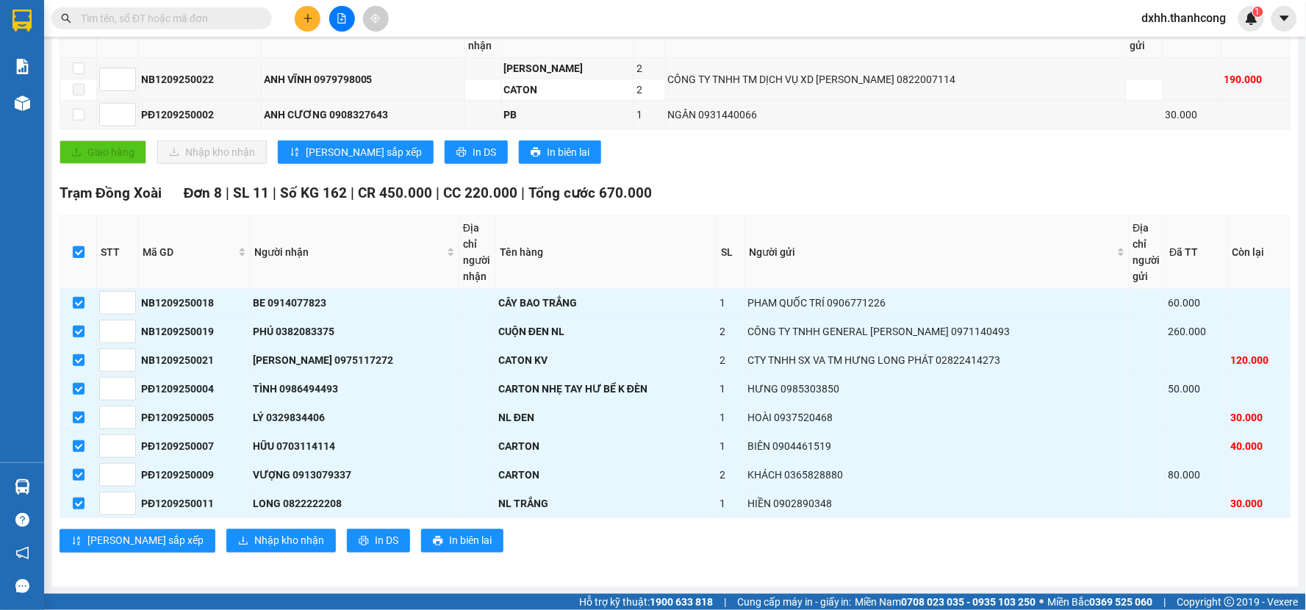
checkbox input "true"
click at [76, 250] on input "checkbox" at bounding box center [79, 252] width 12 height 12
checkbox input "false"
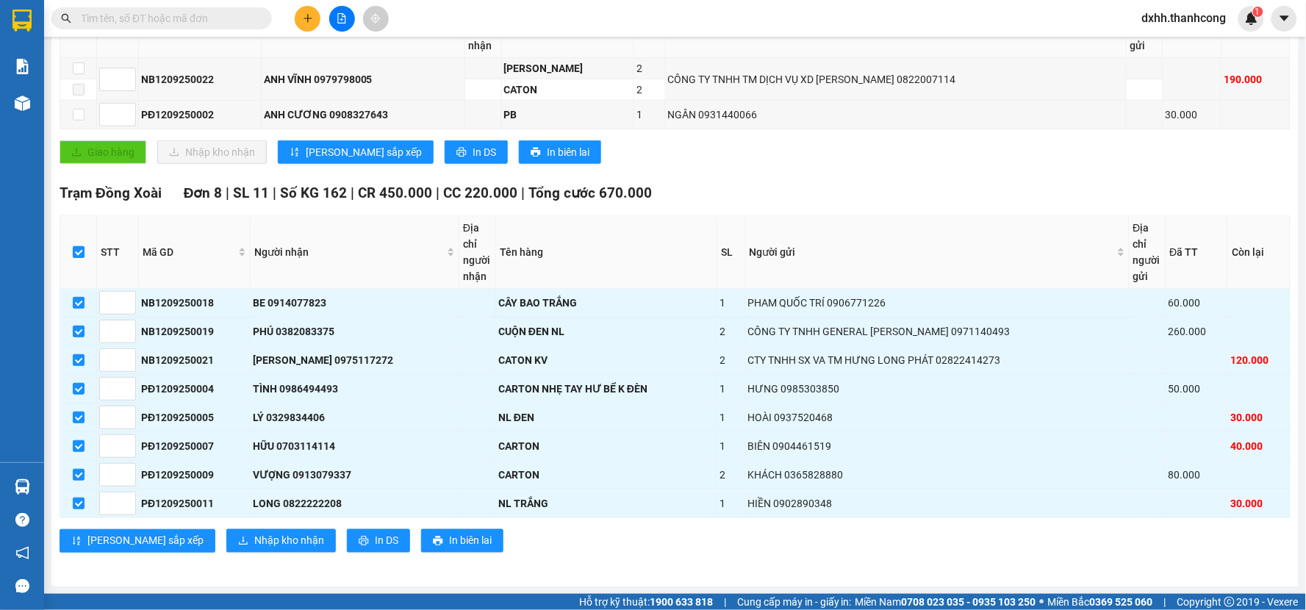
checkbox input "false"
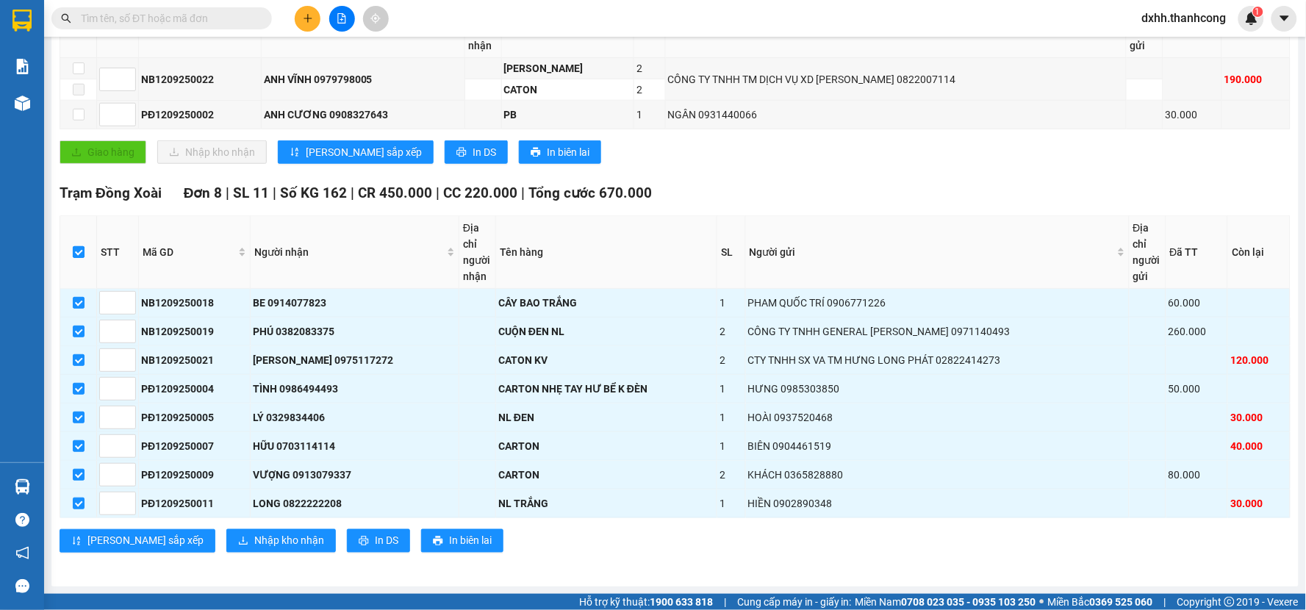
checkbox input "false"
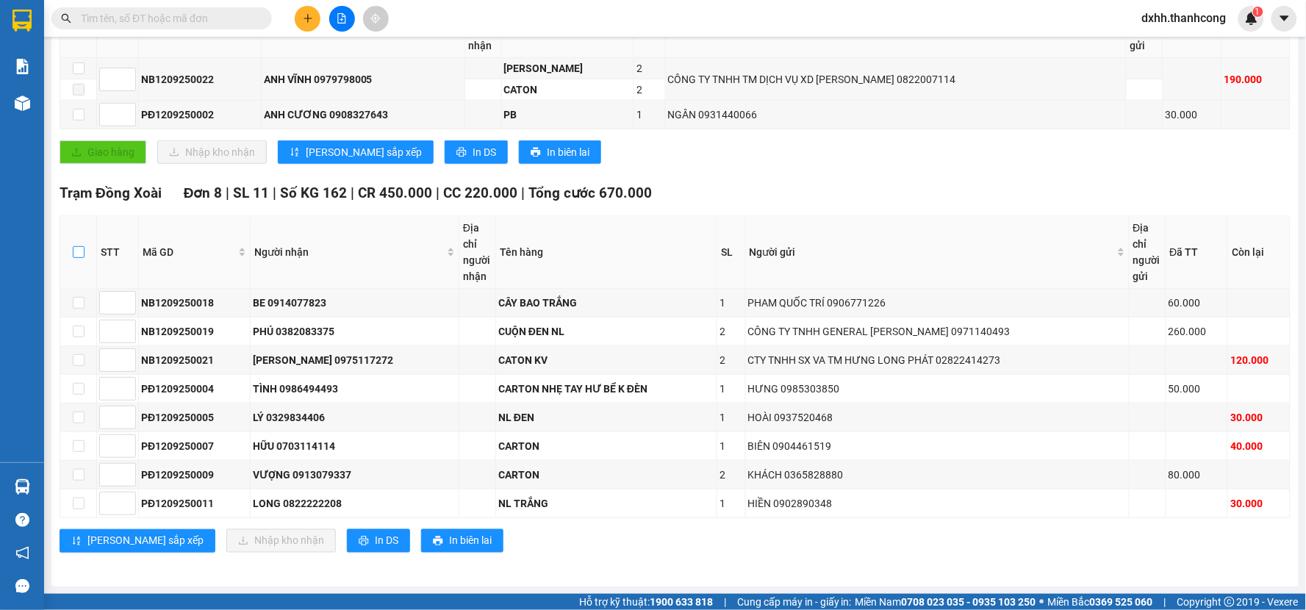
click at [76, 250] on input "checkbox" at bounding box center [79, 252] width 12 height 12
checkbox input "true"
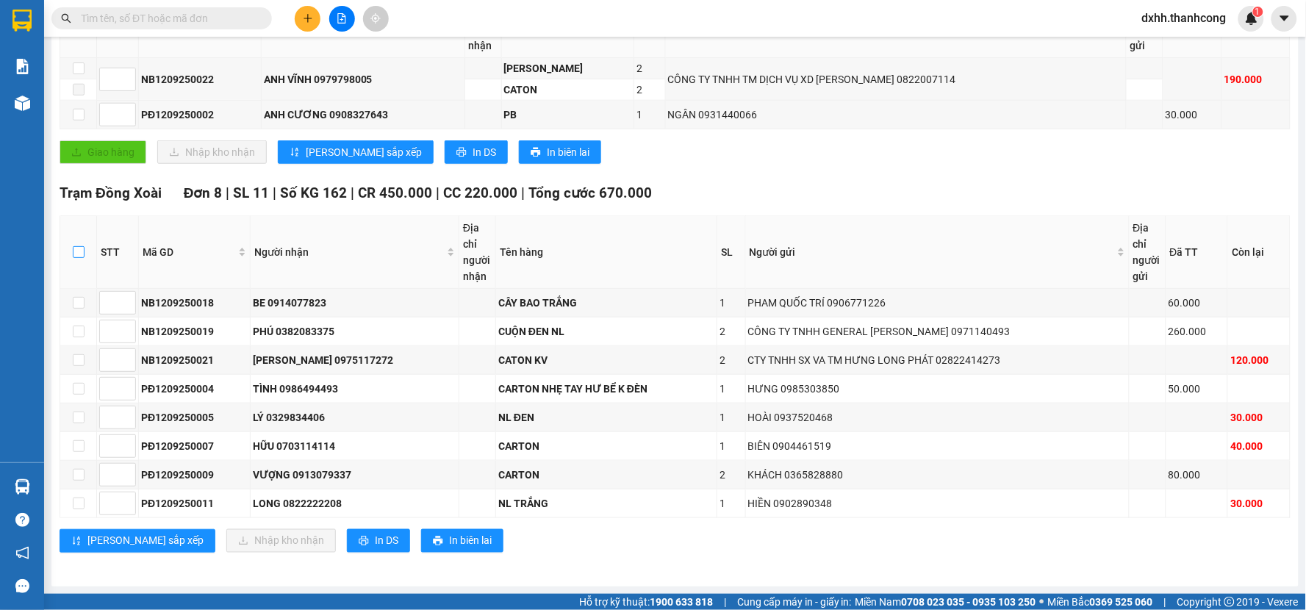
checkbox input "true"
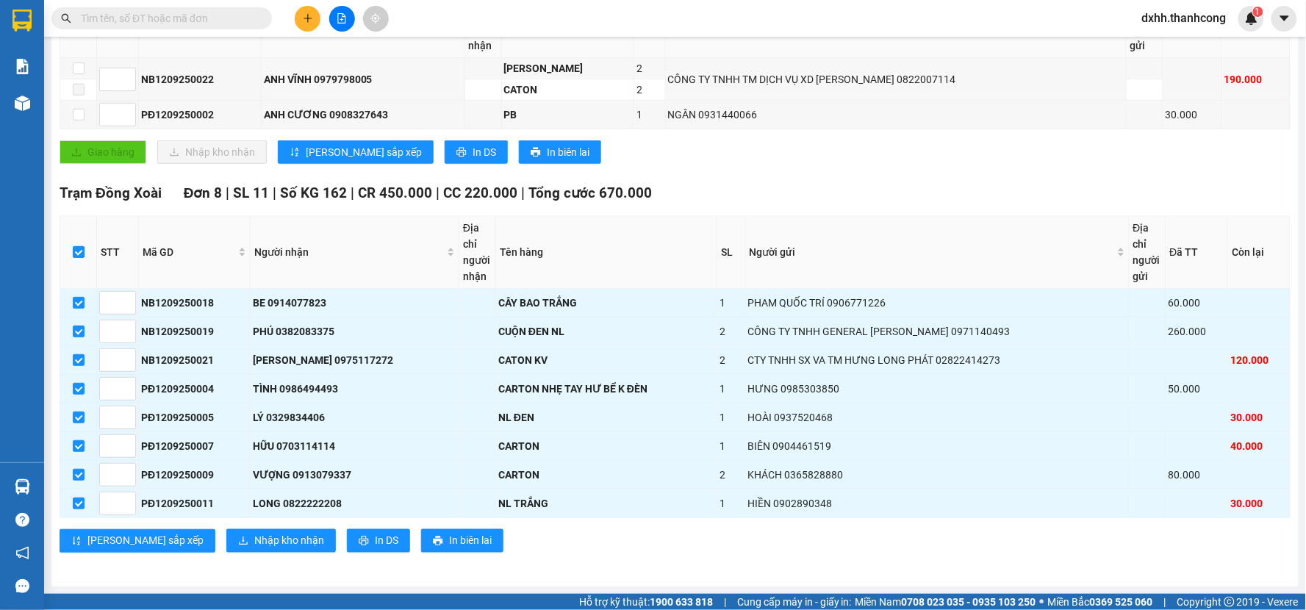
click at [76, 250] on input "checkbox" at bounding box center [79, 252] width 12 height 12
checkbox input "false"
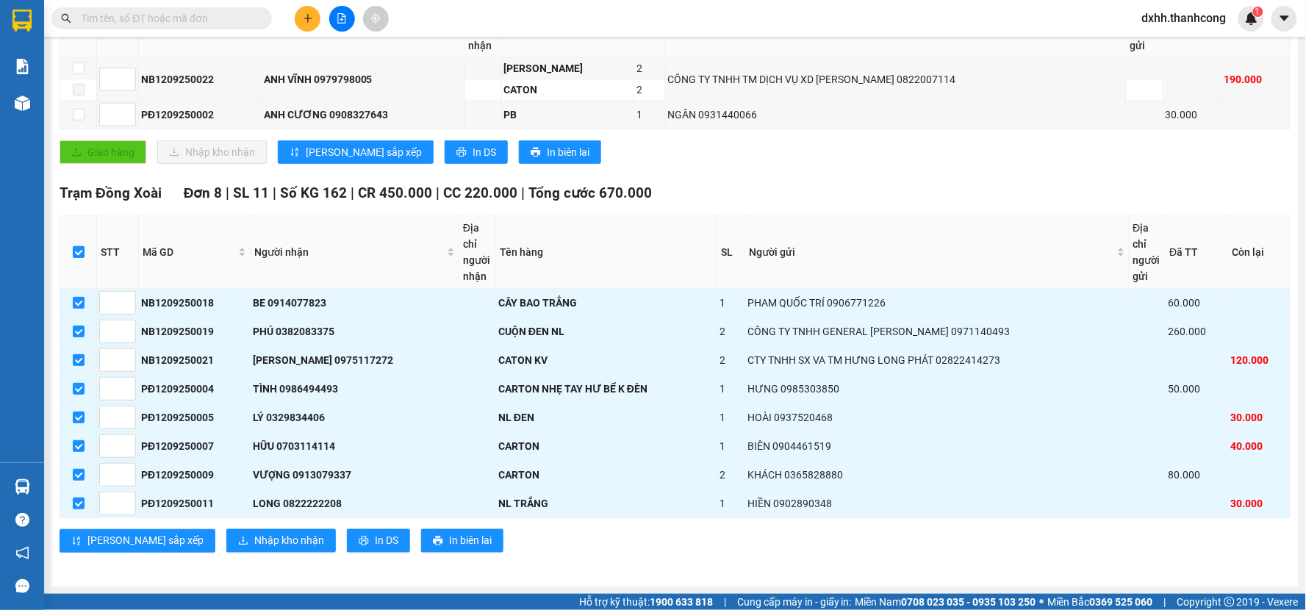
checkbox input "false"
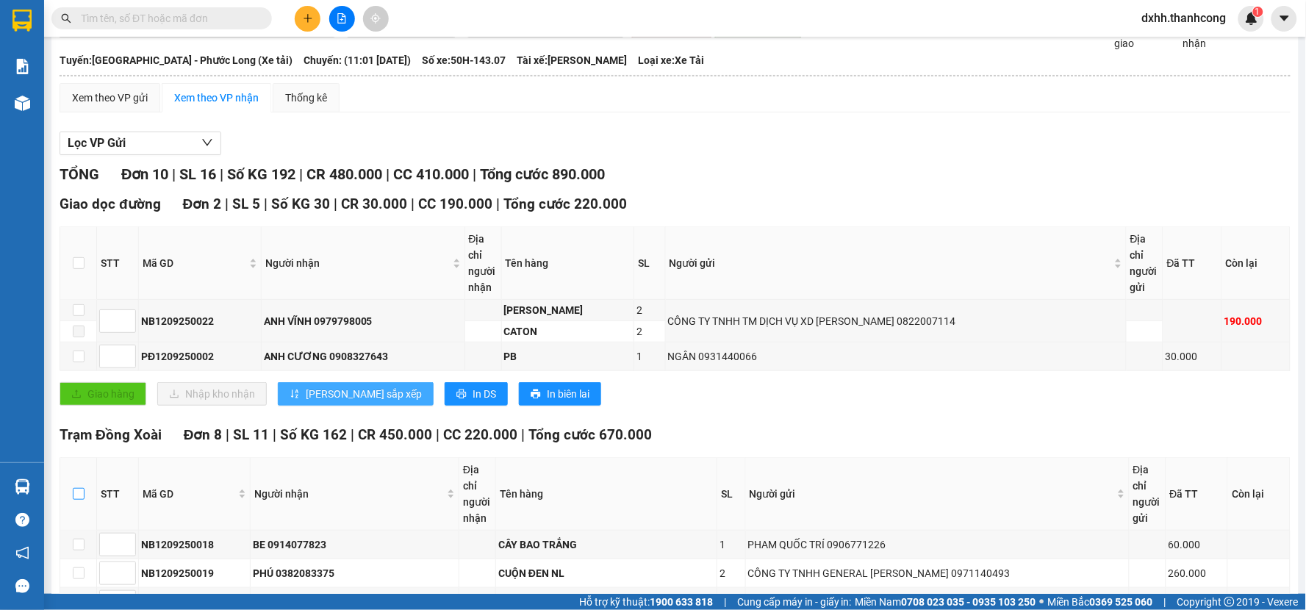
scroll to position [0, 0]
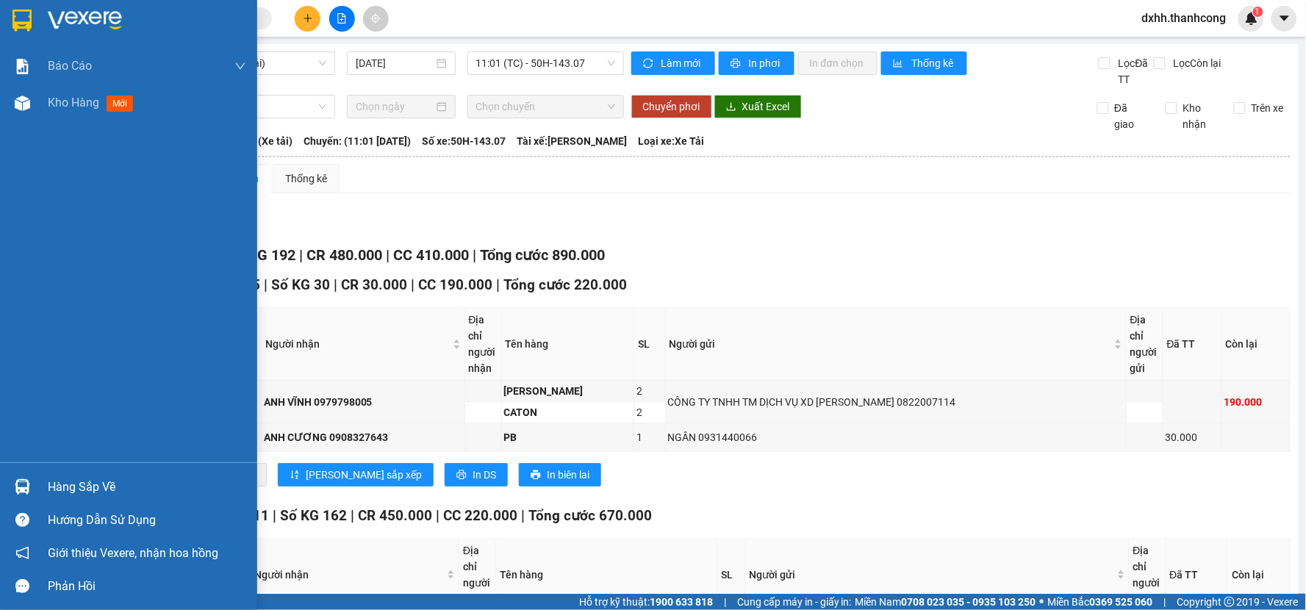
click at [76, 487] on div "Hàng sắp về" at bounding box center [147, 487] width 198 height 22
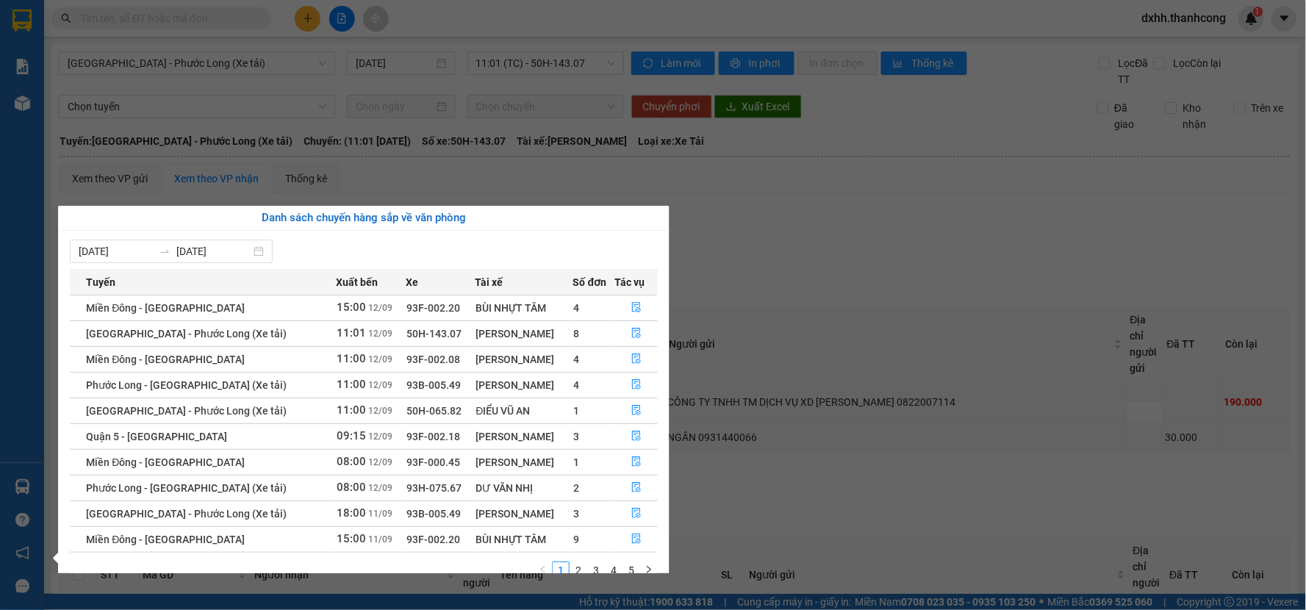
scroll to position [25, 0]
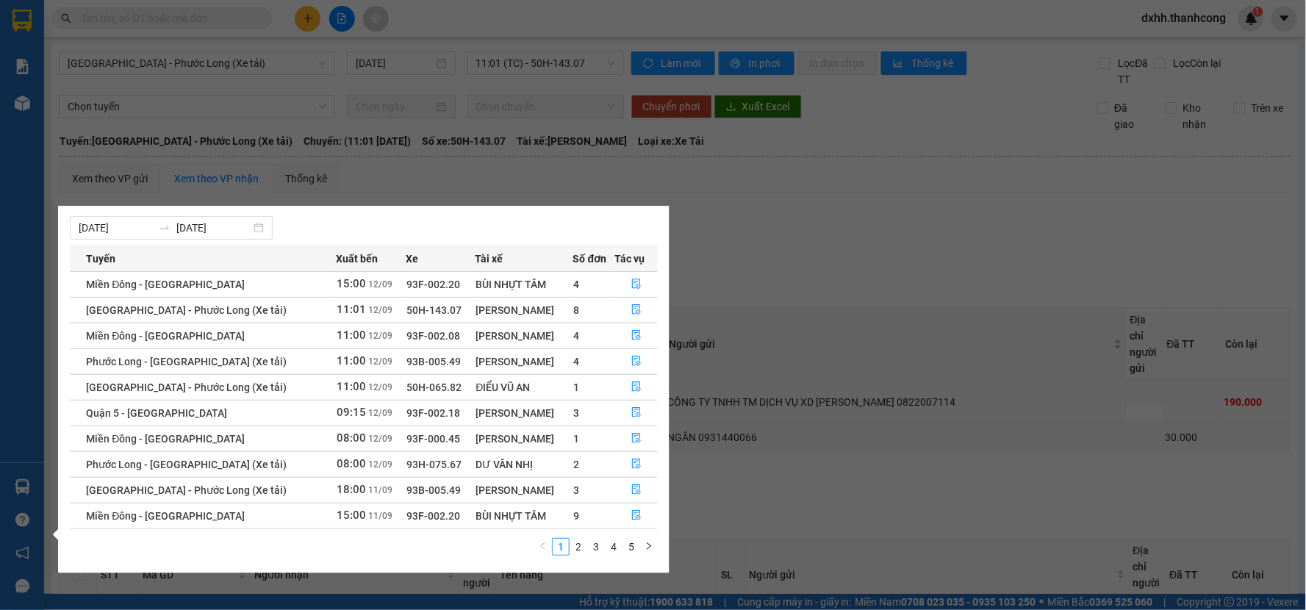
click at [787, 324] on section "Kết quả tìm kiếm ( 0 ) Bộ lọc No Data dxhh.thanhcong 1 Báo cáo BC giao hàng (nh…" at bounding box center [653, 305] width 1306 height 610
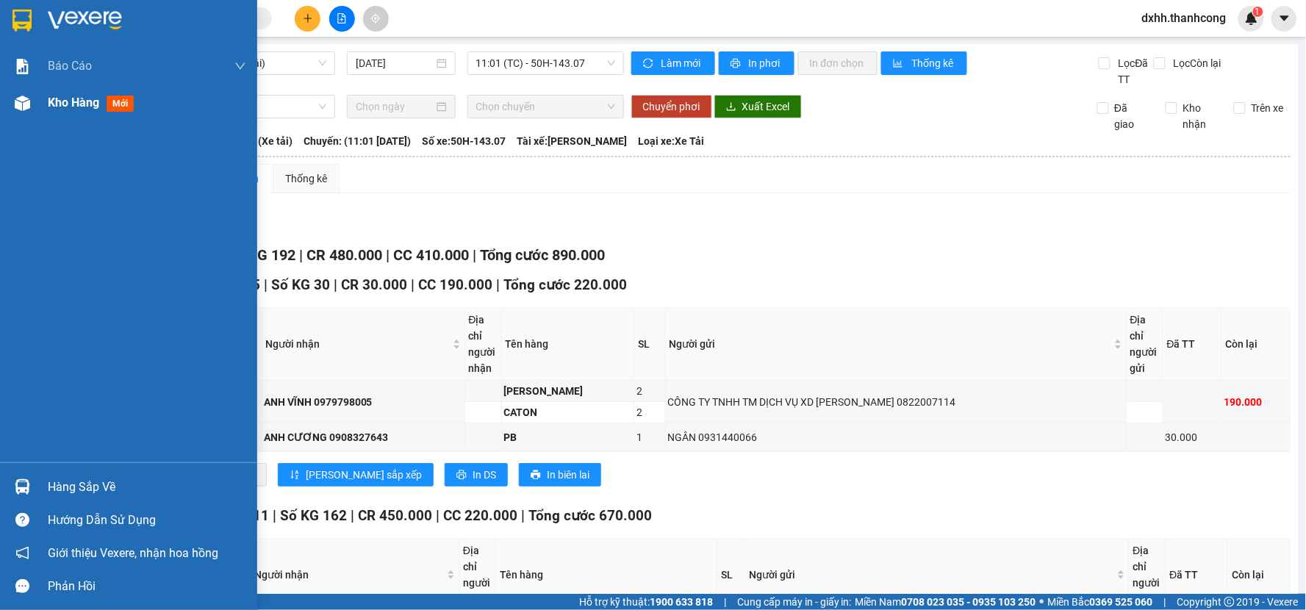
click at [78, 100] on span "Kho hàng" at bounding box center [73, 103] width 51 height 14
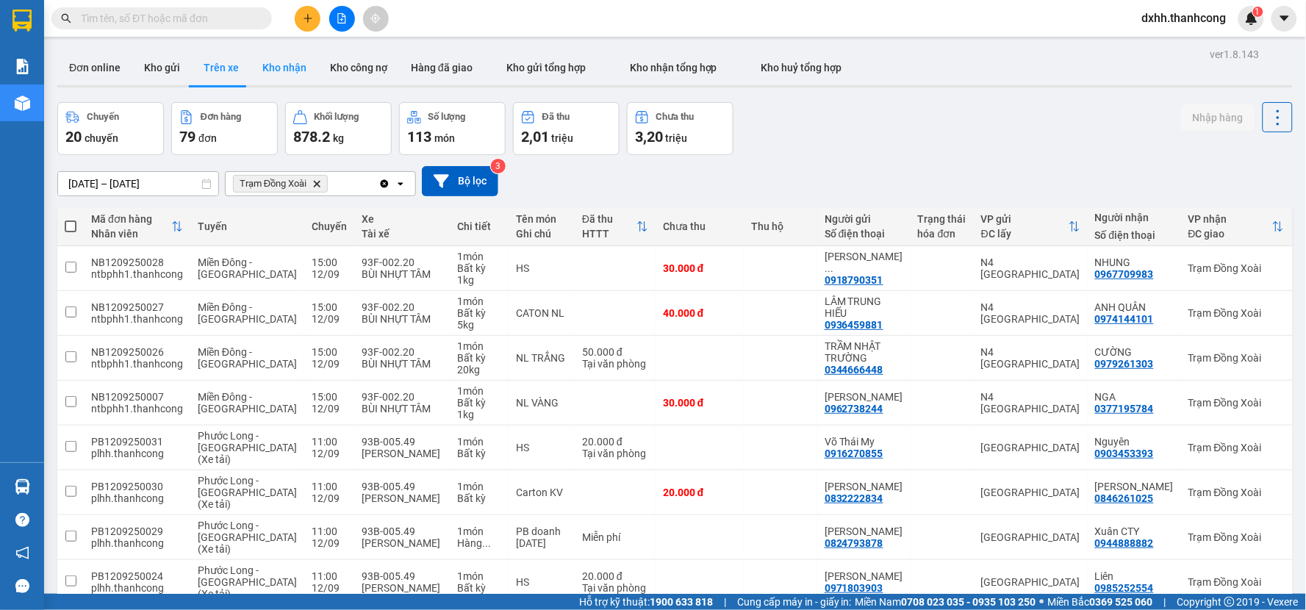
click at [280, 68] on button "Kho nhận" at bounding box center [285, 67] width 68 height 35
type input "[DATE] – [DATE]"
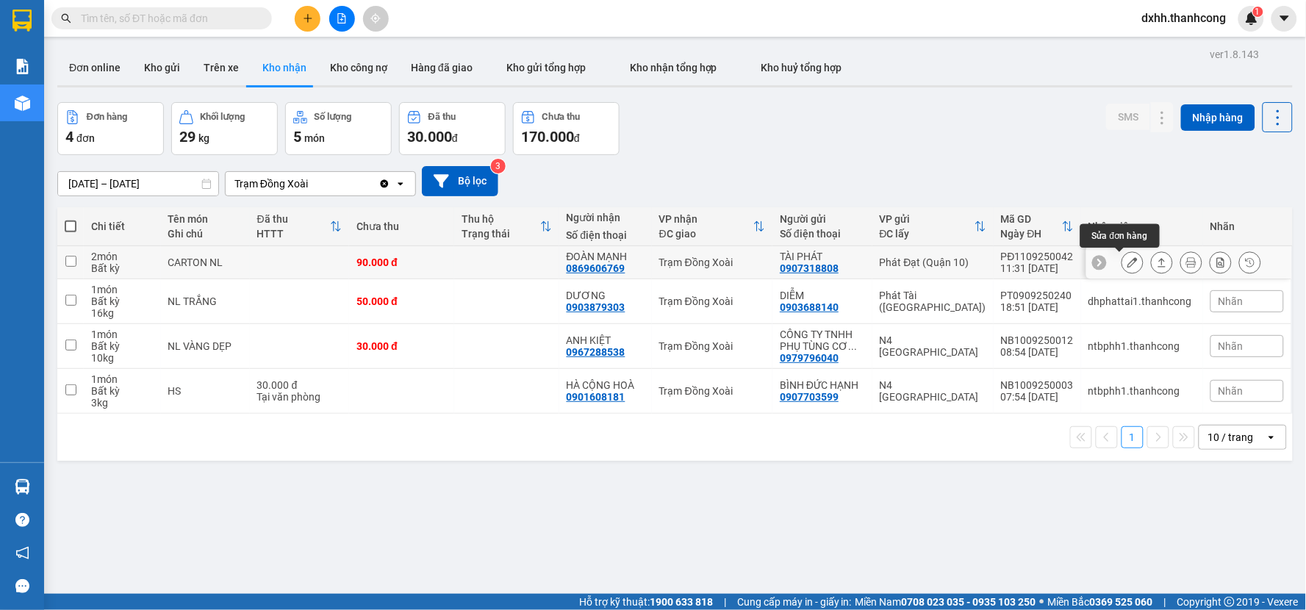
click at [1128, 259] on icon at bounding box center [1133, 262] width 10 height 10
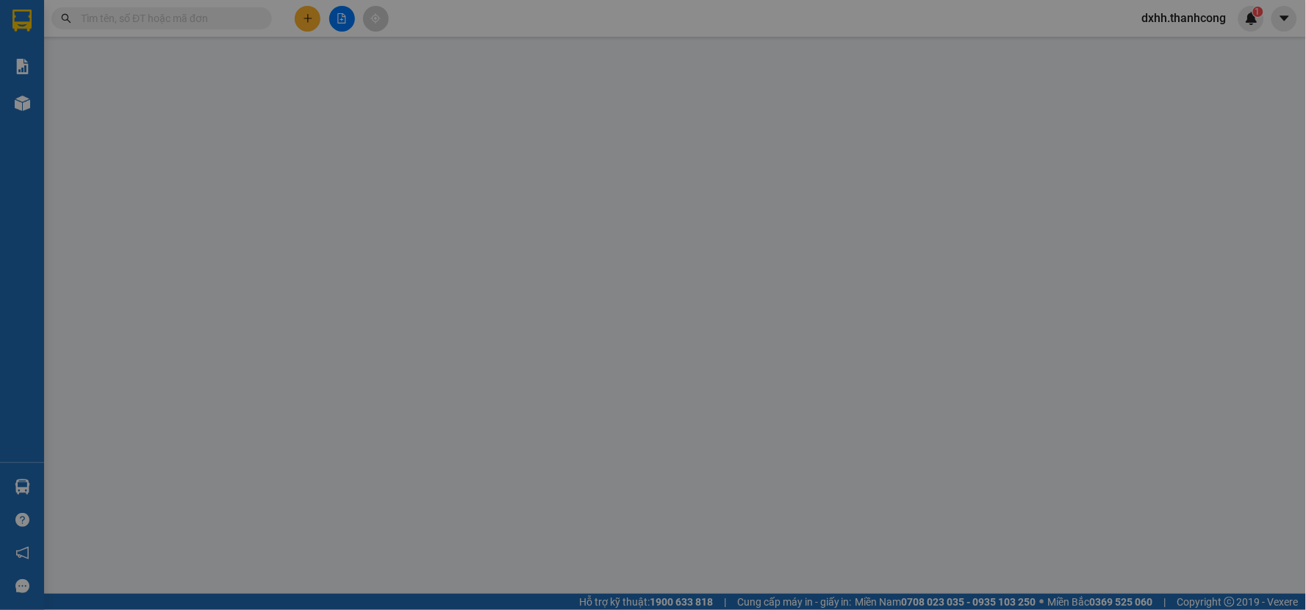
type input "0869606769"
type input "ĐOÀN MẠNH"
type input "0907318808"
type input "TÀI PHÁT"
type input "90.000"
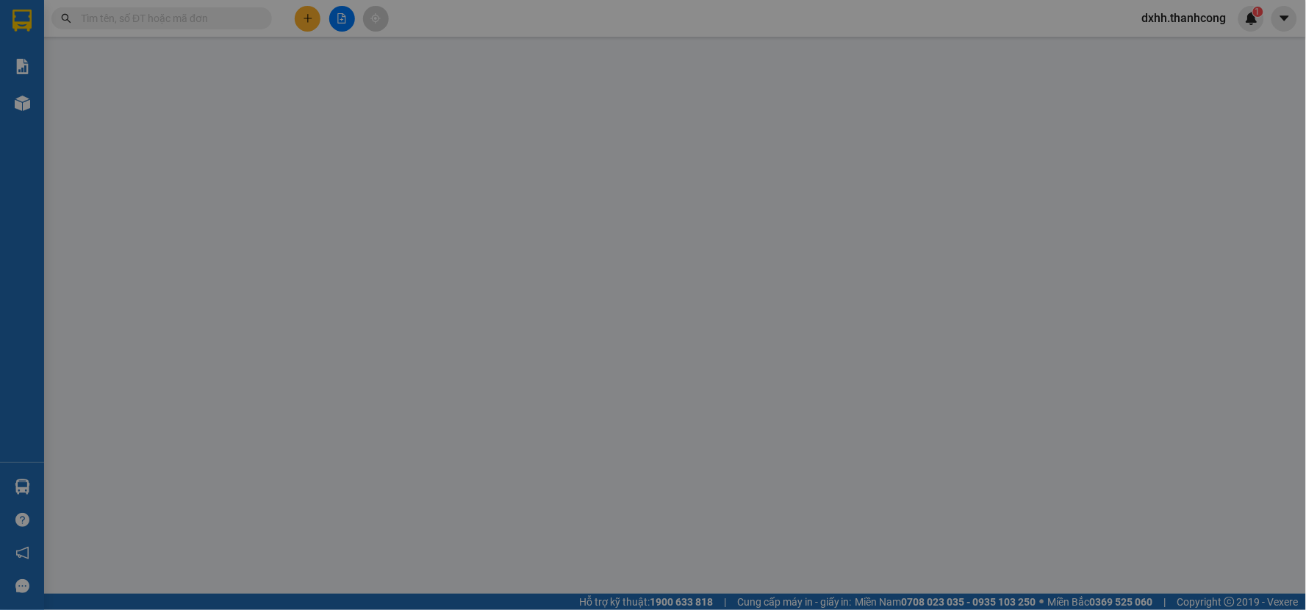
type input "90.000"
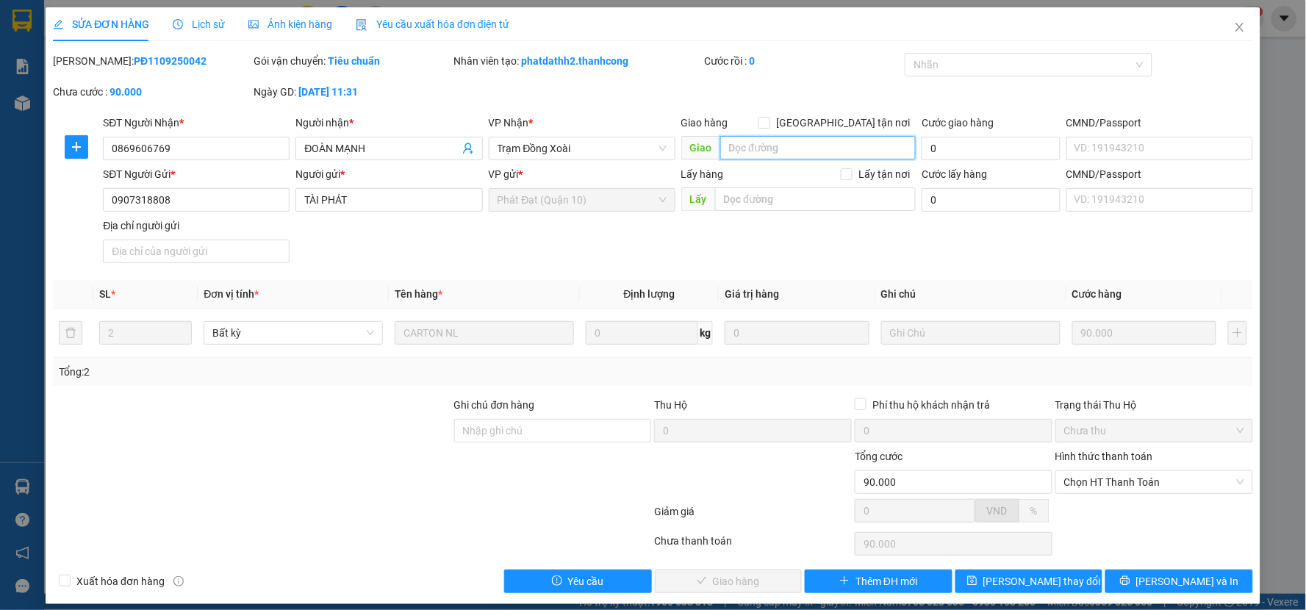
click at [816, 157] on input "search" at bounding box center [818, 148] width 196 height 24
click at [770, 121] on span at bounding box center [765, 123] width 12 height 12
click at [769, 121] on input "[GEOGRAPHIC_DATA] tận nơi" at bounding box center [764, 122] width 10 height 10
checkbox input "true"
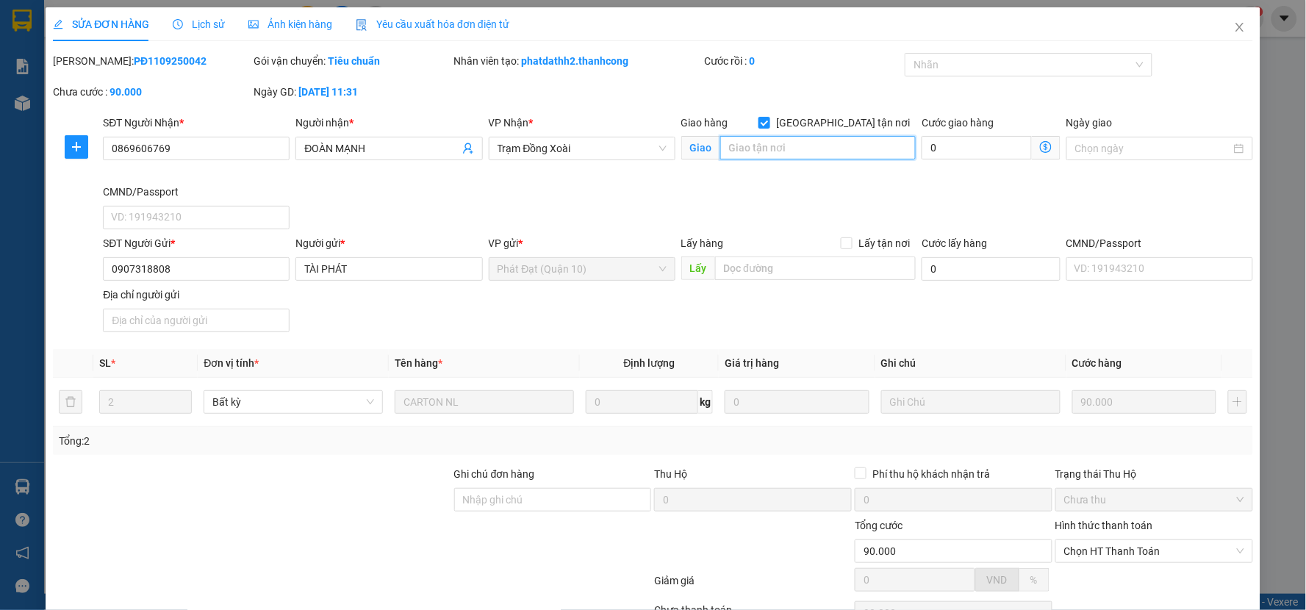
click at [820, 146] on input "search" at bounding box center [818, 148] width 196 height 24
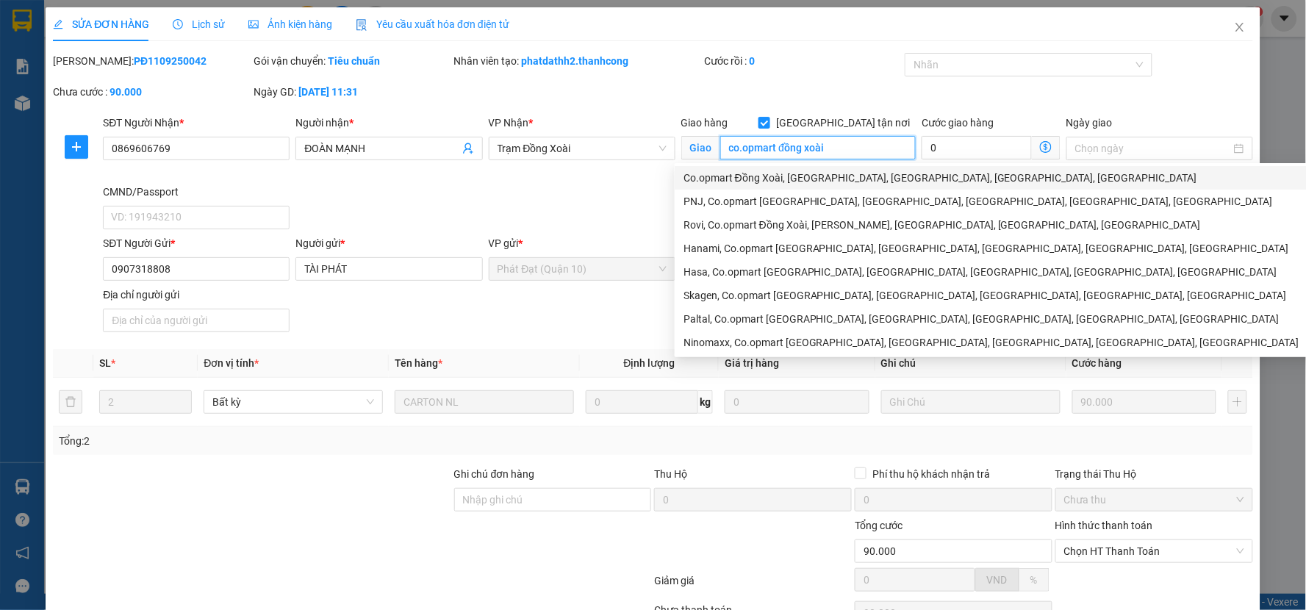
click at [860, 174] on div "Co.opmart Đồng Xoài, [GEOGRAPHIC_DATA], [GEOGRAPHIC_DATA], [GEOGRAPHIC_DATA], […" at bounding box center [1004, 178] width 641 height 16
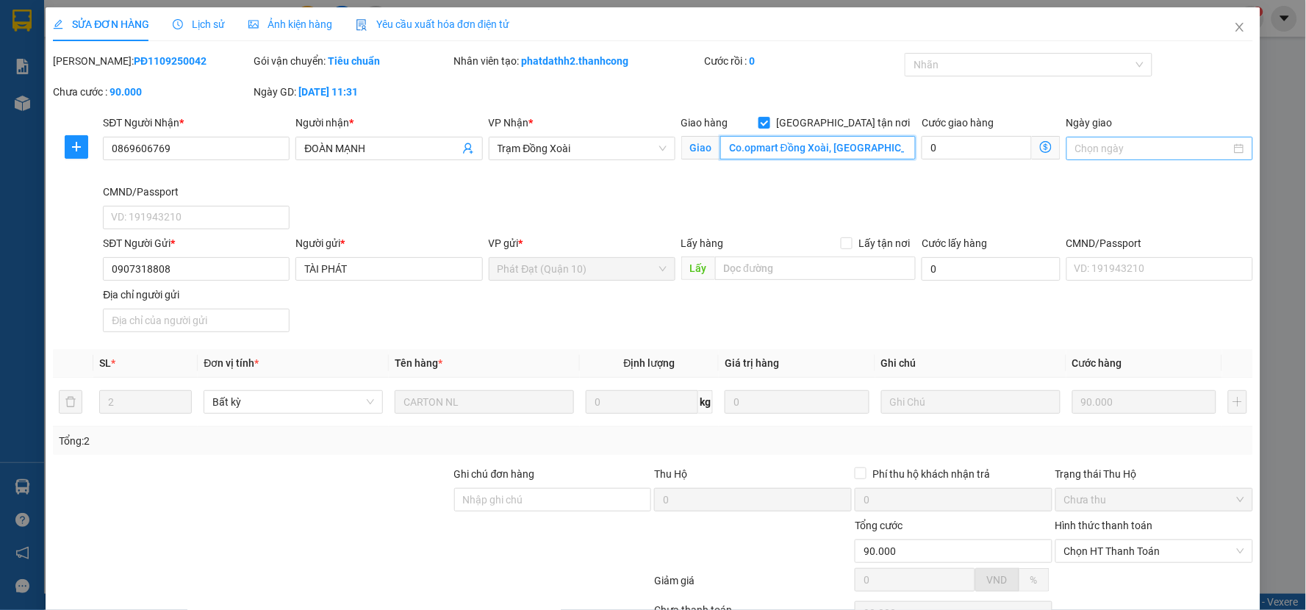
type input "Co.opmart Đồng Xoài, [GEOGRAPHIC_DATA], [GEOGRAPHIC_DATA], [GEOGRAPHIC_DATA], […"
click at [1223, 145] on div at bounding box center [1159, 148] width 169 height 16
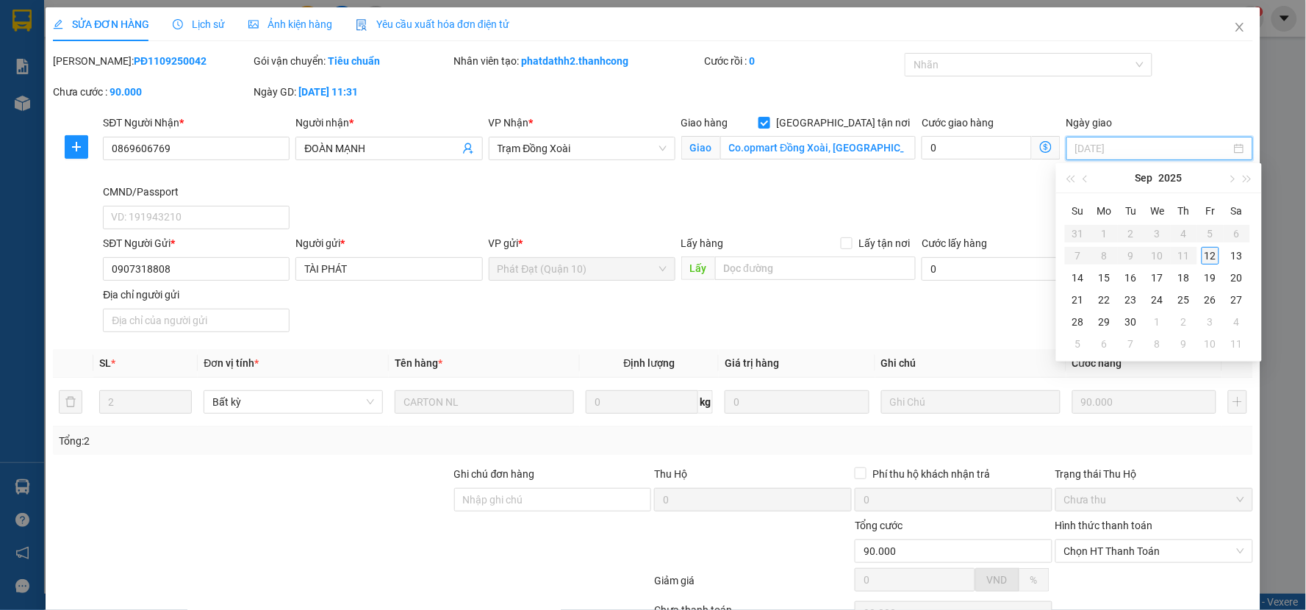
type input "[DATE]"
click at [1215, 255] on div "12" at bounding box center [1211, 256] width 18 height 18
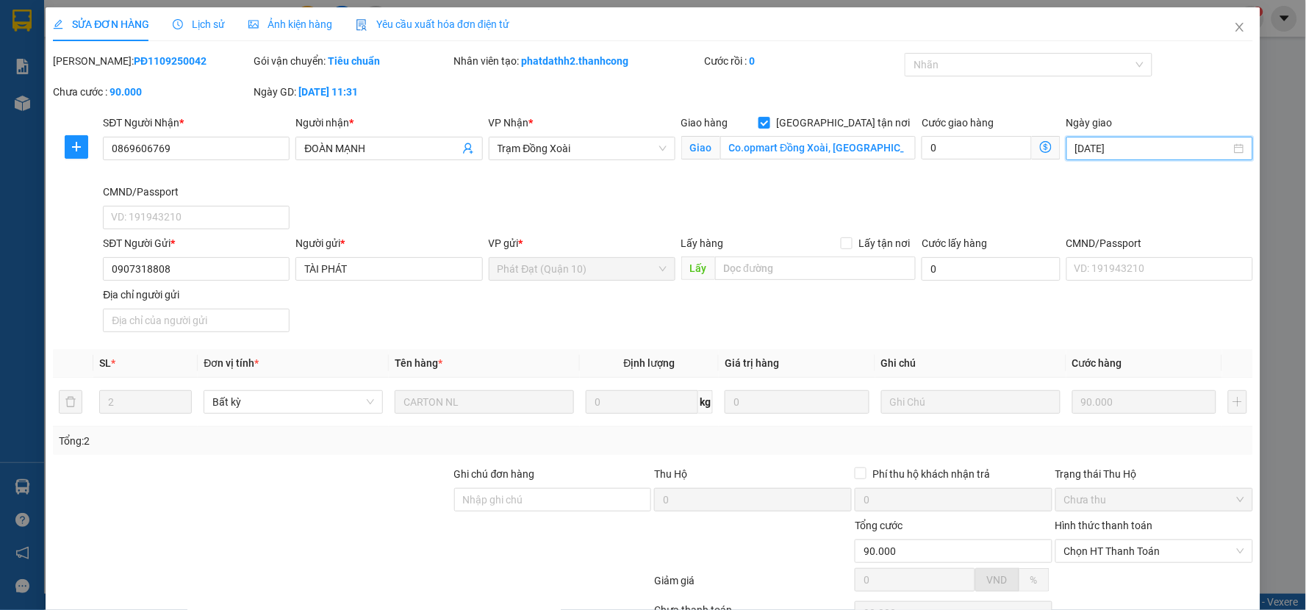
click at [968, 202] on div "SĐT Người Nhận * 0869606769 Người nhận * ĐOÀN MẠNH VP Nhận * Trạm Đồng Xoài Gia…" at bounding box center [678, 175] width 1156 height 121
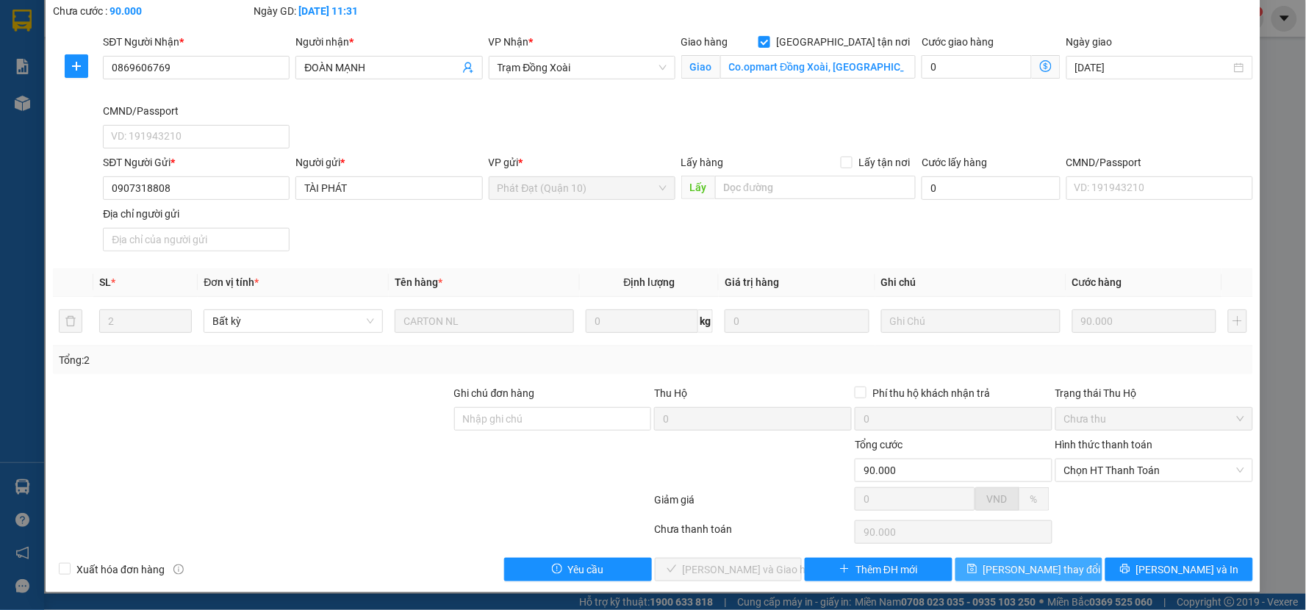
click at [1007, 559] on button "[PERSON_NAME] thay đổi" at bounding box center [1030, 570] width 148 height 24
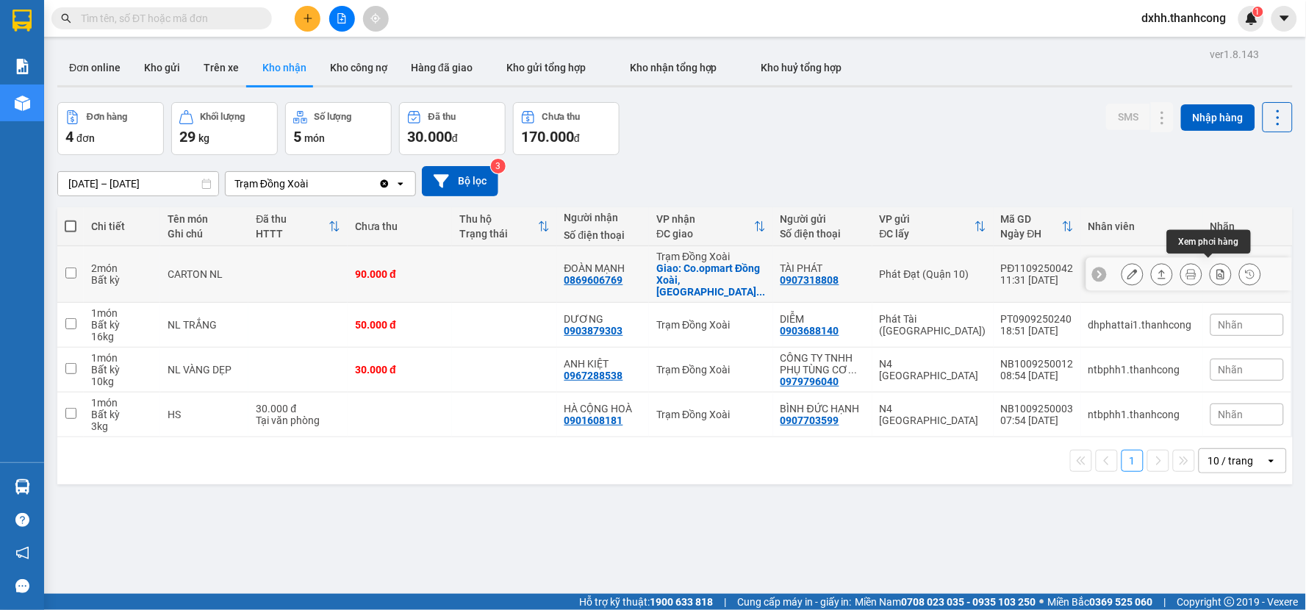
click at [1211, 270] on button at bounding box center [1221, 275] width 21 height 26
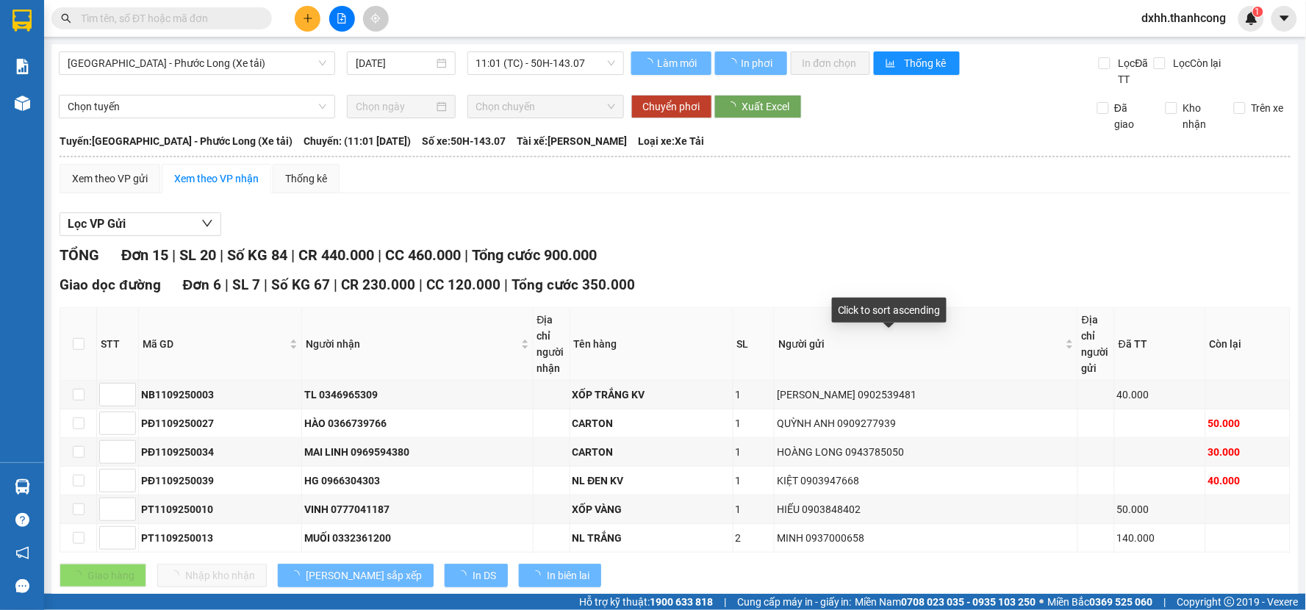
type input "[DATE]"
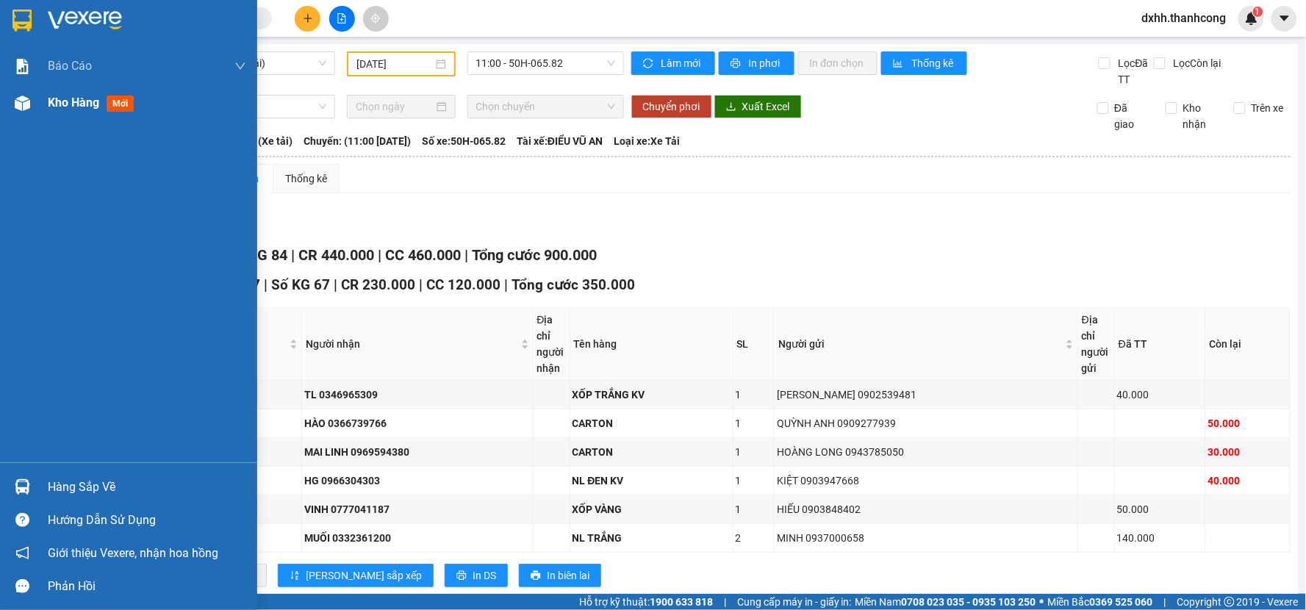
click at [85, 97] on span "Kho hàng" at bounding box center [73, 103] width 51 height 14
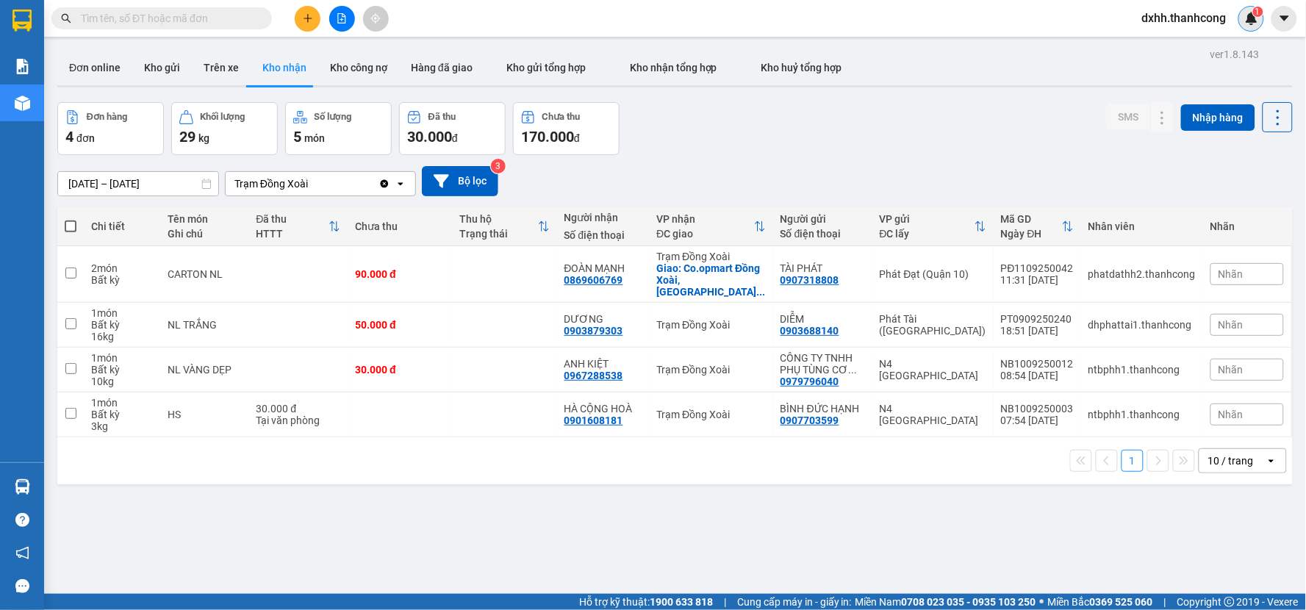
click at [1260, 16] on span "1" at bounding box center [1257, 12] width 5 height 10
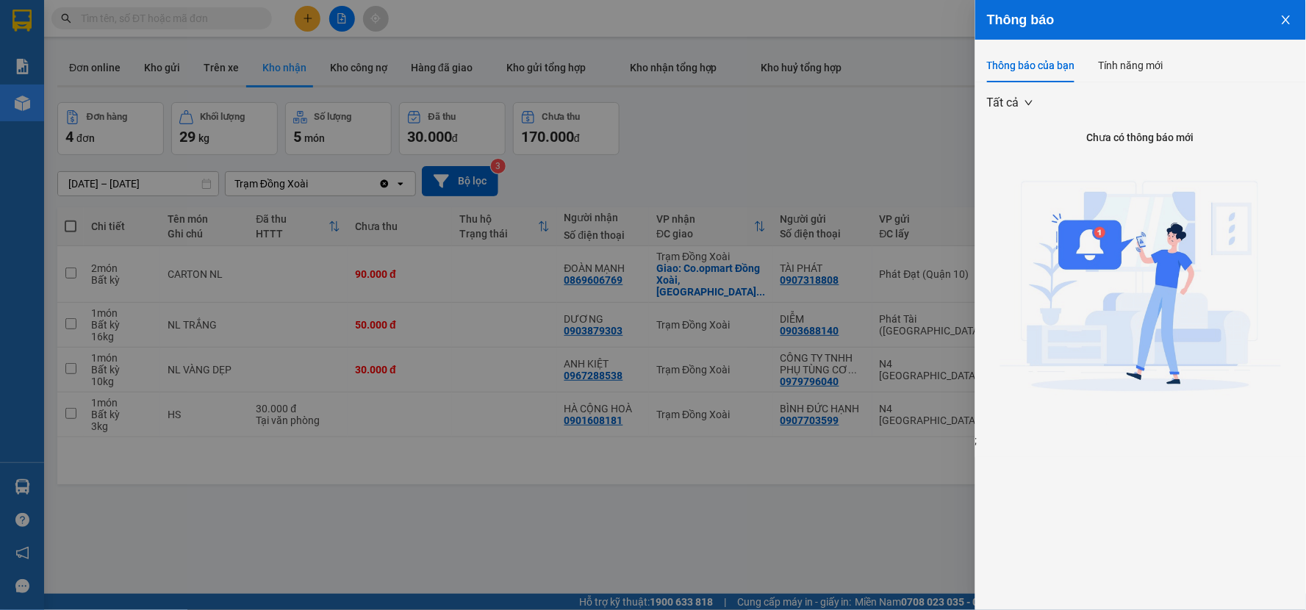
click at [1297, 13] on button "Close" at bounding box center [1286, 18] width 40 height 37
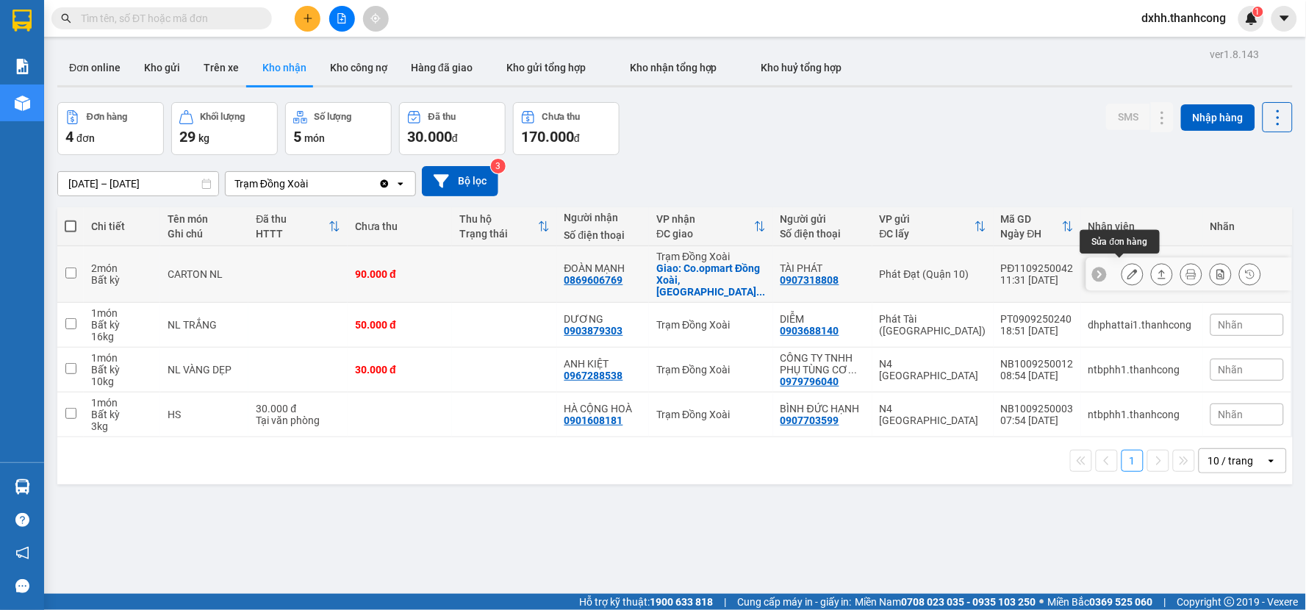
click at [1128, 270] on icon at bounding box center [1133, 274] width 10 height 10
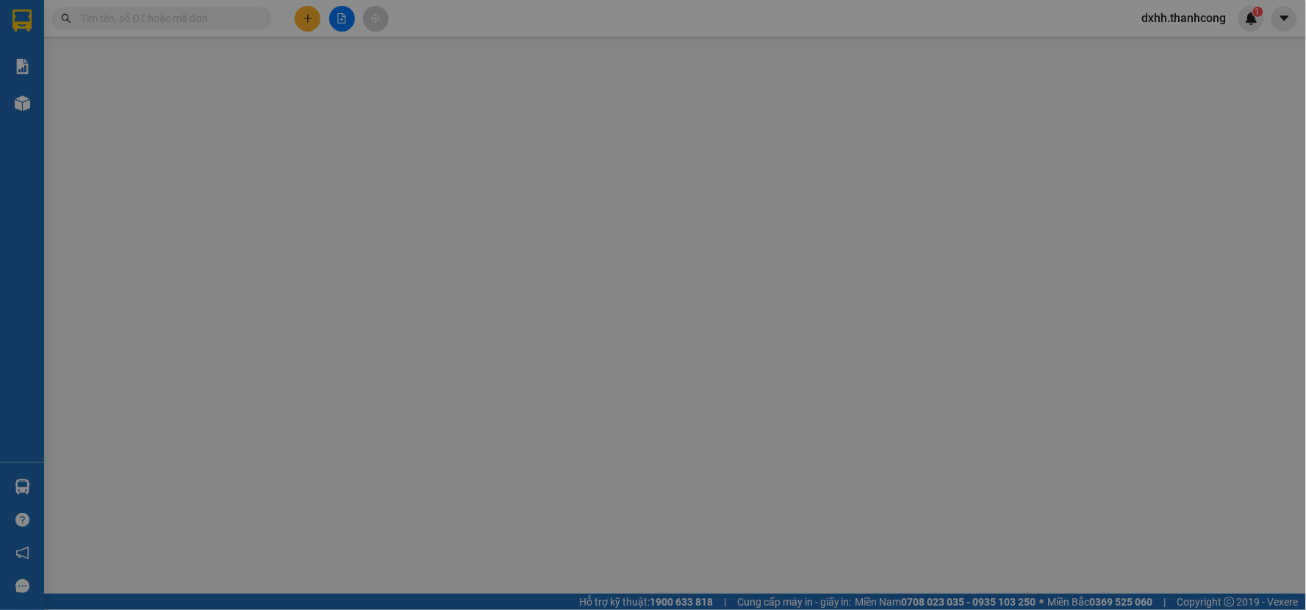
type input "0869606769"
type input "ĐOÀN MẠNH"
checkbox input "true"
type input "Co.opmart Đồng Xoài, [GEOGRAPHIC_DATA], [GEOGRAPHIC_DATA], [GEOGRAPHIC_DATA], […"
type input "0907318808"
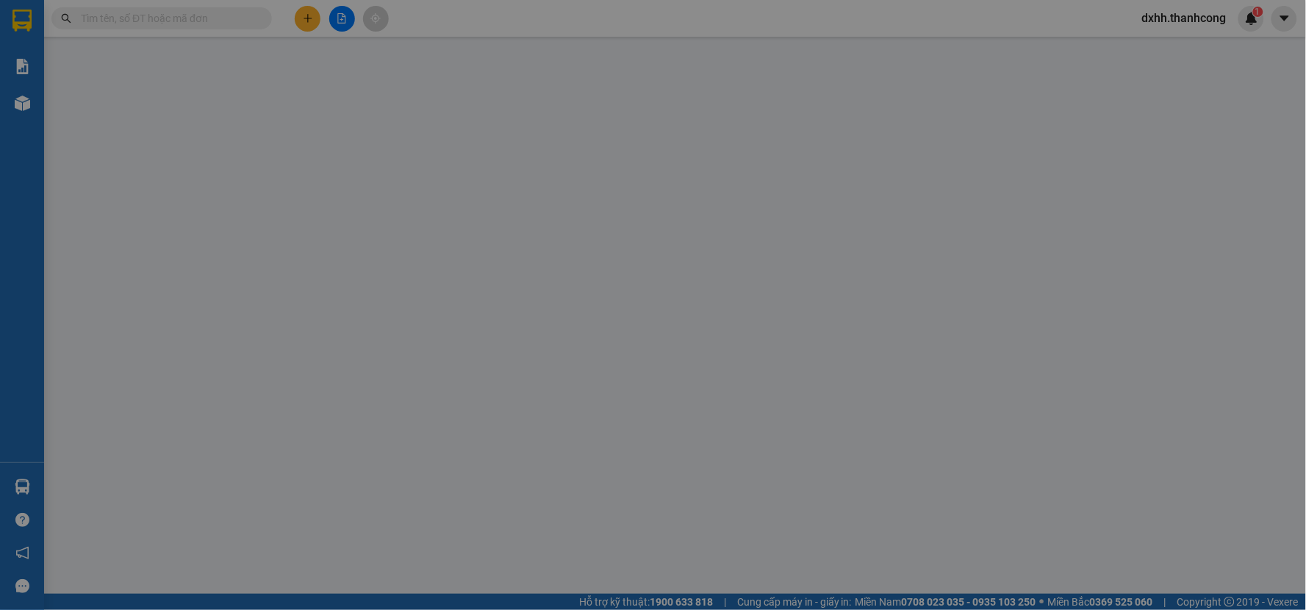
type input "TÀI PHÁT"
type input "90.000"
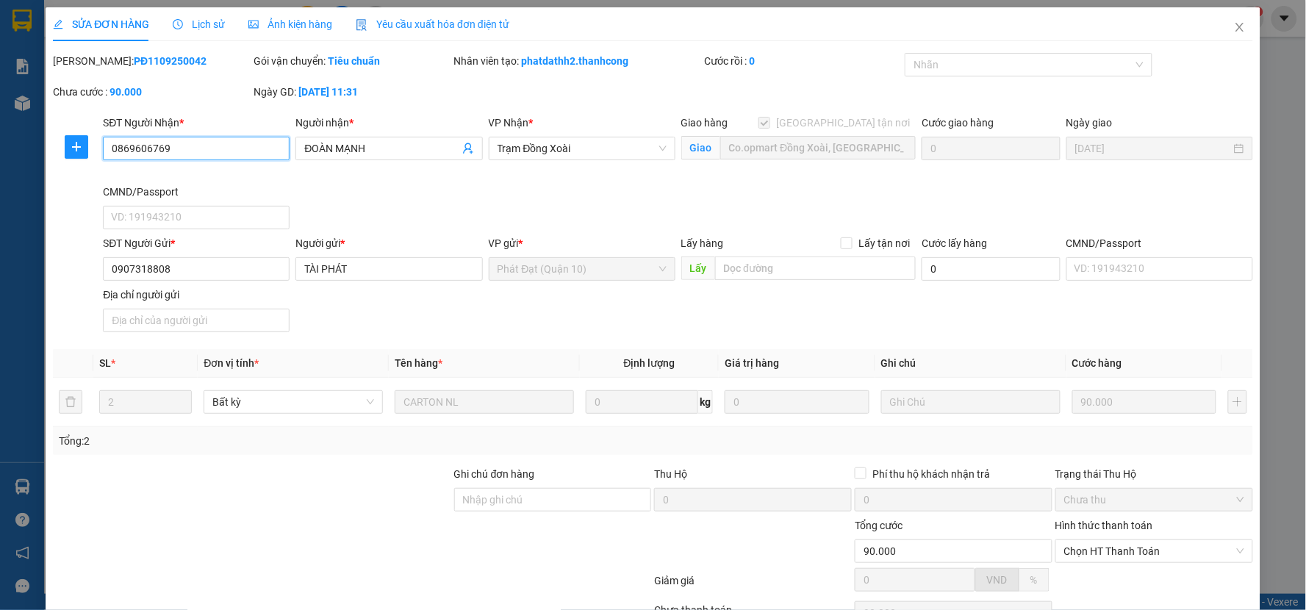
scroll to position [82, 0]
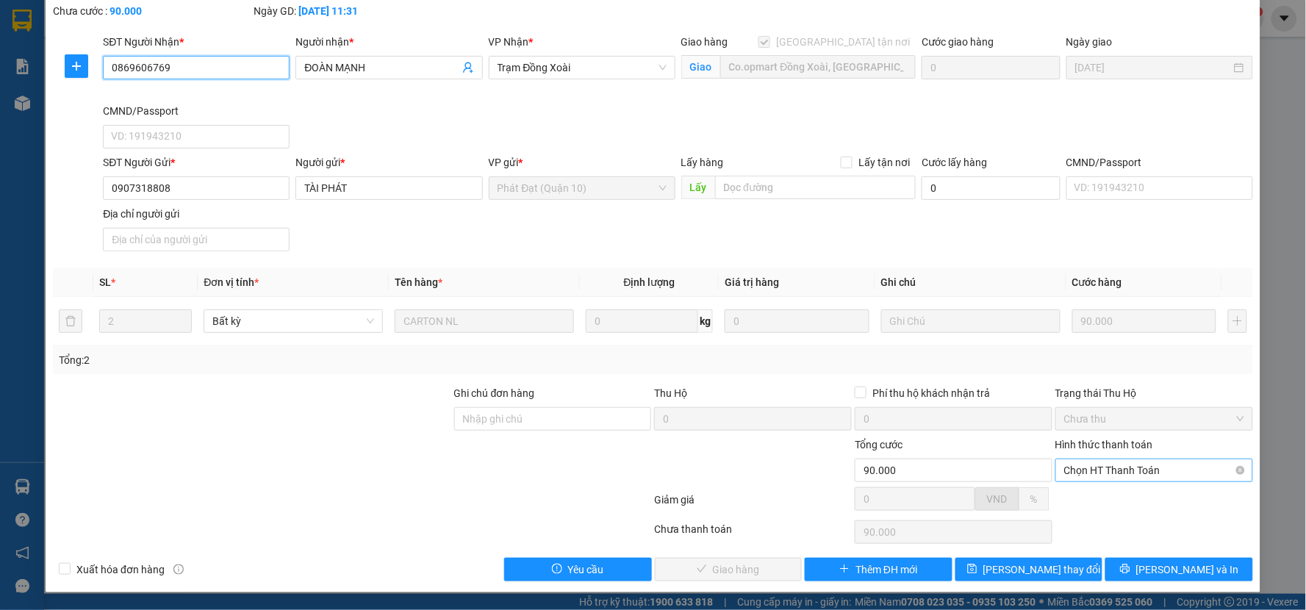
click at [1106, 472] on span "Chọn HT Thanh Toán" at bounding box center [1154, 470] width 180 height 22
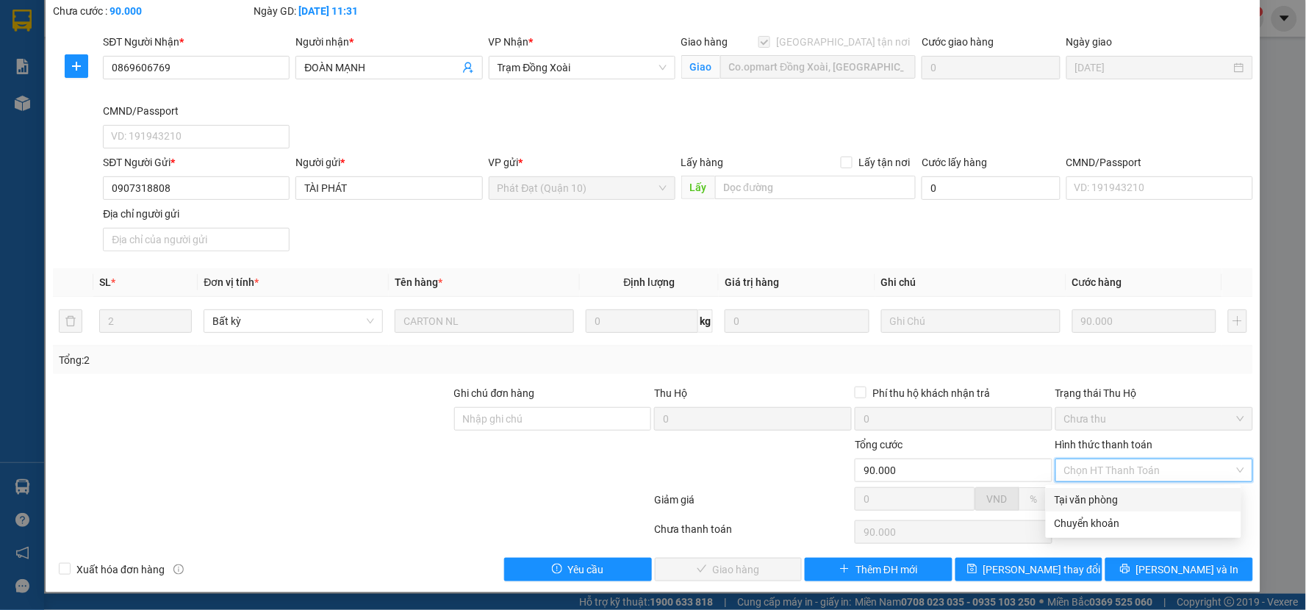
click at [400, 456] on div at bounding box center [251, 462] width 401 height 51
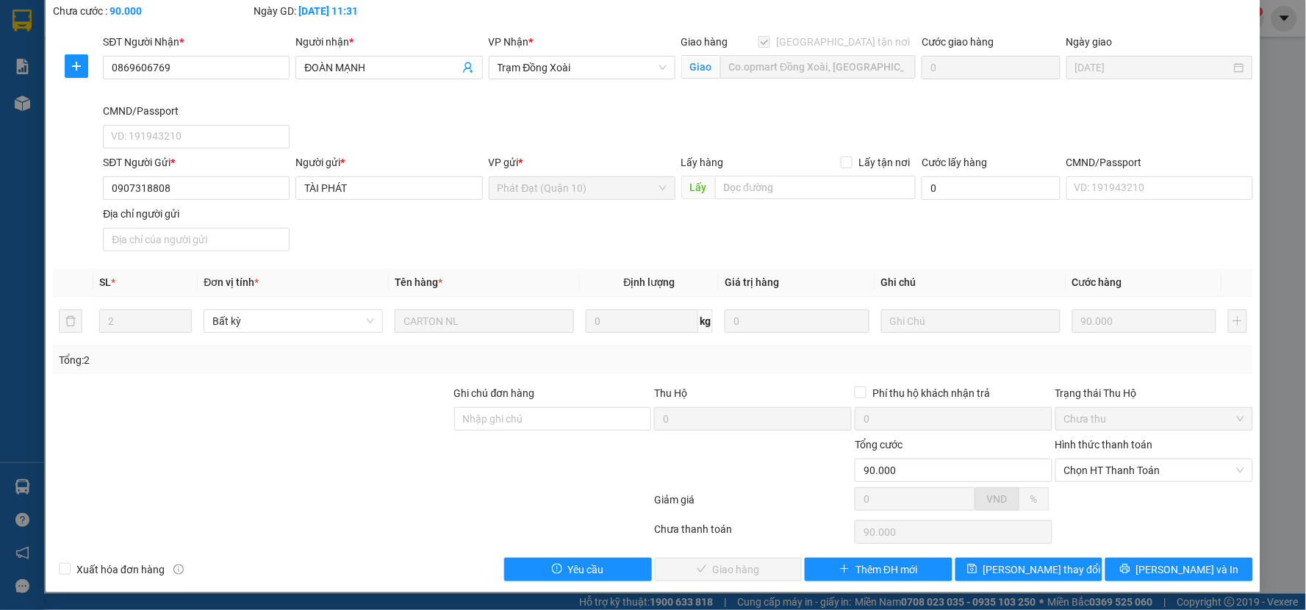
scroll to position [0, 0]
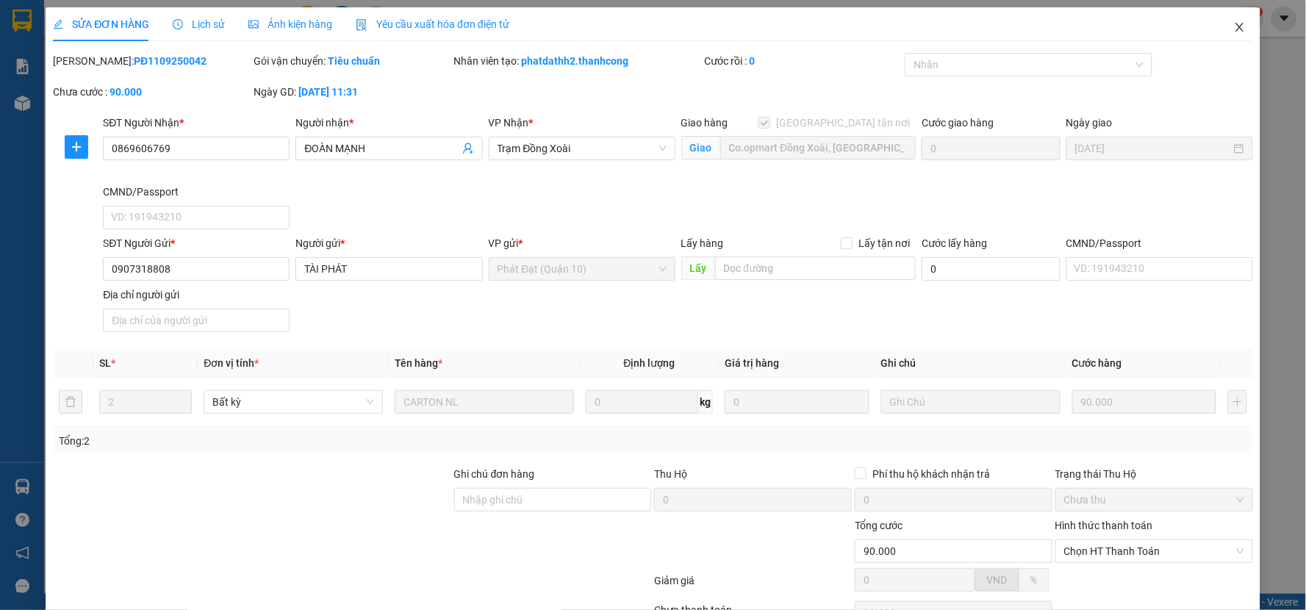
click at [1233, 31] on span "Close" at bounding box center [1239, 27] width 41 height 41
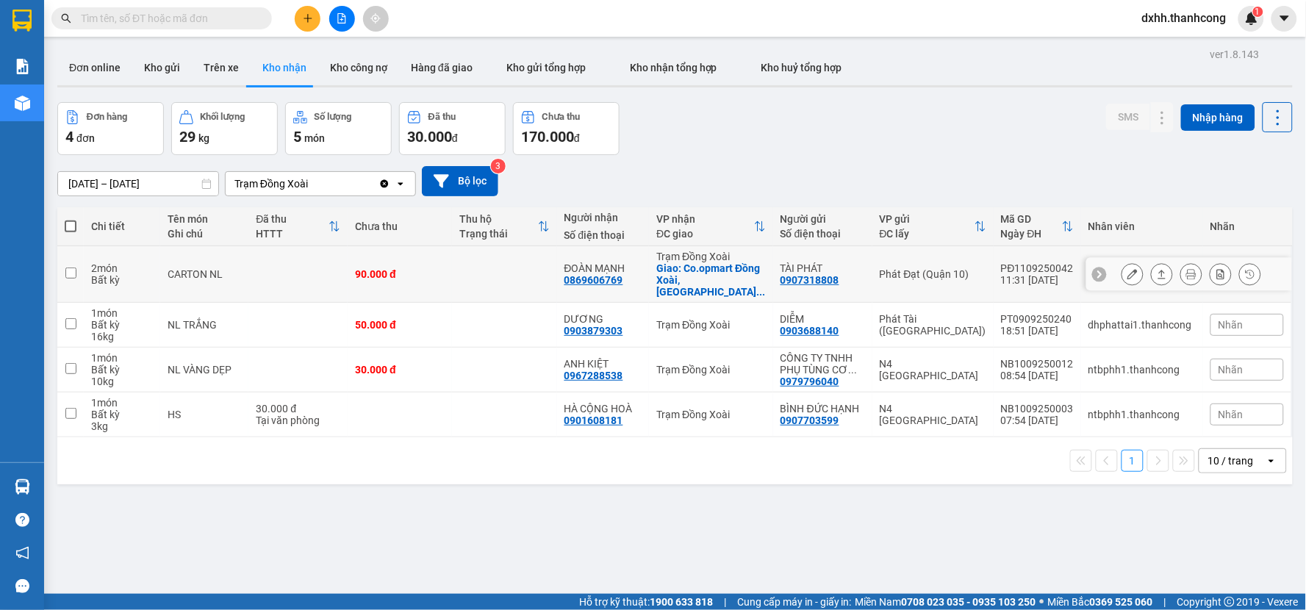
click at [71, 269] on input "checkbox" at bounding box center [70, 273] width 11 height 11
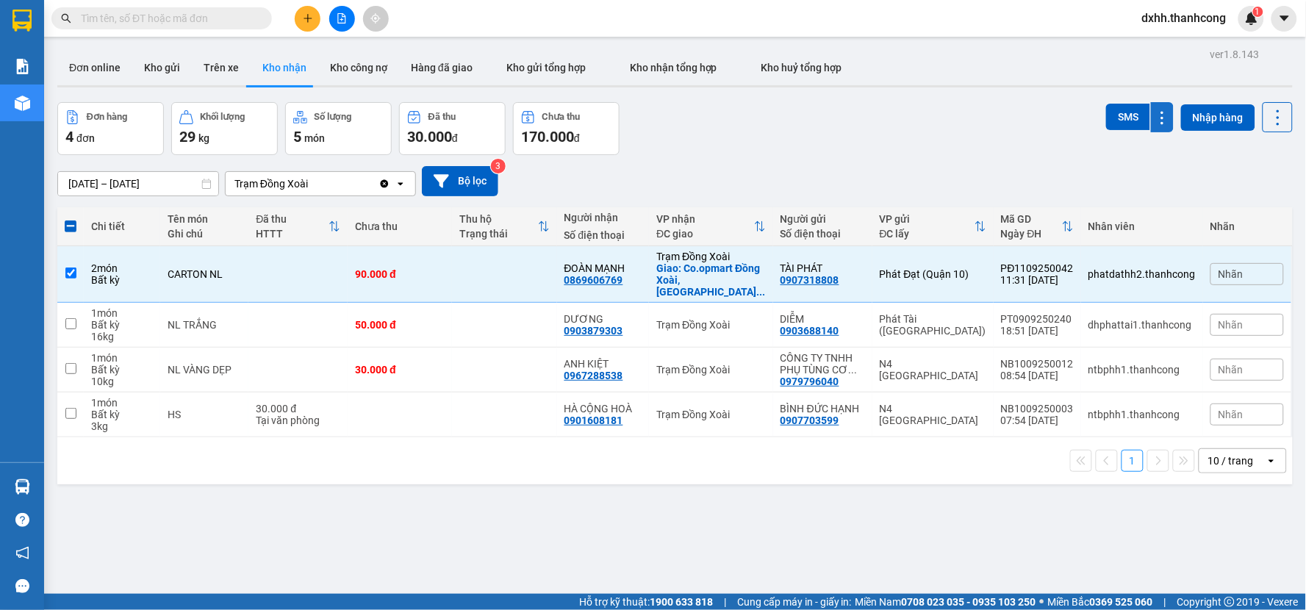
click at [1156, 113] on icon at bounding box center [1163, 118] width 14 height 14
click at [1147, 113] on div "ver 1.8.143 Đơn online Kho gửi Trên xe Kho nhận Kho công nợ Hàng đã giao Kho gử…" at bounding box center [674, 349] width 1247 height 610
click at [69, 268] on input "checkbox" at bounding box center [70, 273] width 11 height 11
checkbox input "false"
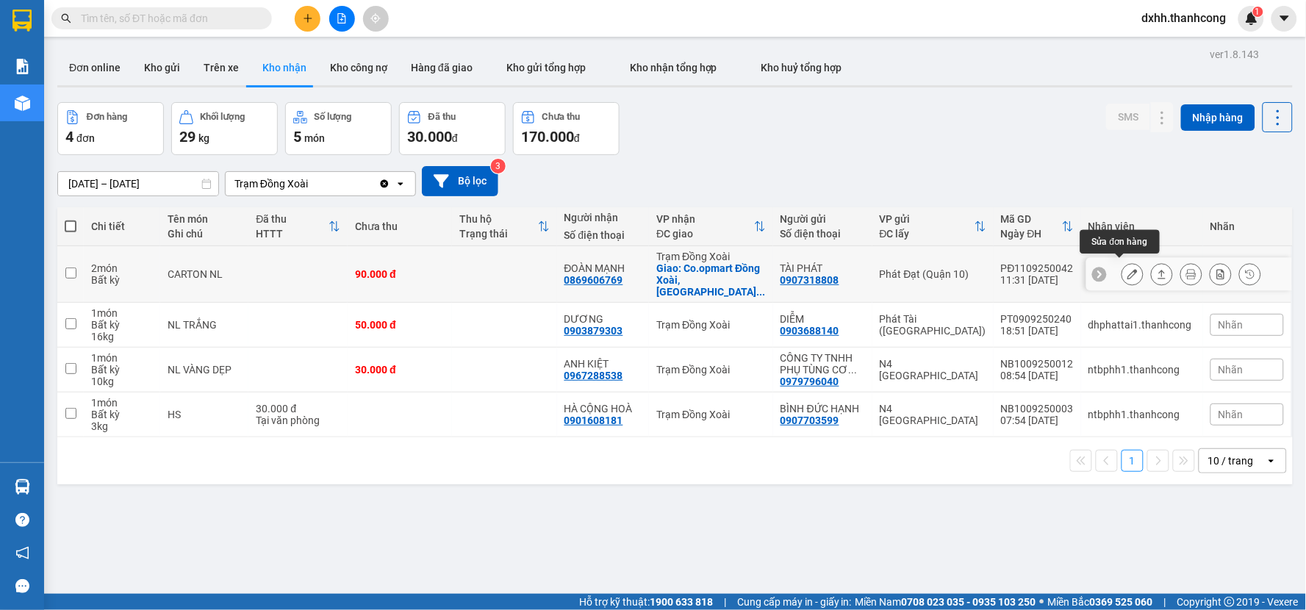
click at [1128, 269] on icon at bounding box center [1133, 274] width 10 height 10
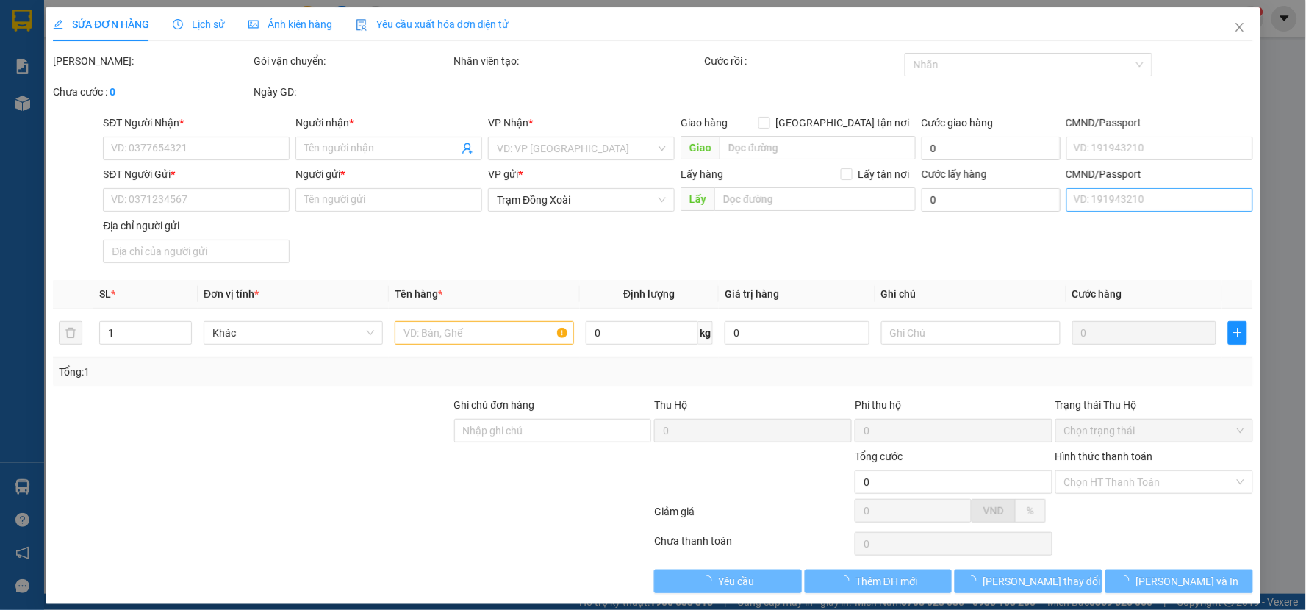
type input "0869606769"
type input "ĐOÀN MẠNH"
checkbox input "true"
type input "Co.opmart Đồng Xoài, [GEOGRAPHIC_DATA], [GEOGRAPHIC_DATA], [GEOGRAPHIC_DATA], […"
type input "0907318808"
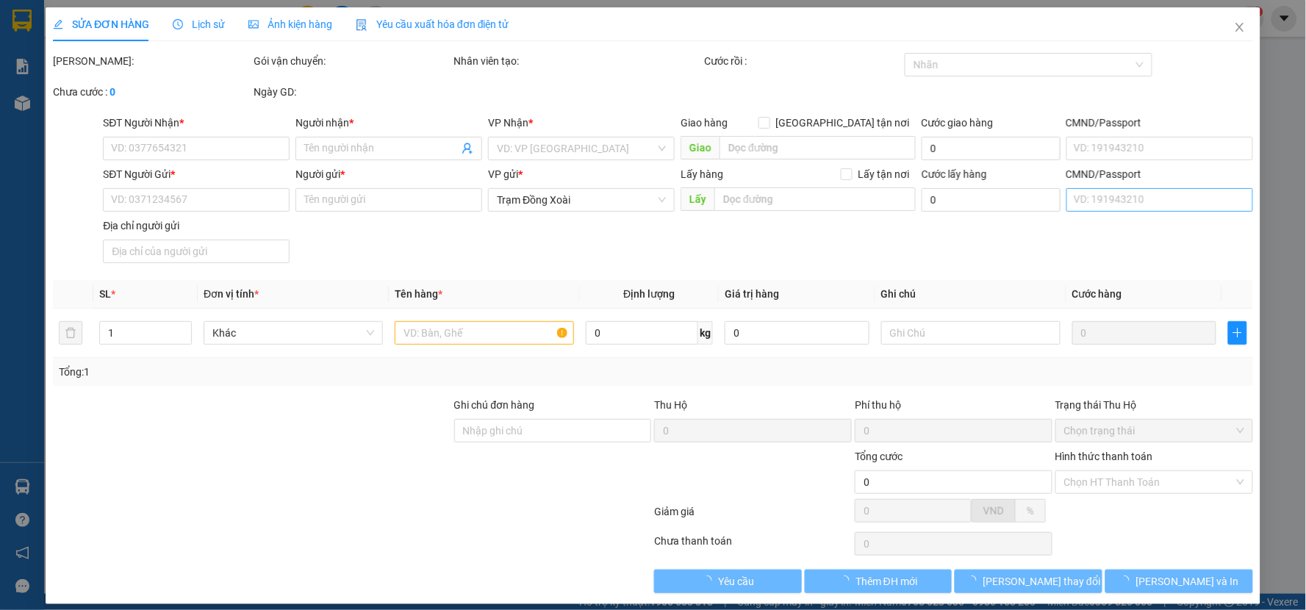
type input "TÀI PHÁT"
type input "90.000"
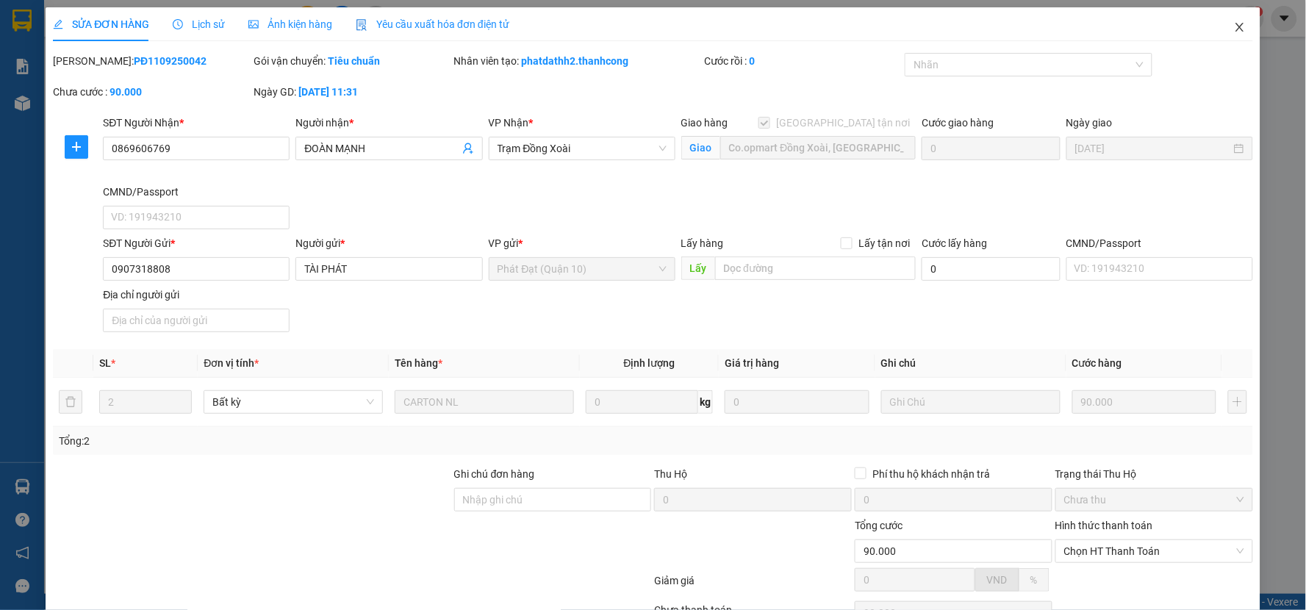
click at [1234, 30] on icon "close" at bounding box center [1240, 27] width 12 height 12
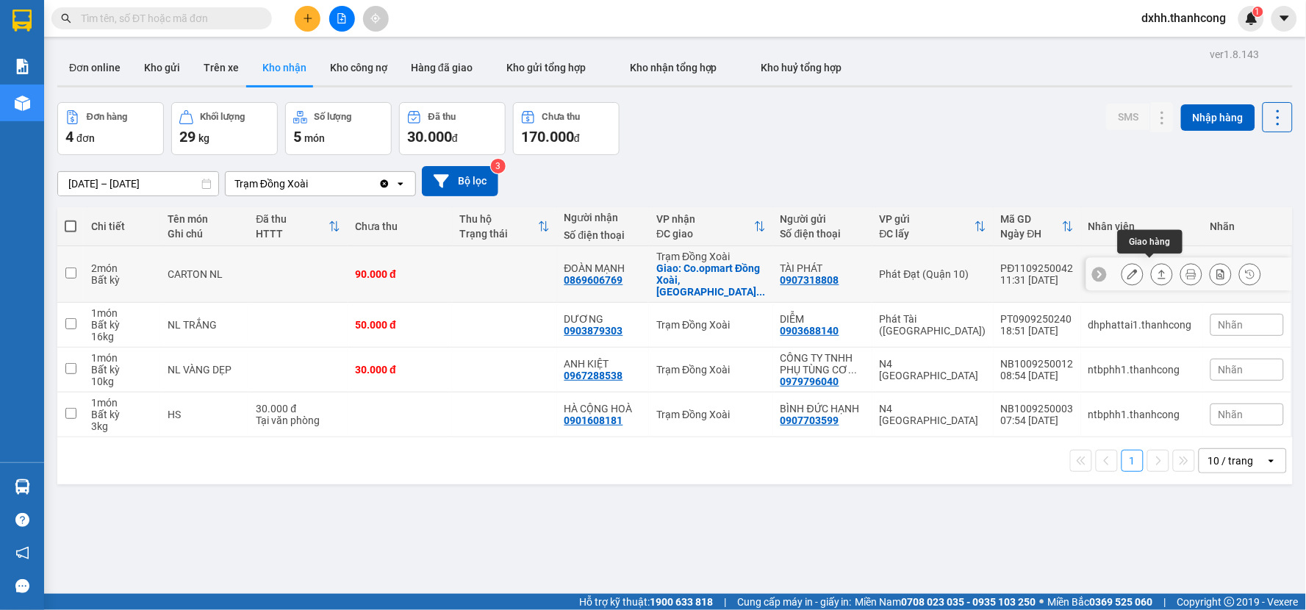
click at [1158, 270] on icon at bounding box center [1162, 274] width 8 height 9
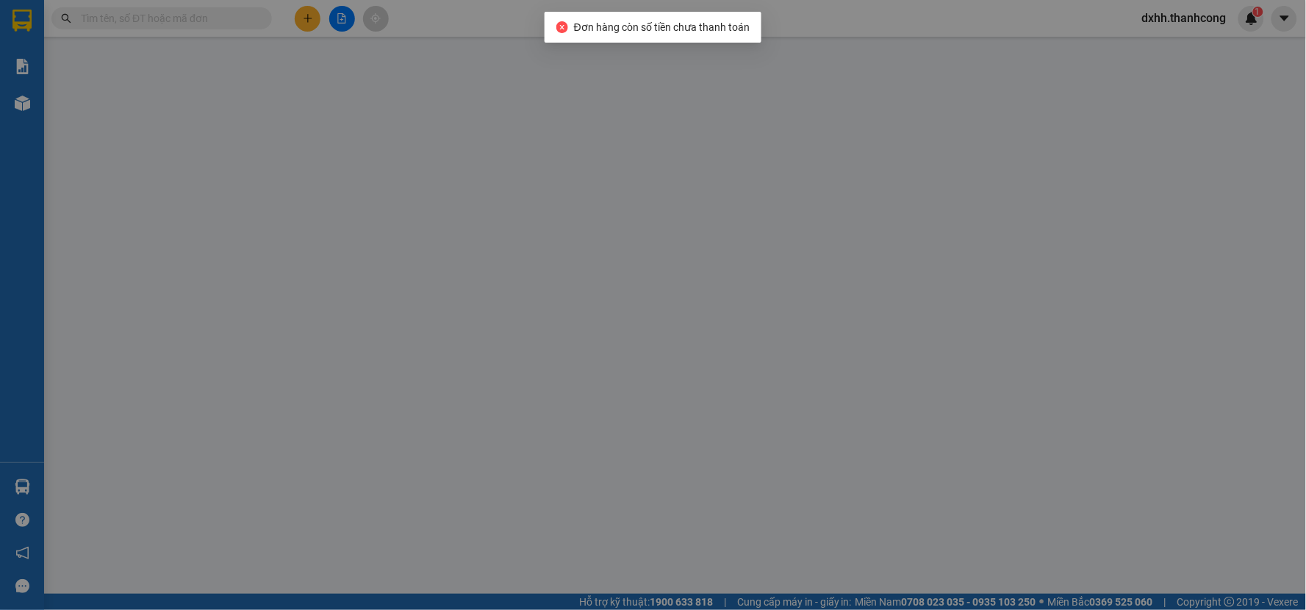
type input "0869606769"
type input "ĐOÀN MẠNH"
checkbox input "true"
type input "Co.opmart Đồng Xoài, [GEOGRAPHIC_DATA], [GEOGRAPHIC_DATA], [GEOGRAPHIC_DATA], […"
type input "0907318808"
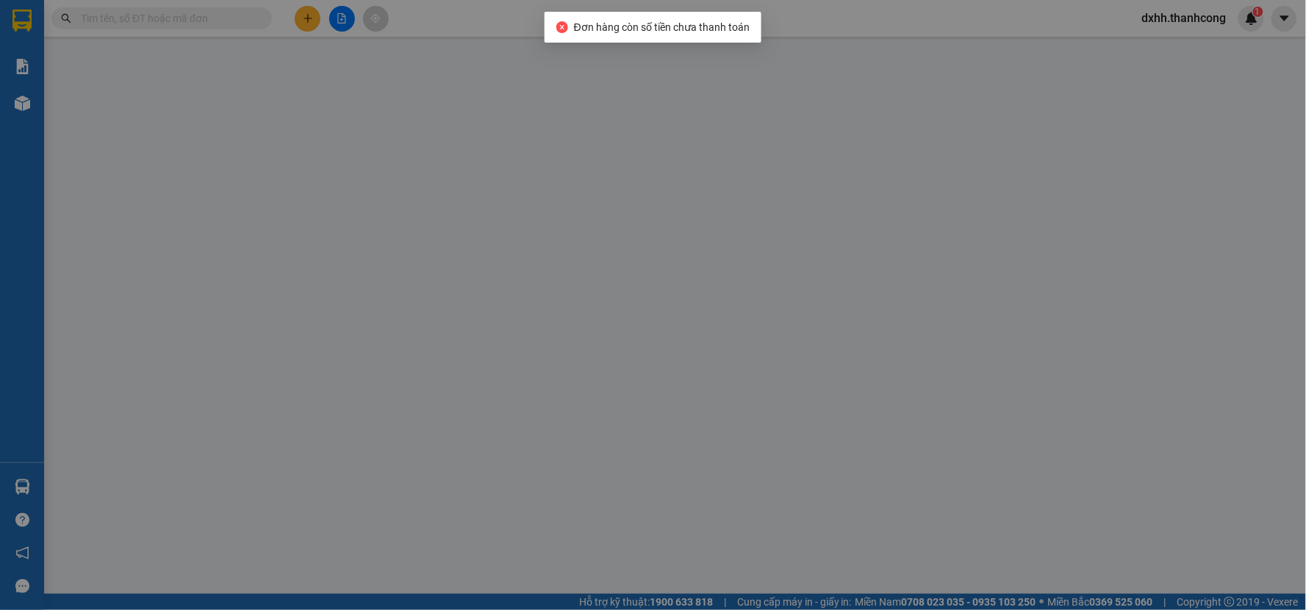
type input "TÀI PHÁT"
type input "90.000"
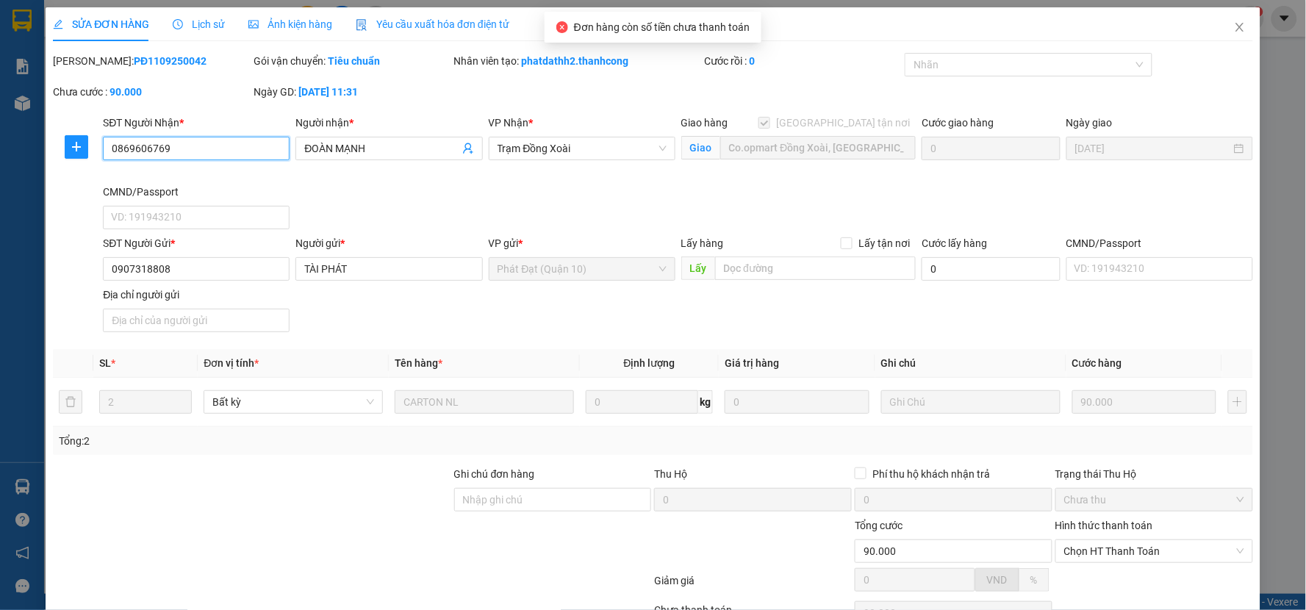
scroll to position [82, 0]
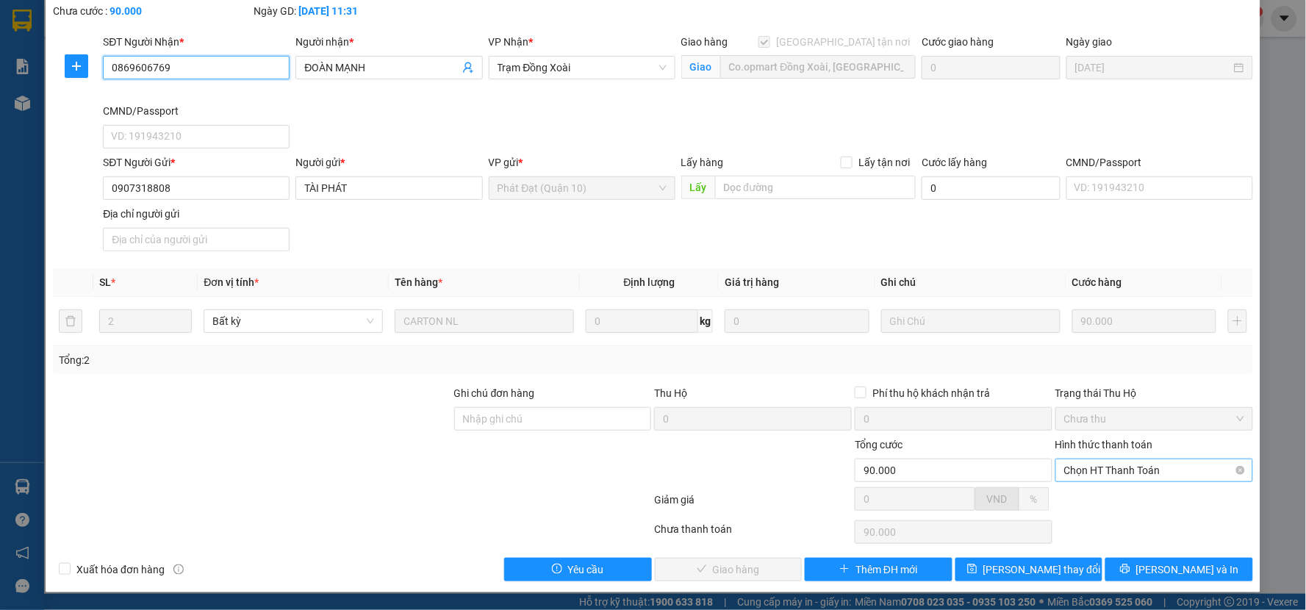
click at [1108, 465] on span "Chọn HT Thanh Toán" at bounding box center [1154, 470] width 180 height 22
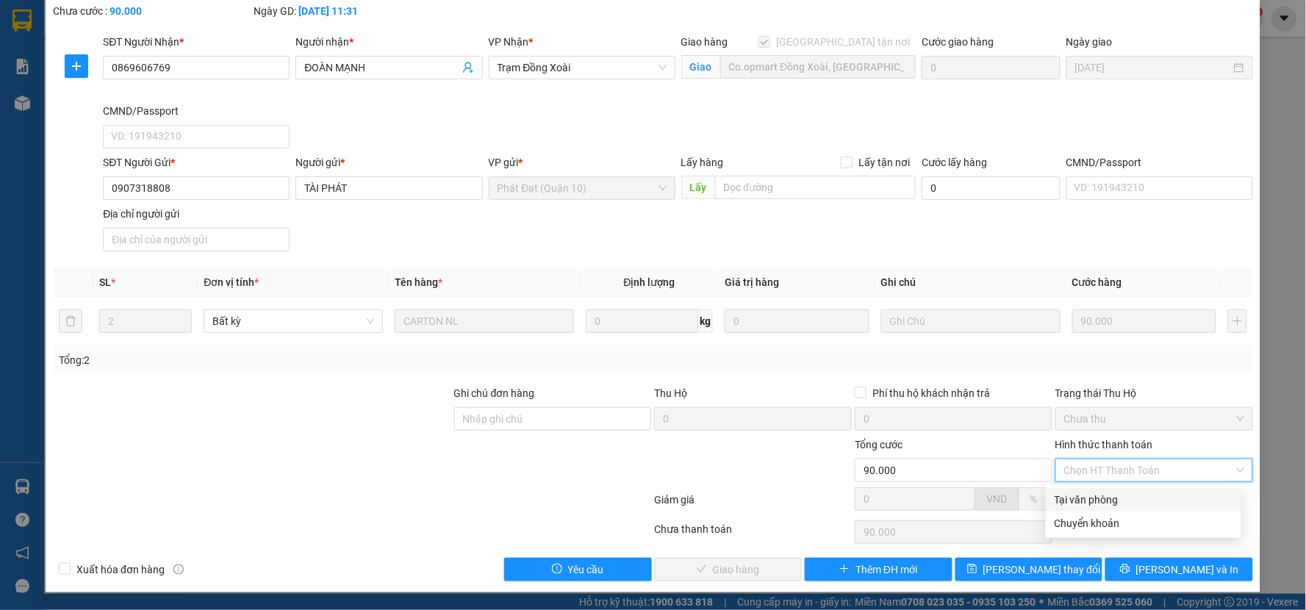
click at [759, 464] on div at bounding box center [753, 462] width 201 height 51
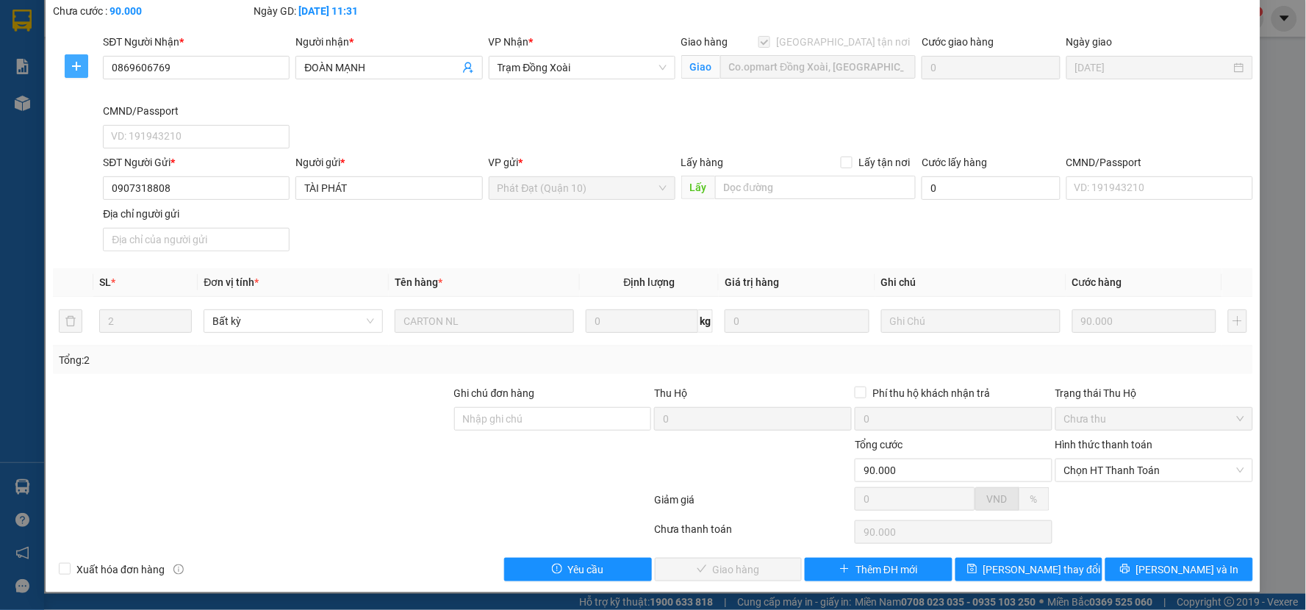
click at [75, 60] on icon "plus" at bounding box center [77, 66] width 12 height 12
click at [513, 100] on div "VP Nhận * Trạm Đồng Xoài" at bounding box center [582, 68] width 193 height 69
click at [71, 64] on icon "plus" at bounding box center [77, 66] width 12 height 12
click at [103, 91] on span "Chuyển kho" at bounding box center [103, 95] width 60 height 16
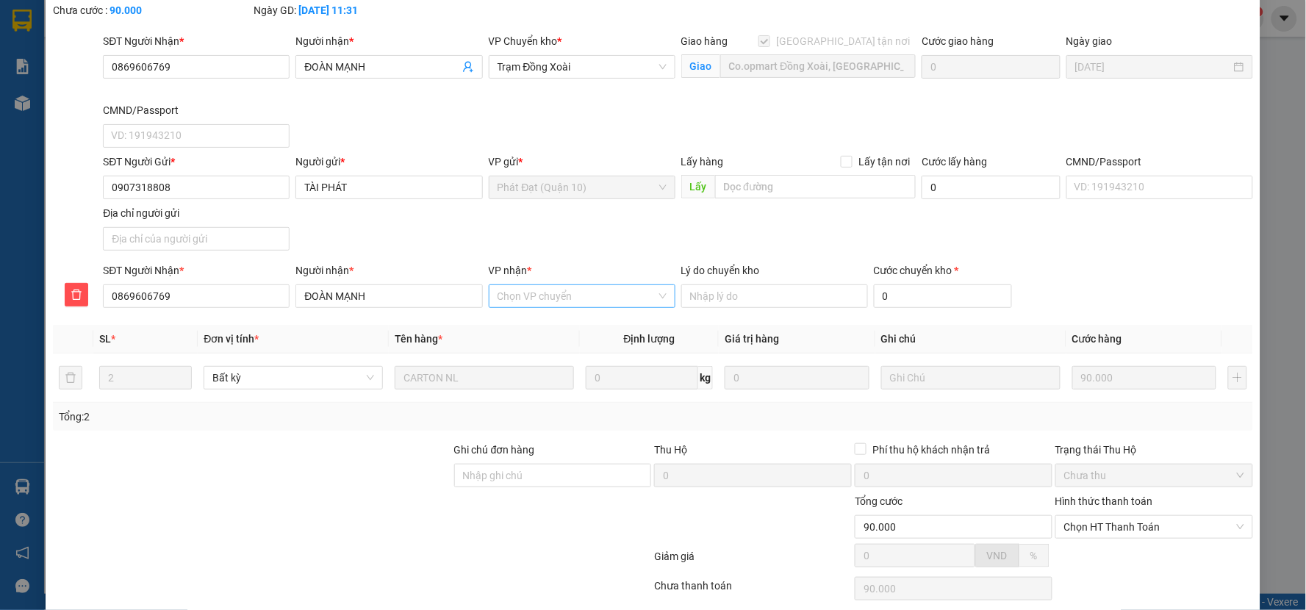
click at [555, 301] on input "VP nhận *" at bounding box center [577, 296] width 159 height 22
click at [570, 232] on div "SĐT Người Gửi * 0907318808 Người gửi * TÀI PHÁT VP gửi * Phát Đạt ([GEOGRAPHIC_…" at bounding box center [678, 205] width 1156 height 103
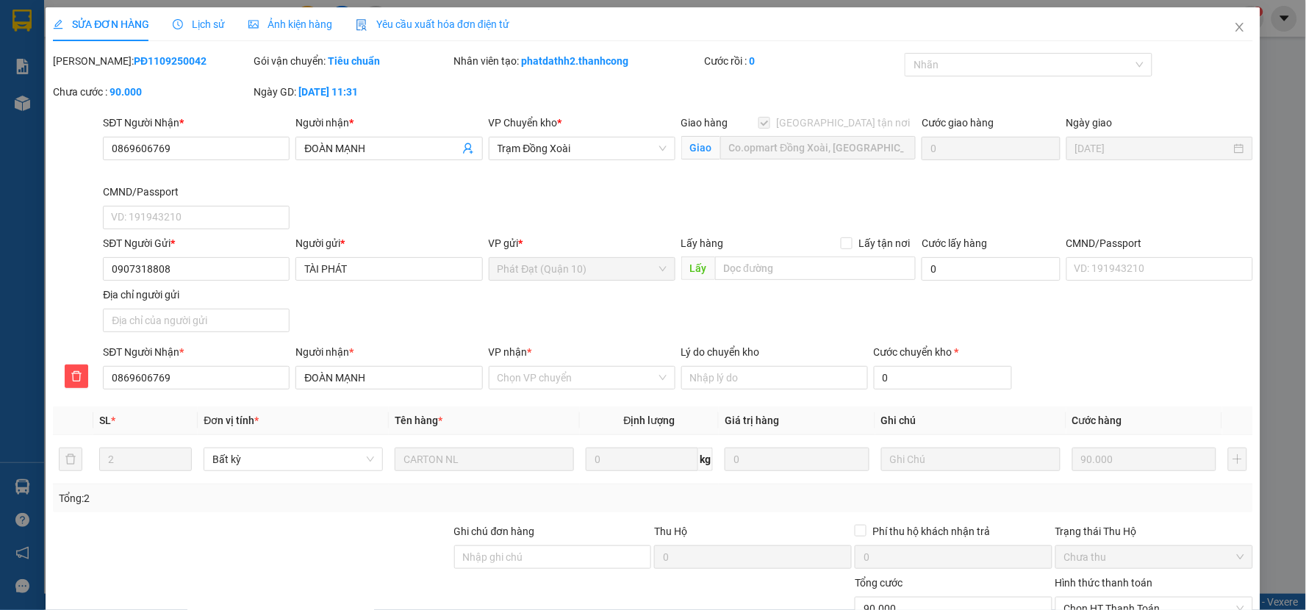
scroll to position [138, 0]
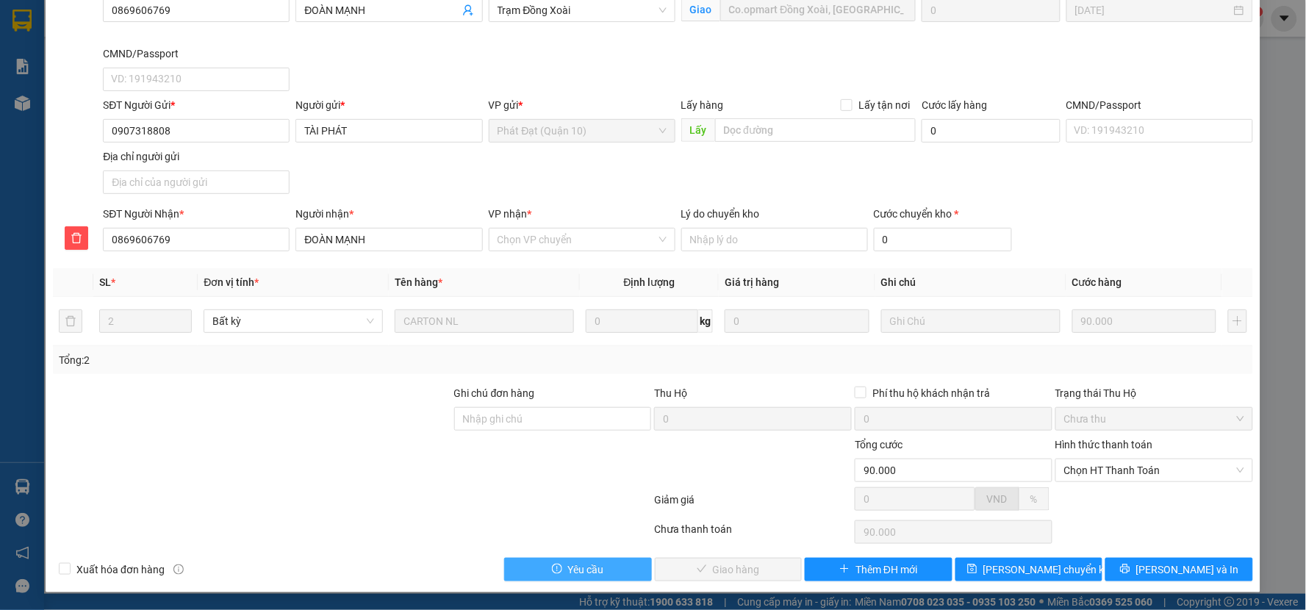
click at [590, 566] on span "Yêu cầu" at bounding box center [586, 570] width 36 height 16
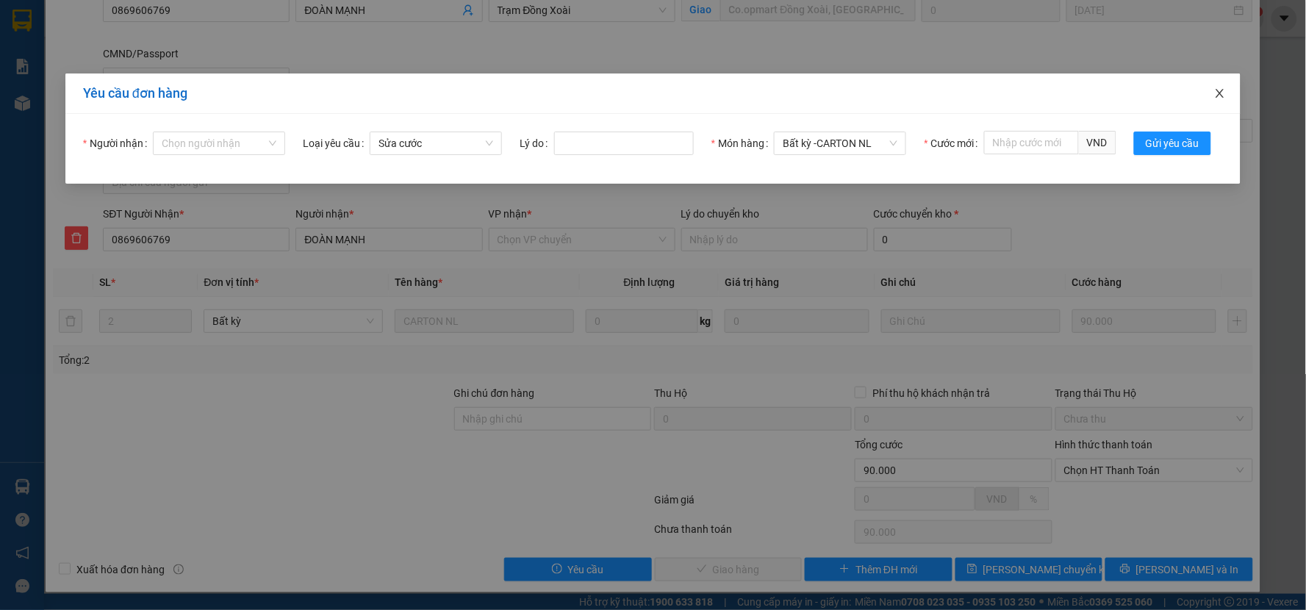
click at [1218, 94] on icon "close" at bounding box center [1220, 93] width 12 height 12
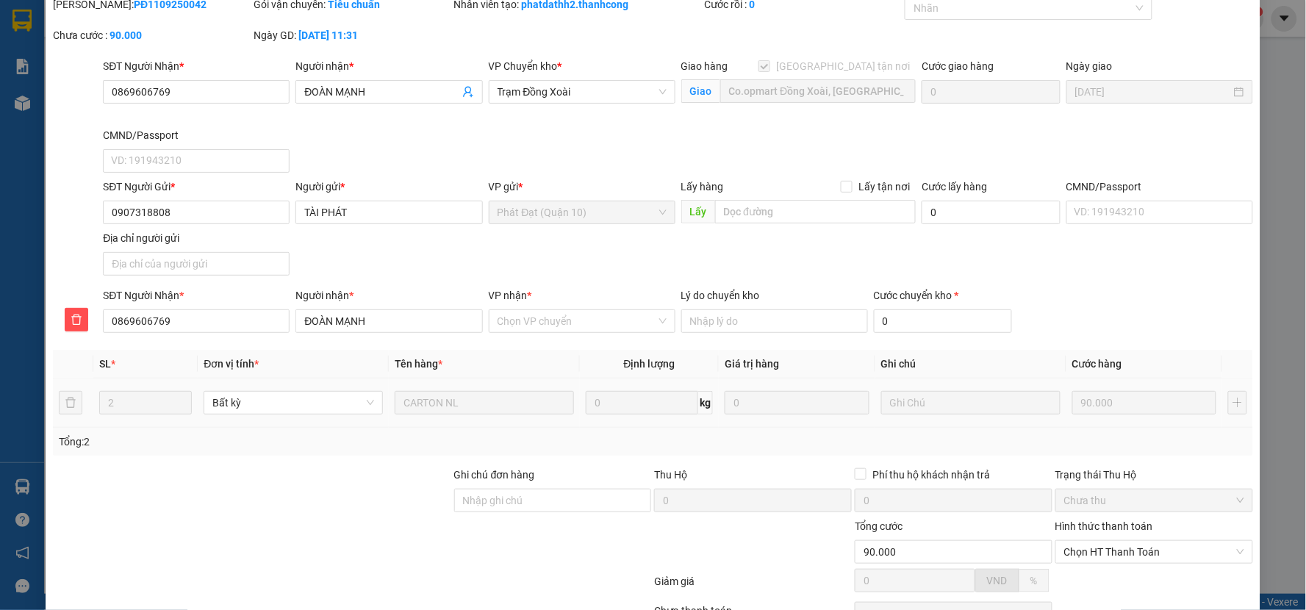
scroll to position [0, 0]
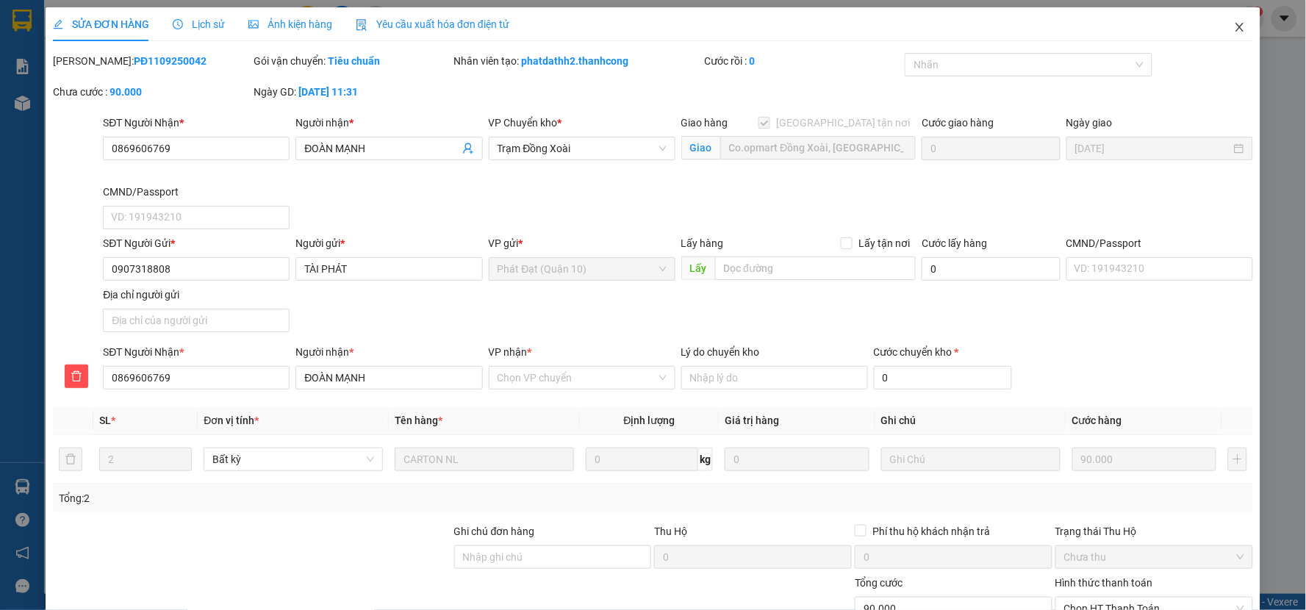
click at [1236, 26] on icon "close" at bounding box center [1240, 27] width 8 height 9
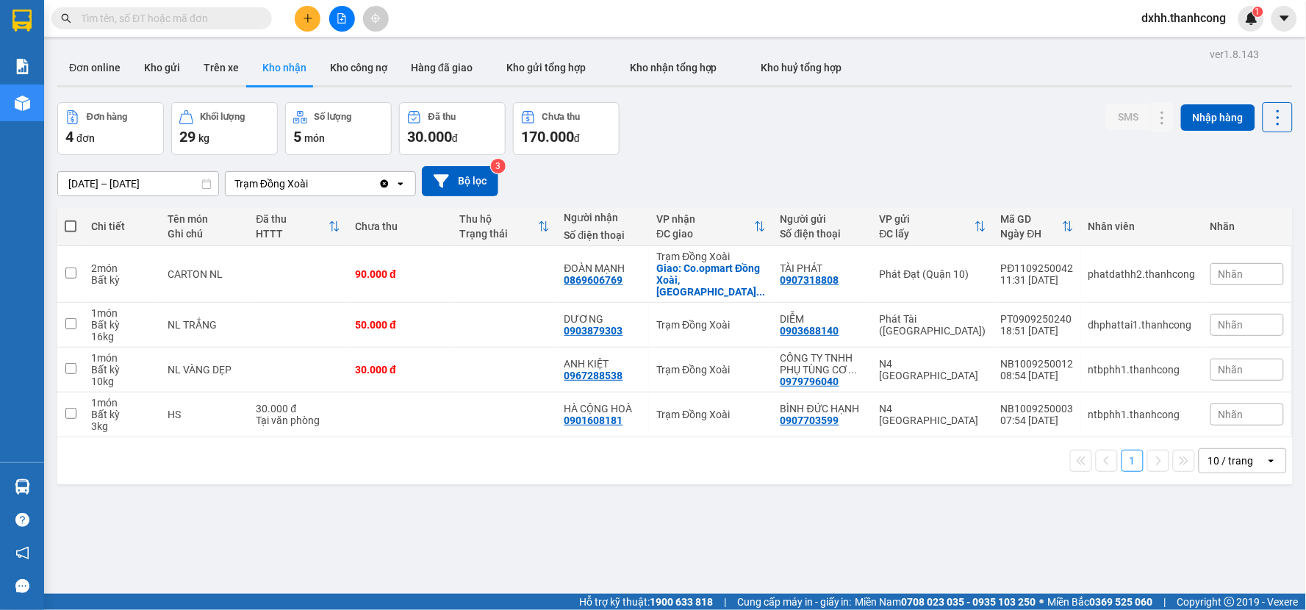
click at [287, 68] on button "Kho nhận" at bounding box center [285, 67] width 68 height 35
click at [72, 268] on input "checkbox" at bounding box center [70, 273] width 11 height 11
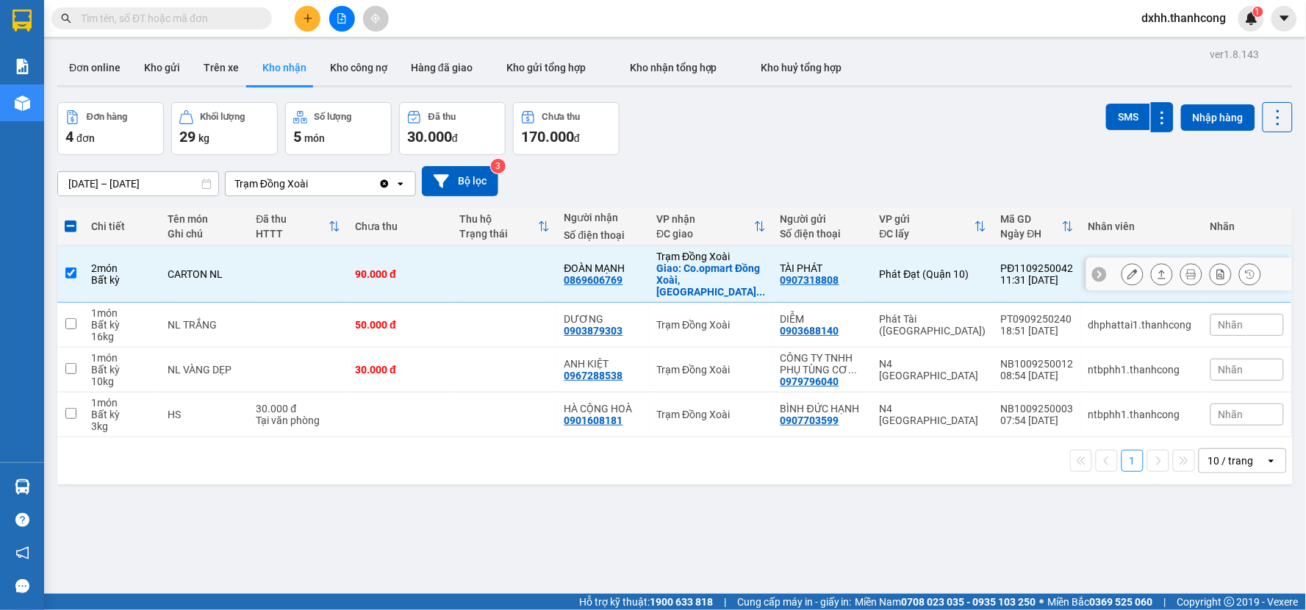
click at [68, 268] on input "checkbox" at bounding box center [70, 273] width 11 height 11
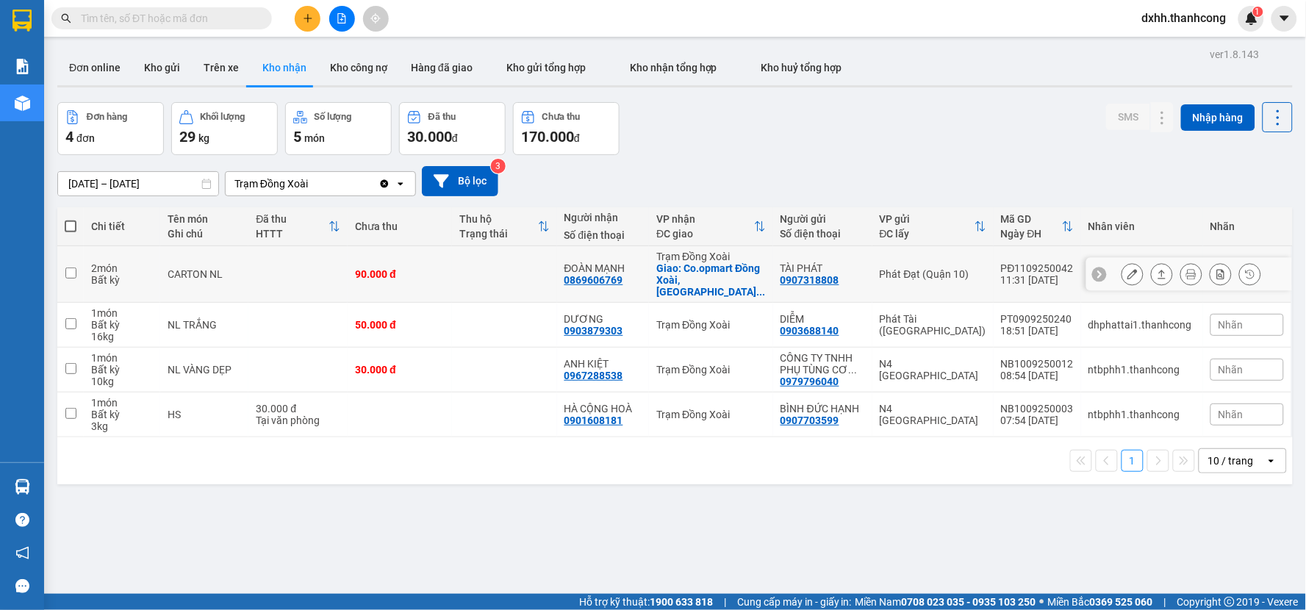
click at [74, 268] on input "checkbox" at bounding box center [70, 273] width 11 height 11
checkbox input "true"
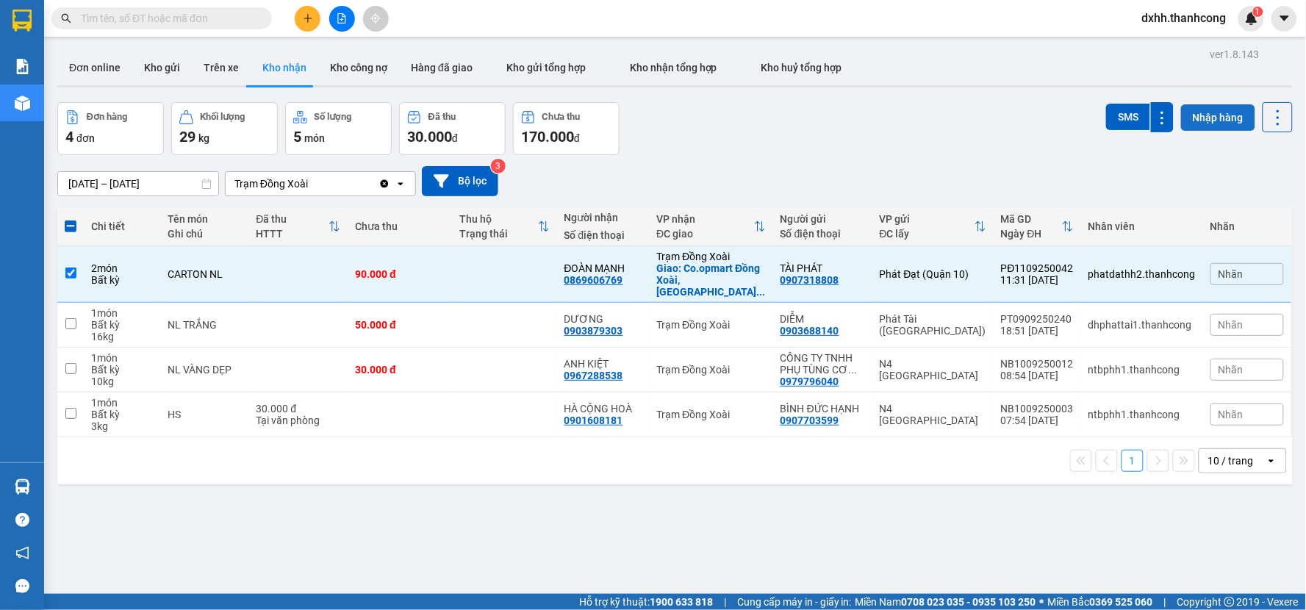
click at [1217, 115] on button "Nhập hàng" at bounding box center [1218, 117] width 74 height 26
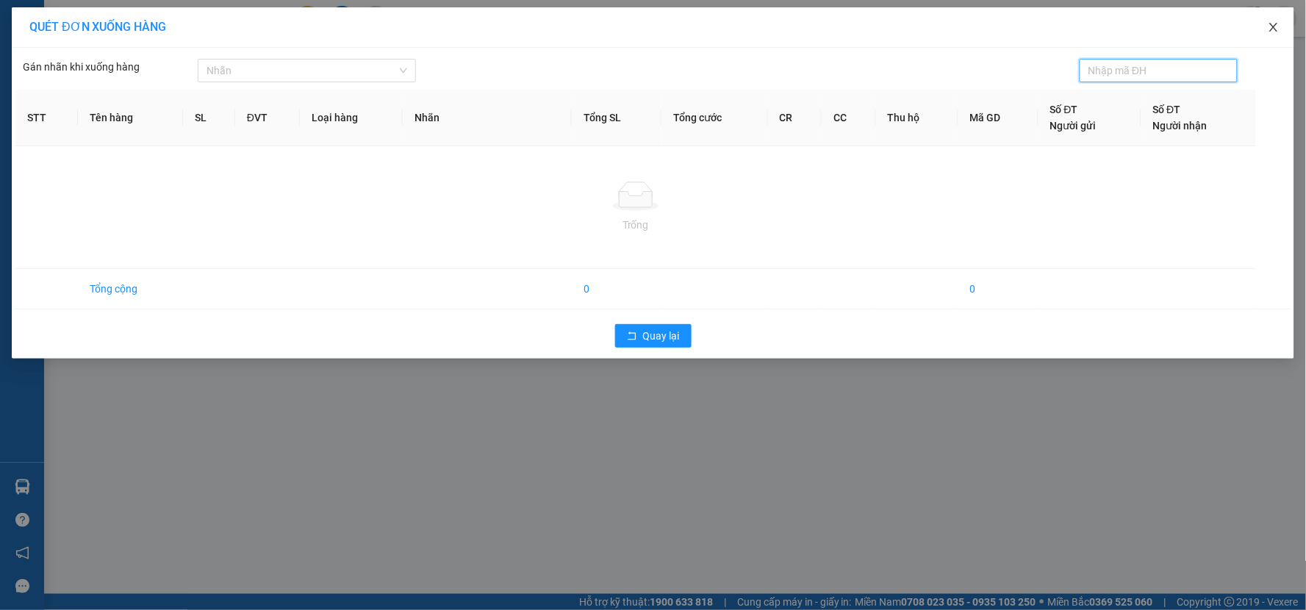
click at [1275, 23] on icon "close" at bounding box center [1274, 27] width 12 height 12
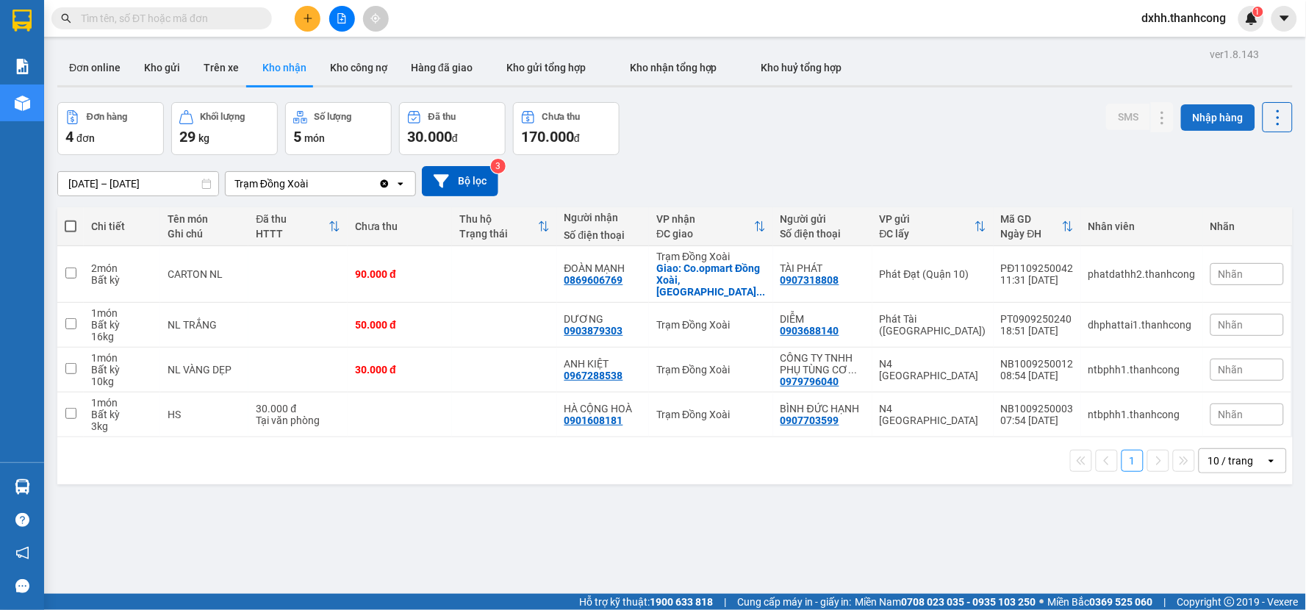
click at [1209, 118] on button "Nhập hàng" at bounding box center [1218, 117] width 74 height 26
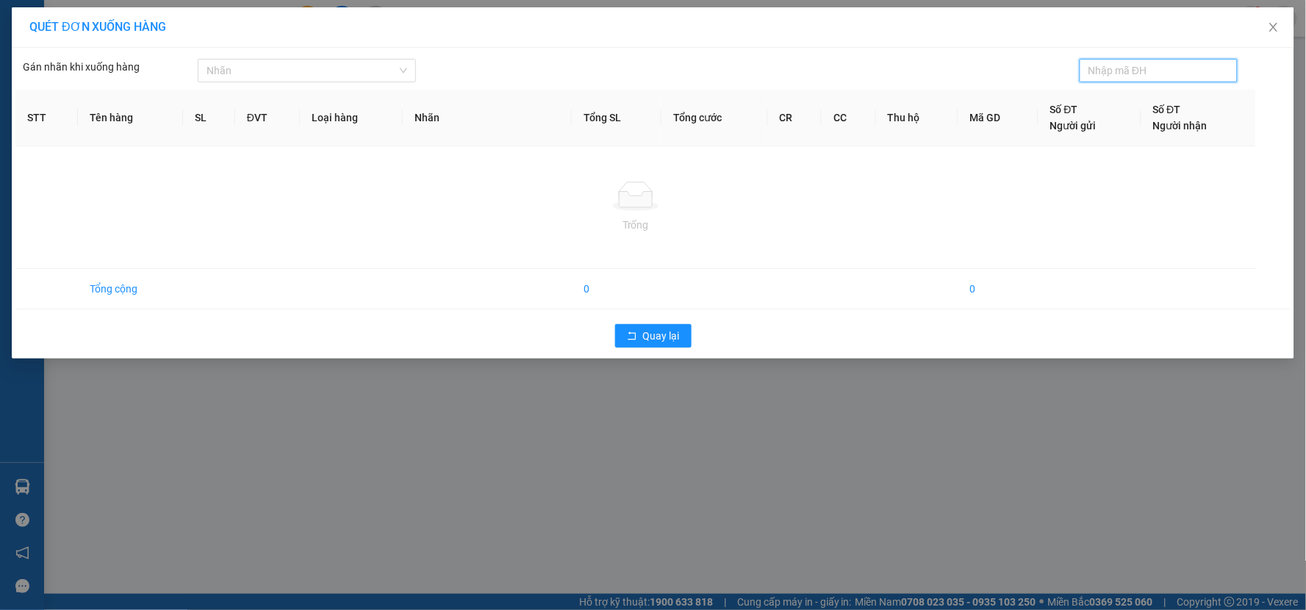
click at [1174, 71] on input "text" at bounding box center [1153, 70] width 129 height 16
click at [261, 63] on div at bounding box center [299, 71] width 196 height 18
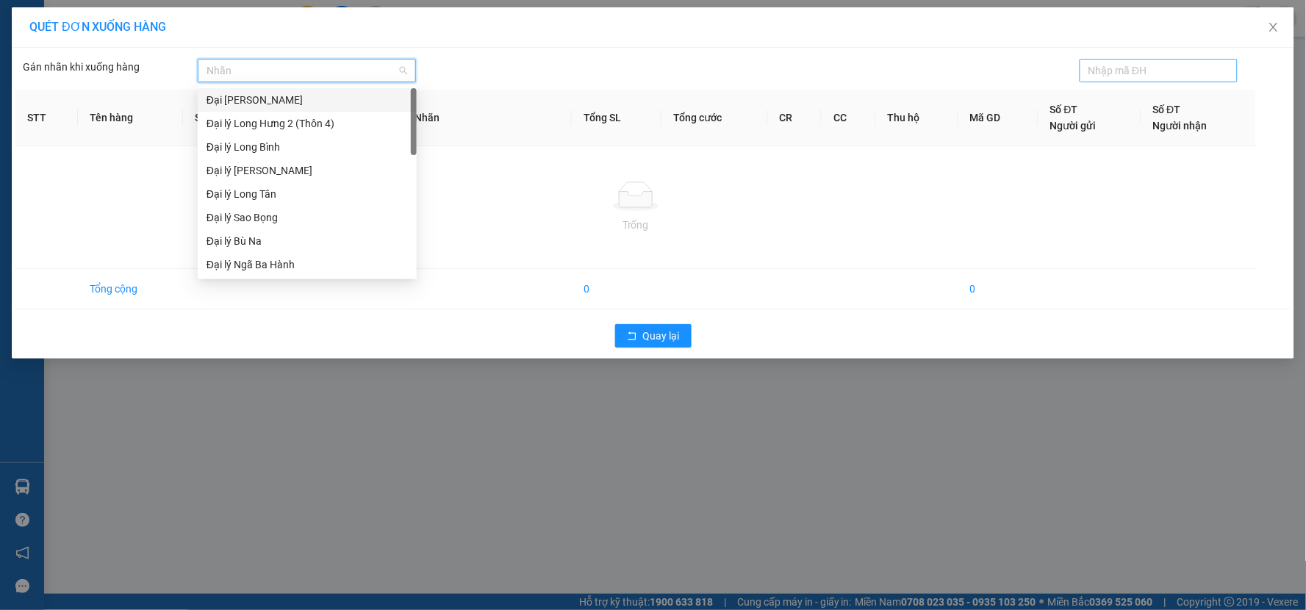
click at [1151, 62] on input "text" at bounding box center [1153, 70] width 129 height 16
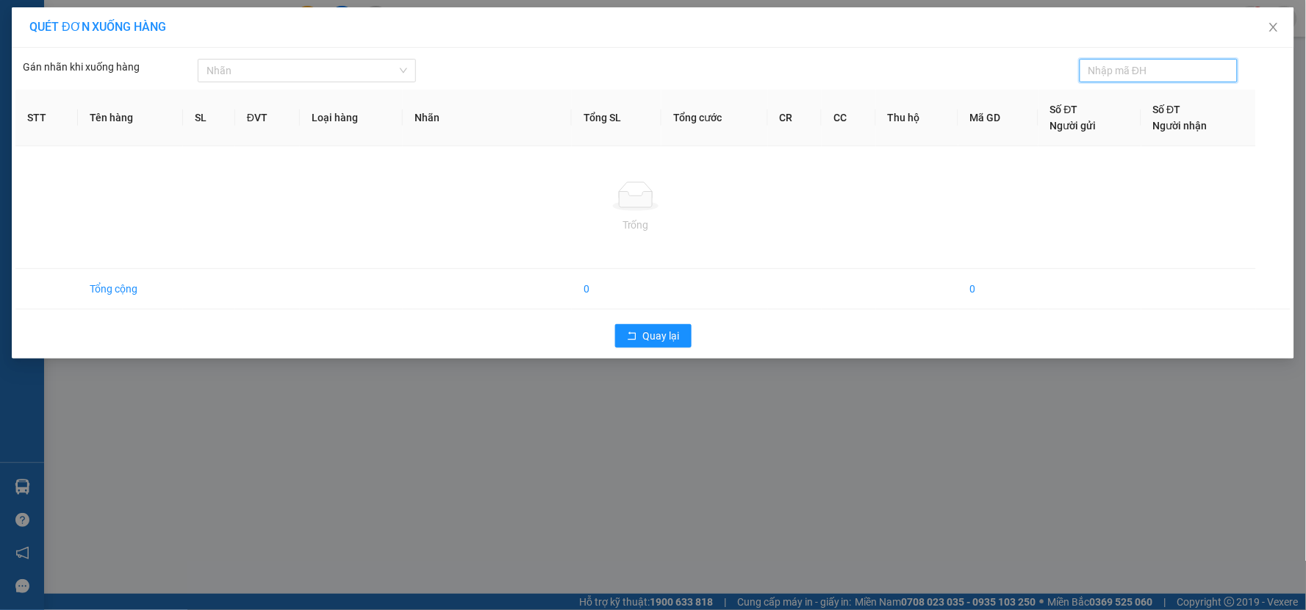
click at [1153, 68] on input "text" at bounding box center [1153, 70] width 129 height 16
click at [1275, 28] on icon "close" at bounding box center [1273, 27] width 8 height 9
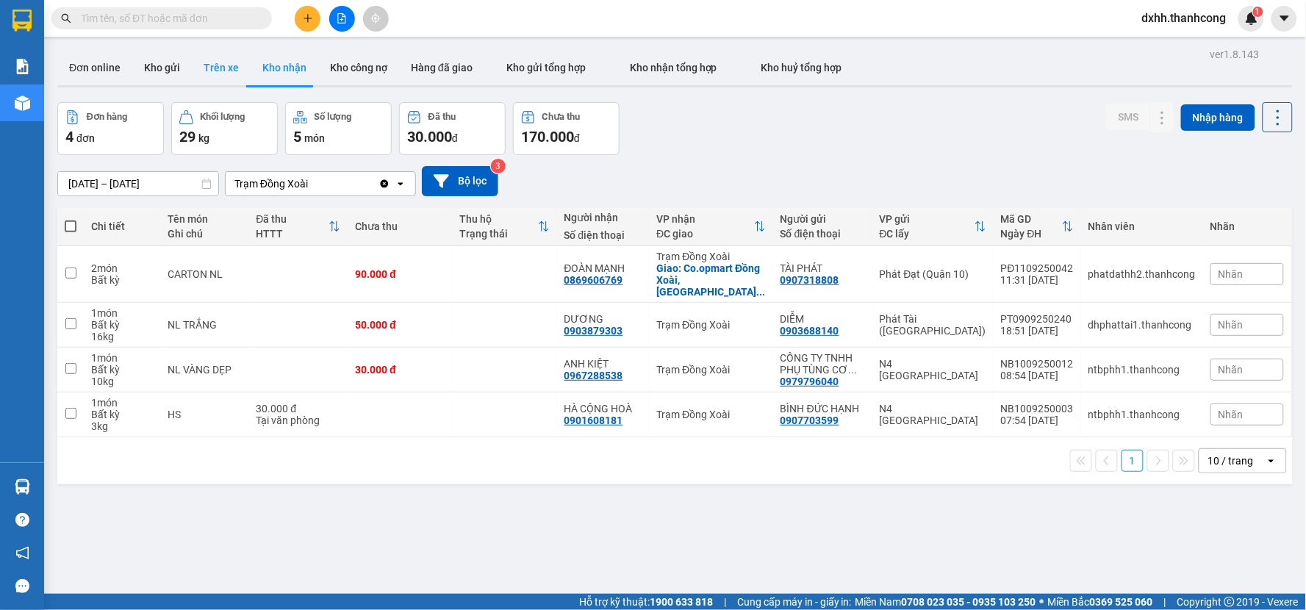
click at [229, 65] on button "Trên xe" at bounding box center [221, 67] width 59 height 35
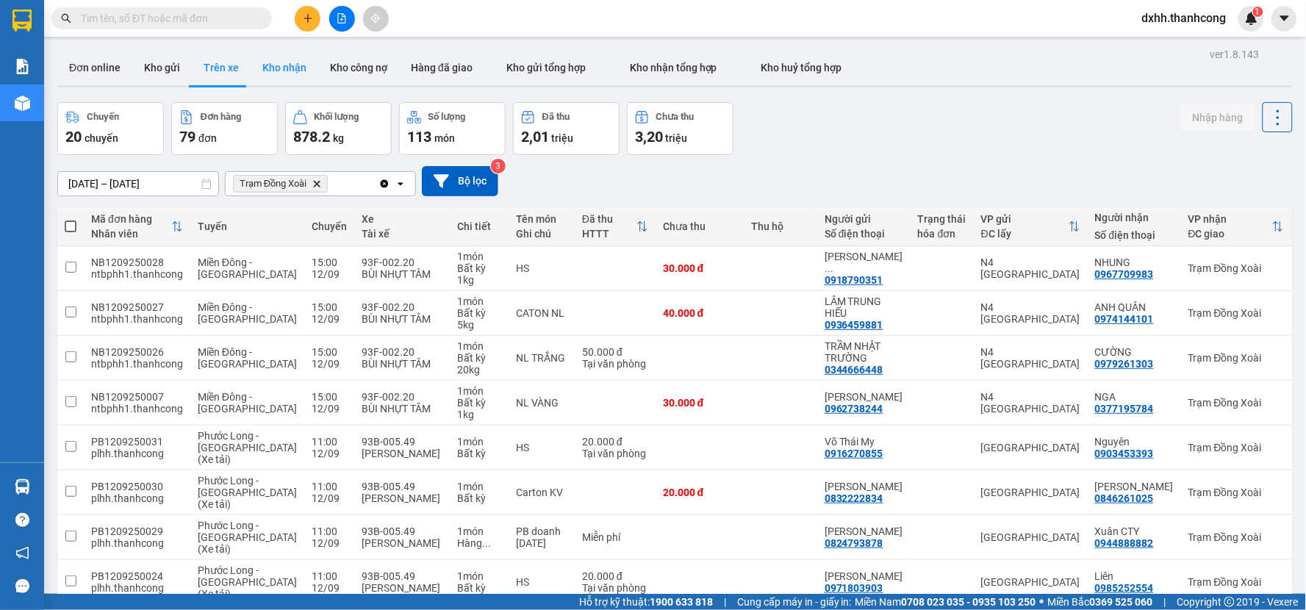
click at [281, 62] on button "Kho nhận" at bounding box center [285, 67] width 68 height 35
type input "[DATE] – [DATE]"
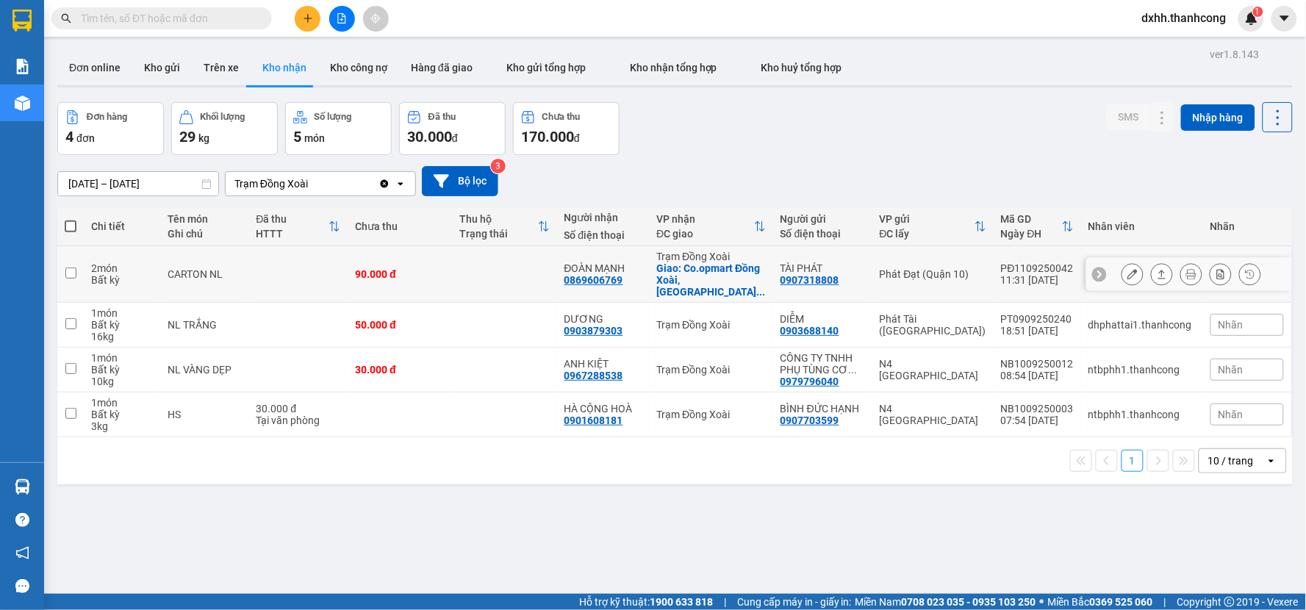
click at [72, 268] on input "checkbox" at bounding box center [70, 273] width 11 height 11
checkbox input "true"
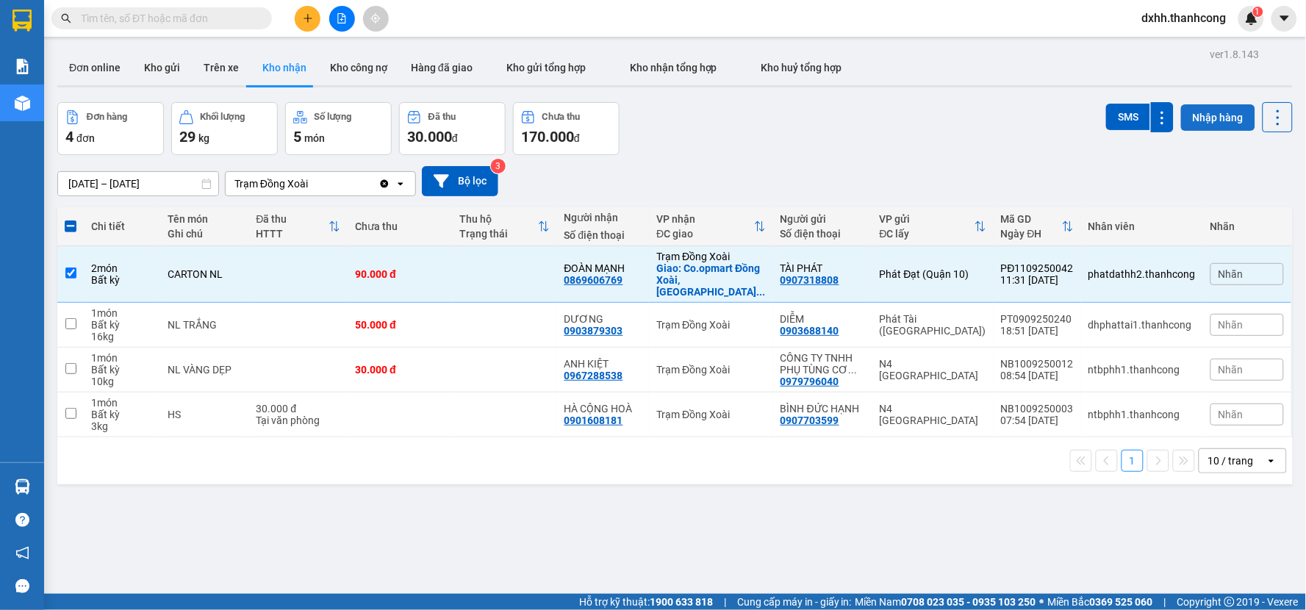
click at [1181, 119] on button "Nhập hàng" at bounding box center [1218, 117] width 74 height 26
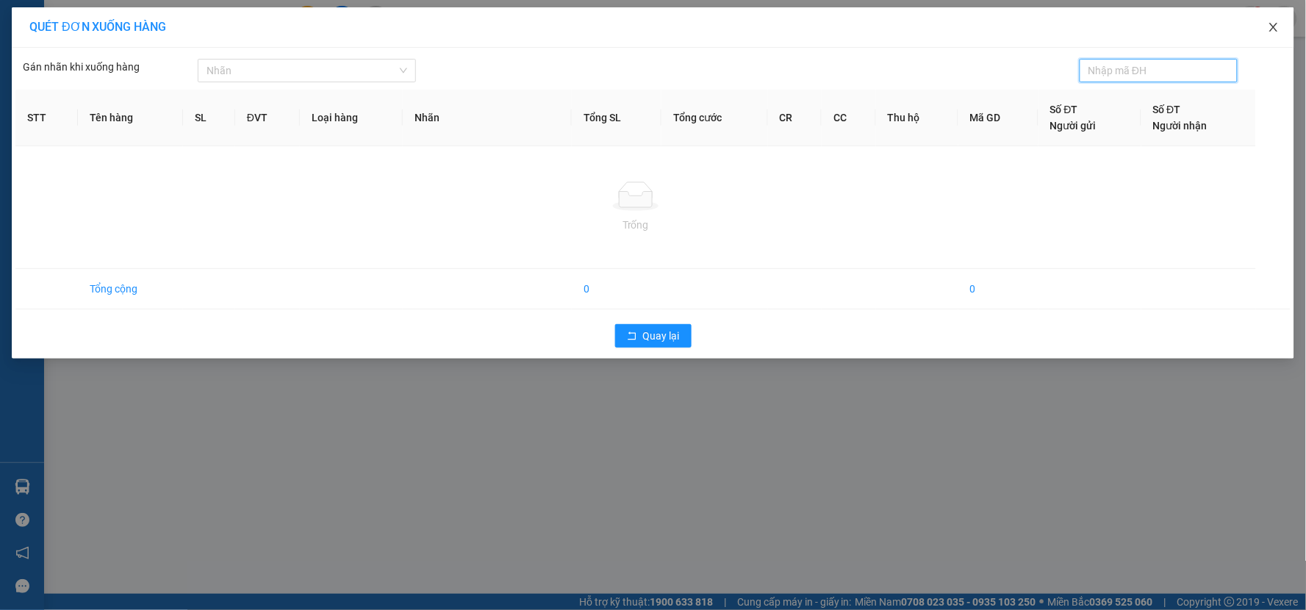
click at [1272, 25] on icon "close" at bounding box center [1273, 27] width 8 height 9
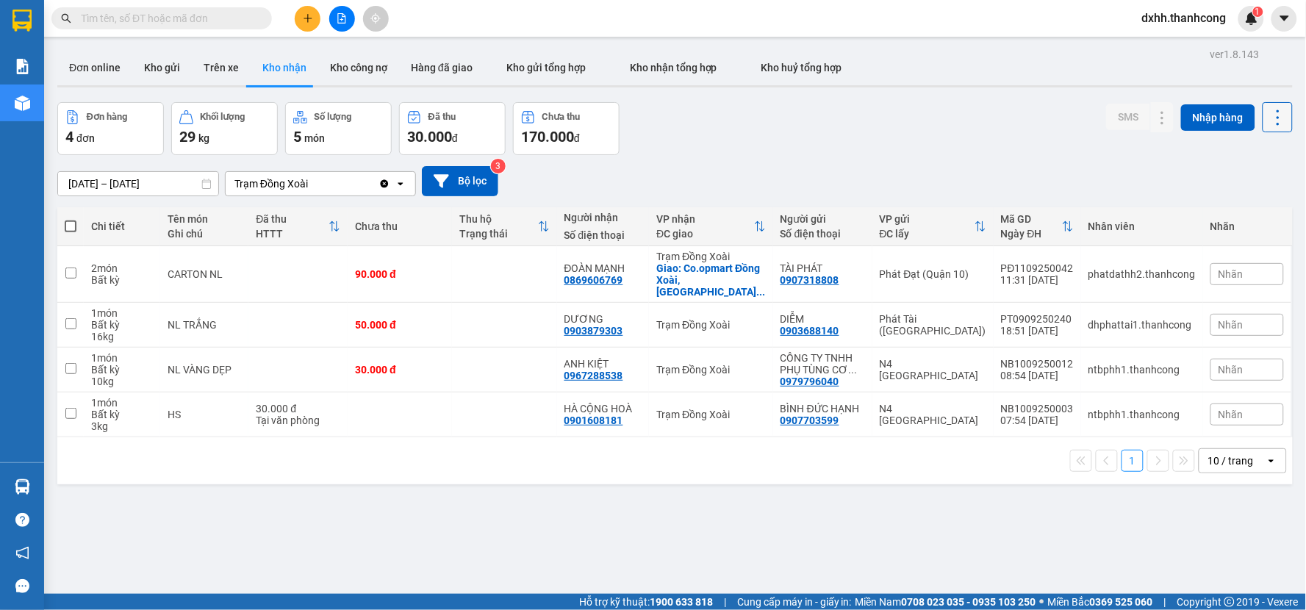
click at [1263, 120] on button at bounding box center [1278, 117] width 30 height 30
click at [994, 169] on div "[DATE] – [DATE] Press the down arrow key to interact with the calendar and sele…" at bounding box center [675, 181] width 1236 height 30
click at [1128, 270] on icon at bounding box center [1133, 274] width 10 height 10
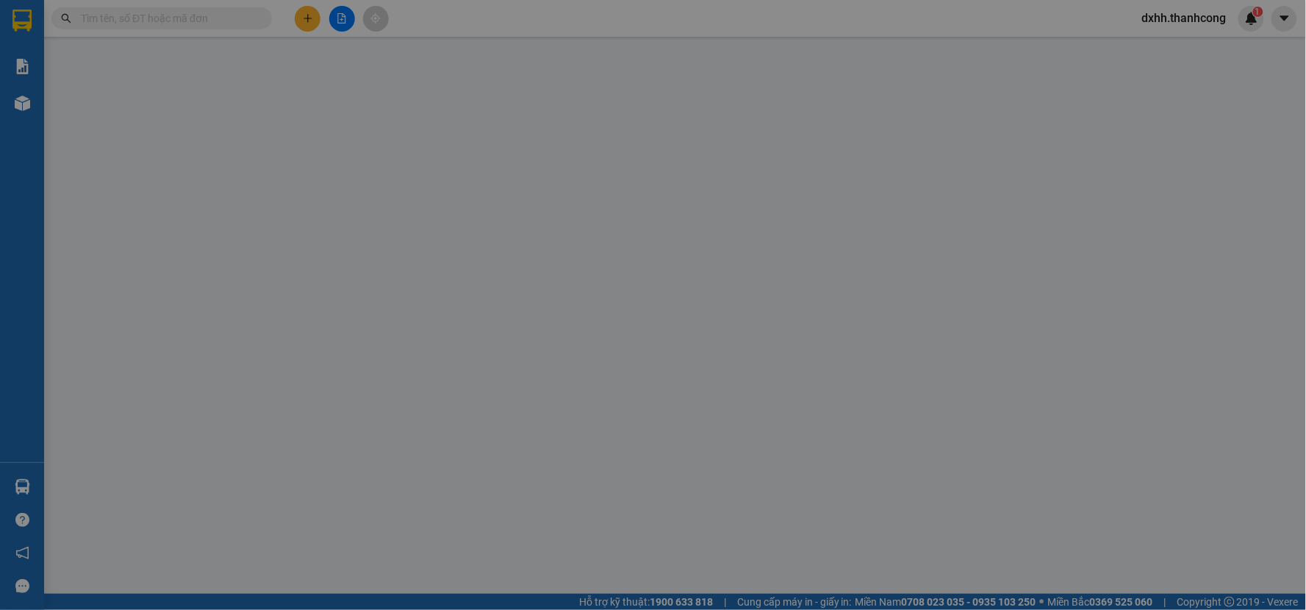
type input "0869606769"
type input "ĐOÀN MẠNH"
checkbox input "true"
type input "Co.opmart Đồng Xoài, [GEOGRAPHIC_DATA], [GEOGRAPHIC_DATA], [GEOGRAPHIC_DATA], […"
type input "0907318808"
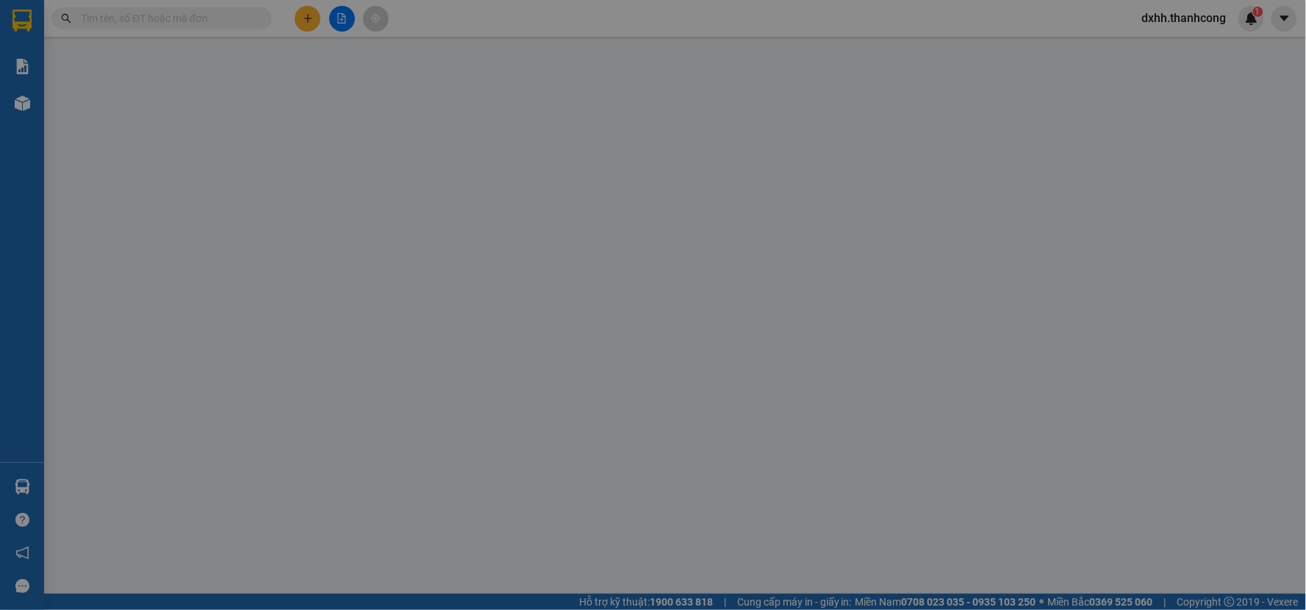
type input "TÀI PHÁT"
type input "90.000"
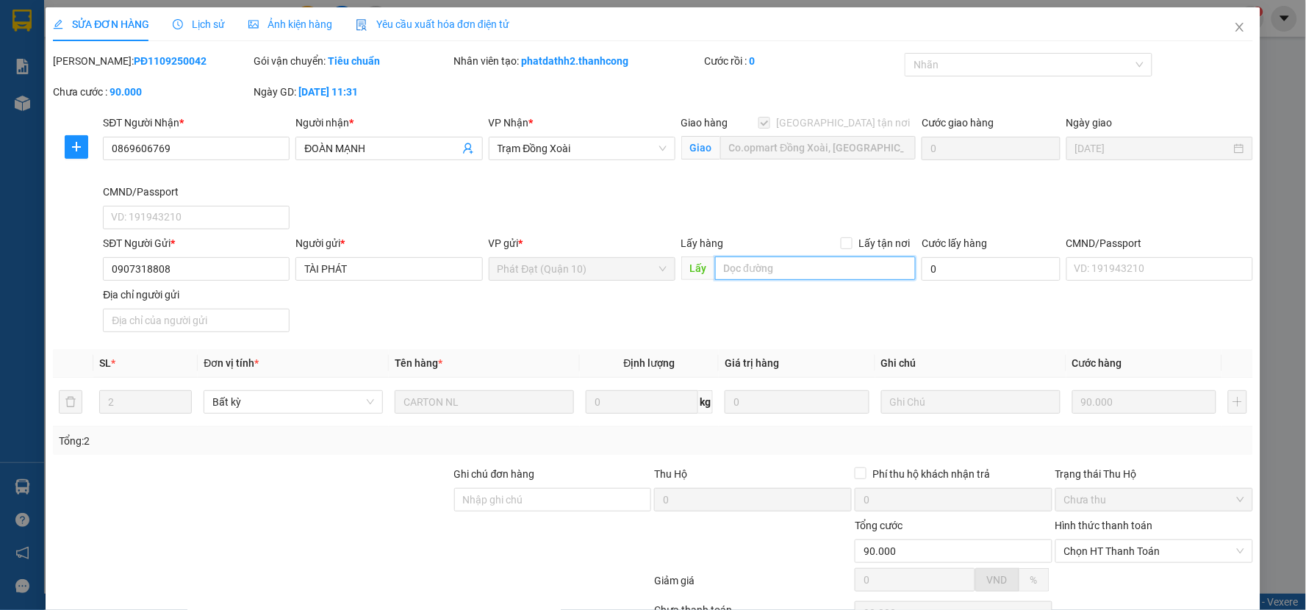
click at [864, 272] on input "search" at bounding box center [815, 269] width 201 height 24
click at [1236, 27] on icon "close" at bounding box center [1240, 27] width 8 height 9
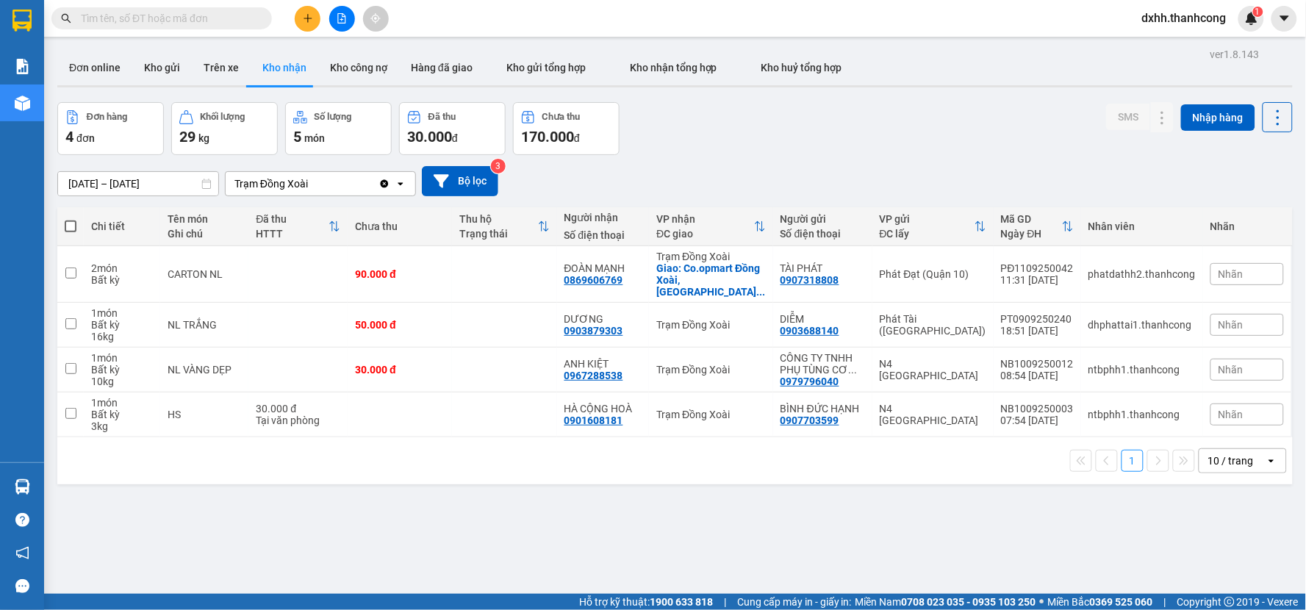
click at [770, 167] on div "[DATE] – [DATE] Press the down arrow key to interact with the calendar and sele…" at bounding box center [675, 181] width 1236 height 30
click at [212, 66] on button "Trên xe" at bounding box center [221, 67] width 59 height 35
type input "[DATE] – [DATE]"
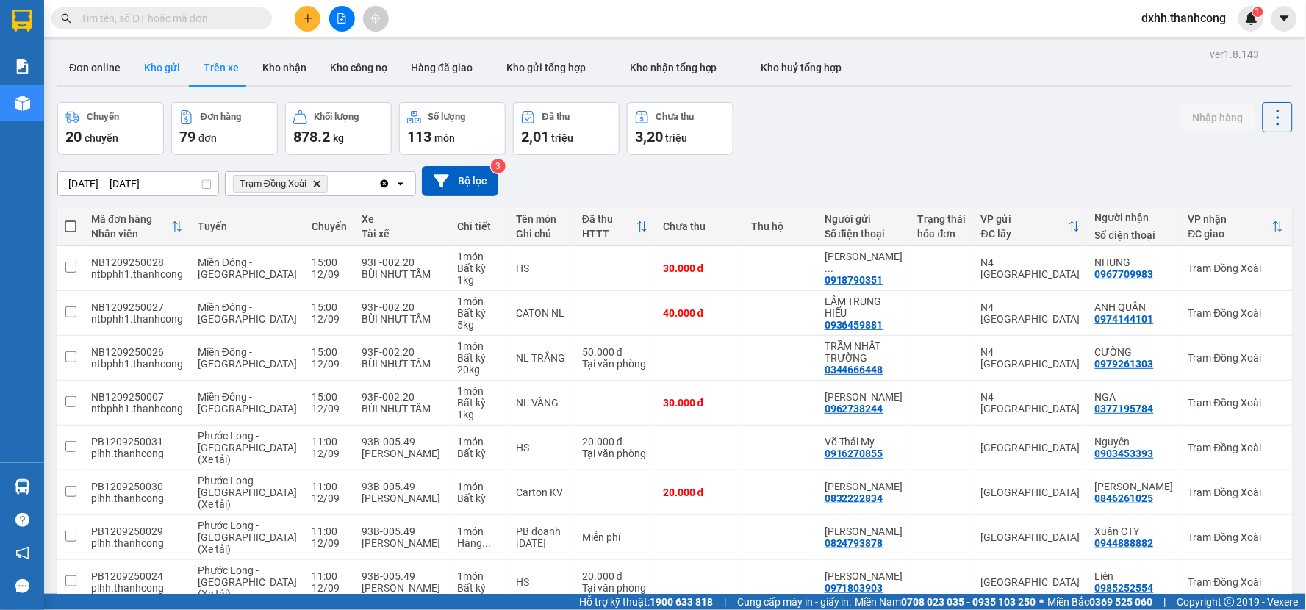
click at [171, 65] on button "Kho gửi" at bounding box center [162, 67] width 60 height 35
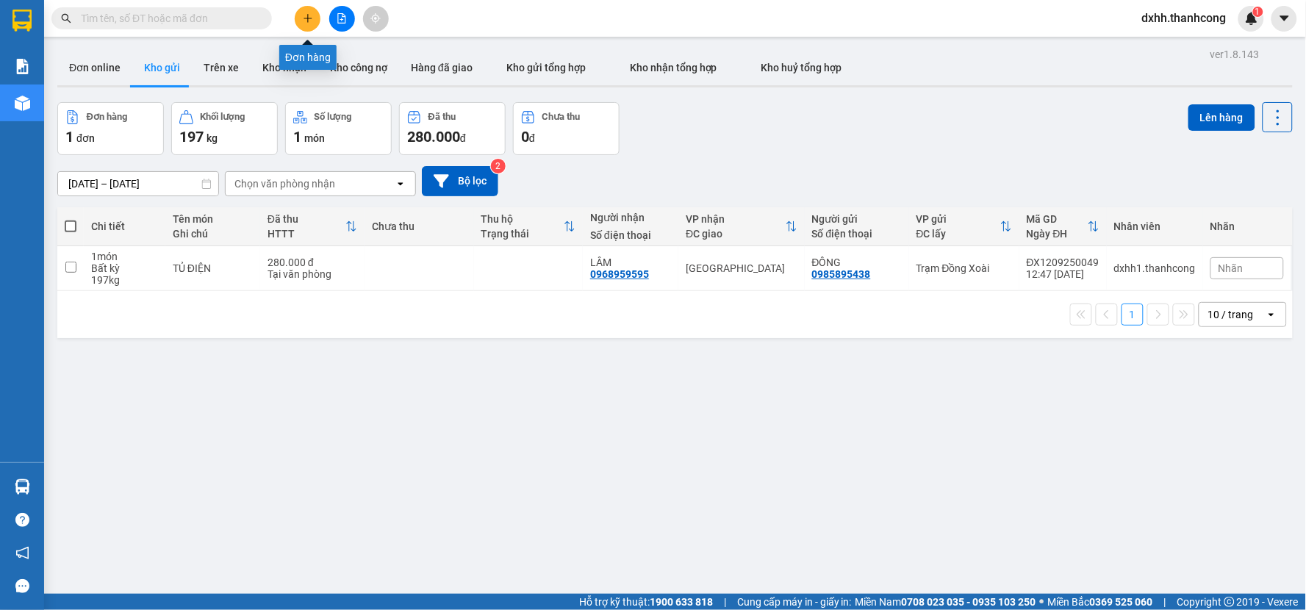
click at [309, 22] on icon "plus" at bounding box center [308, 18] width 10 height 10
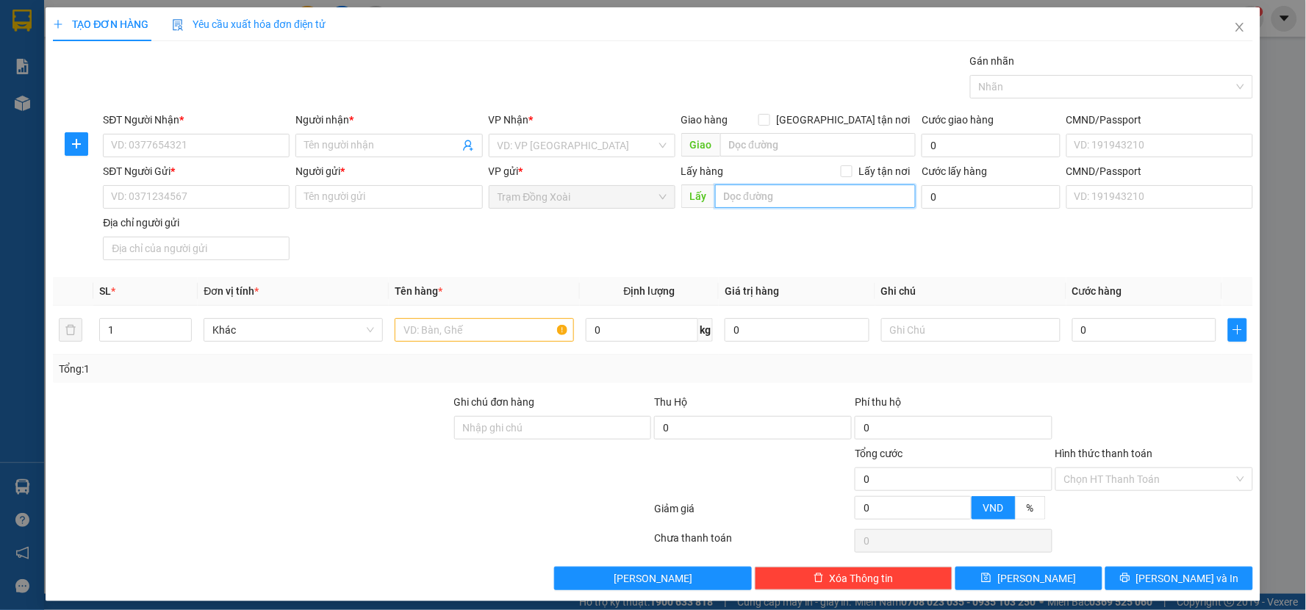
click at [863, 200] on input "search" at bounding box center [815, 196] width 201 height 24
click at [1156, 203] on input "CMND/Passport" at bounding box center [1160, 197] width 187 height 24
click at [972, 196] on input "0" at bounding box center [991, 197] width 139 height 24
click at [700, 147] on span "Giao" at bounding box center [700, 145] width 39 height 24
click at [1012, 145] on input "0" at bounding box center [991, 146] width 139 height 24
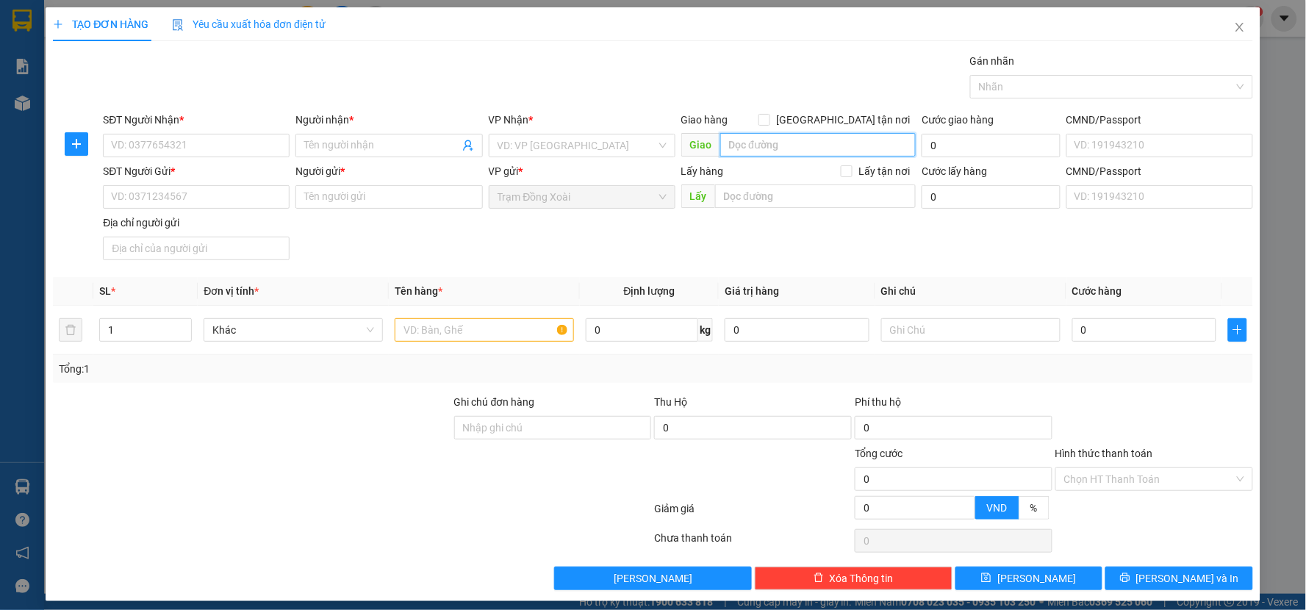
click at [843, 146] on input "search" at bounding box center [818, 145] width 196 height 24
click at [237, 154] on input "SĐT Người Nhận *" at bounding box center [196, 146] width 187 height 24
type input "0396648428"
click at [345, 143] on input "Người nhận *" at bounding box center [381, 145] width 154 height 16
type input "o"
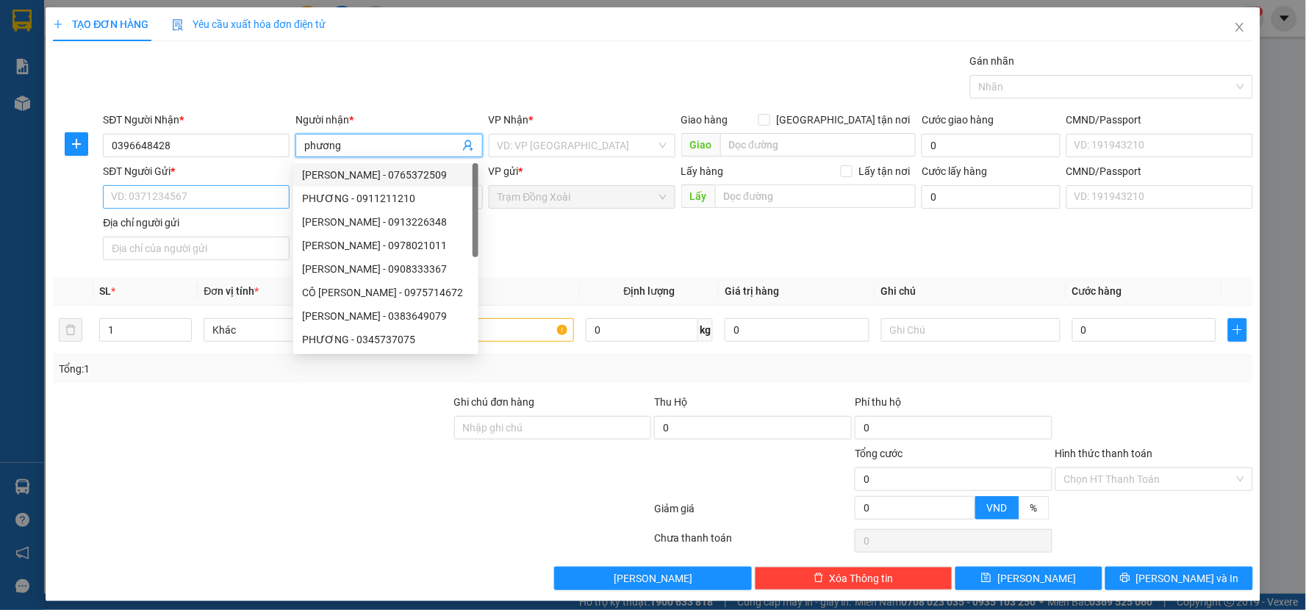
type input "phương"
click at [265, 194] on input "SĐT Người Gửi *" at bounding box center [196, 197] width 187 height 24
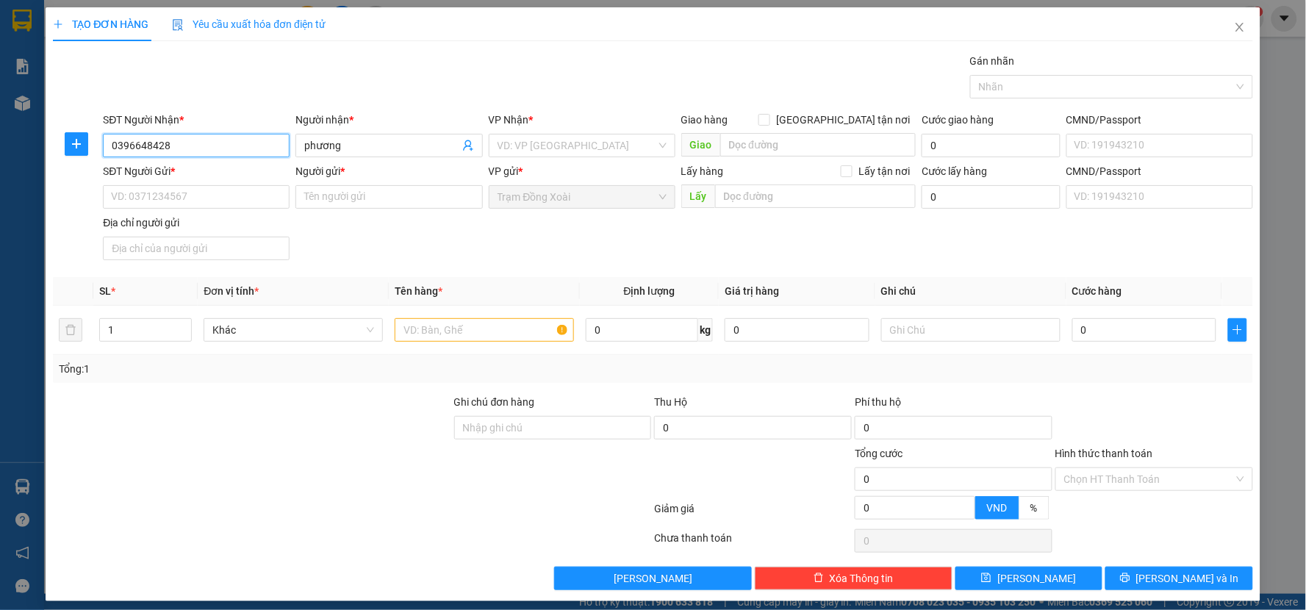
drag, startPoint x: 173, startPoint y: 141, endPoint x: 104, endPoint y: 143, distance: 69.1
click at [104, 143] on input "0396648428" at bounding box center [196, 146] width 187 height 24
click at [181, 198] on input "SĐT Người Gửi *" at bounding box center [196, 197] width 187 height 24
paste input "0396648428"
type input "0396648428"
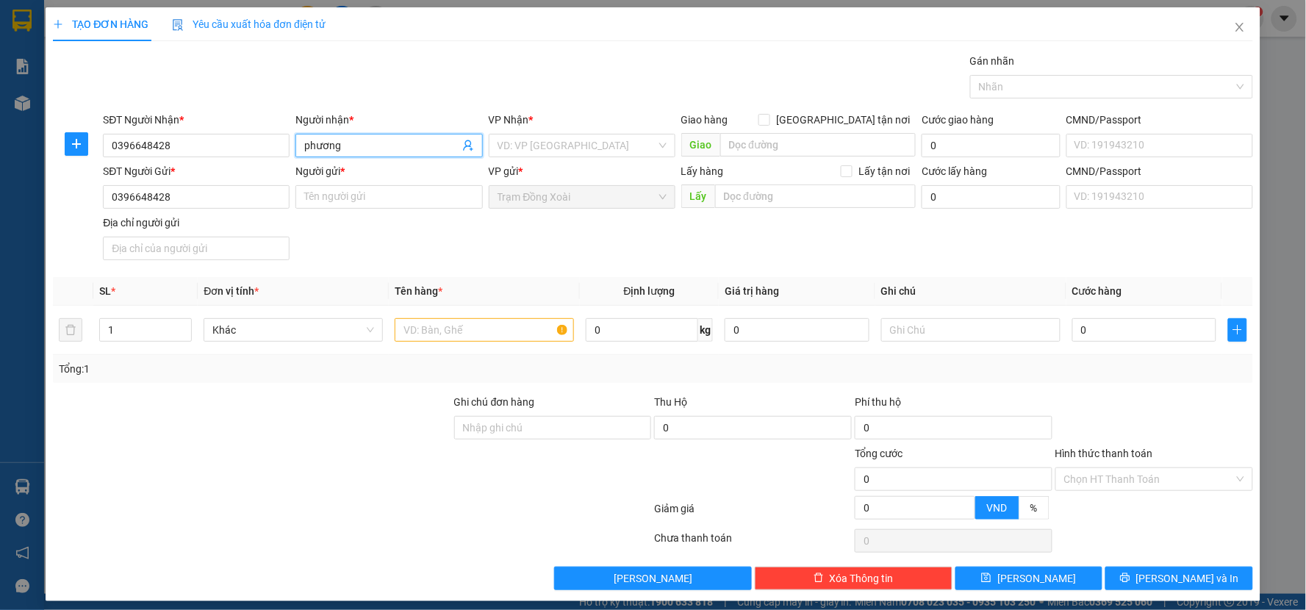
drag, startPoint x: 363, startPoint y: 141, endPoint x: 295, endPoint y: 145, distance: 68.5
click at [295, 145] on span "phương" at bounding box center [388, 146] width 187 height 24
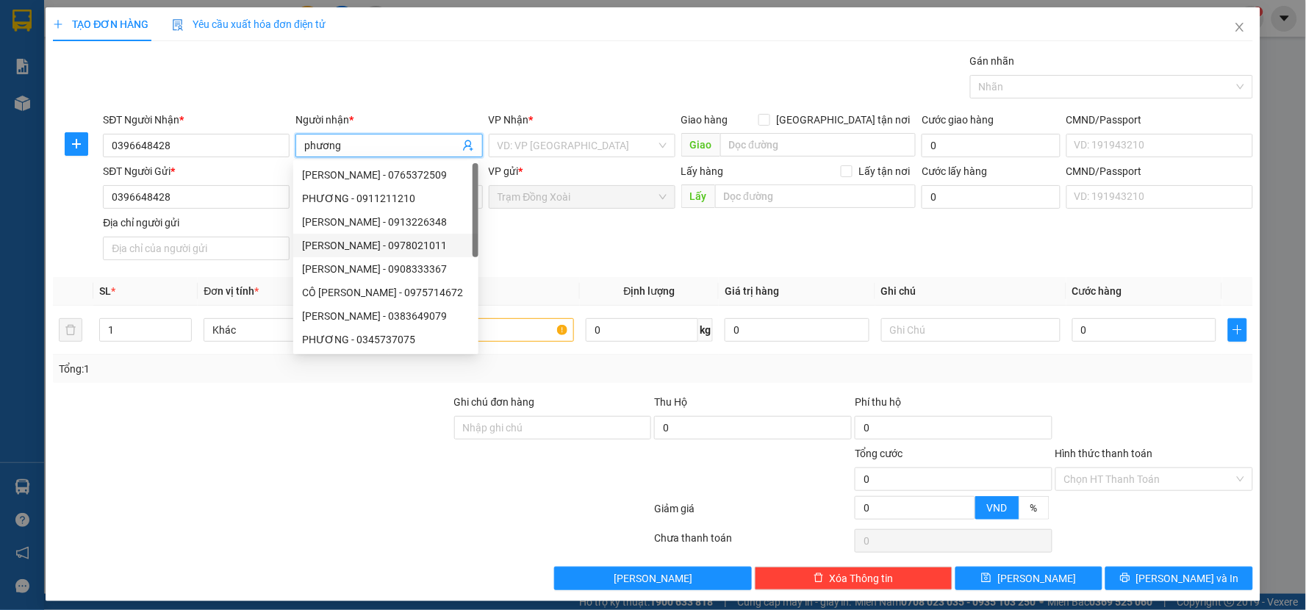
click at [555, 244] on div "SĐT Người Gửi * 0396648428 Người gửi * Tên người gửi VP gửi * Trạm Đồng Xoài Lấ…" at bounding box center [678, 214] width 1156 height 103
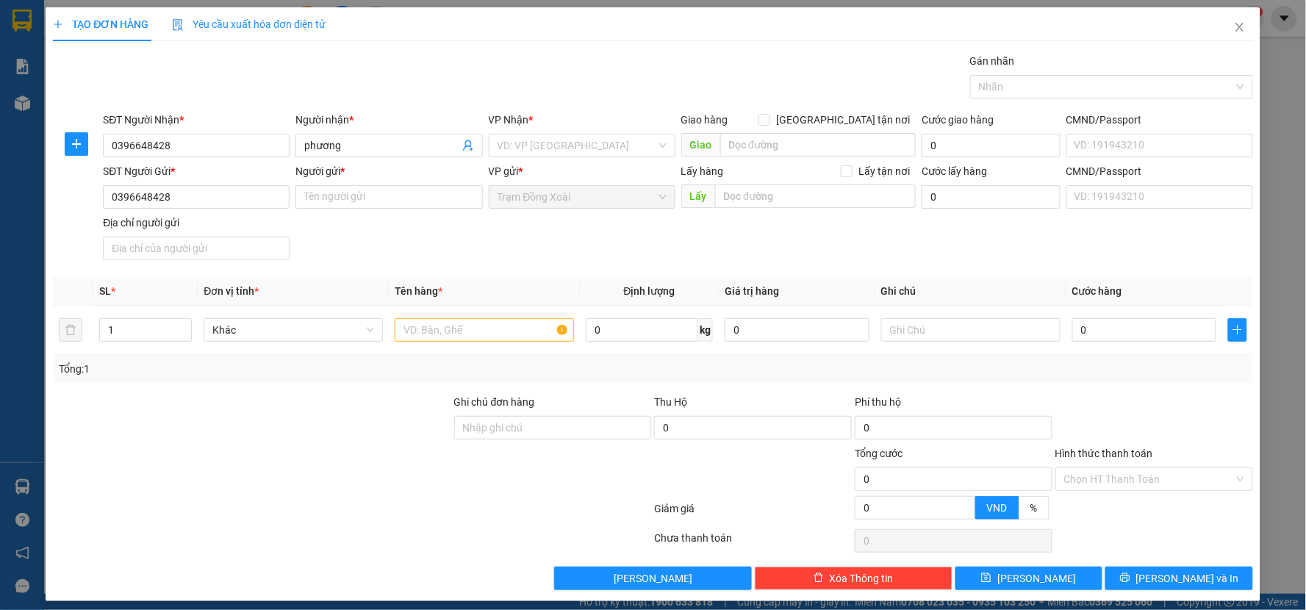
click at [606, 254] on div "SĐT Người Gửi * 0396648428 Người gửi * Tên người gửi VP gửi * Trạm Đồng Xoài Lấ…" at bounding box center [678, 214] width 1156 height 103
click at [439, 202] on input "Người gửi *" at bounding box center [388, 197] width 187 height 24
paste input "phương"
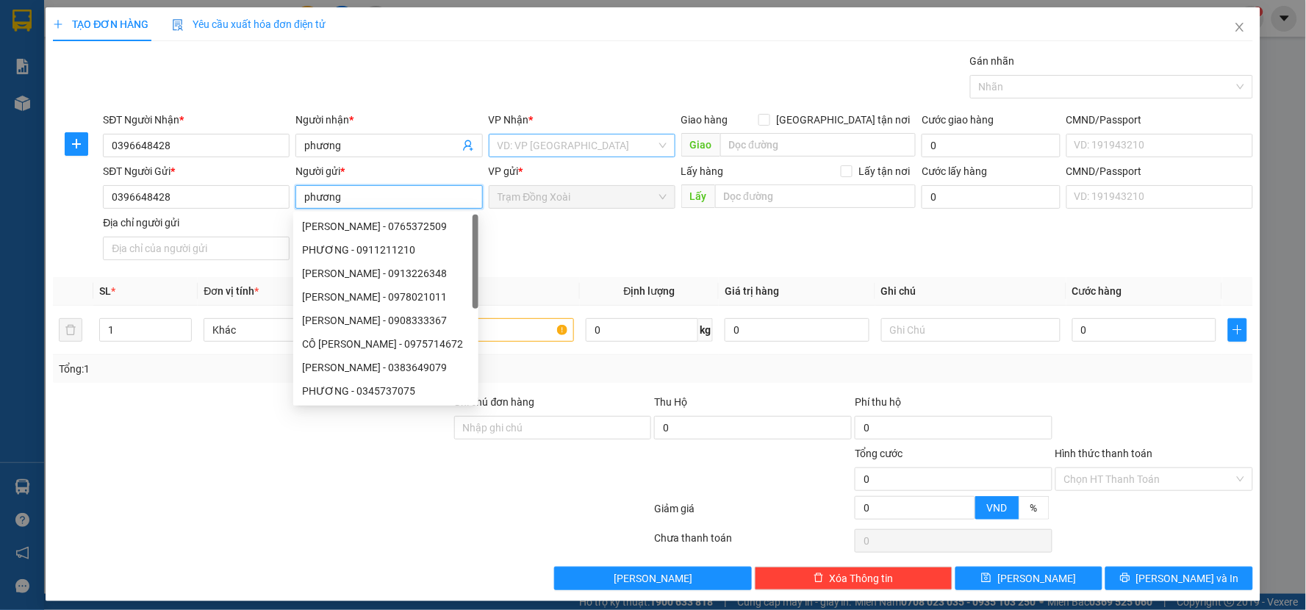
type input "phương"
click at [576, 152] on input "search" at bounding box center [577, 146] width 159 height 22
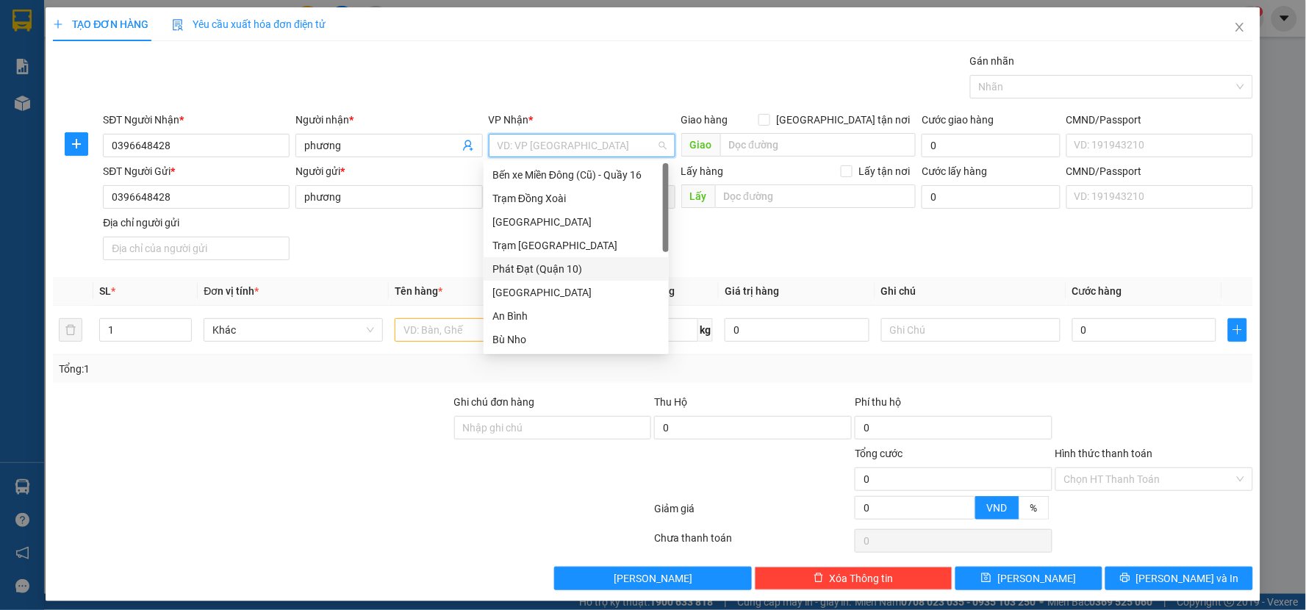
click at [544, 273] on div "Phát Đạt (Quận 10)" at bounding box center [576, 269] width 168 height 16
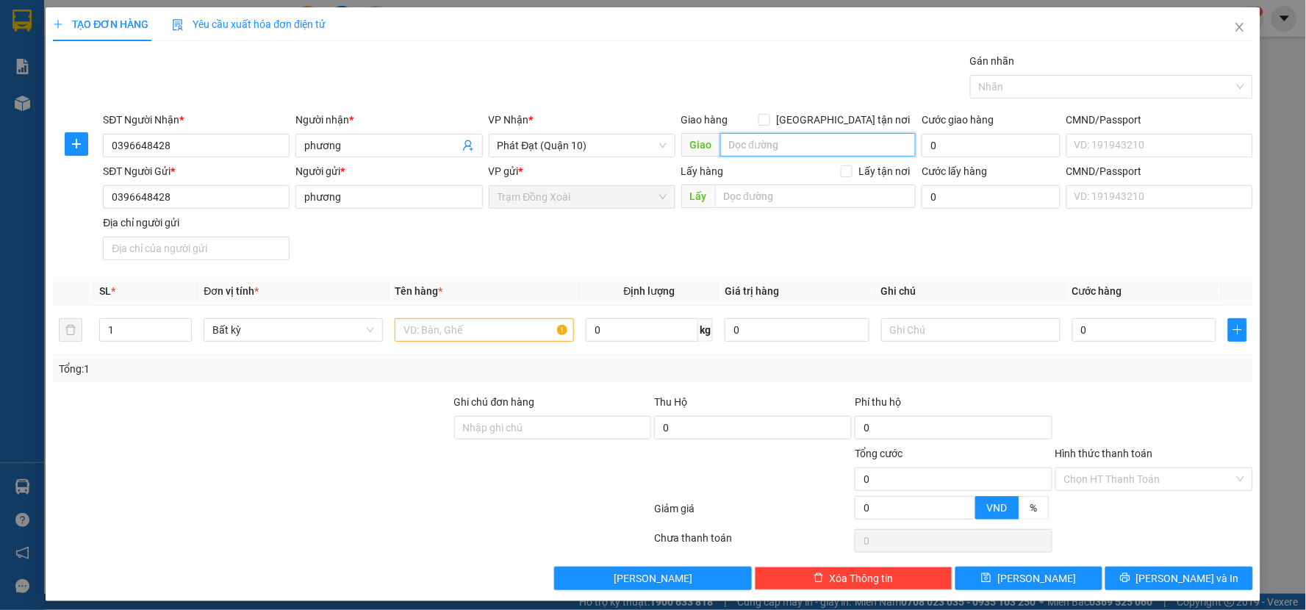
click at [806, 149] on input "search" at bounding box center [818, 145] width 196 height 24
type input "3"
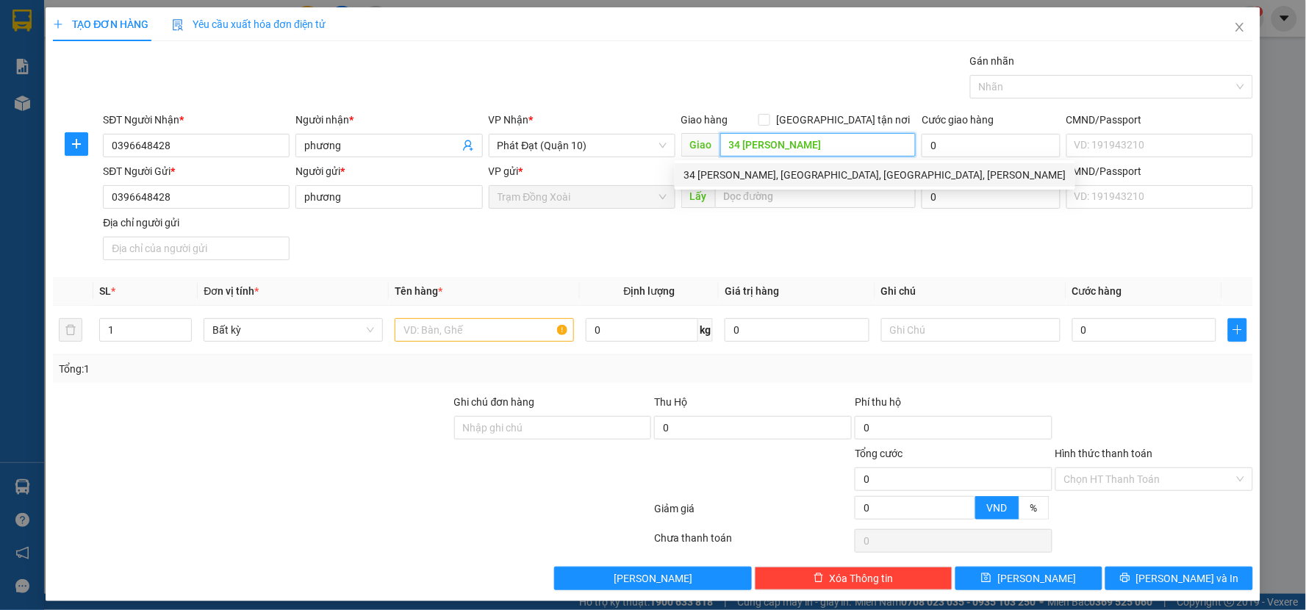
click at [794, 181] on div "34 [PERSON_NAME], [GEOGRAPHIC_DATA], [GEOGRAPHIC_DATA], [PERSON_NAME]" at bounding box center [875, 175] width 383 height 16
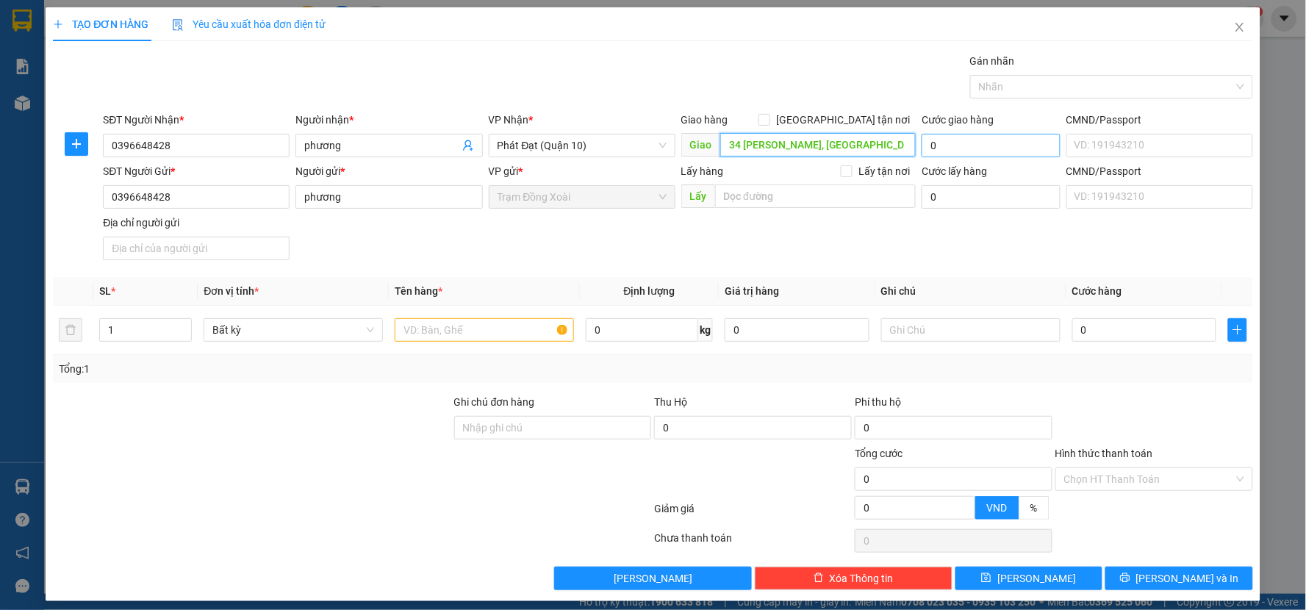
type input "34 [PERSON_NAME], [GEOGRAPHIC_DATA], [GEOGRAPHIC_DATA], [PERSON_NAME]"
click at [990, 148] on input "0" at bounding box center [991, 146] width 139 height 24
click at [849, 120] on span "[GEOGRAPHIC_DATA] tận nơi" at bounding box center [843, 120] width 146 height 16
click at [769, 120] on input "[GEOGRAPHIC_DATA] tận nơi" at bounding box center [764, 119] width 10 height 10
checkbox input "true"
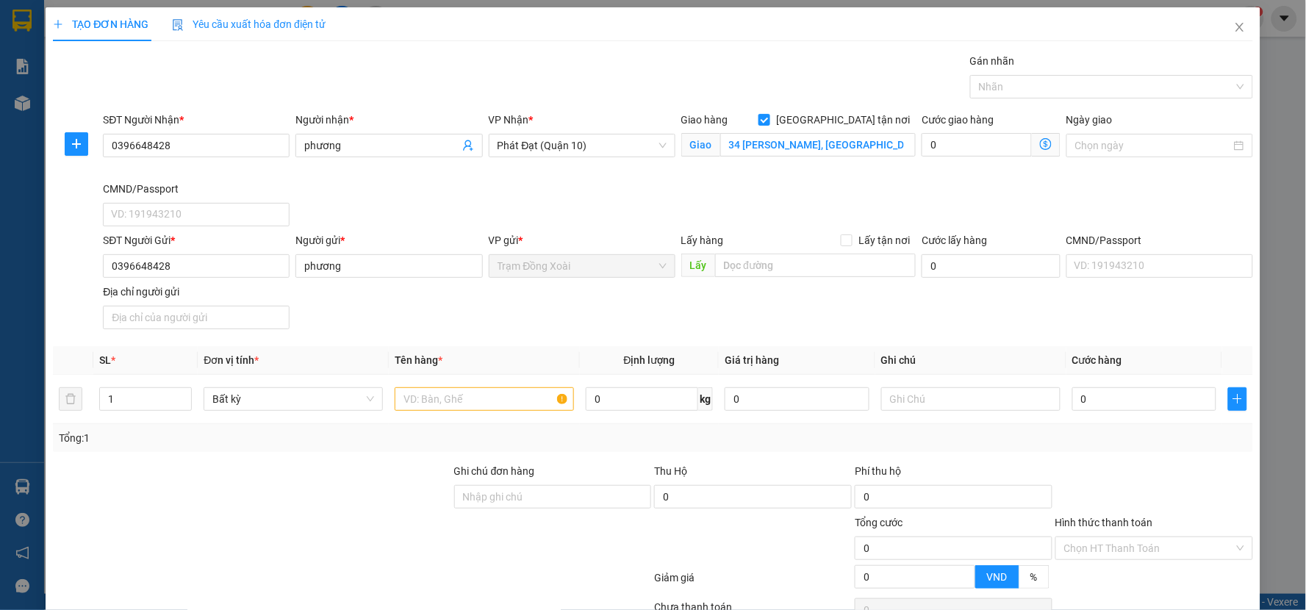
click at [1040, 148] on icon "dollar-circle" at bounding box center [1046, 144] width 12 height 12
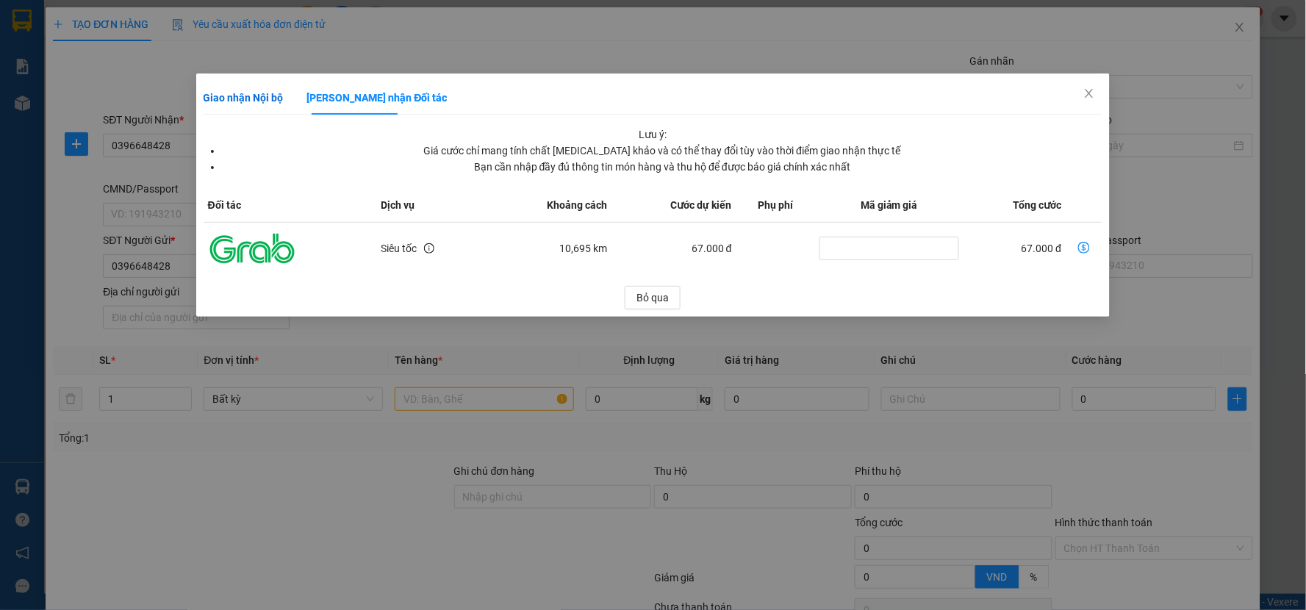
click at [265, 97] on b "Giao nhận Nội bộ" at bounding box center [244, 98] width 80 height 12
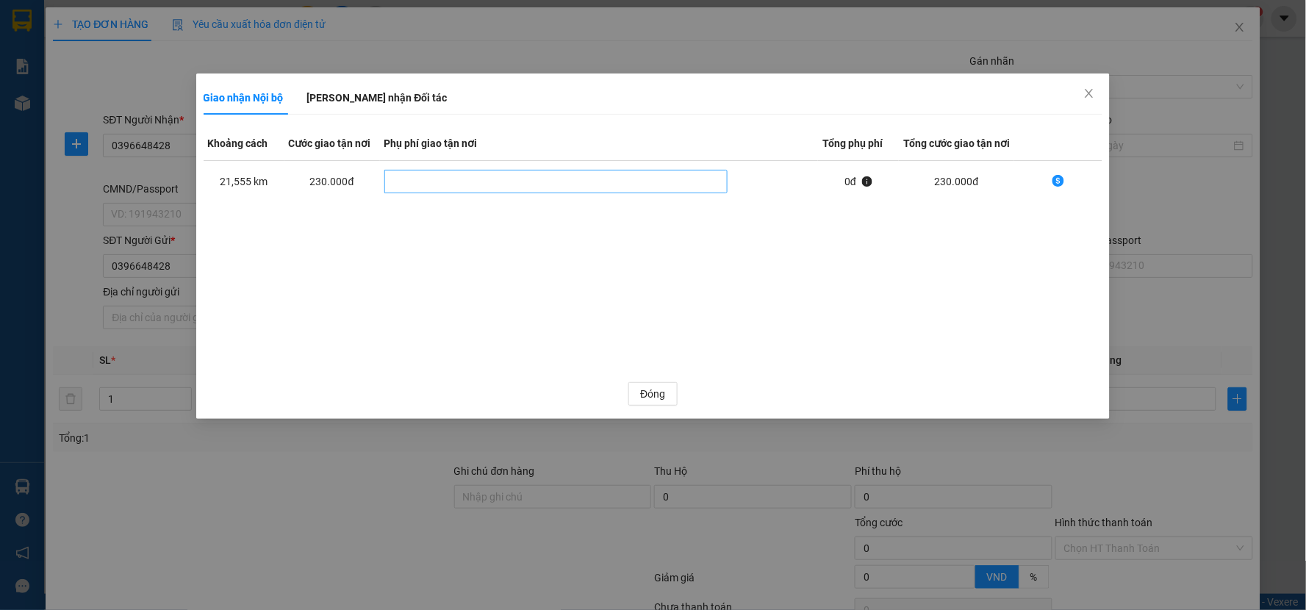
click at [623, 176] on div "dollar-circle" at bounding box center [556, 182] width 337 height 18
click at [1090, 90] on icon "close" at bounding box center [1089, 93] width 12 height 12
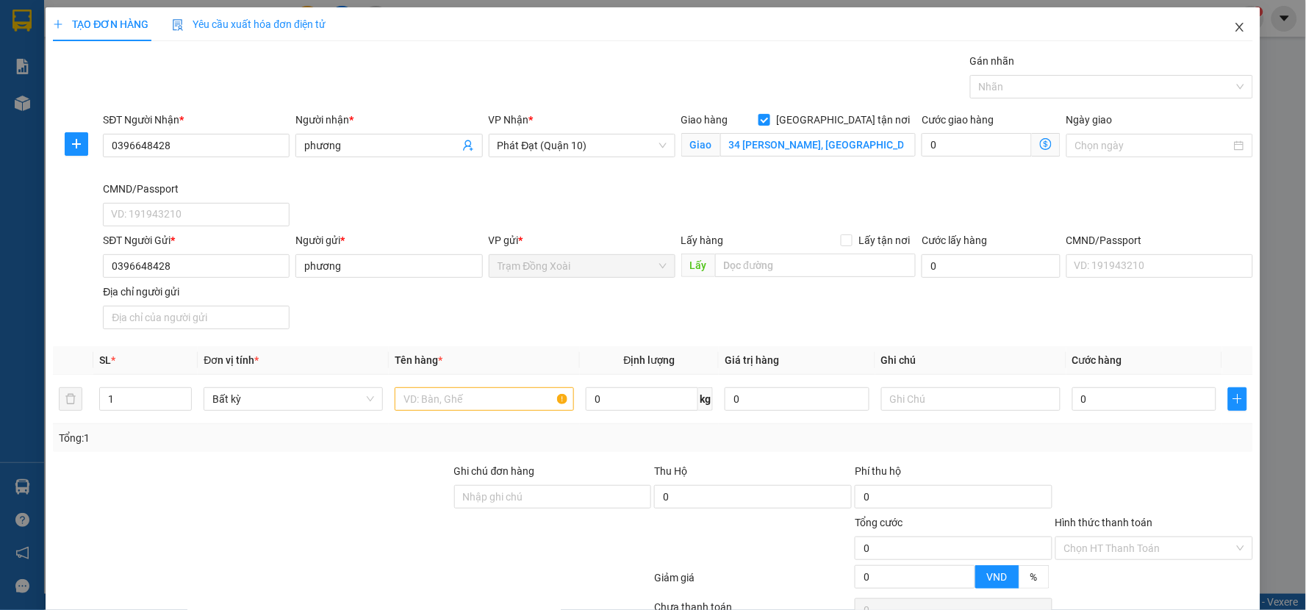
click at [1236, 26] on icon "close" at bounding box center [1240, 27] width 8 height 9
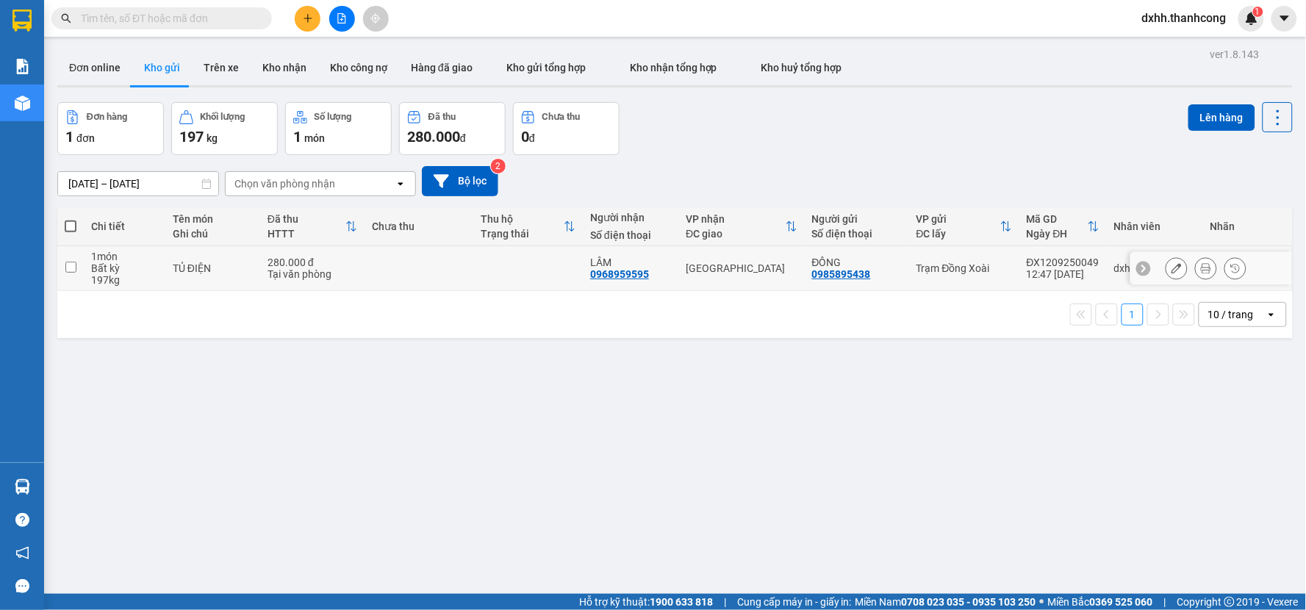
click at [68, 266] on input "checkbox" at bounding box center [70, 267] width 11 height 11
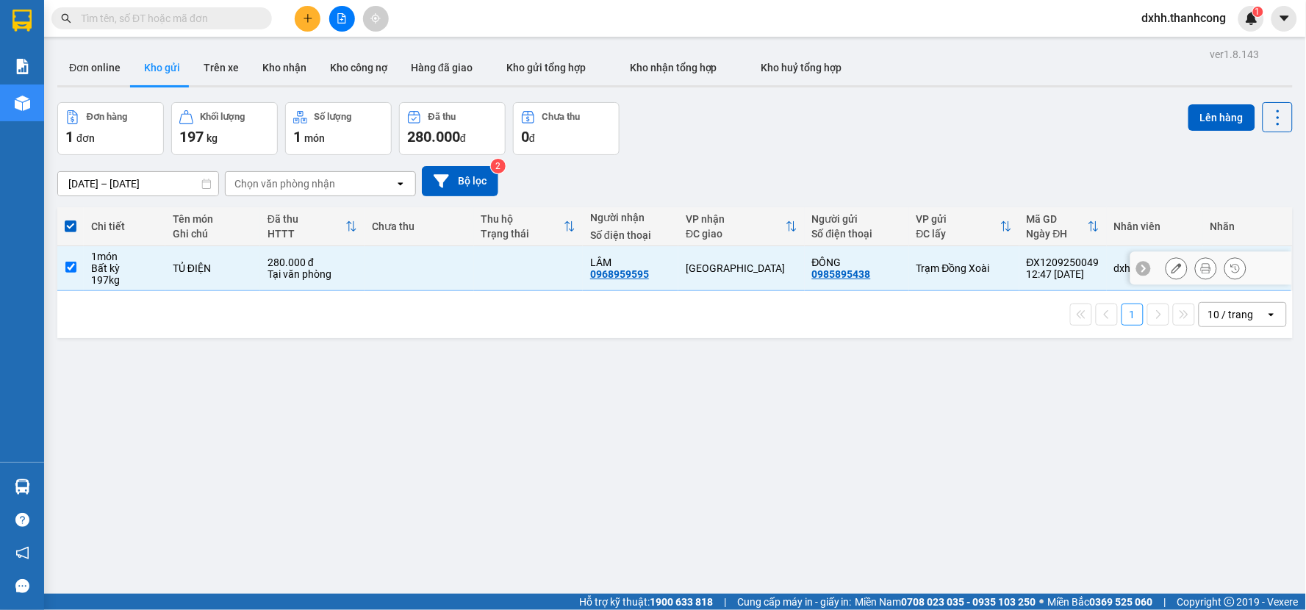
click at [68, 266] on input "checkbox" at bounding box center [70, 267] width 11 height 11
checkbox input "false"
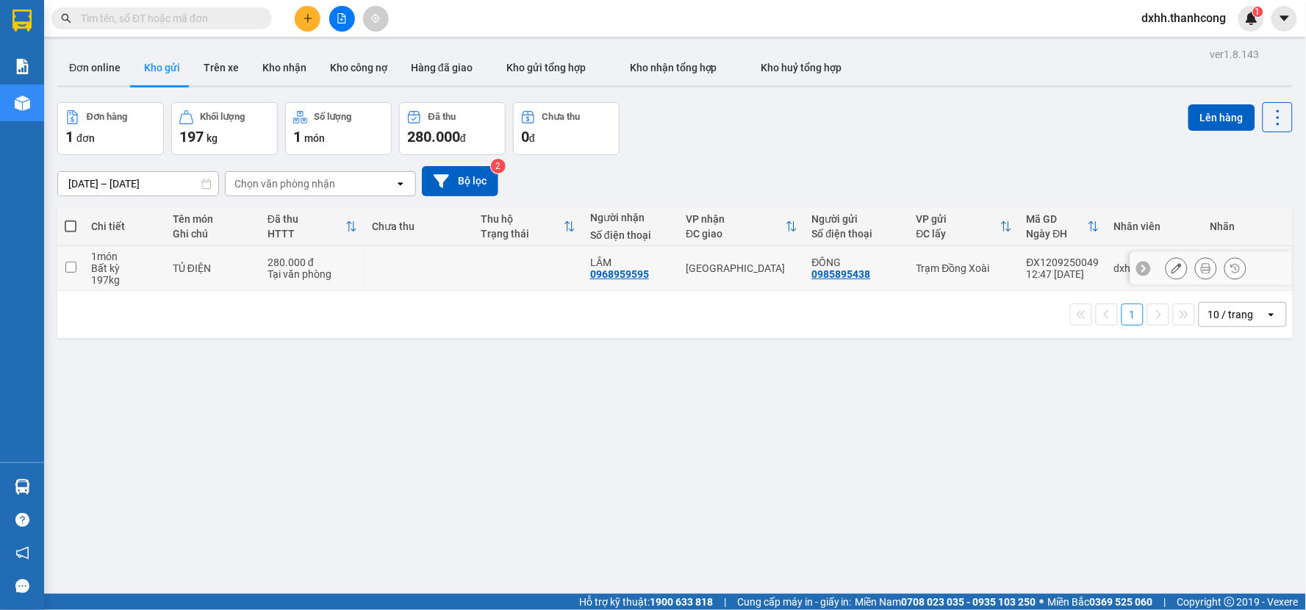
click at [1172, 268] on icon at bounding box center [1177, 268] width 10 height 10
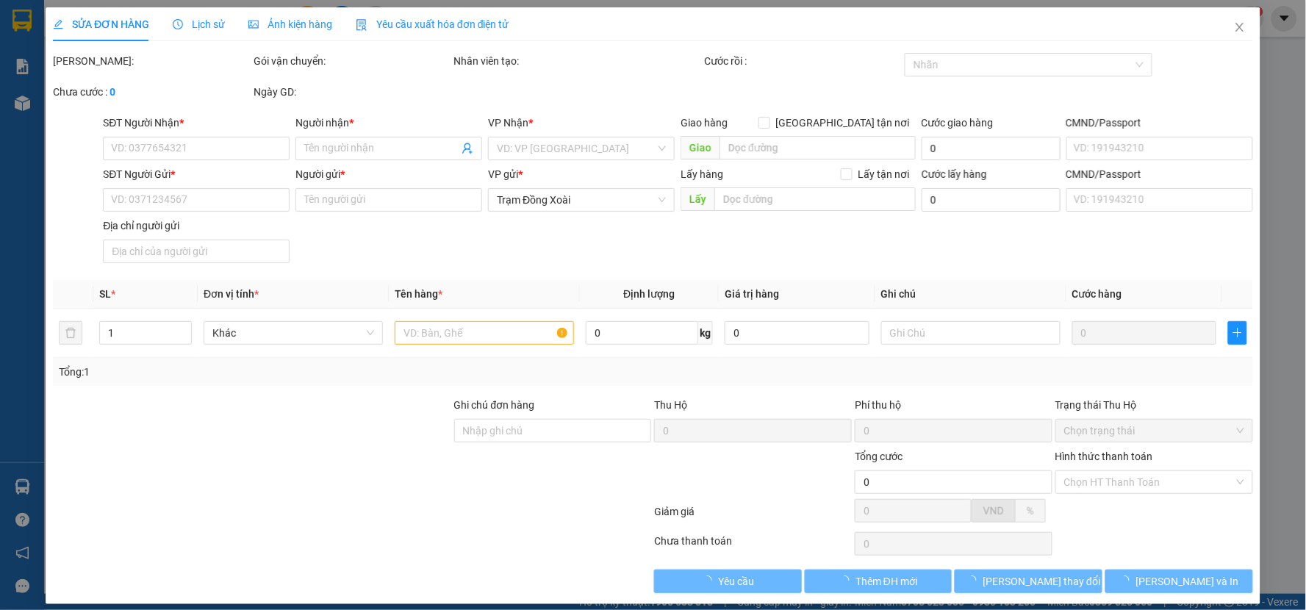
type input "0968959595"
type input "LÂM"
type input "0985895438"
type input "ĐÔNG"
type input "12345678988"
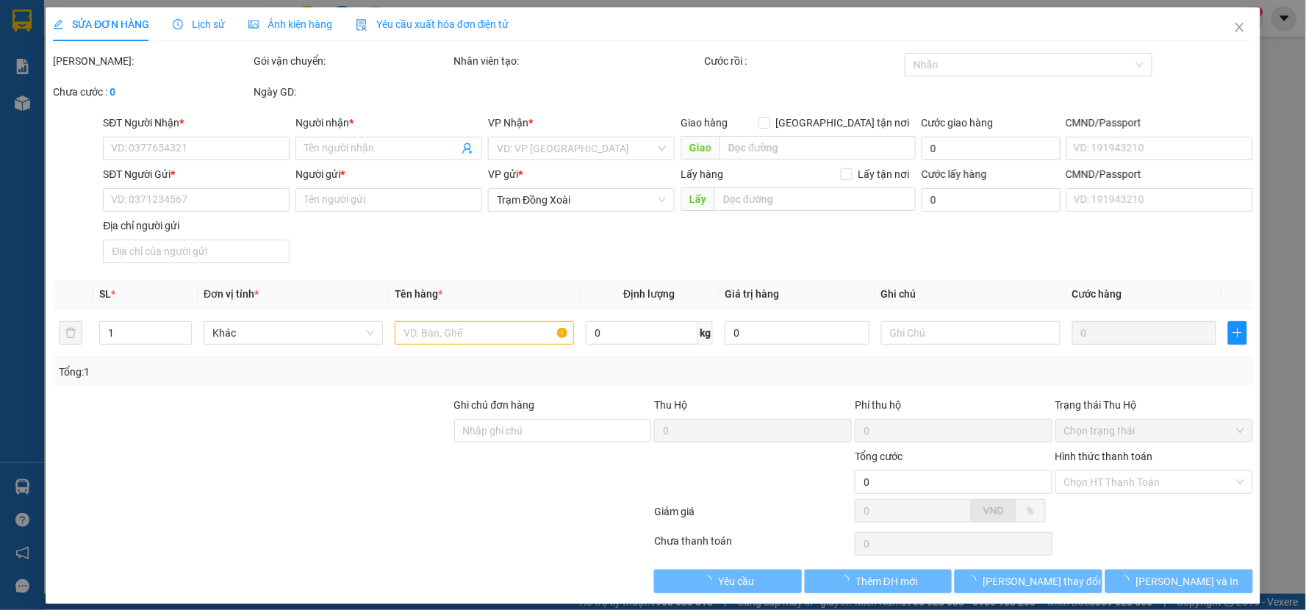
type input "TÂN BÌNH,[GEOGRAPHIC_DATA],[GEOGRAPHIC_DATA]"
type input "280.000"
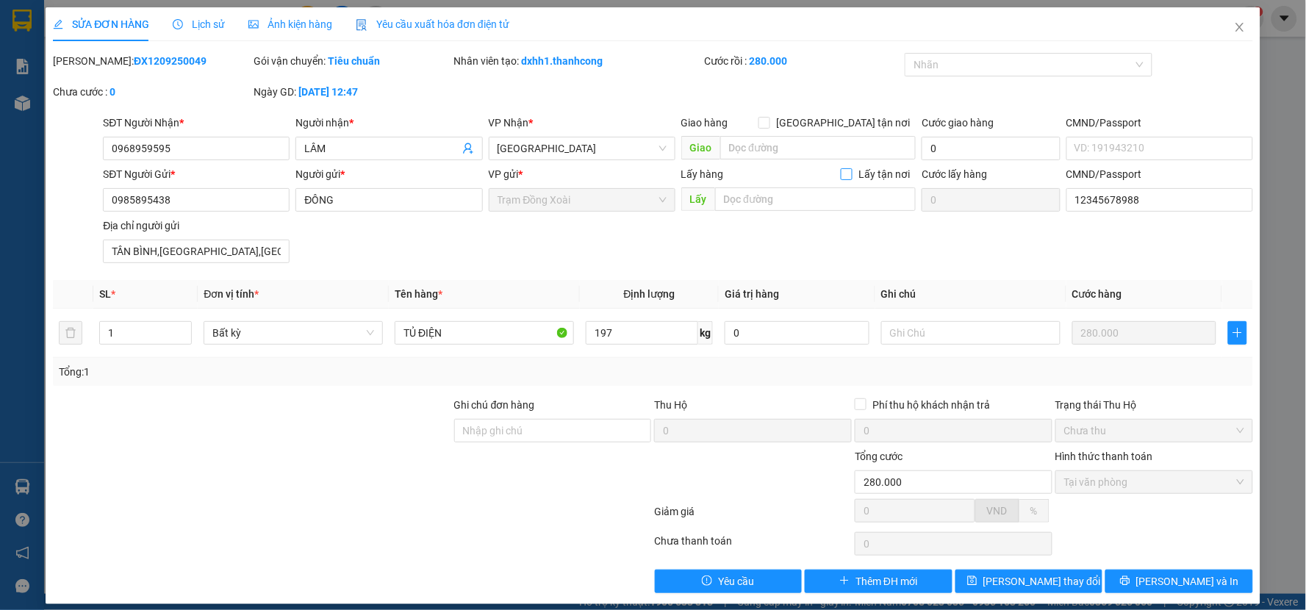
click at [853, 174] on span "Lấy tận nơi" at bounding box center [884, 174] width 63 height 16
click at [847, 174] on input "Lấy tận nơi" at bounding box center [846, 173] width 10 height 10
checkbox input "true"
click at [1236, 26] on icon "close" at bounding box center [1240, 27] width 8 height 9
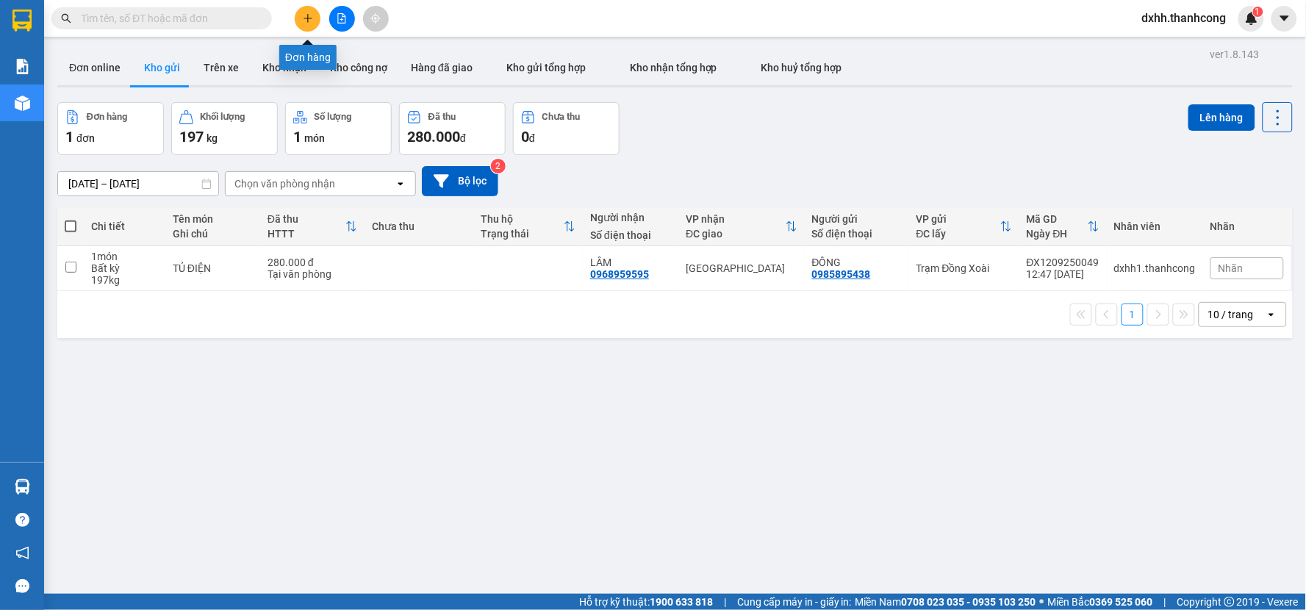
click at [317, 17] on button at bounding box center [308, 19] width 26 height 26
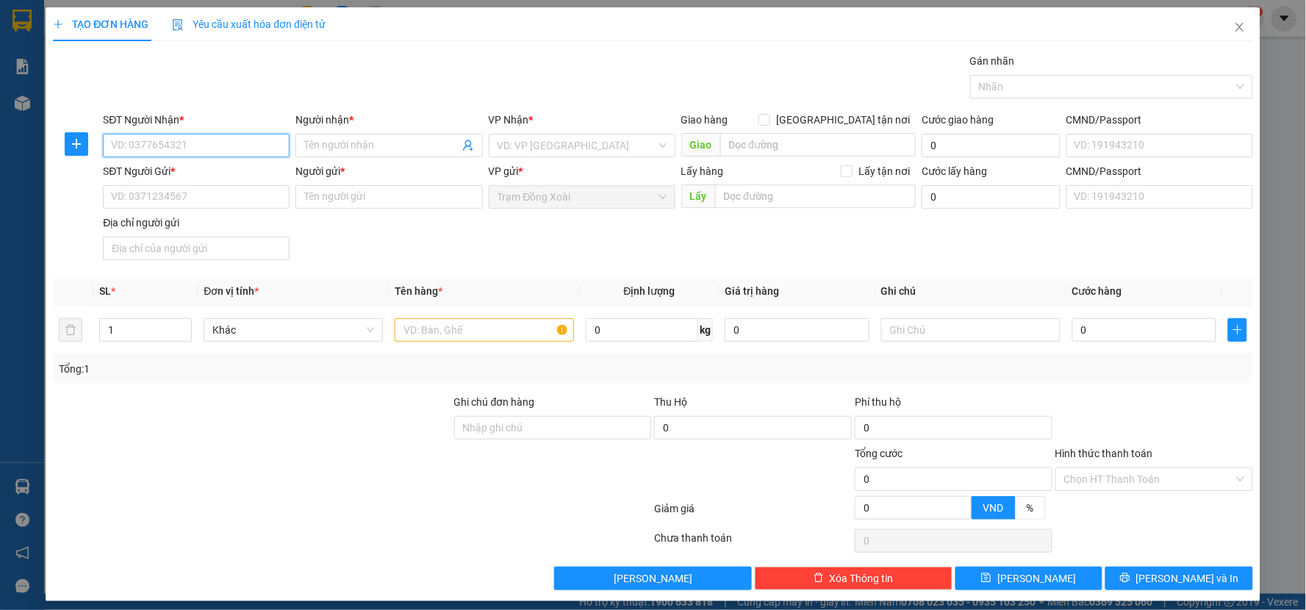
click at [222, 148] on input "SĐT Người Nhận *" at bounding box center [196, 146] width 187 height 24
drag, startPoint x: 196, startPoint y: 140, endPoint x: 151, endPoint y: 145, distance: 44.3
click at [151, 145] on input "03966482482" at bounding box center [196, 146] width 187 height 24
type input "0396648428"
click at [365, 148] on input "Người nhận *" at bounding box center [381, 145] width 154 height 16
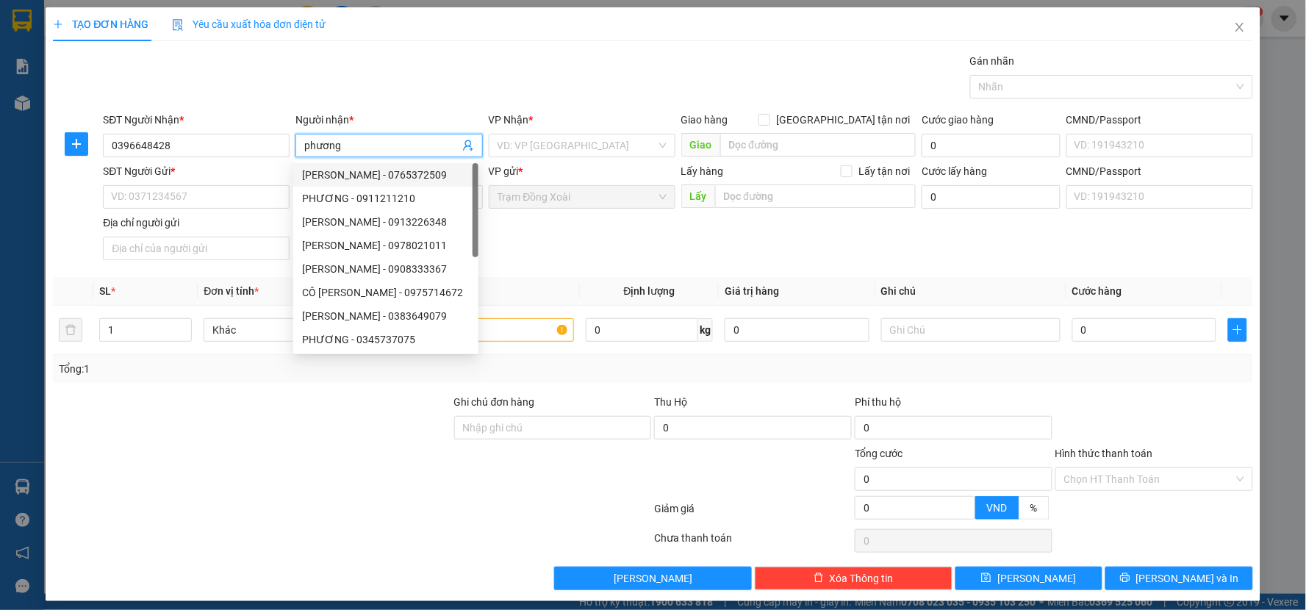
type input "phương"
click at [230, 170] on div "SĐT Người Gửi *" at bounding box center [196, 171] width 187 height 16
click at [230, 185] on input "SĐT Người Gửi *" at bounding box center [196, 197] width 187 height 24
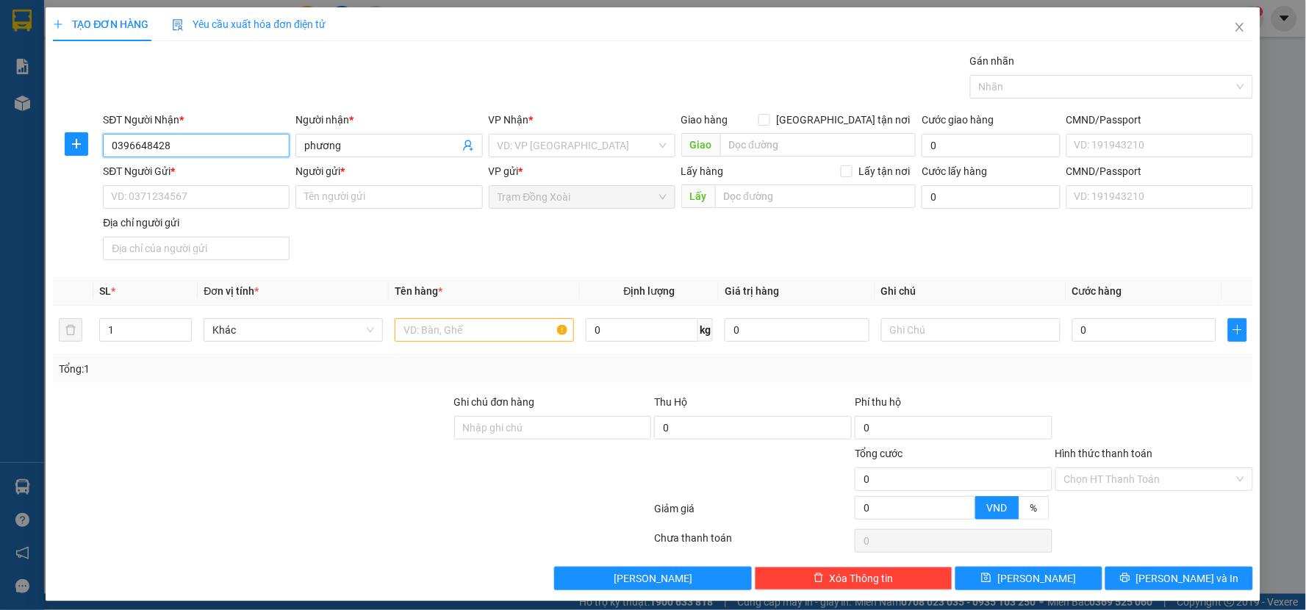
click at [130, 144] on input "0396648428" at bounding box center [196, 146] width 187 height 24
click at [182, 197] on input "SĐT Người Gửi *" at bounding box center [196, 197] width 187 height 24
paste input "0396648428"
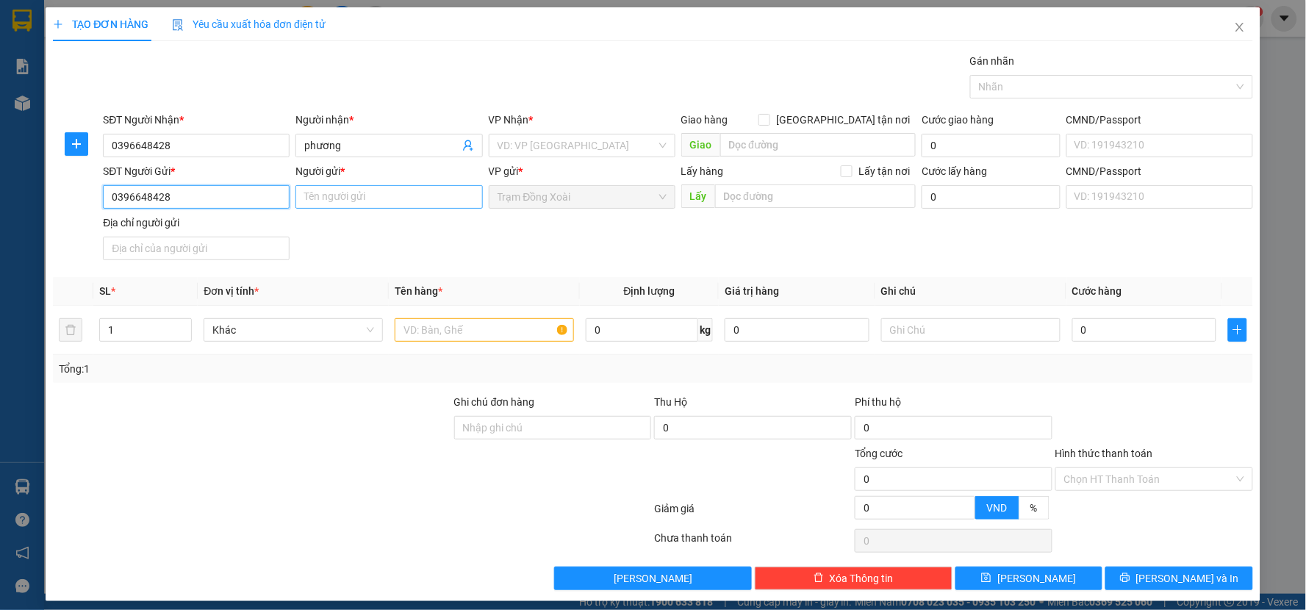
type input "0396648428"
click at [304, 193] on input "Người gửi *" at bounding box center [388, 197] width 187 height 24
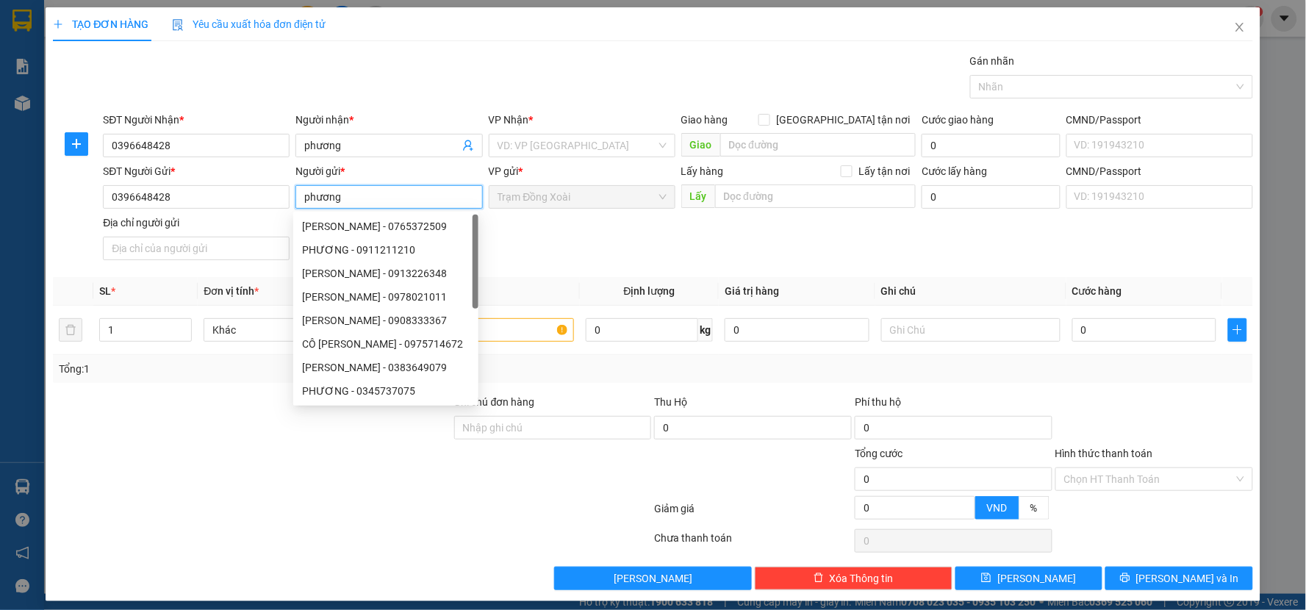
type input "phương"
click at [606, 132] on div "VP Nhận *" at bounding box center [582, 123] width 187 height 22
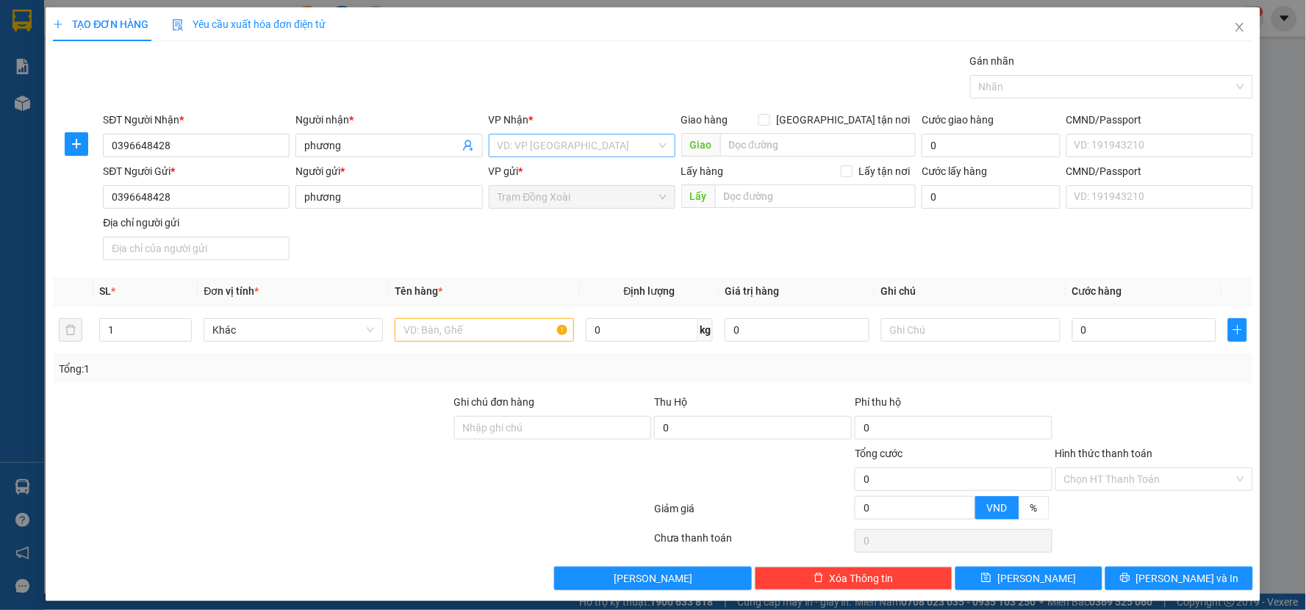
click at [575, 146] on input "search" at bounding box center [577, 146] width 159 height 22
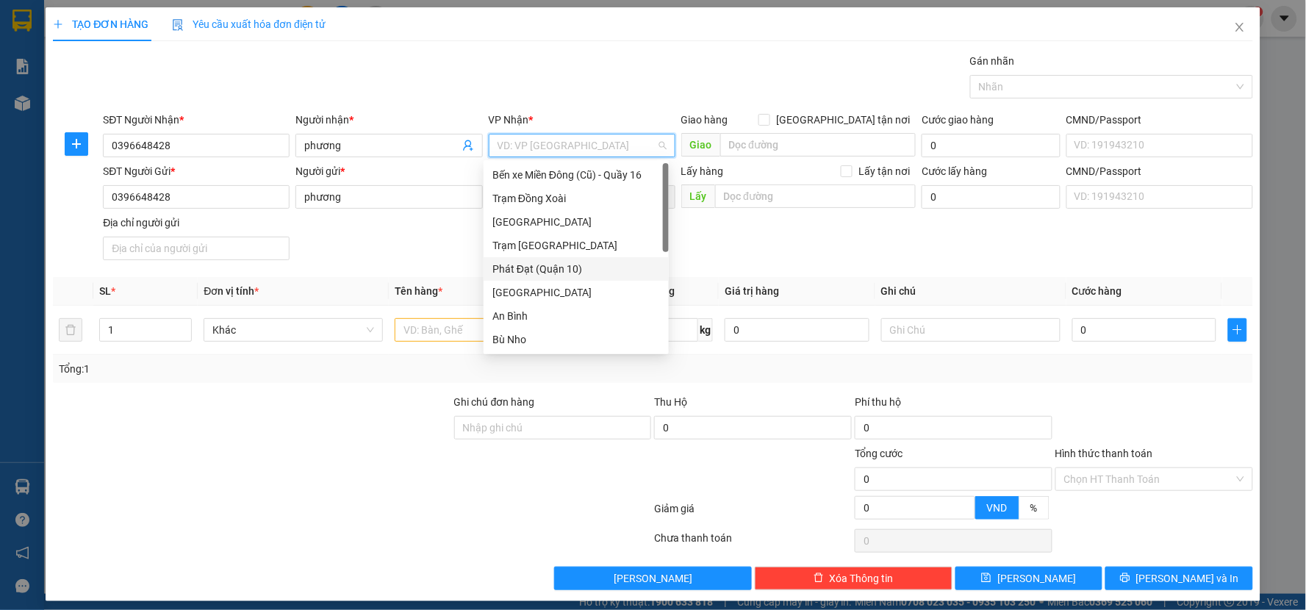
click at [539, 266] on div "Phát Đạt (Quận 10)" at bounding box center [576, 269] width 168 height 16
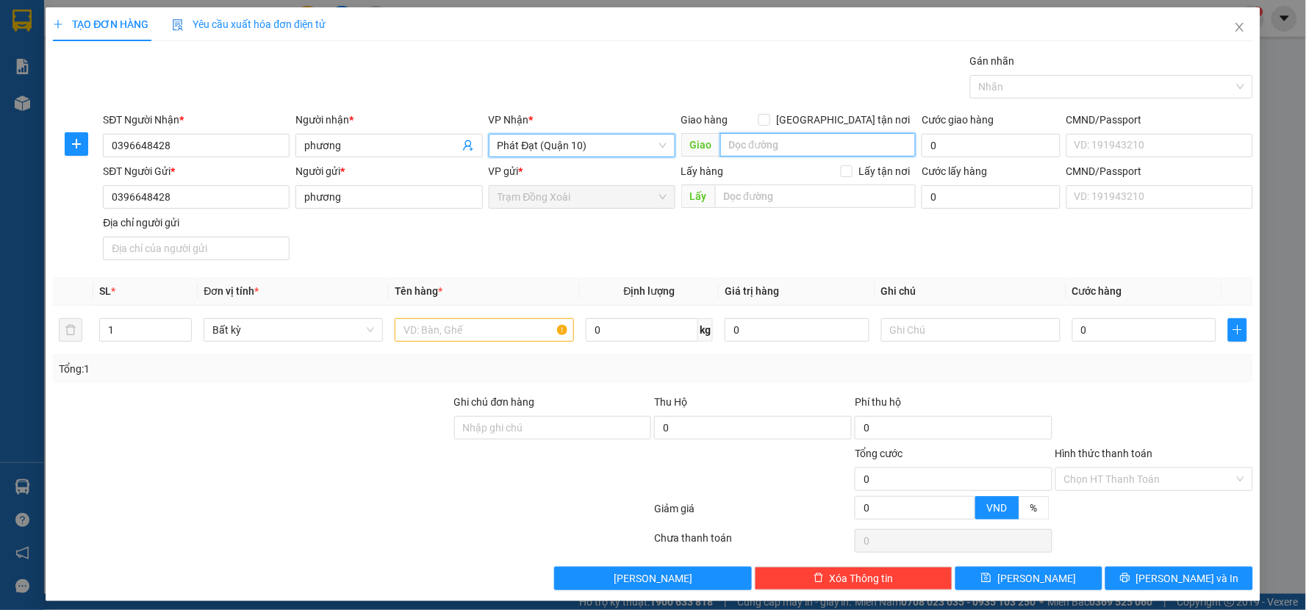
click at [784, 138] on input "search" at bounding box center [818, 145] width 196 height 24
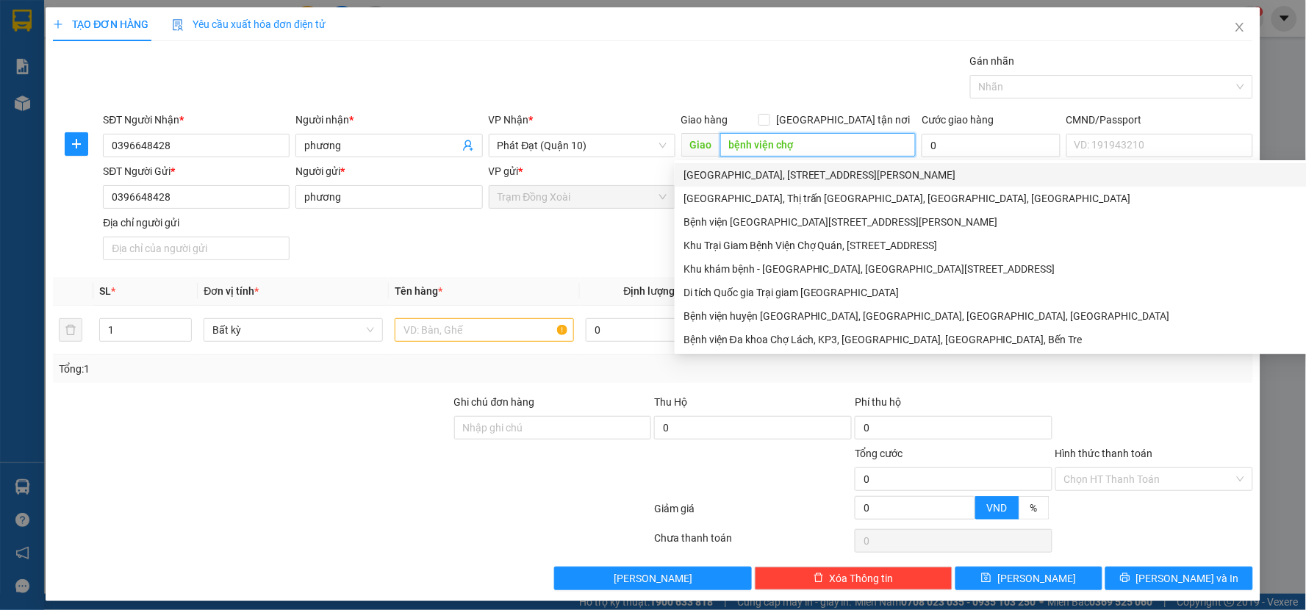
click at [826, 177] on div "[GEOGRAPHIC_DATA], [STREET_ADDRESS][PERSON_NAME]" at bounding box center [1036, 175] width 705 height 16
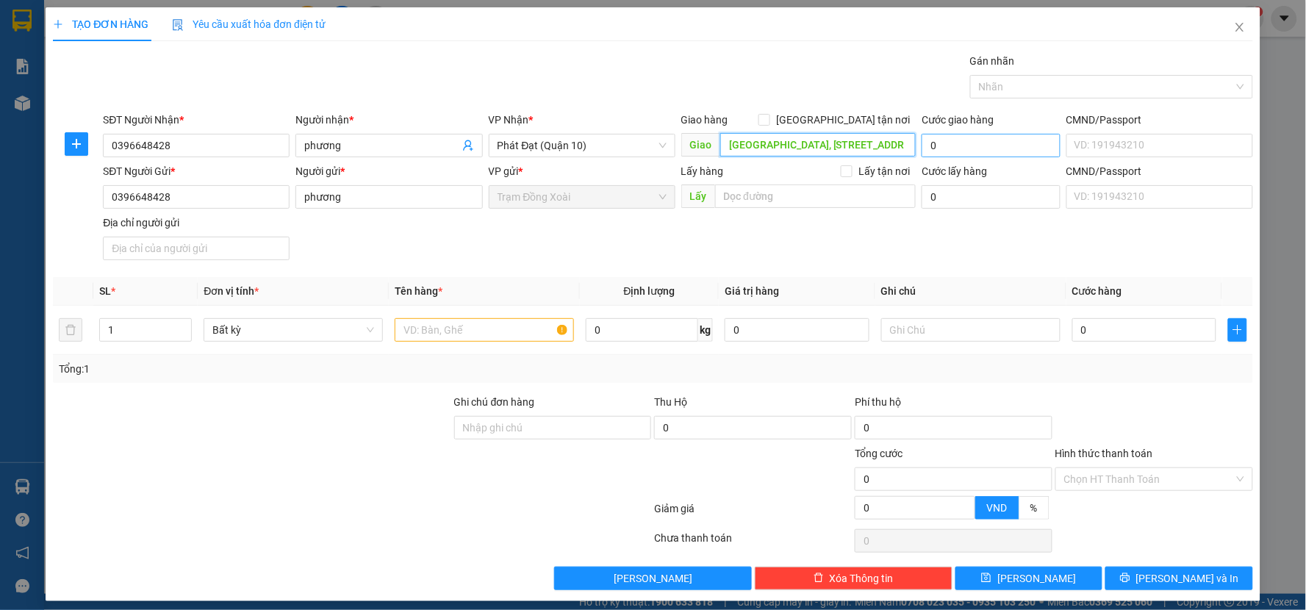
type input "[GEOGRAPHIC_DATA], [STREET_ADDRESS][PERSON_NAME]"
click at [971, 148] on input "0" at bounding box center [991, 146] width 139 height 24
click at [1026, 255] on div "SĐT Người Gửi * 0396648428 Người gửi * phương VP gửi * Trạm Đồng Xoài Lấy hàng …" at bounding box center [678, 214] width 1156 height 103
click at [846, 118] on span "[GEOGRAPHIC_DATA] tận nơi" at bounding box center [843, 120] width 146 height 16
click at [769, 118] on input "[GEOGRAPHIC_DATA] tận nơi" at bounding box center [764, 119] width 10 height 10
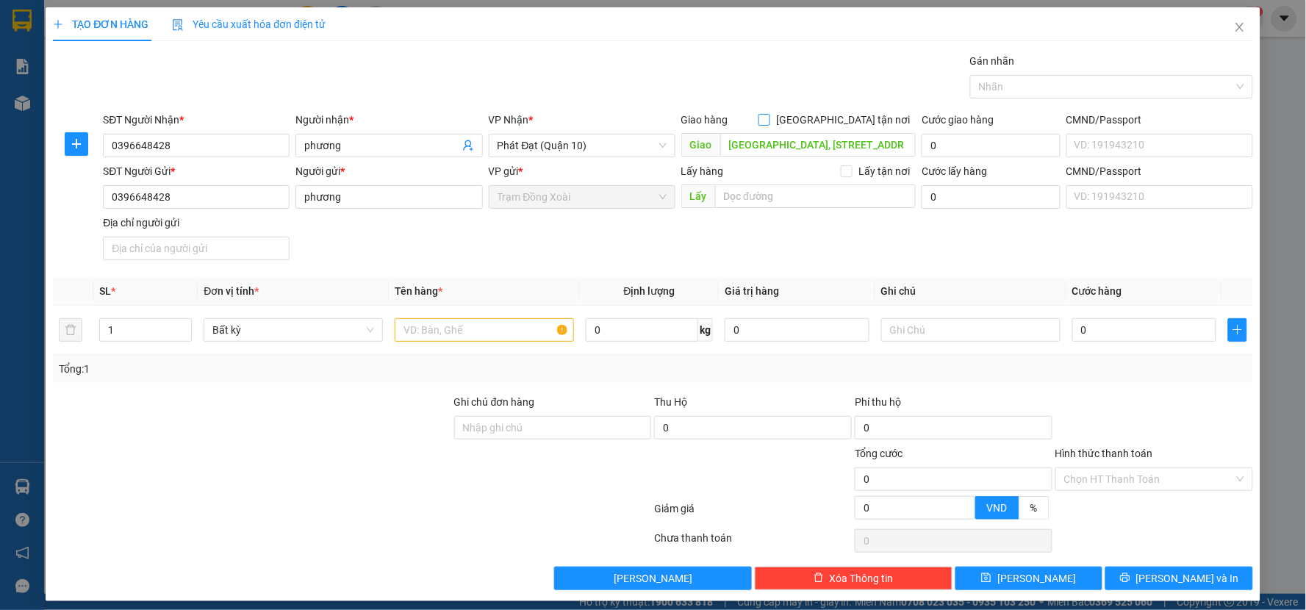
checkbox input "true"
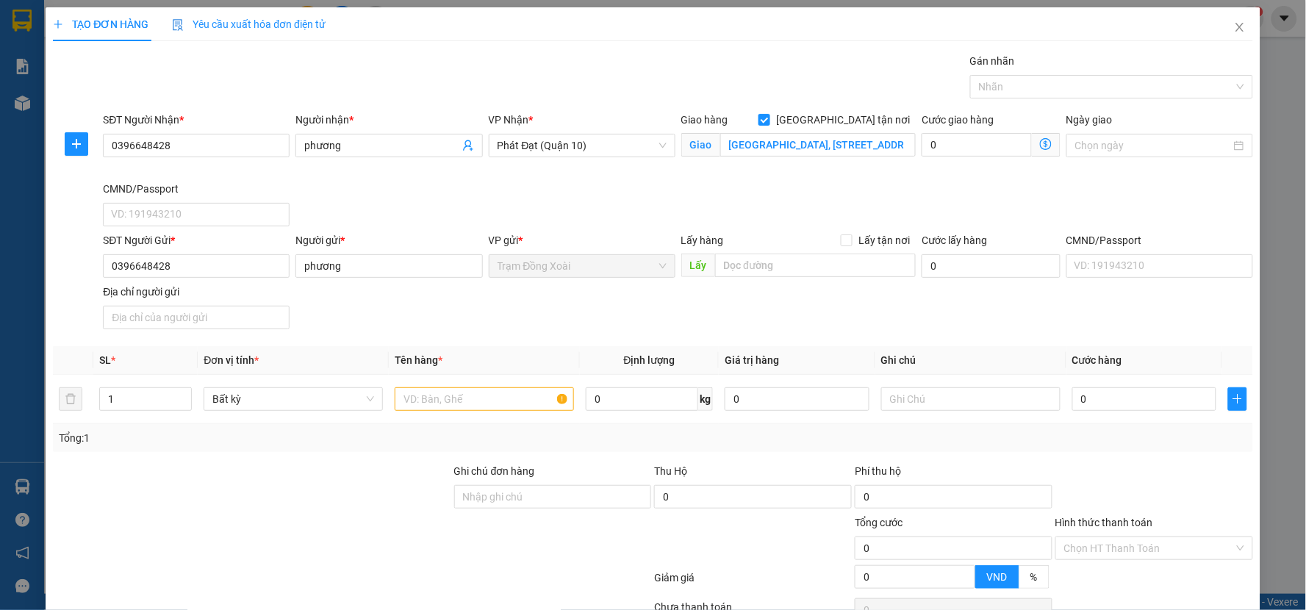
click at [1040, 140] on icon "dollar-circle" at bounding box center [1046, 144] width 12 height 12
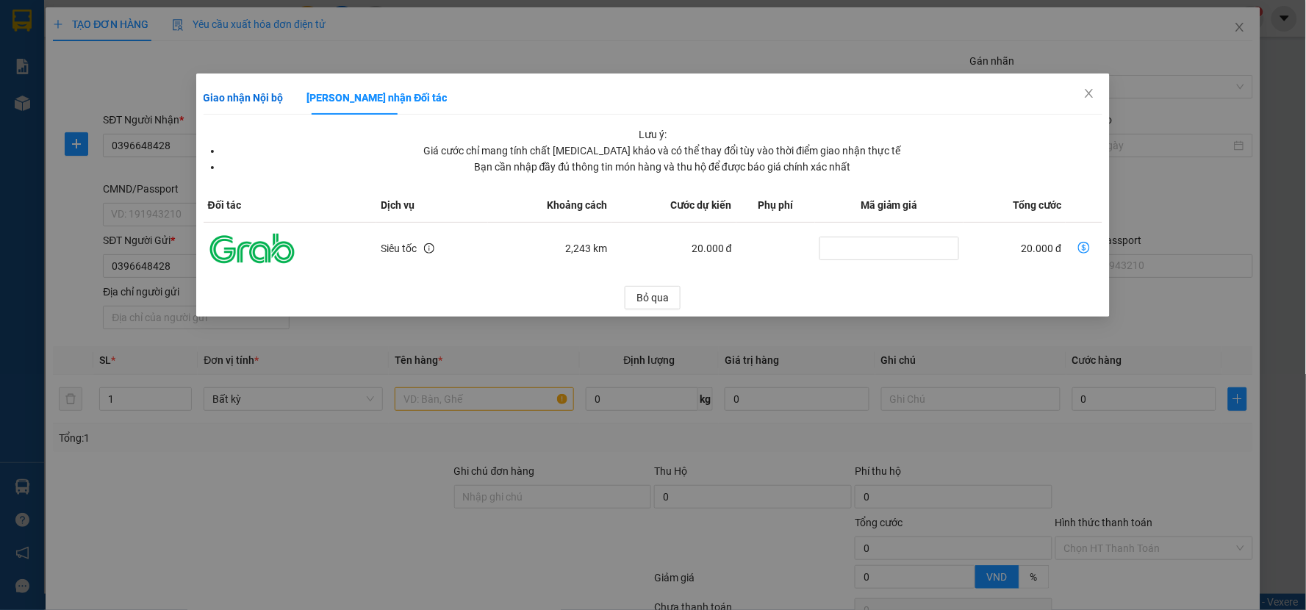
click at [247, 98] on b "Giao nhận Nội bộ" at bounding box center [244, 98] width 80 height 12
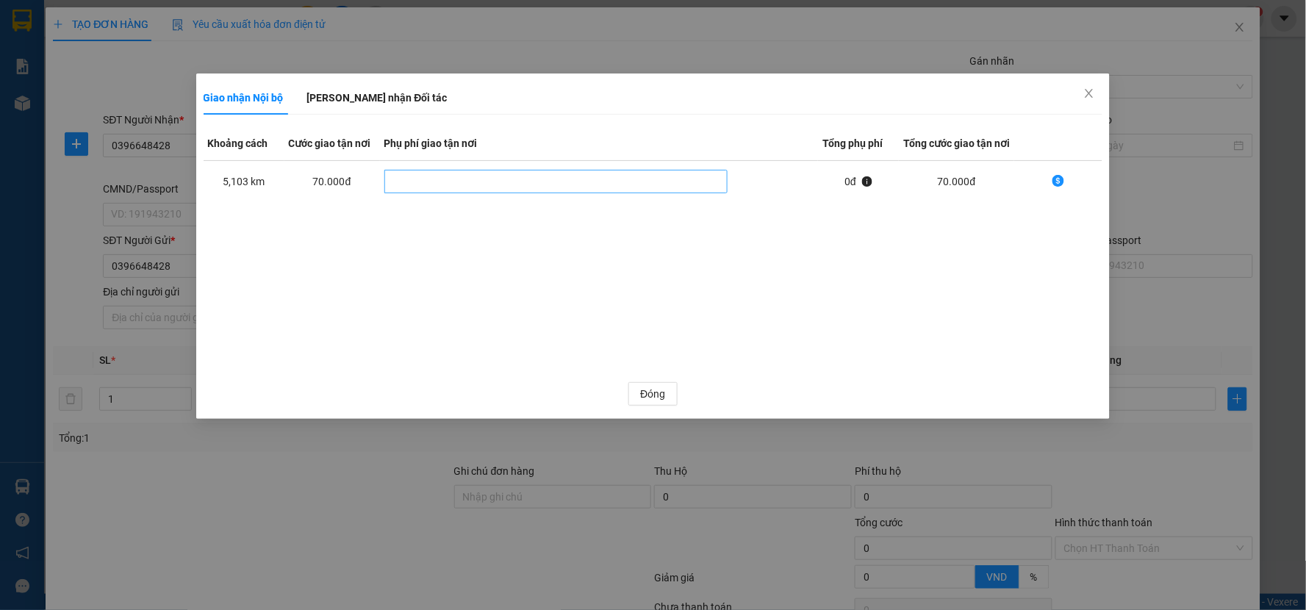
click at [658, 180] on div "dollar-circle" at bounding box center [556, 182] width 337 height 18
click at [643, 307] on div "Khoảng cách Cước giao tận nơi Phụ phí giao tận nơi Tổng phụ phí Tổng cước giao …" at bounding box center [654, 248] width 900 height 244
click at [648, 395] on span "Đóng" at bounding box center [652, 394] width 25 height 16
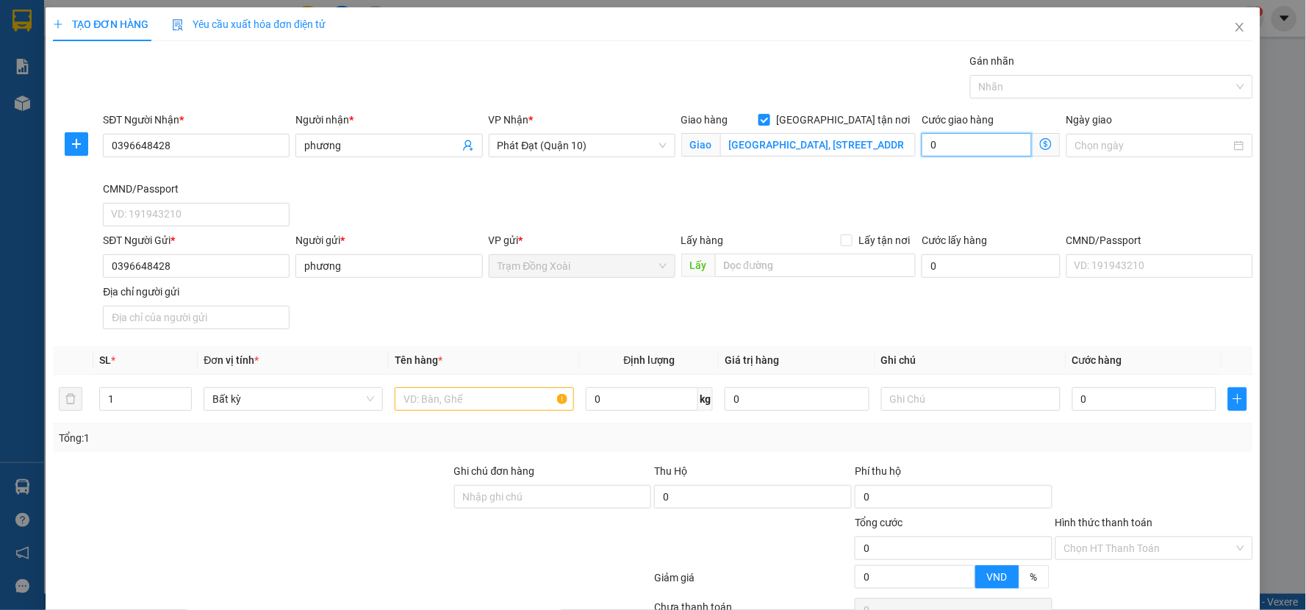
click at [947, 152] on input "0" at bounding box center [977, 145] width 110 height 24
click at [1032, 145] on span "Giao nhận Nội bộ Giao nhận Đối tác Khoảng cách Cước giao tận nơi Phụ phí giao t…" at bounding box center [1046, 145] width 29 height 24
click at [1040, 142] on icon "dollar-circle" at bounding box center [1046, 144] width 12 height 12
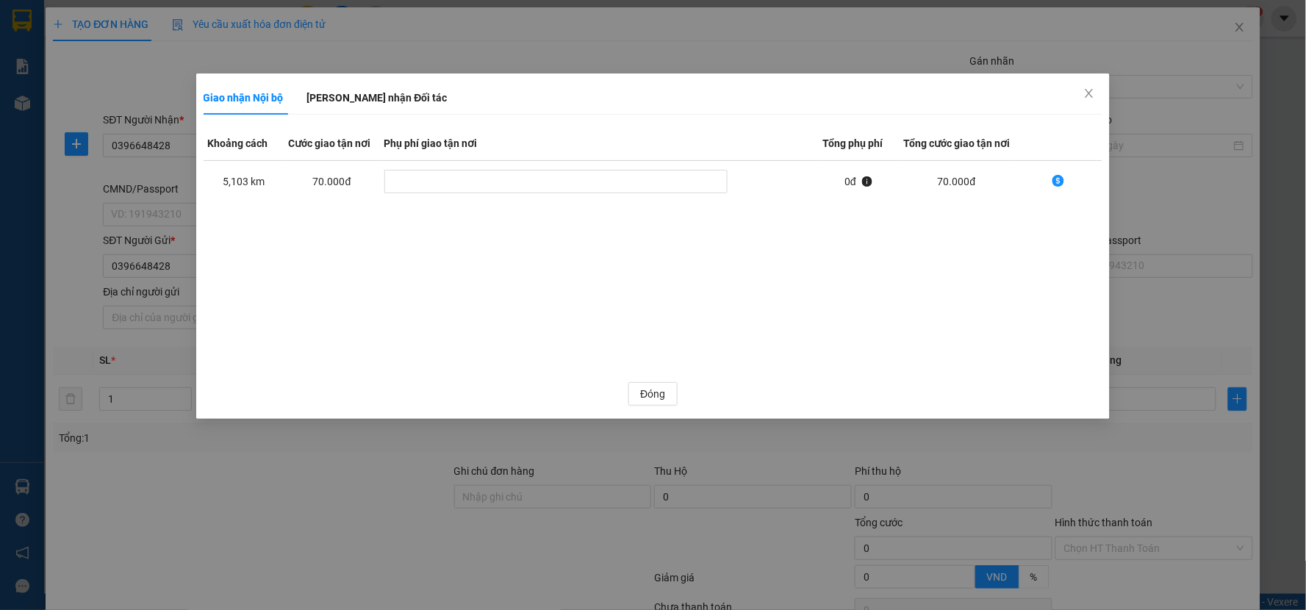
click at [328, 173] on div "70.000 đ" at bounding box center [332, 181] width 87 height 16
click at [869, 181] on icon "info-circle" at bounding box center [867, 181] width 10 height 10
click at [1060, 184] on icon "dollar-circle" at bounding box center [1059, 181] width 12 height 12
type input "70.000"
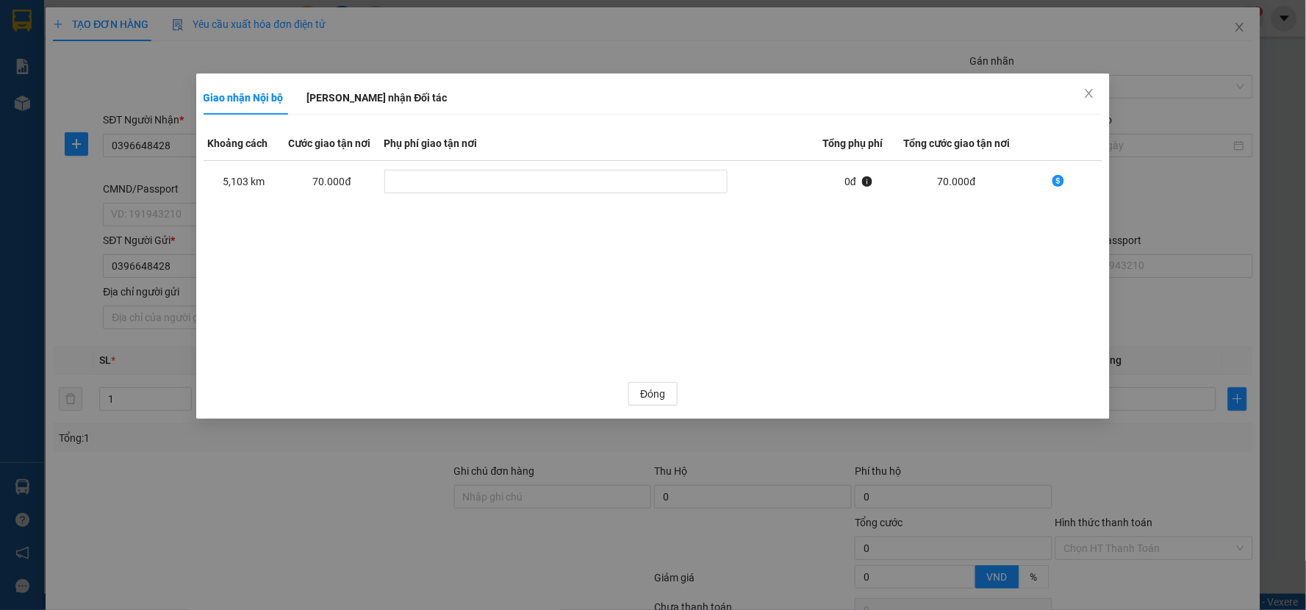
type input "70.000"
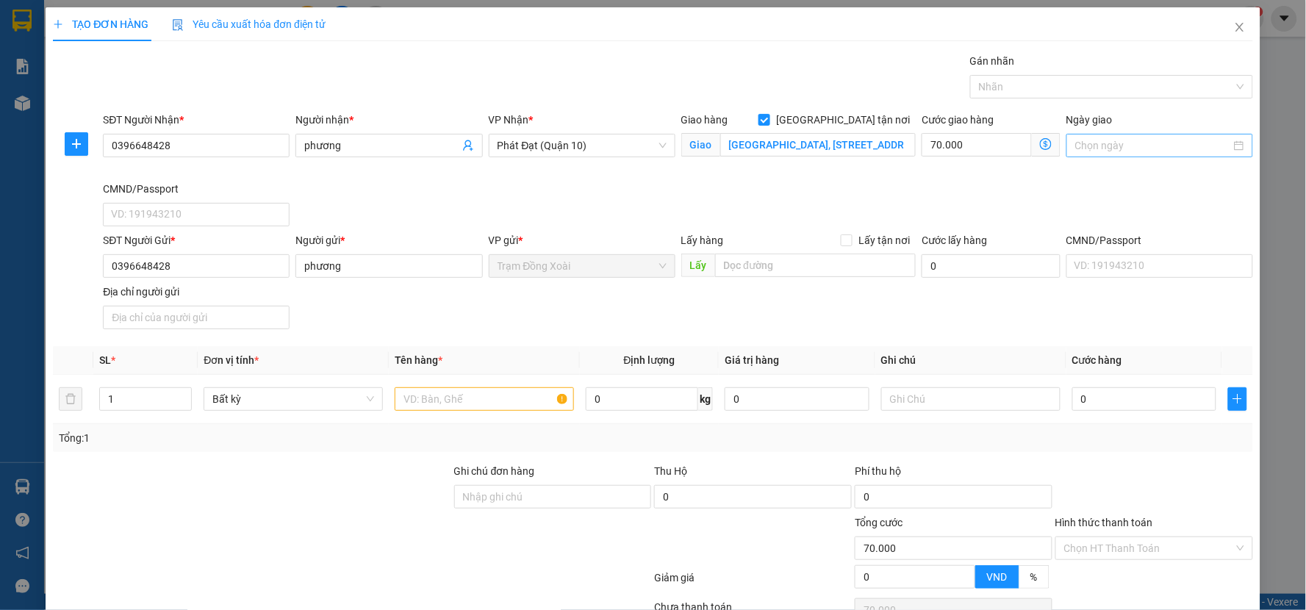
click at [1134, 150] on input "Ngày giao" at bounding box center [1153, 145] width 156 height 16
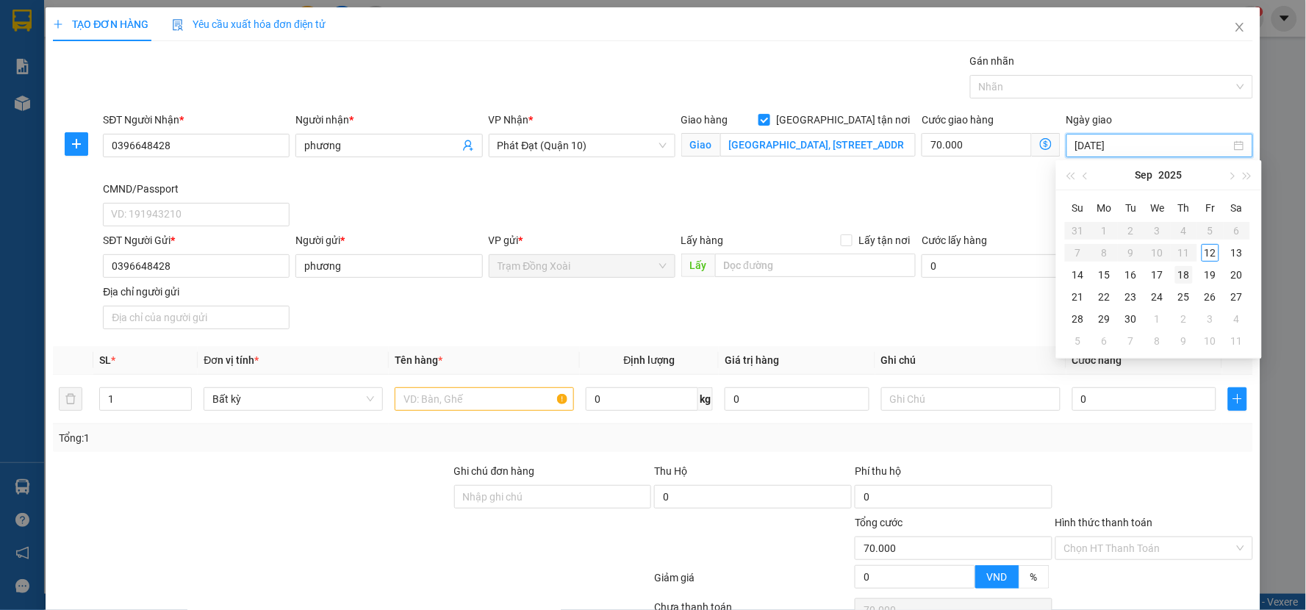
type input "[DATE]"
click at [1077, 277] on div "14" at bounding box center [1079, 275] width 18 height 18
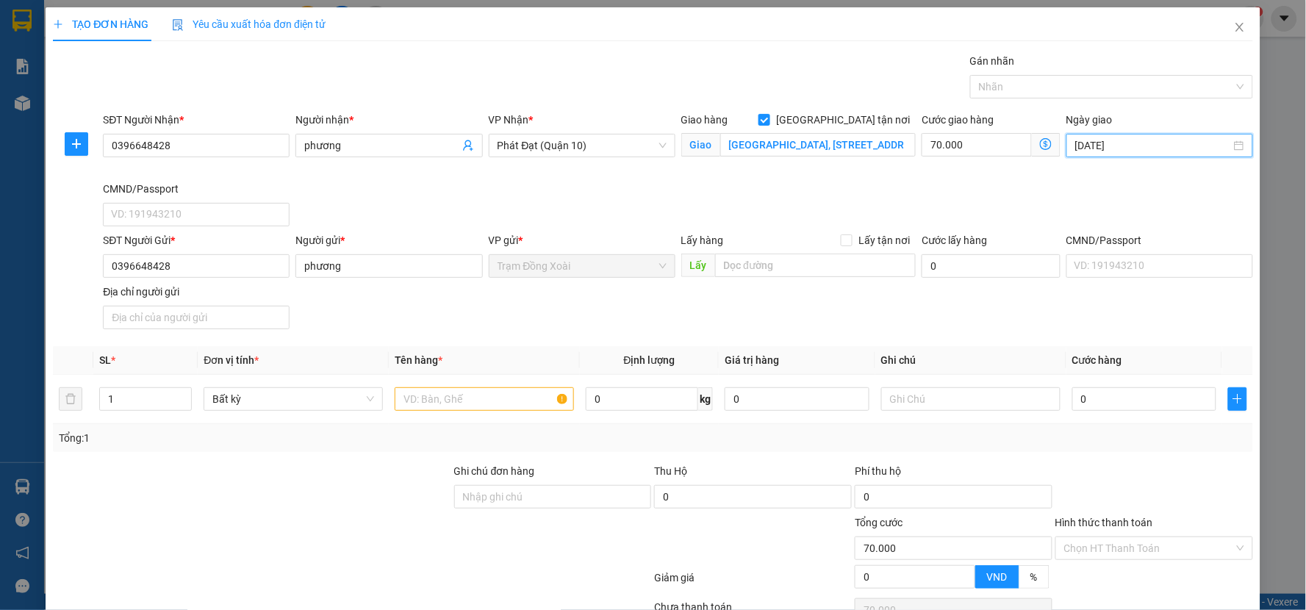
click at [981, 209] on div "SĐT Người Nhận * 0396648428 Người nhận * phương VP Nhận * Phát Đạt ([GEOGRAPHIC…" at bounding box center [678, 172] width 1156 height 121
click at [842, 240] on input "Lấy tận nơi" at bounding box center [846, 239] width 10 height 10
checkbox input "true"
click at [1040, 266] on icon "dollar-circle" at bounding box center [1046, 265] width 12 height 12
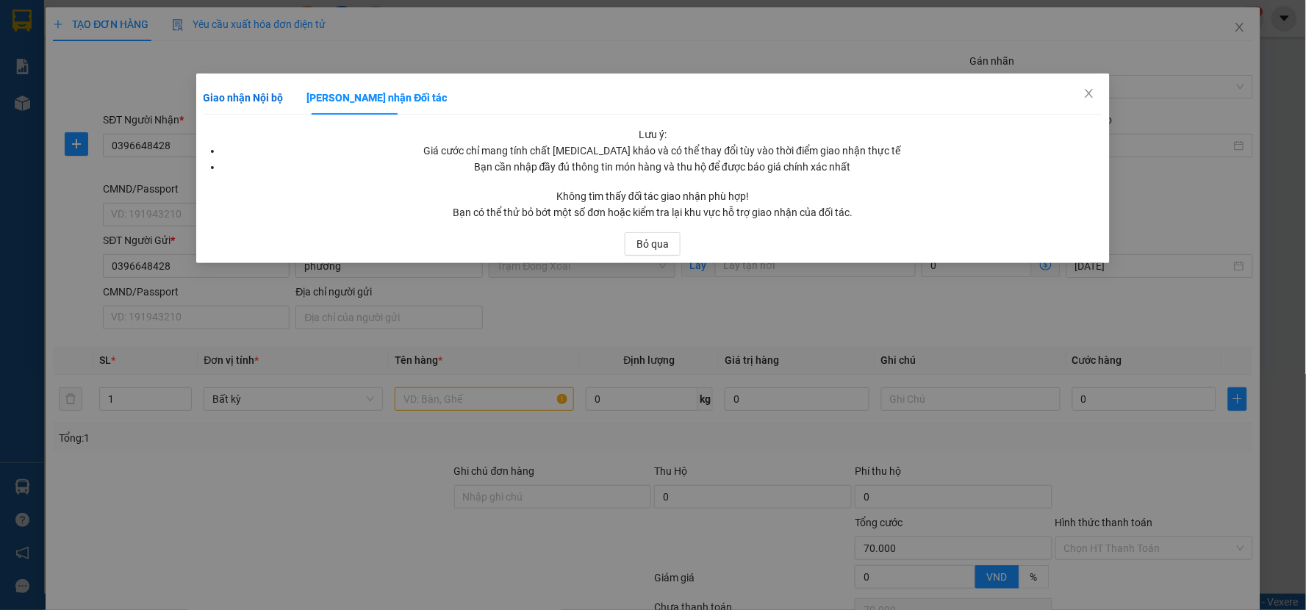
click at [262, 96] on b "Giao nhận Nội bộ" at bounding box center [244, 98] width 80 height 12
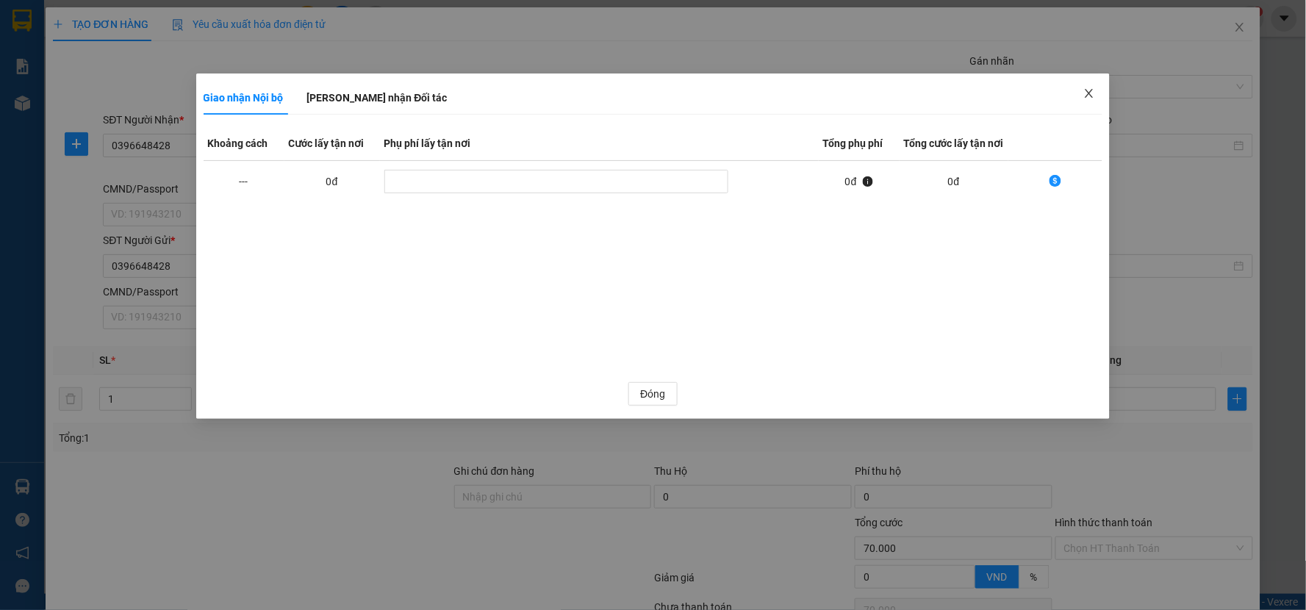
click at [1089, 90] on icon "close" at bounding box center [1089, 93] width 12 height 12
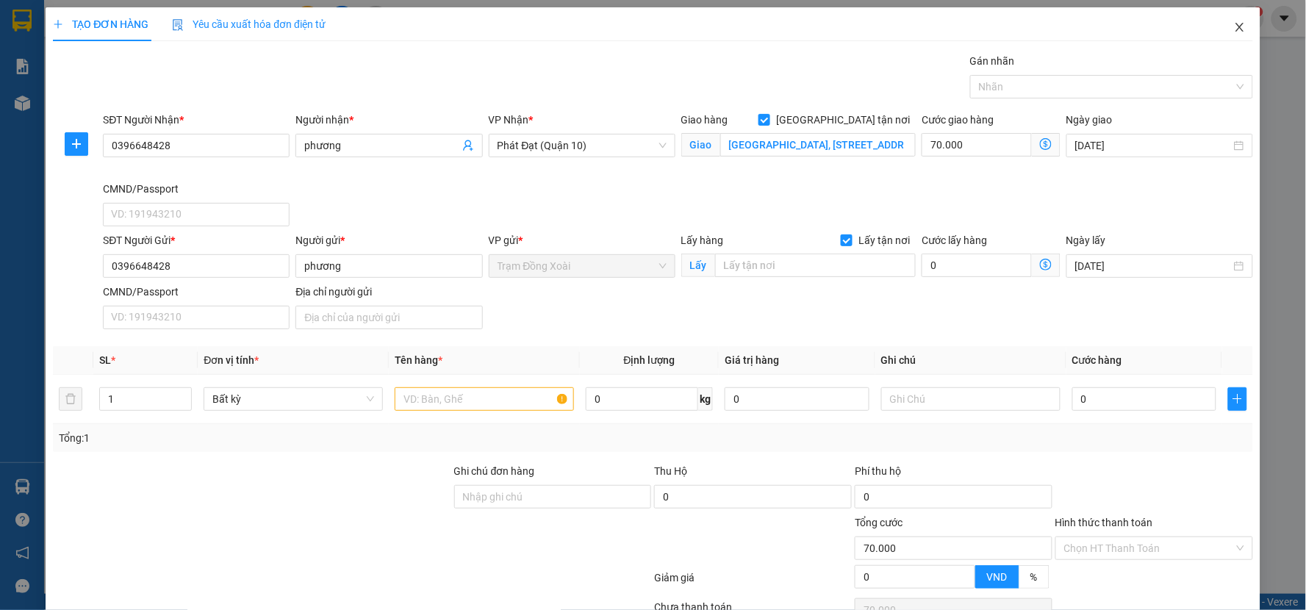
click at [1234, 24] on icon "close" at bounding box center [1240, 27] width 12 height 12
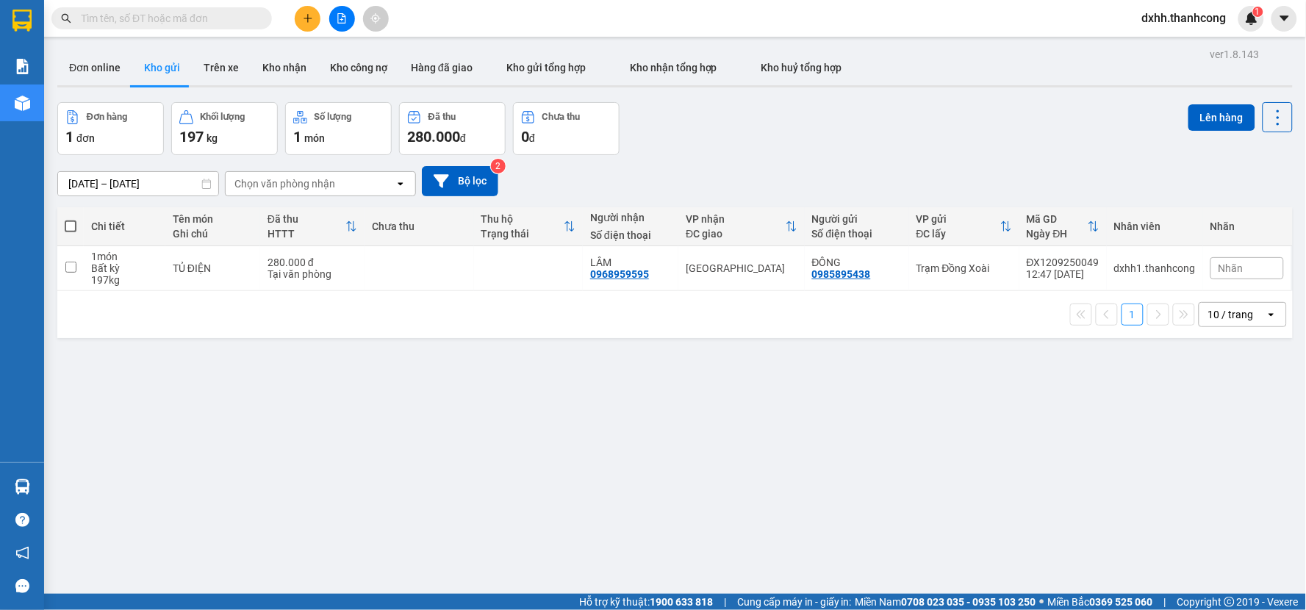
drag, startPoint x: 701, startPoint y: 439, endPoint x: 718, endPoint y: 429, distance: 20.4
click at [700, 439] on div "ver 1.8.143 Đơn online Kho gửi Trên xe Kho nhận Kho công nợ Hàng đã giao Kho gử…" at bounding box center [674, 349] width 1247 height 610
click at [313, 19] on button at bounding box center [308, 19] width 26 height 26
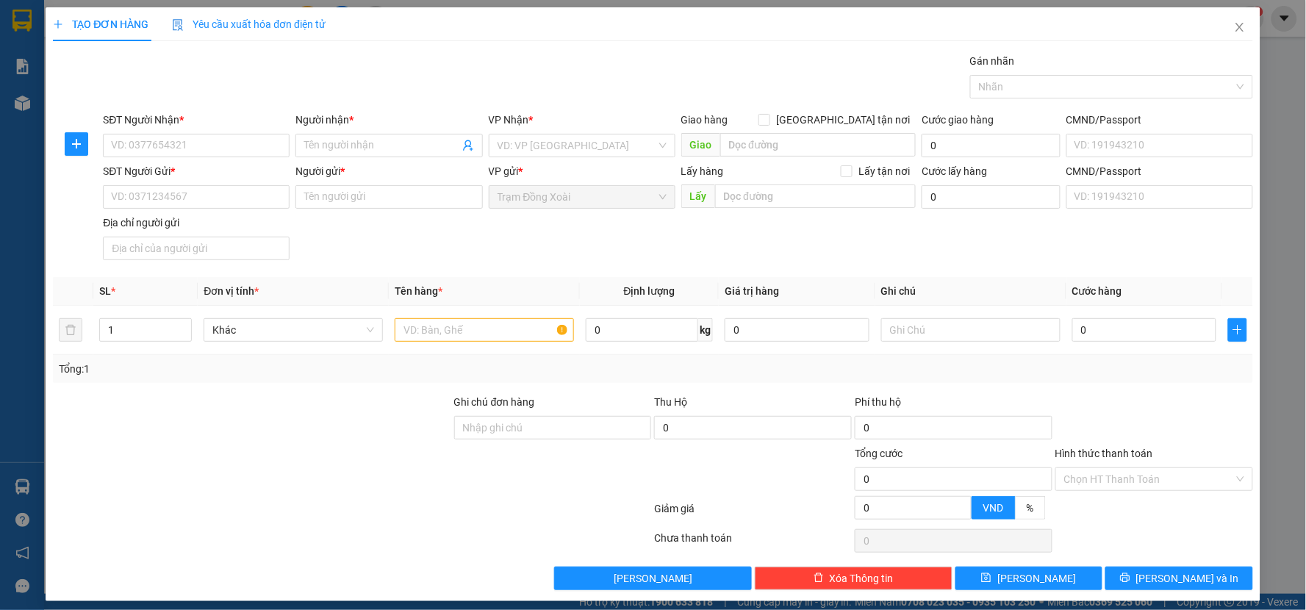
click at [276, 26] on span "Yêu cầu xuất hóa đơn điện tử" at bounding box center [249, 24] width 154 height 12
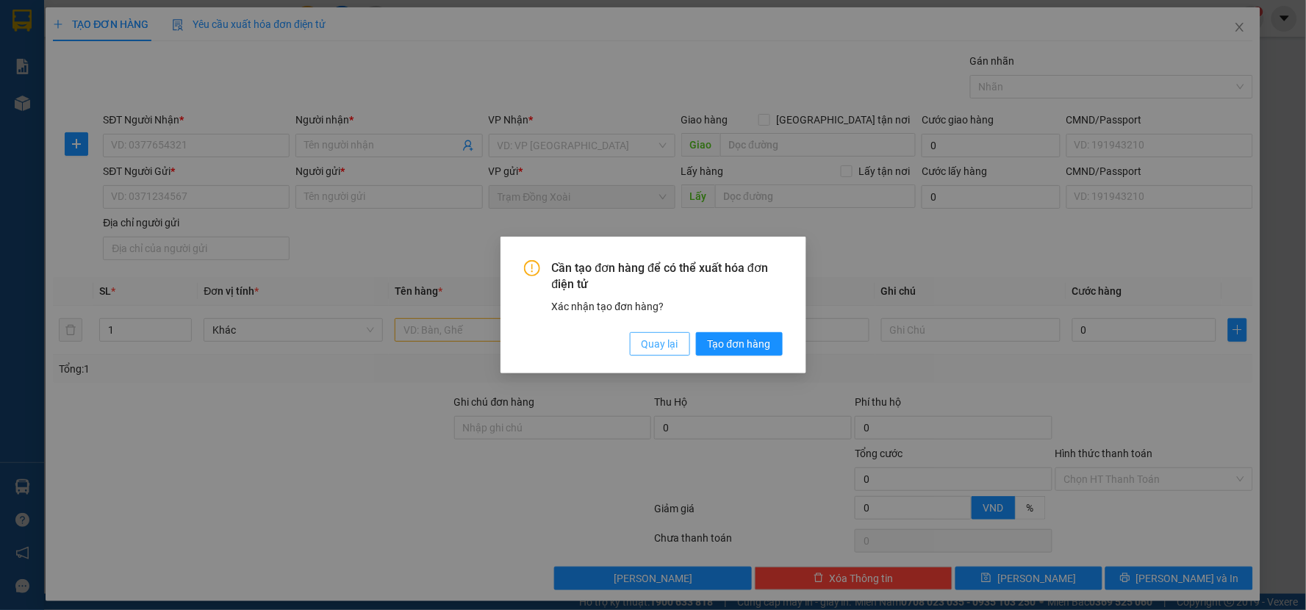
click at [673, 351] on span "Quay lại" at bounding box center [660, 344] width 37 height 16
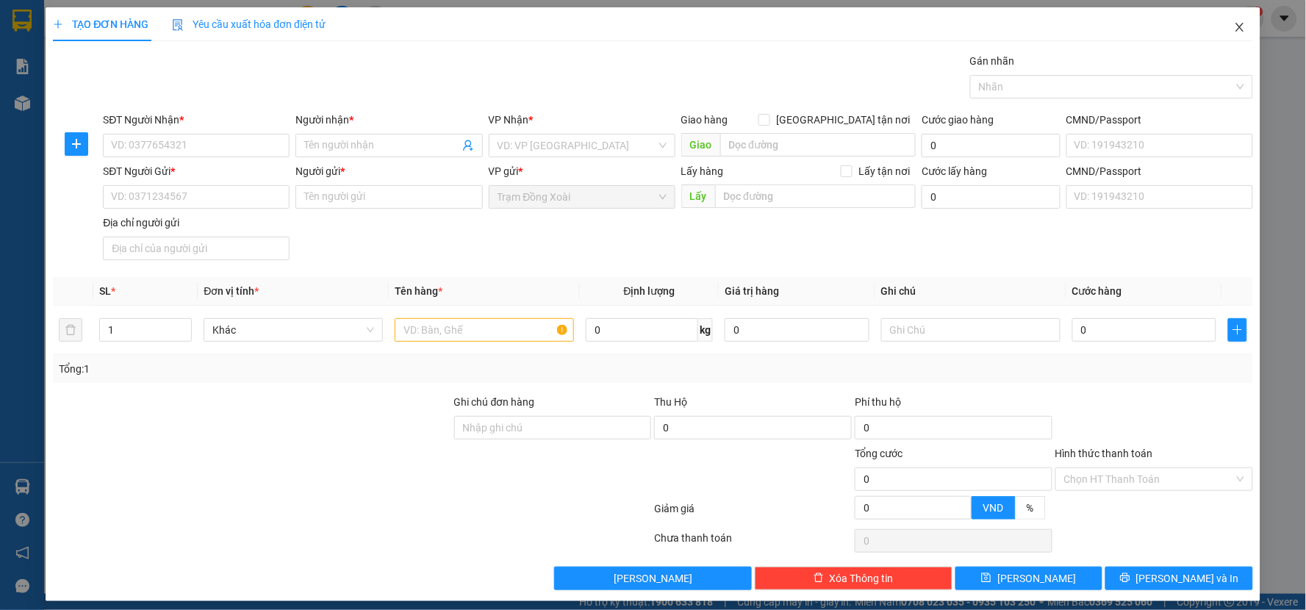
click at [1233, 29] on span "Close" at bounding box center [1239, 27] width 41 height 41
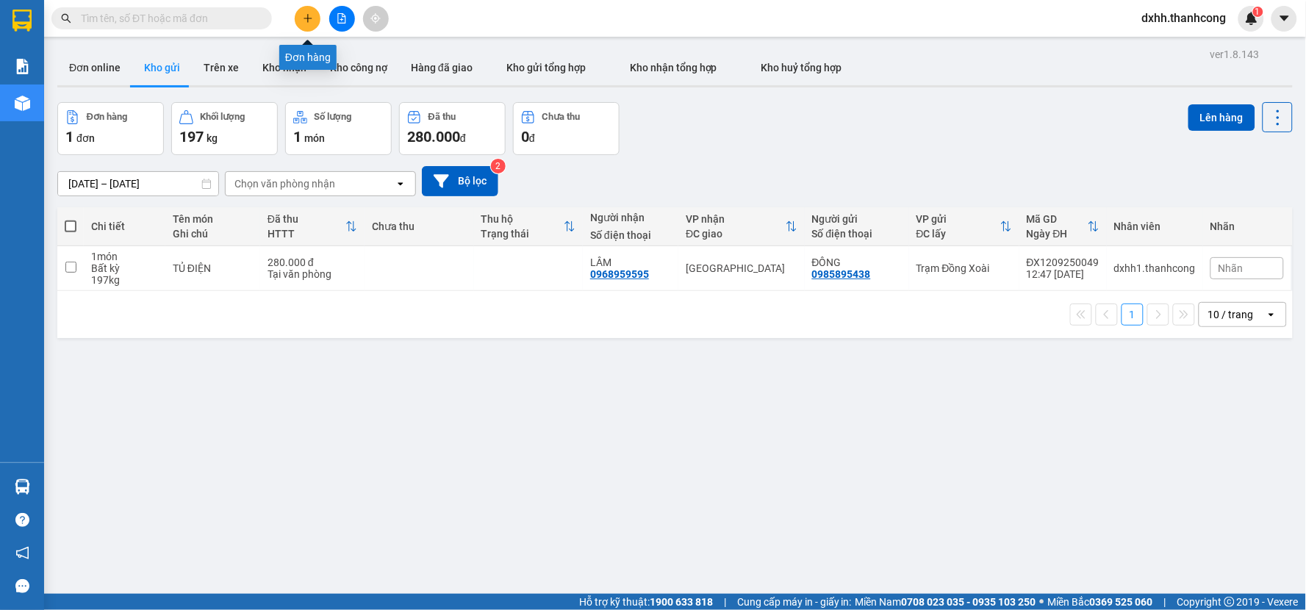
click at [310, 19] on icon "plus" at bounding box center [308, 18] width 10 height 10
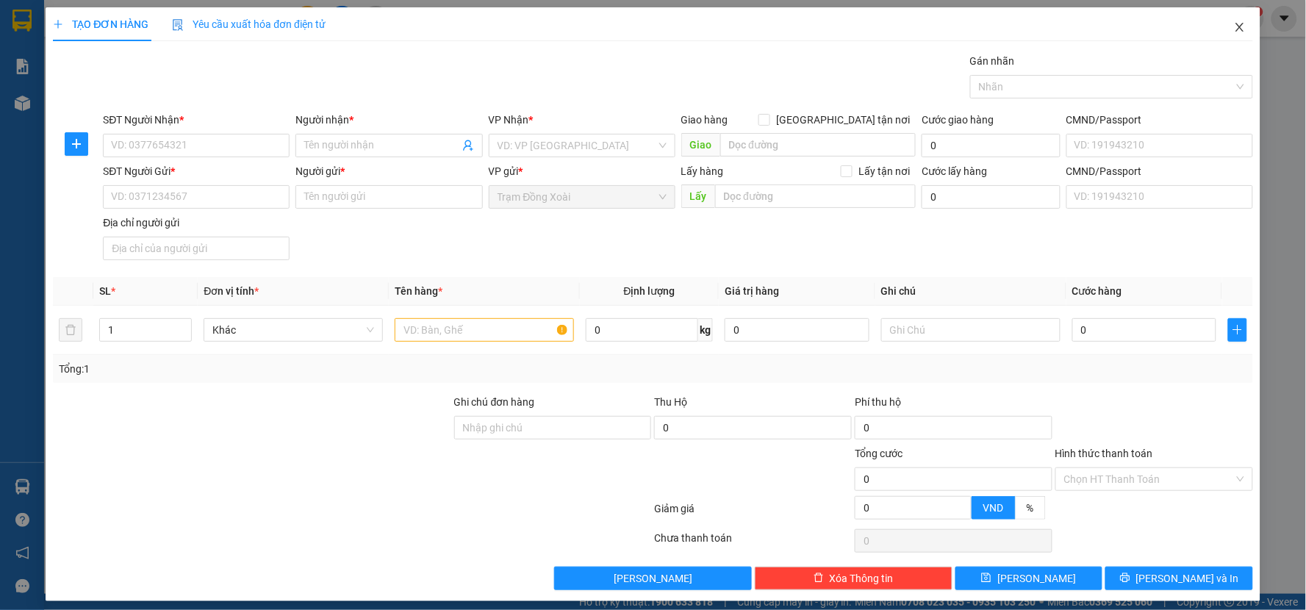
click at [1234, 29] on icon "close" at bounding box center [1240, 27] width 12 height 12
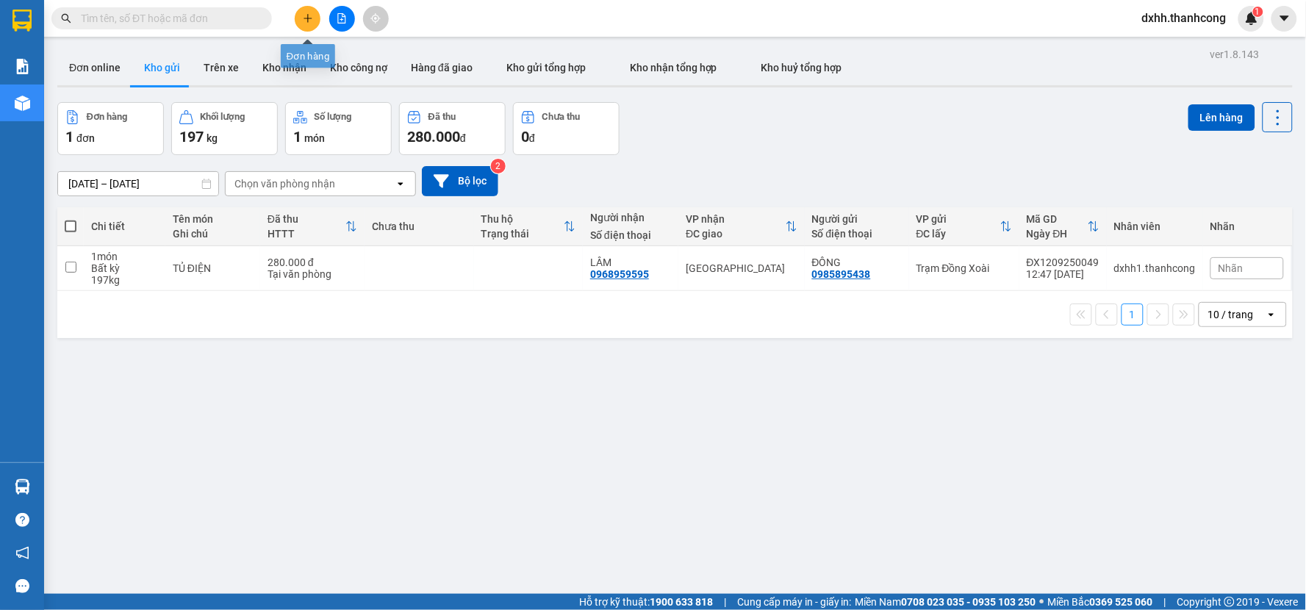
click at [302, 8] on button at bounding box center [308, 19] width 26 height 26
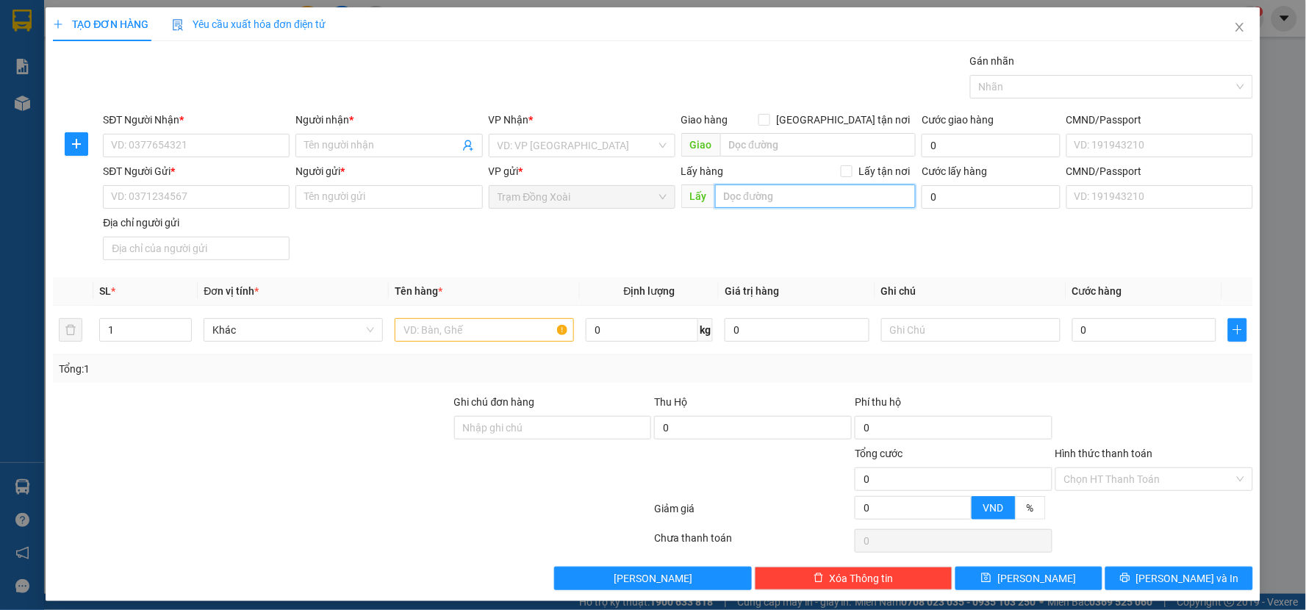
click at [848, 196] on input "search" at bounding box center [815, 196] width 201 height 24
click at [853, 169] on span "Lấy tận nơi" at bounding box center [884, 171] width 63 height 16
click at [850, 169] on input "Lấy tận nơi" at bounding box center [846, 170] width 10 height 10
checkbox input "true"
click at [1234, 22] on icon "close" at bounding box center [1240, 27] width 12 height 12
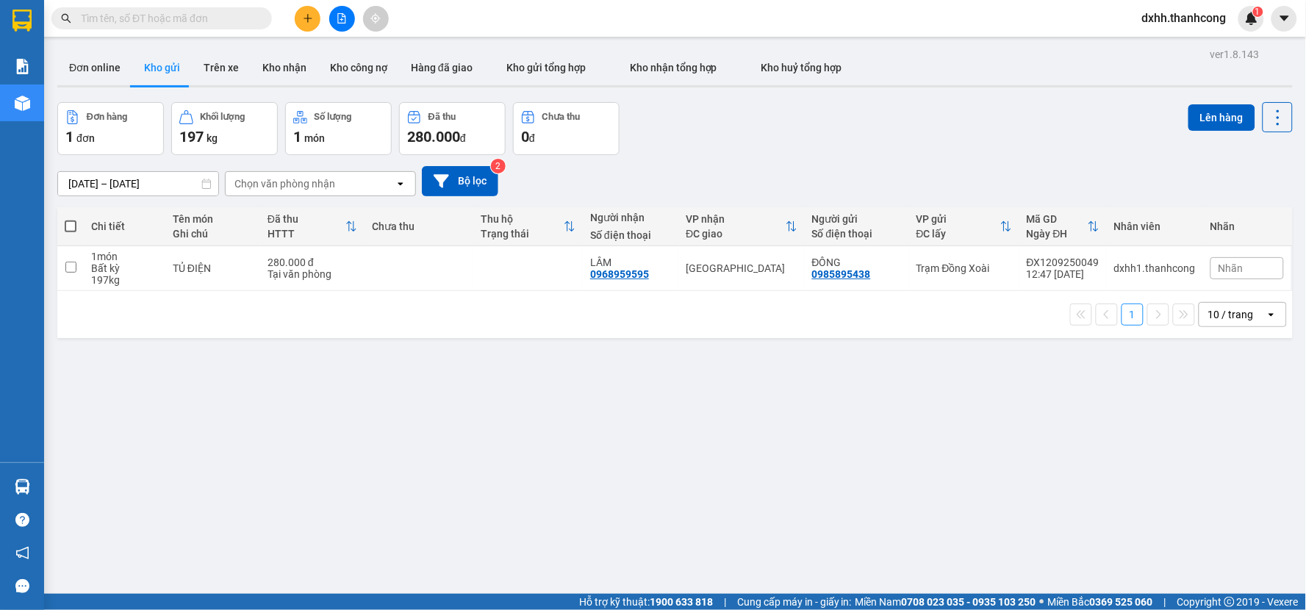
drag, startPoint x: 631, startPoint y: 456, endPoint x: 665, endPoint y: 430, distance: 43.5
click at [629, 456] on div "ver 1.8.143 Đơn online Kho gửi Trên xe Kho nhận Kho công nợ Hàng đã giao Kho gử…" at bounding box center [674, 349] width 1247 height 610
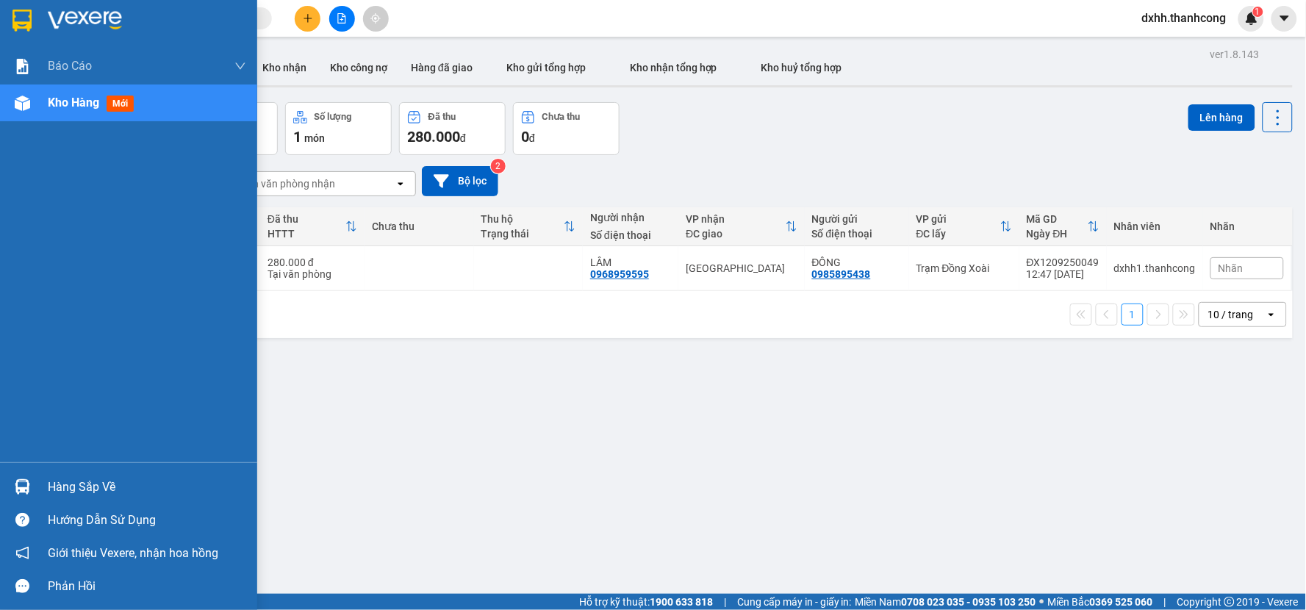
click at [82, 99] on span "Kho hàng" at bounding box center [73, 103] width 51 height 14
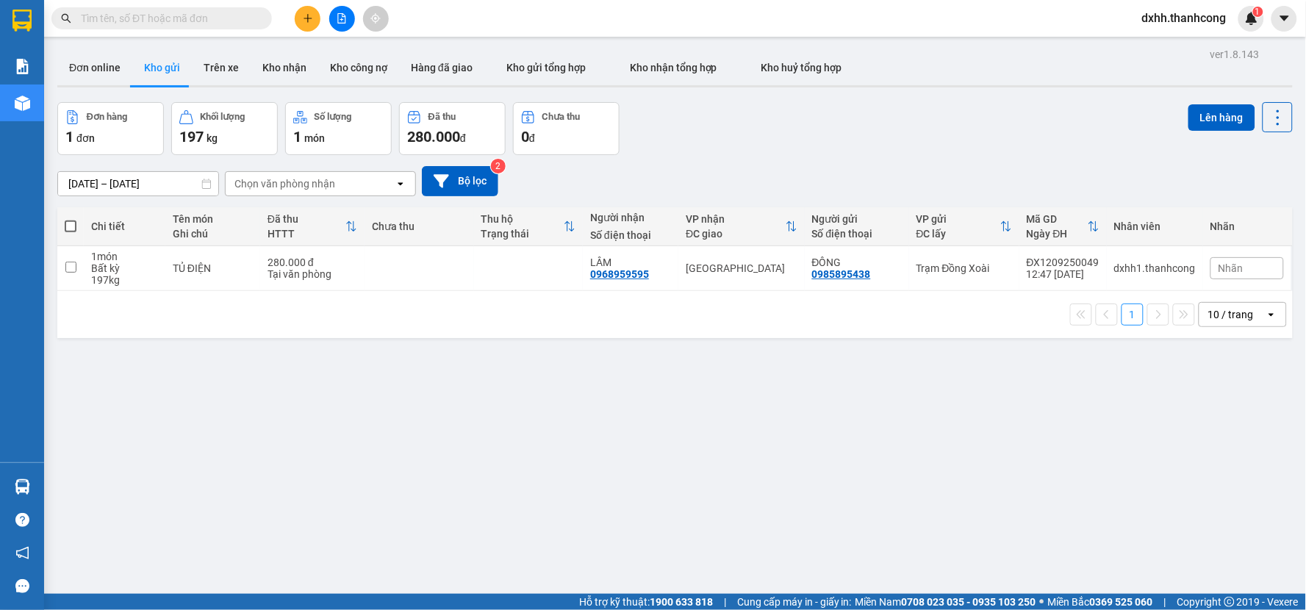
drag, startPoint x: 465, startPoint y: 454, endPoint x: 471, endPoint y: 432, distance: 22.1
click at [466, 454] on div "ver 1.8.143 Đơn online Kho gửi Trên xe Kho nhận Kho công nợ Hàng đã giao Kho gử…" at bounding box center [674, 349] width 1247 height 610
drag, startPoint x: 673, startPoint y: 486, endPoint x: 420, endPoint y: 326, distance: 299.4
click at [666, 480] on div "ver 1.8.143 Đơn online Kho gửi Trên xe Kho nhận Kho công nợ Hàng đã giao Kho gử…" at bounding box center [674, 349] width 1247 height 610
click at [342, 16] on icon "file-add" at bounding box center [342, 18] width 8 height 10
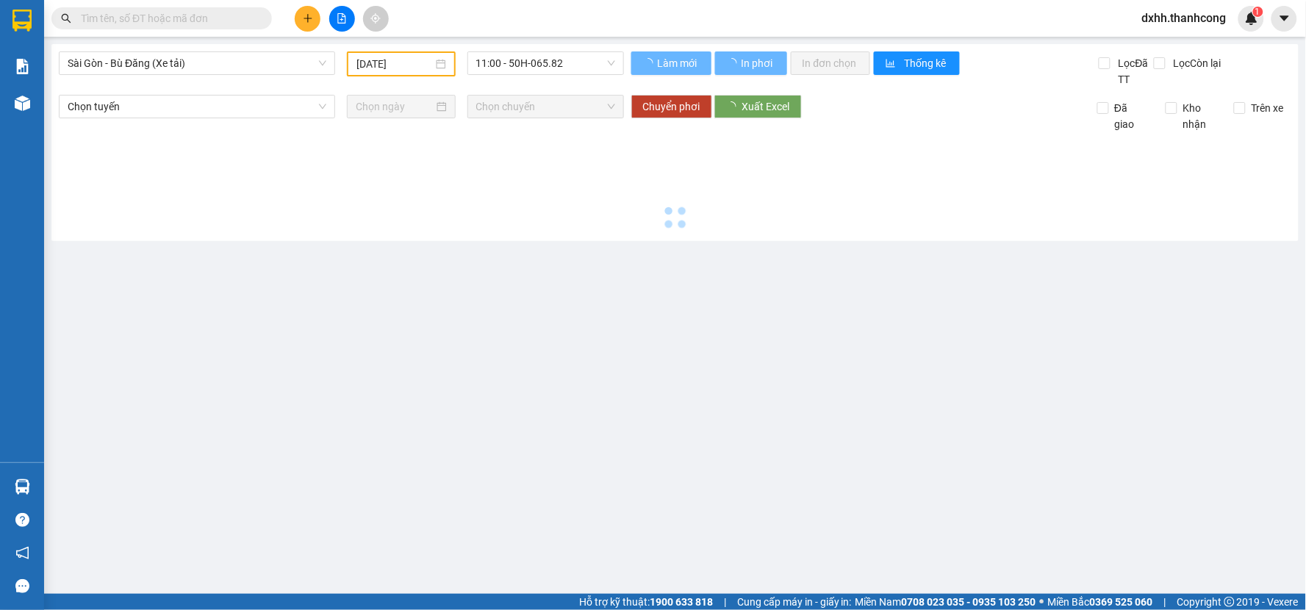
type input "[DATE]"
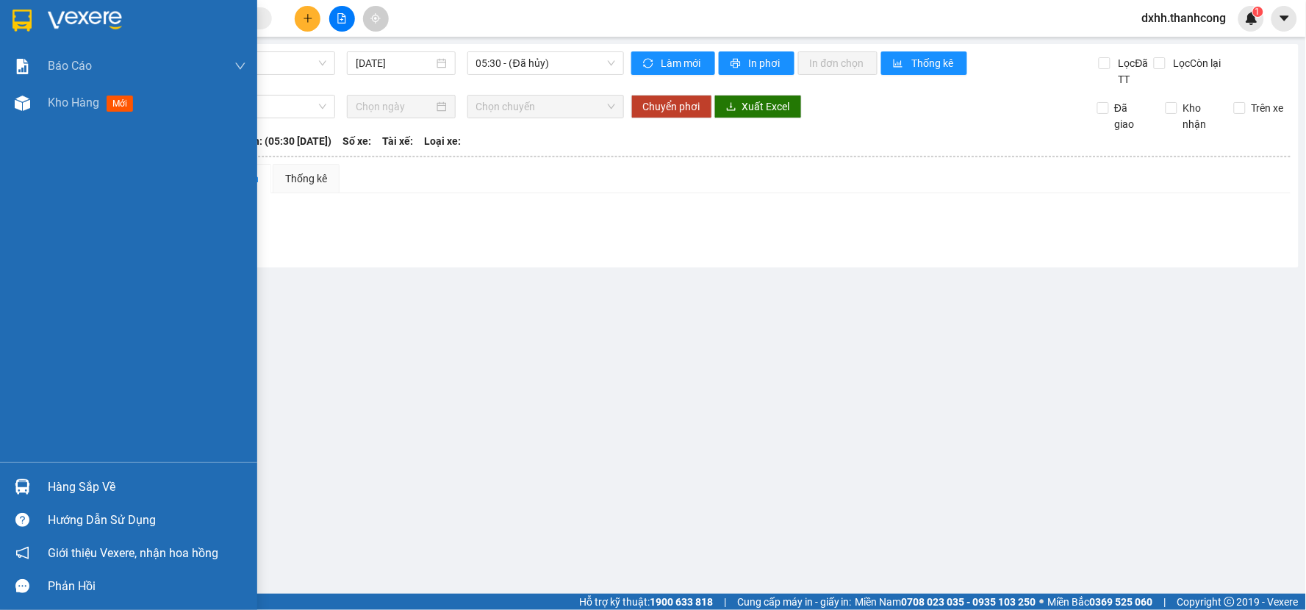
click at [108, 513] on div "Hướng dẫn sử dụng" at bounding box center [147, 520] width 198 height 22
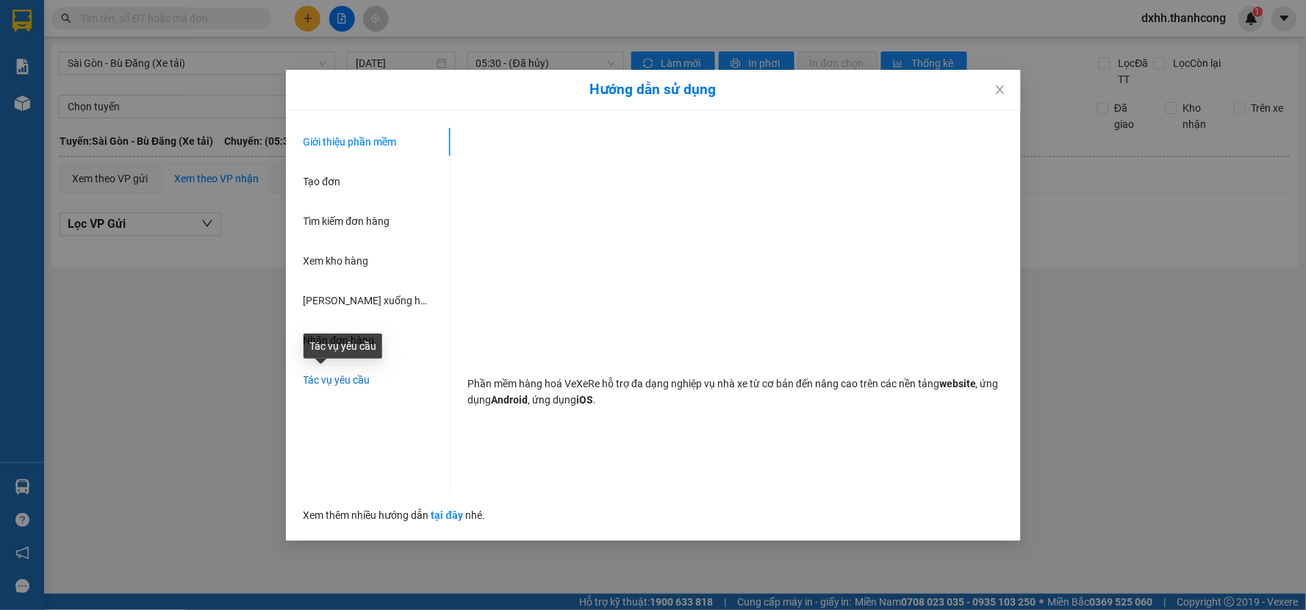
click at [348, 376] on span "Tác vụ yêu cầu" at bounding box center [337, 380] width 67 height 12
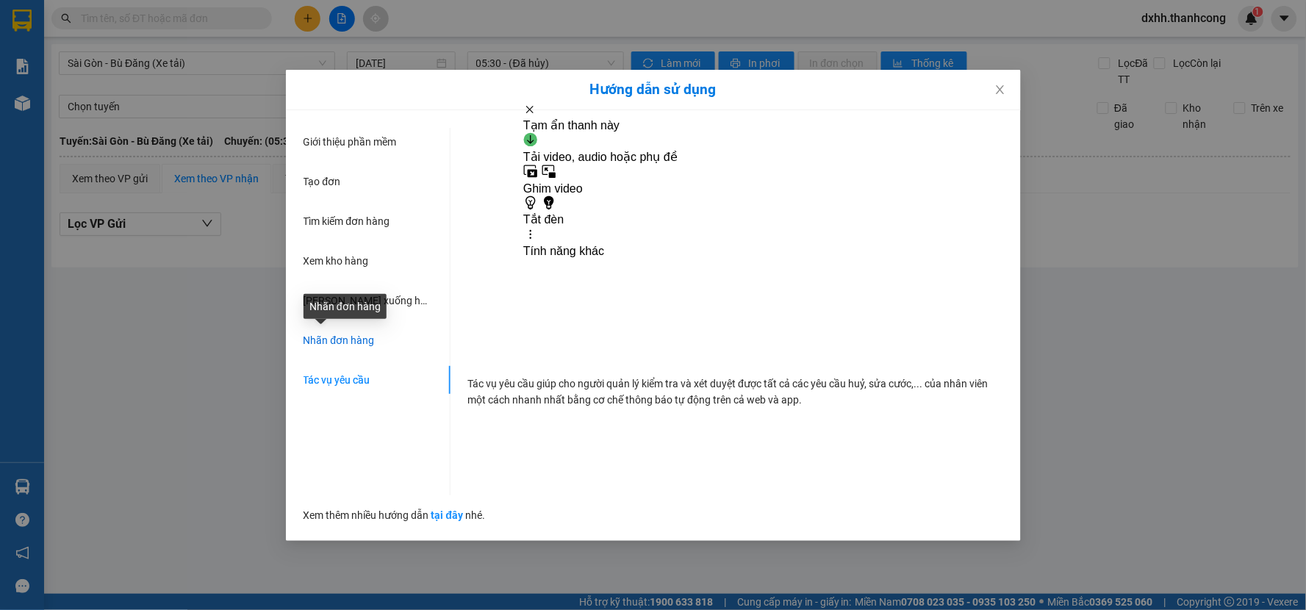
click at [326, 336] on span "Nhãn đơn hàng" at bounding box center [339, 340] width 71 height 12
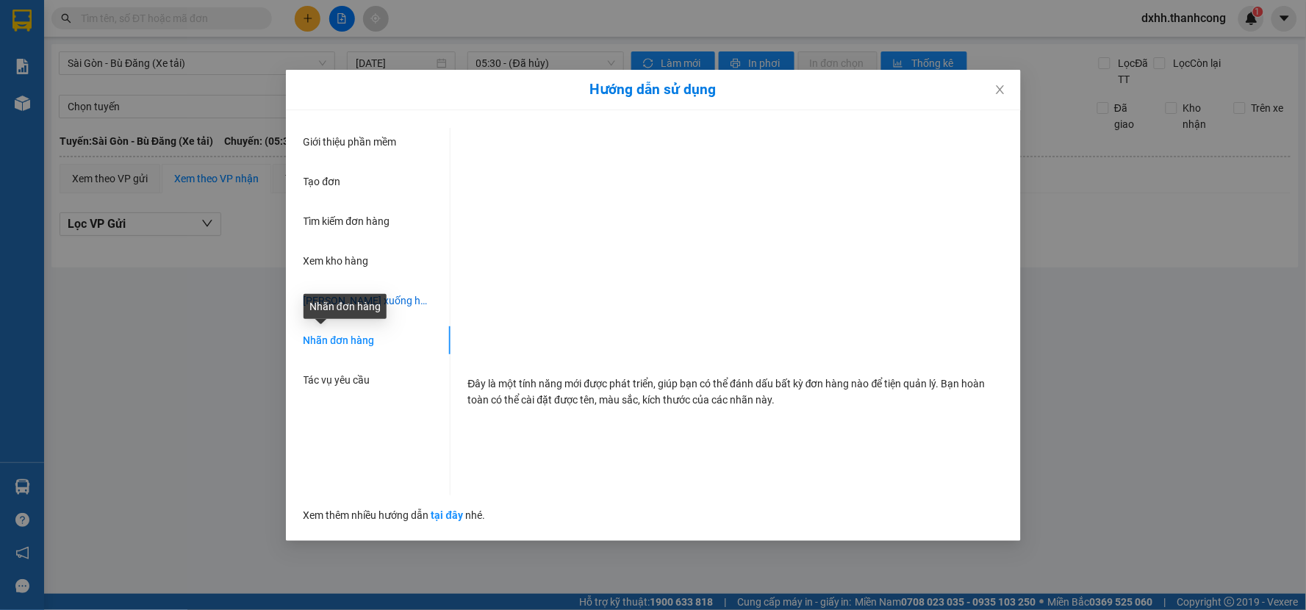
click at [390, 298] on span "Lên xuống hàng thủ công" at bounding box center [393, 301] width 178 height 12
click at [363, 224] on span "Tìm kiếm đơn hàng" at bounding box center [347, 221] width 87 height 12
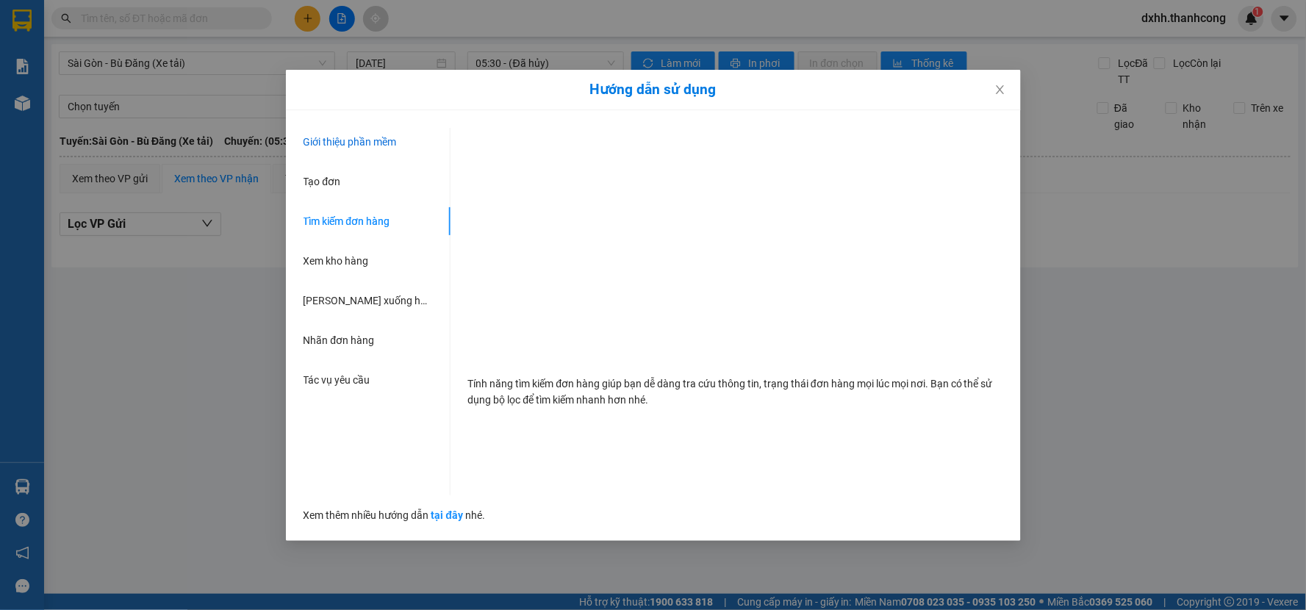
click at [361, 137] on span "Giới thiệu phần mềm" at bounding box center [350, 142] width 93 height 12
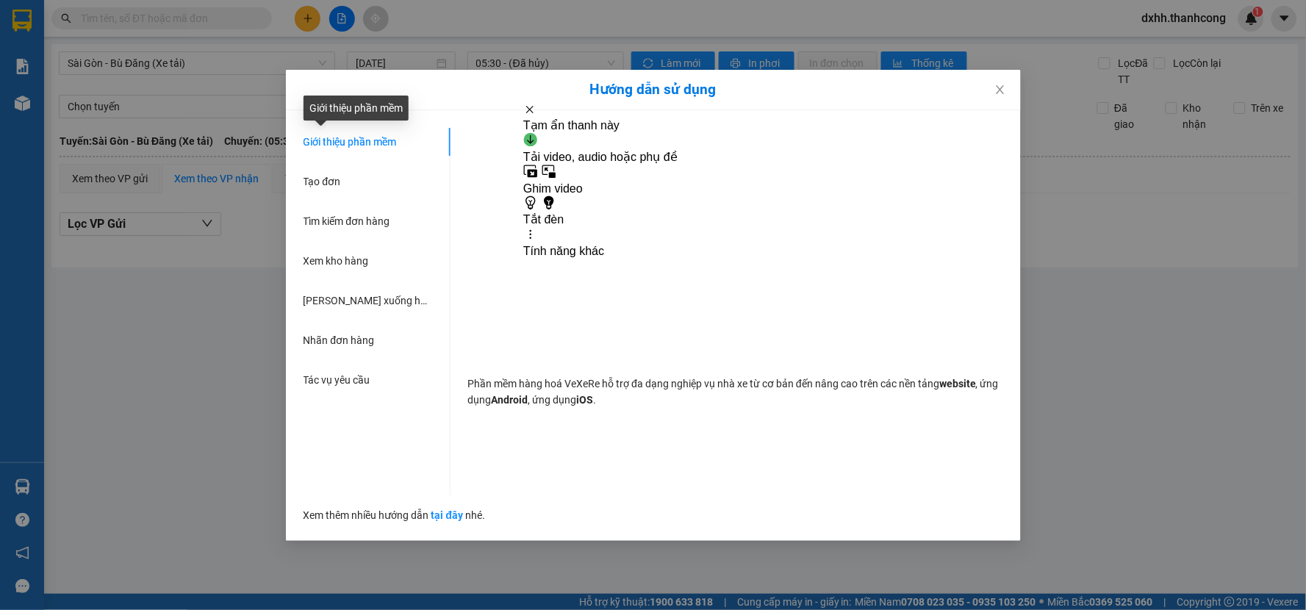
click at [368, 140] on span "Giới thiệu phần mềm" at bounding box center [350, 142] width 93 height 12
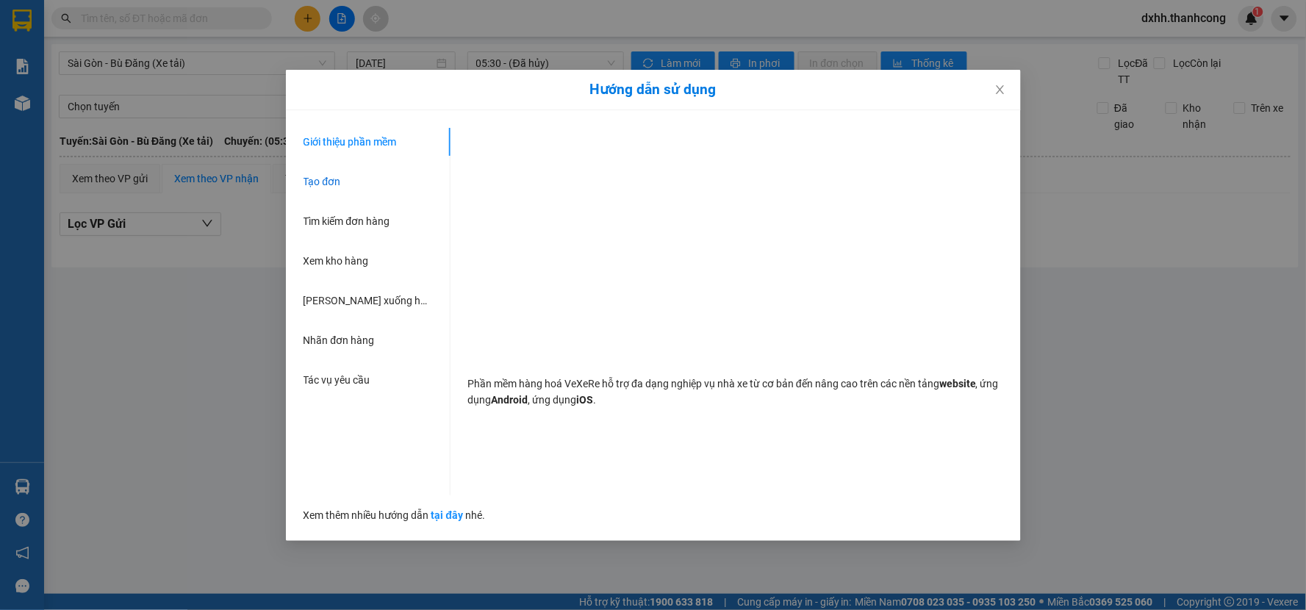
click at [324, 180] on span "Tạo đơn" at bounding box center [322, 182] width 37 height 12
click at [998, 89] on icon "close" at bounding box center [1000, 89] width 8 height 9
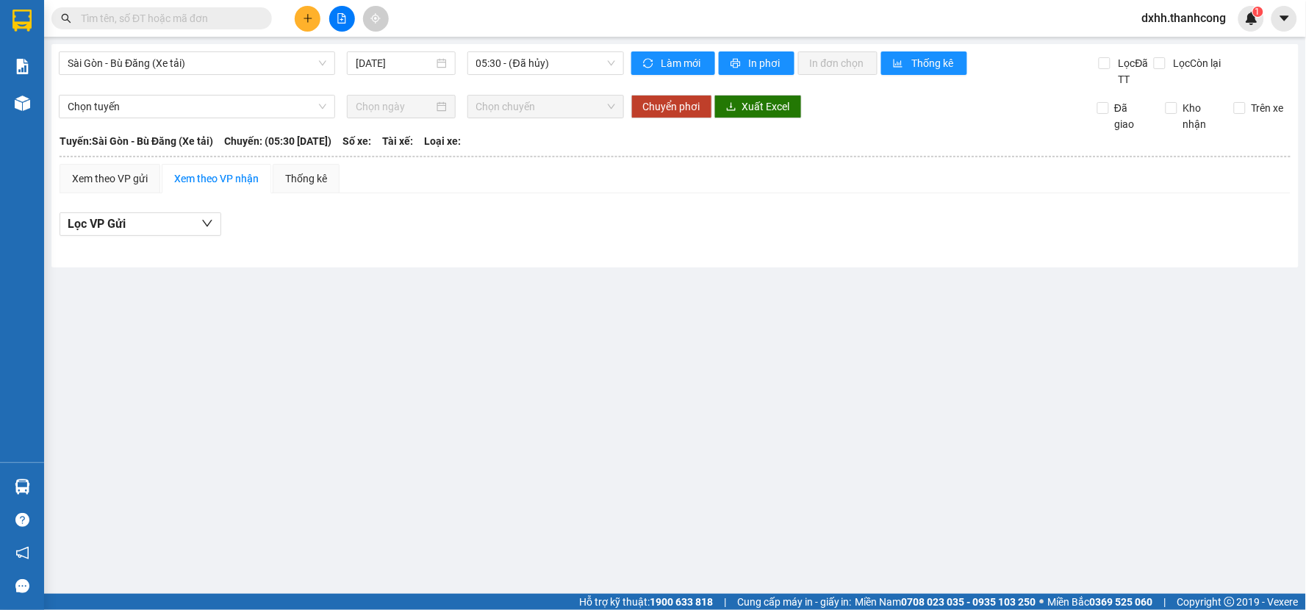
click at [637, 406] on main "Sài Gòn - Bù Đăng (Xe tải) 12/09/2025 05:30 - (Đã hủy) Làm mới In phơi In đơn c…" at bounding box center [653, 297] width 1306 height 594
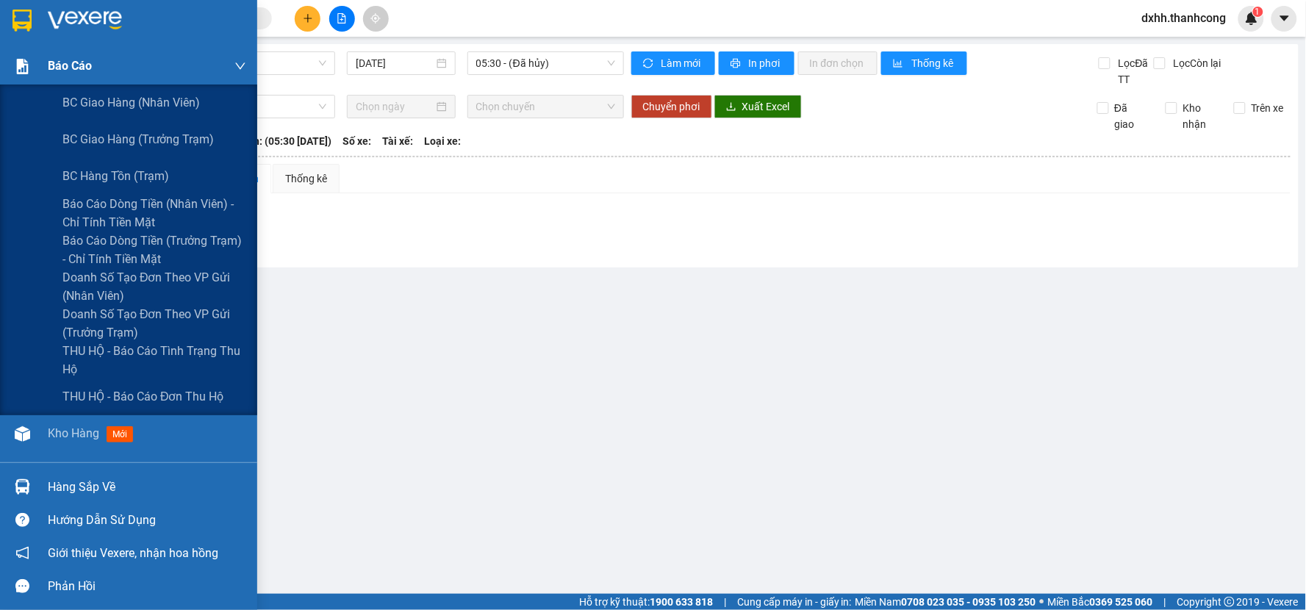
drag, startPoint x: 4, startPoint y: 50, endPoint x: 43, endPoint y: 72, distance: 44.1
click at [4, 50] on div "Báo cáo" at bounding box center [128, 66] width 257 height 37
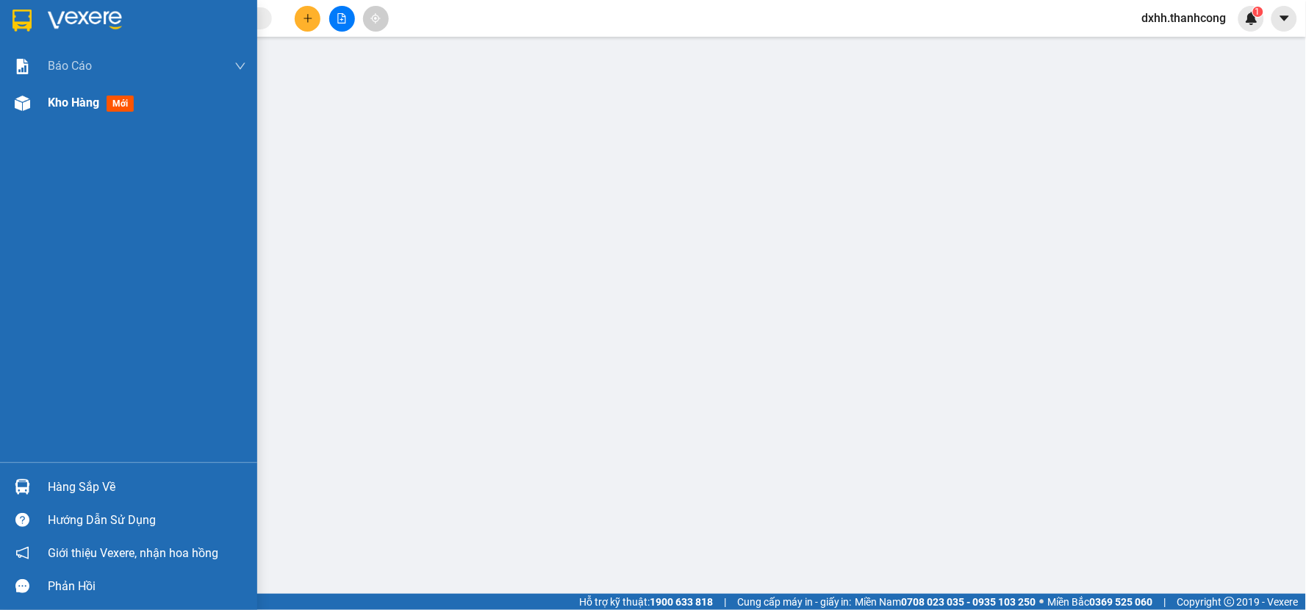
click at [43, 99] on div "Kho hàng mới" at bounding box center [128, 103] width 257 height 37
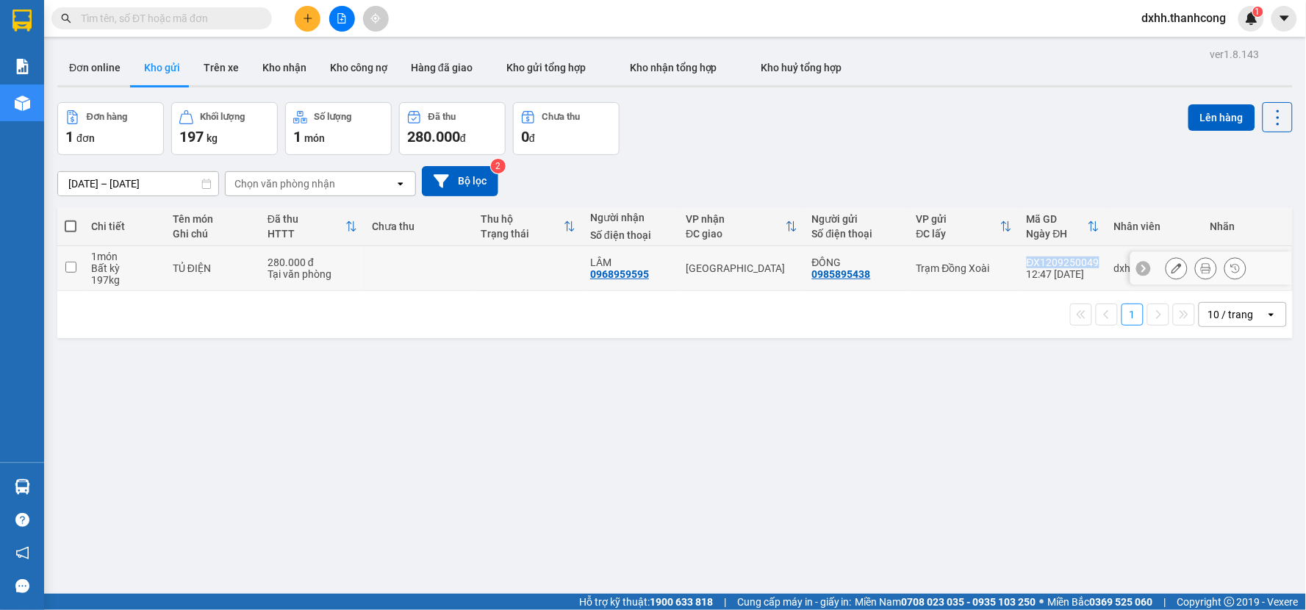
drag, startPoint x: 1022, startPoint y: 261, endPoint x: 1089, endPoint y: 268, distance: 67.3
click at [1089, 268] on div "ĐX1209250049" at bounding box center [1063, 263] width 73 height 12
checkbox input "true"
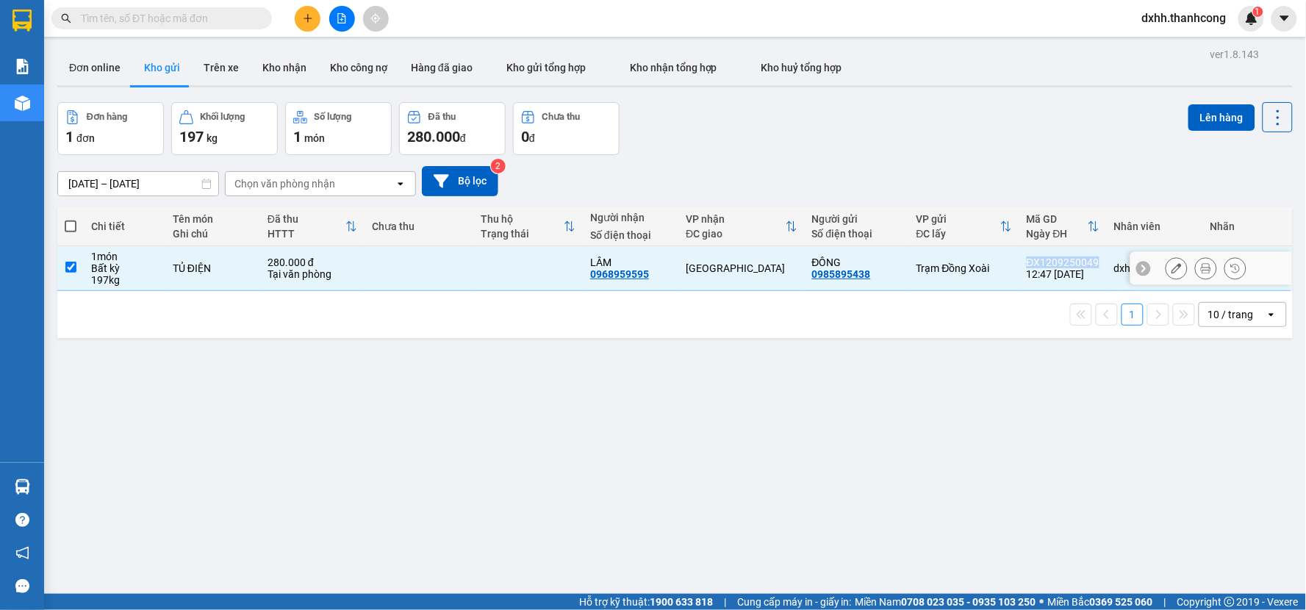
copy div "ĐX1209250049"
click at [194, 18] on input "text" at bounding box center [167, 18] width 173 height 16
paste input "ĐX1209250049"
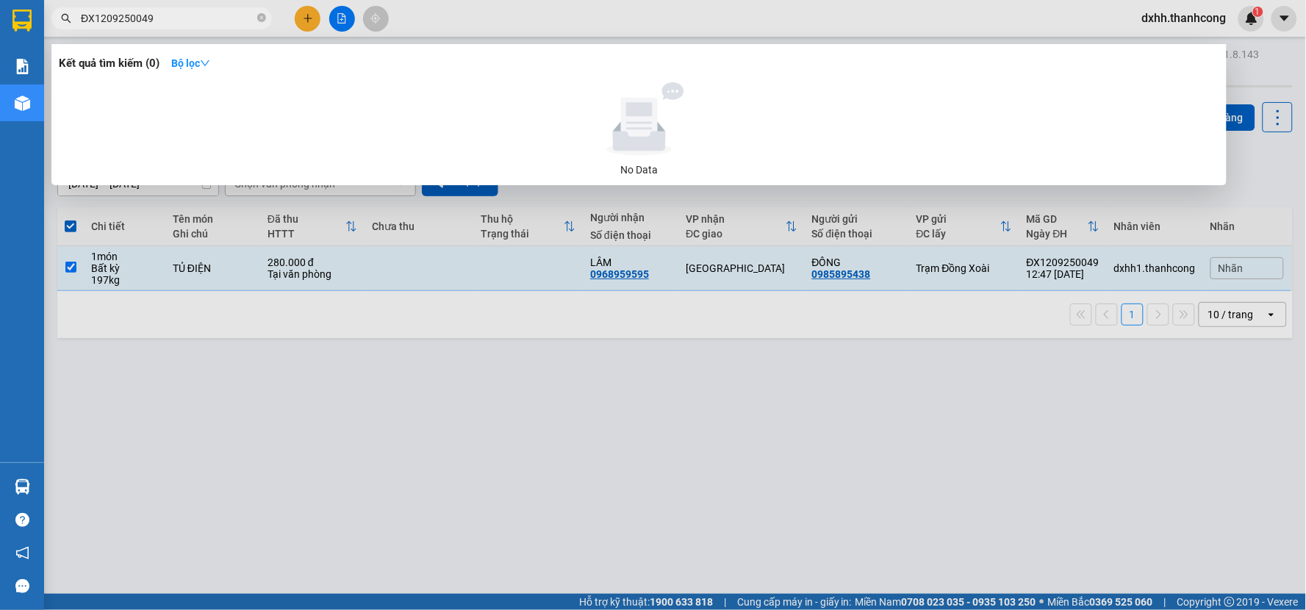
type input "ĐX1209250049"
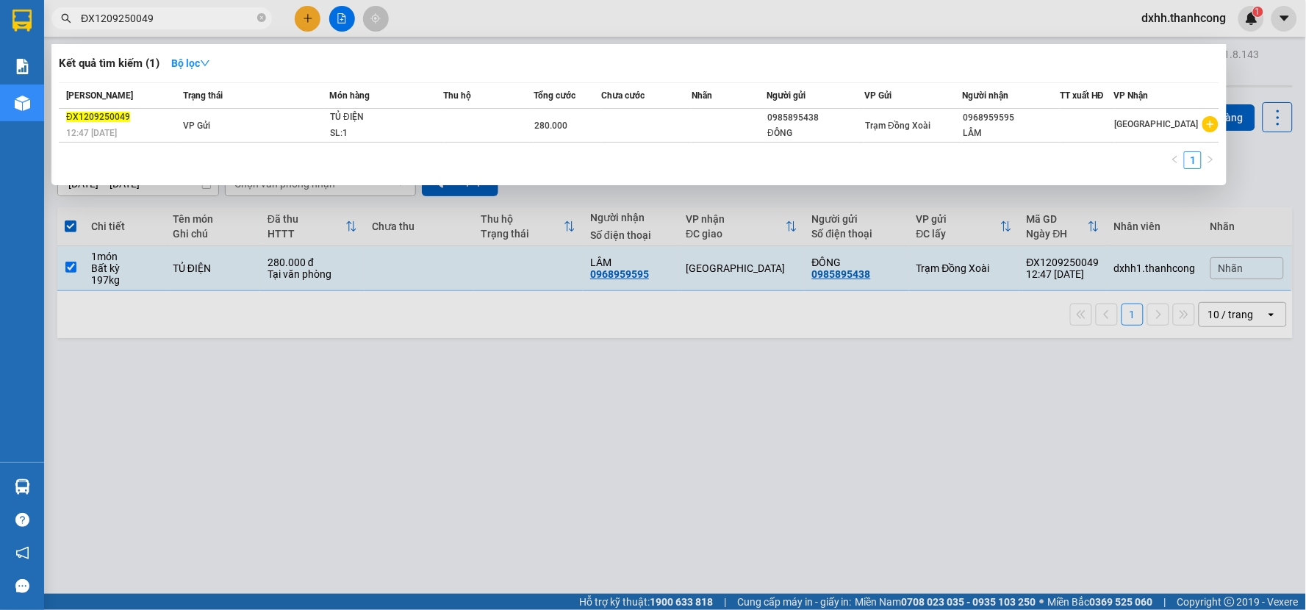
click at [1196, 431] on div at bounding box center [653, 305] width 1306 height 610
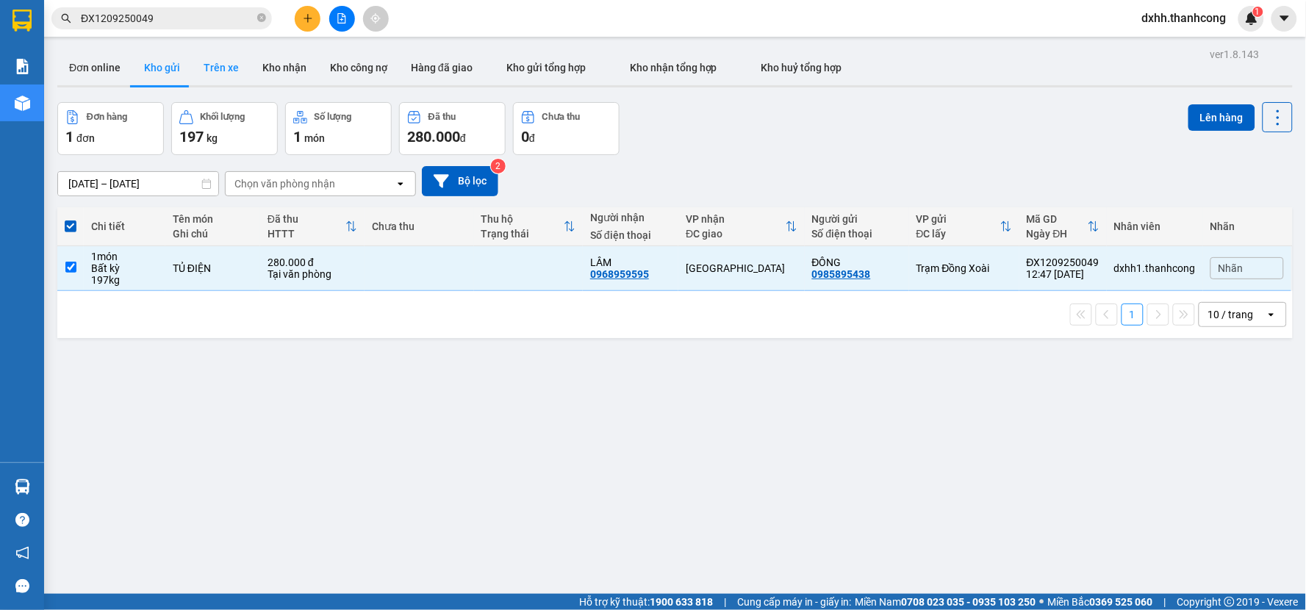
click at [215, 68] on button "Trên xe" at bounding box center [221, 67] width 59 height 35
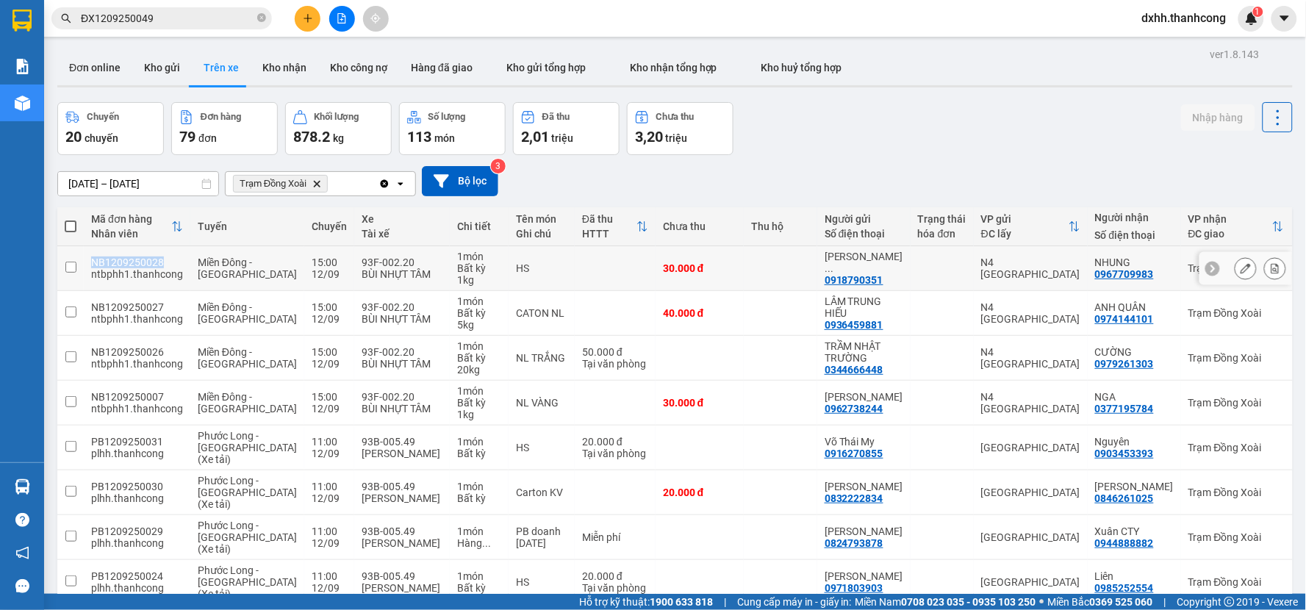
drag, startPoint x: 93, startPoint y: 260, endPoint x: 168, endPoint y: 262, distance: 75.0
click at [168, 262] on div "NB1209250028" at bounding box center [137, 263] width 92 height 12
checkbox input "true"
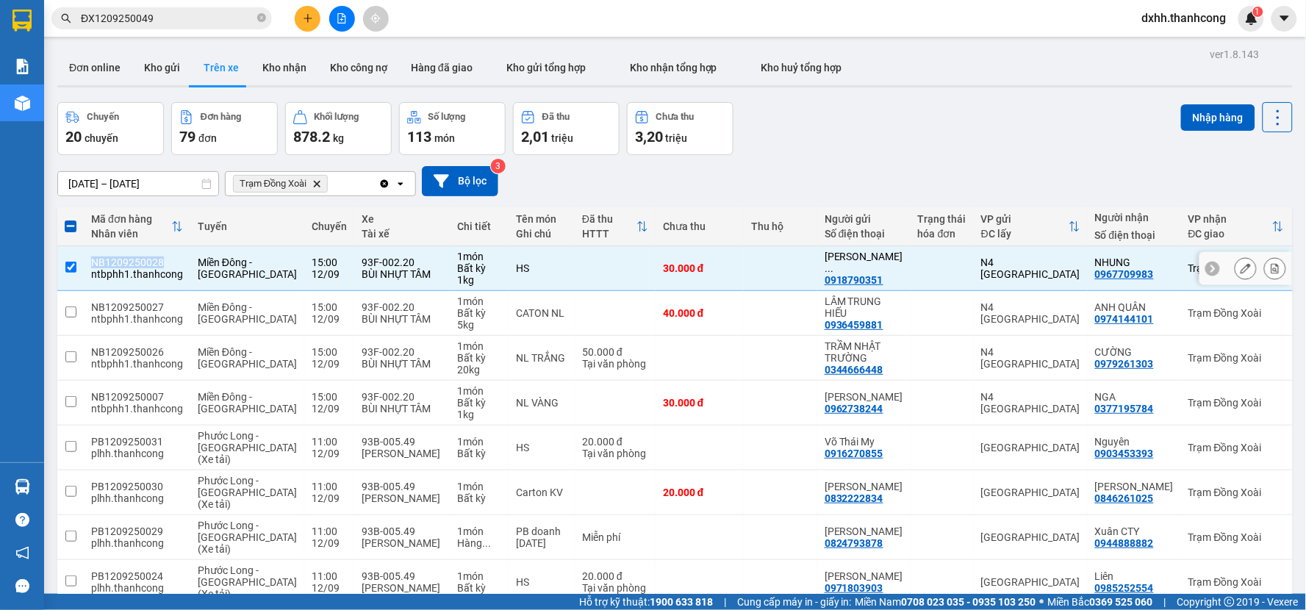
copy div "NB1209250028"
click at [186, 18] on input "ĐX1209250049" at bounding box center [167, 18] width 173 height 16
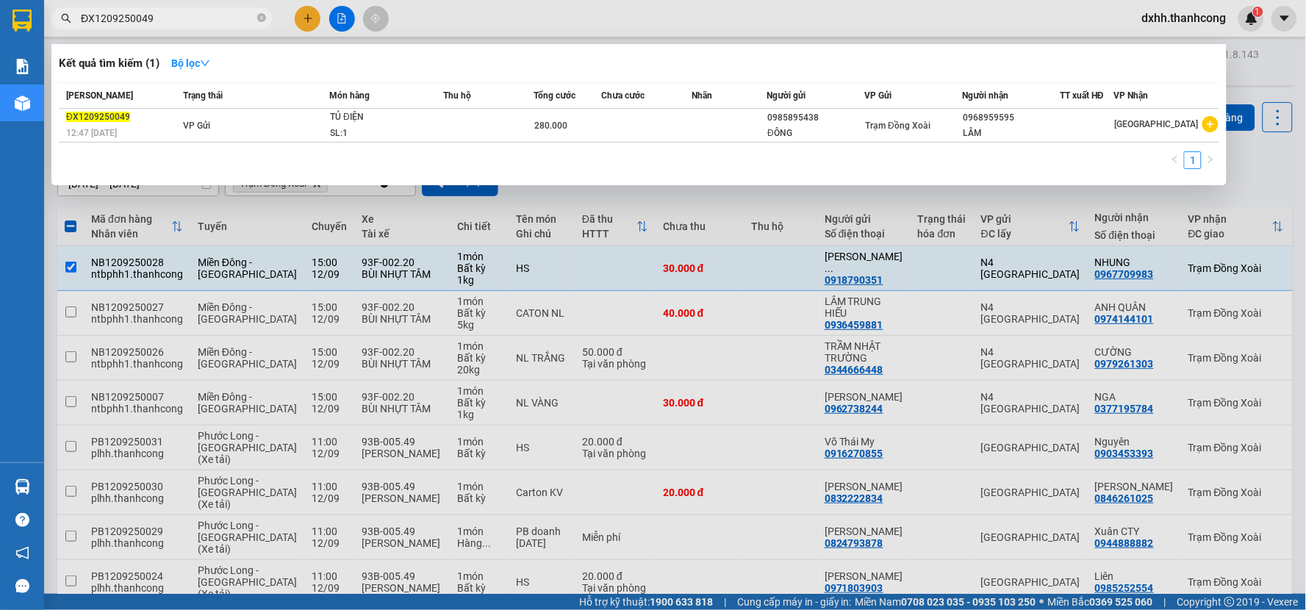
click at [186, 18] on input "ĐX1209250049" at bounding box center [167, 18] width 173 height 16
paste input "NB1209250028"
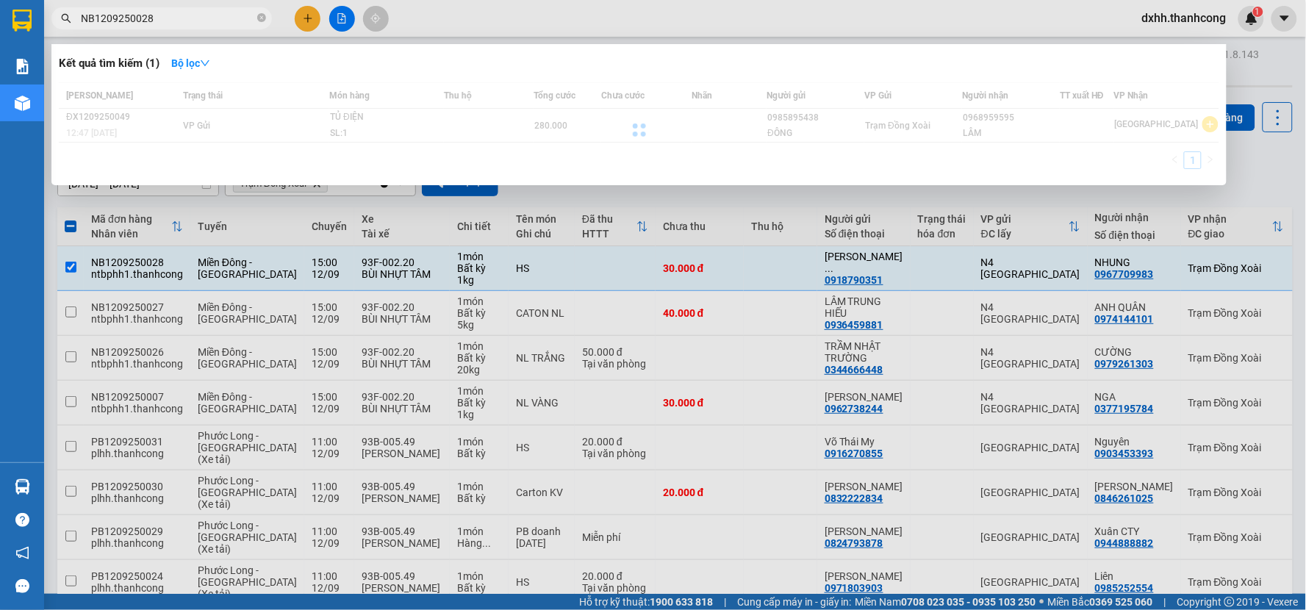
type input "NB1209250028"
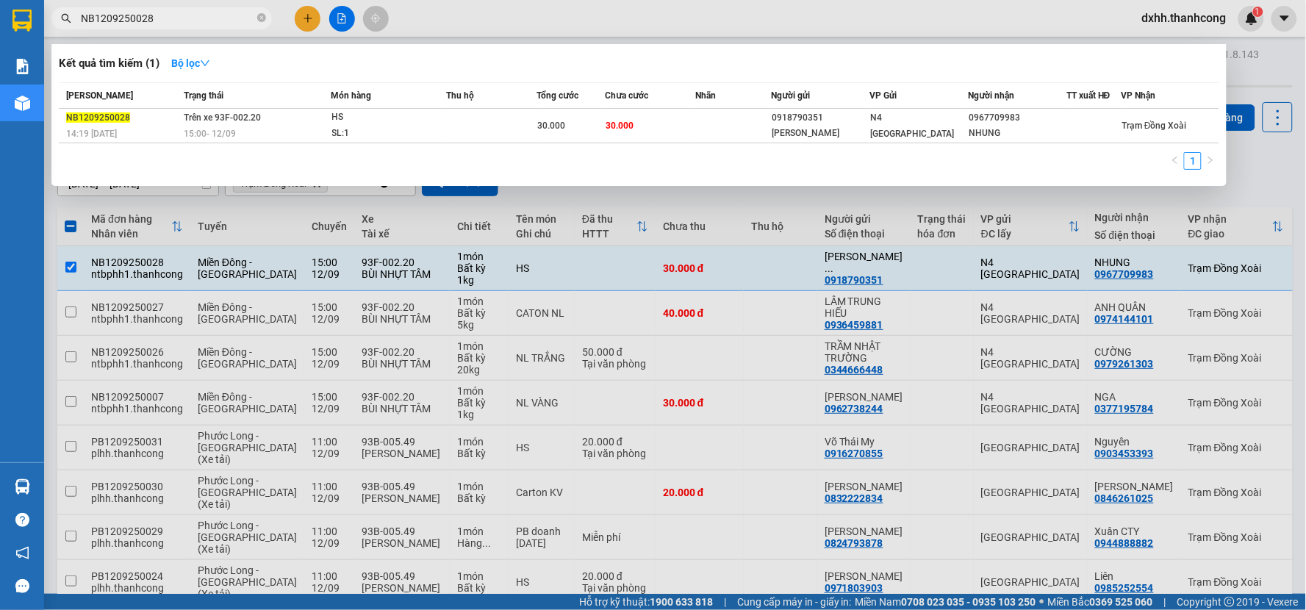
click at [599, 32] on div at bounding box center [653, 305] width 1306 height 610
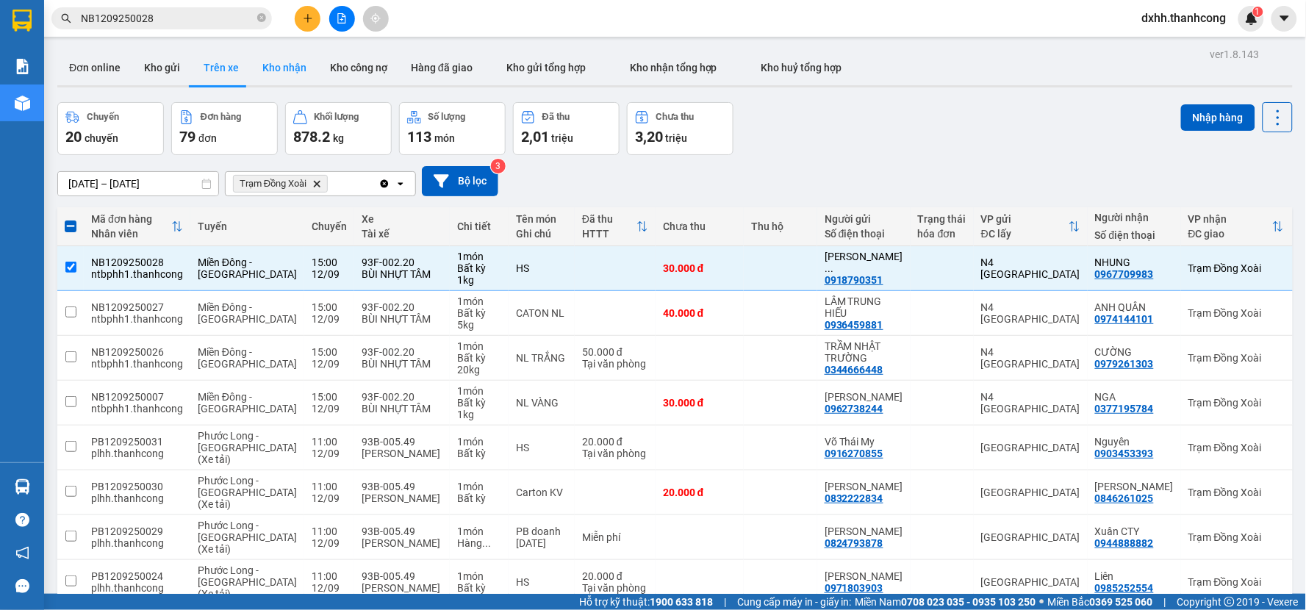
click at [293, 74] on button "Kho nhận" at bounding box center [285, 67] width 68 height 35
type input "[DATE] – [DATE]"
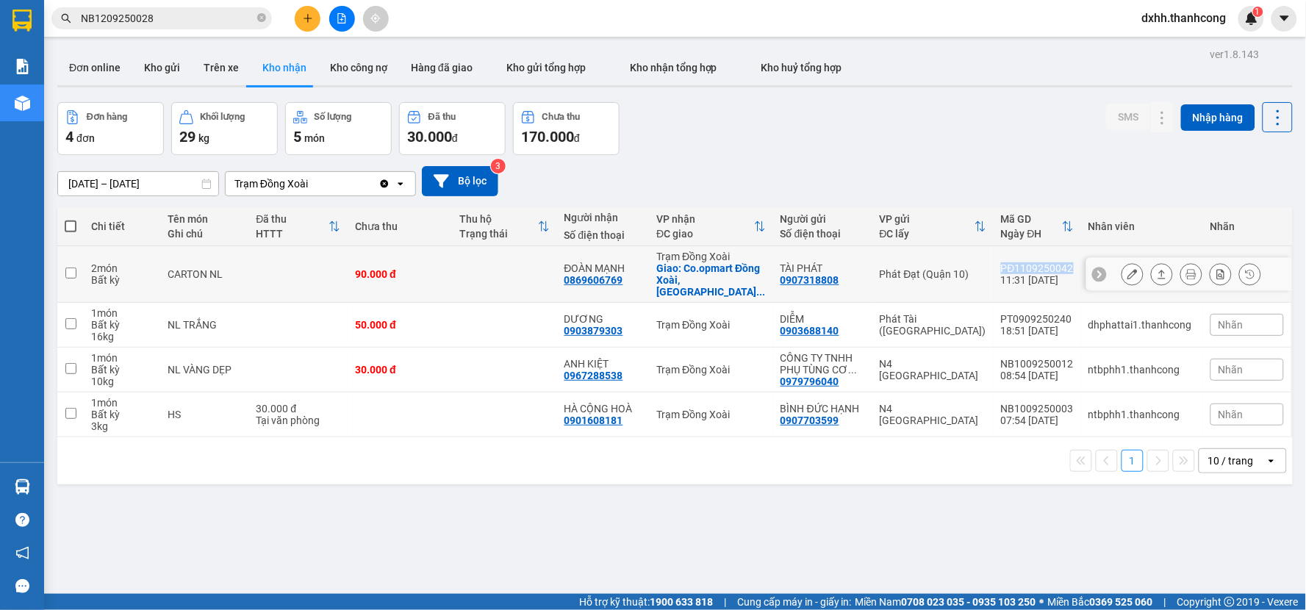
drag, startPoint x: 996, startPoint y: 261, endPoint x: 1067, endPoint y: 265, distance: 70.7
click at [1067, 265] on td "PĐ1109250042 11:31 11/09" at bounding box center [1037, 274] width 87 height 57
checkbox input "true"
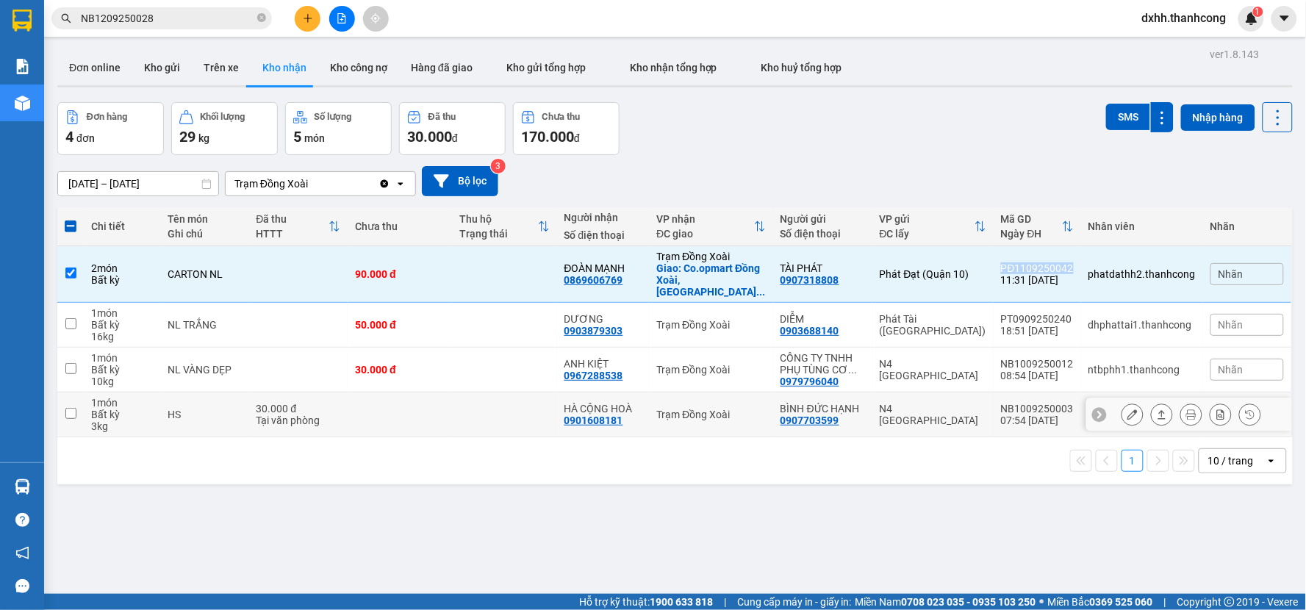
copy div "PĐ1109250042"
click at [151, 11] on input "NB1209250028" at bounding box center [167, 18] width 173 height 16
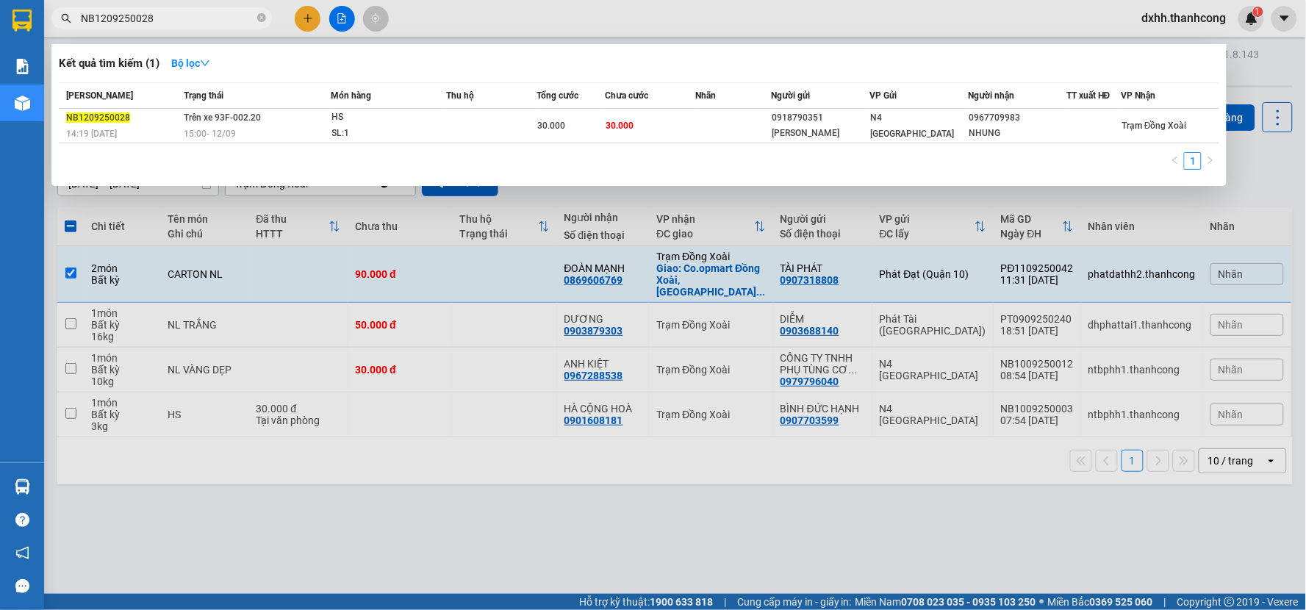
click at [151, 11] on input "NB1209250028" at bounding box center [167, 18] width 173 height 16
paste input "PĐ1109250042"
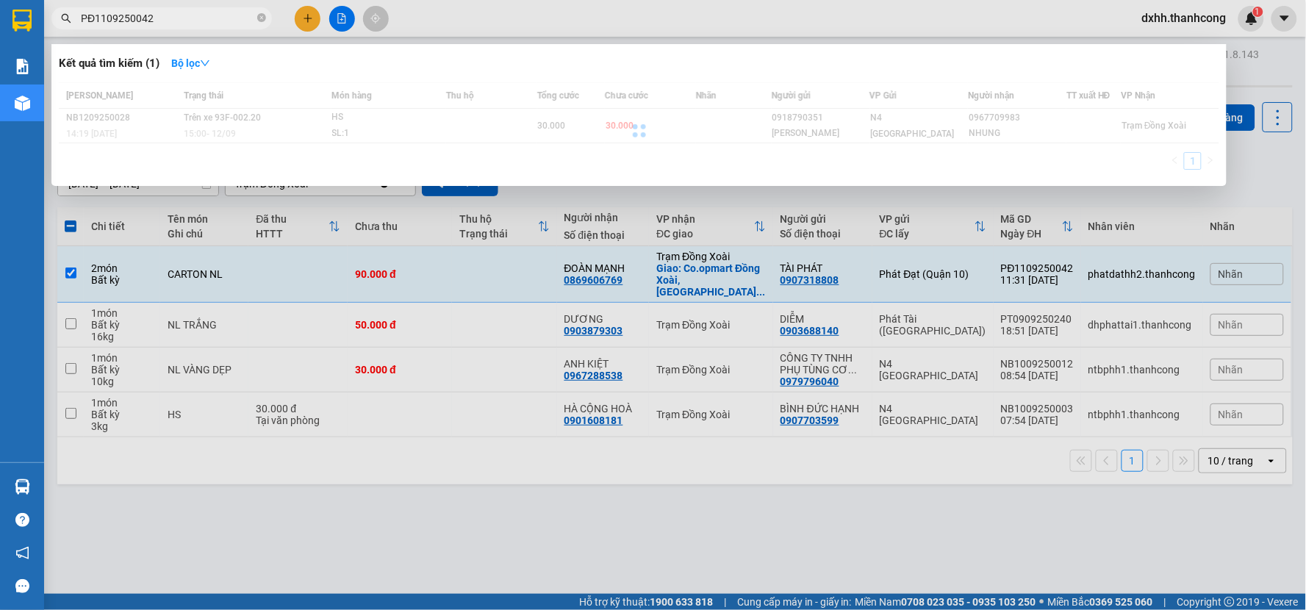
type input "PĐ1109250042"
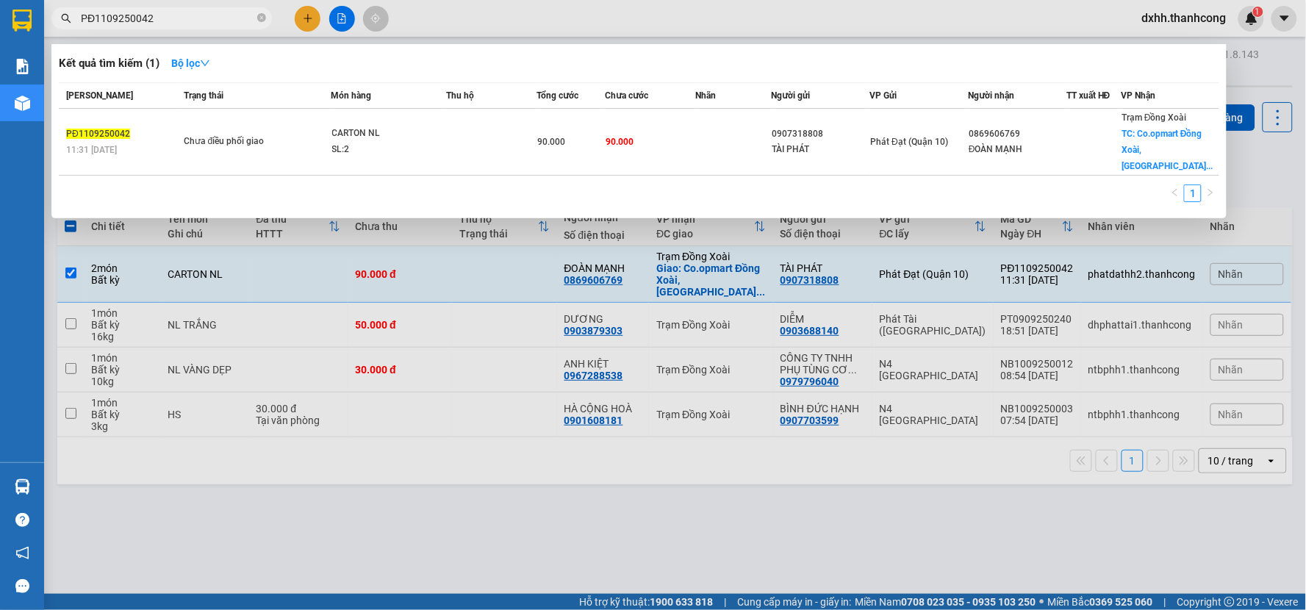
click at [320, 575] on div at bounding box center [653, 305] width 1306 height 610
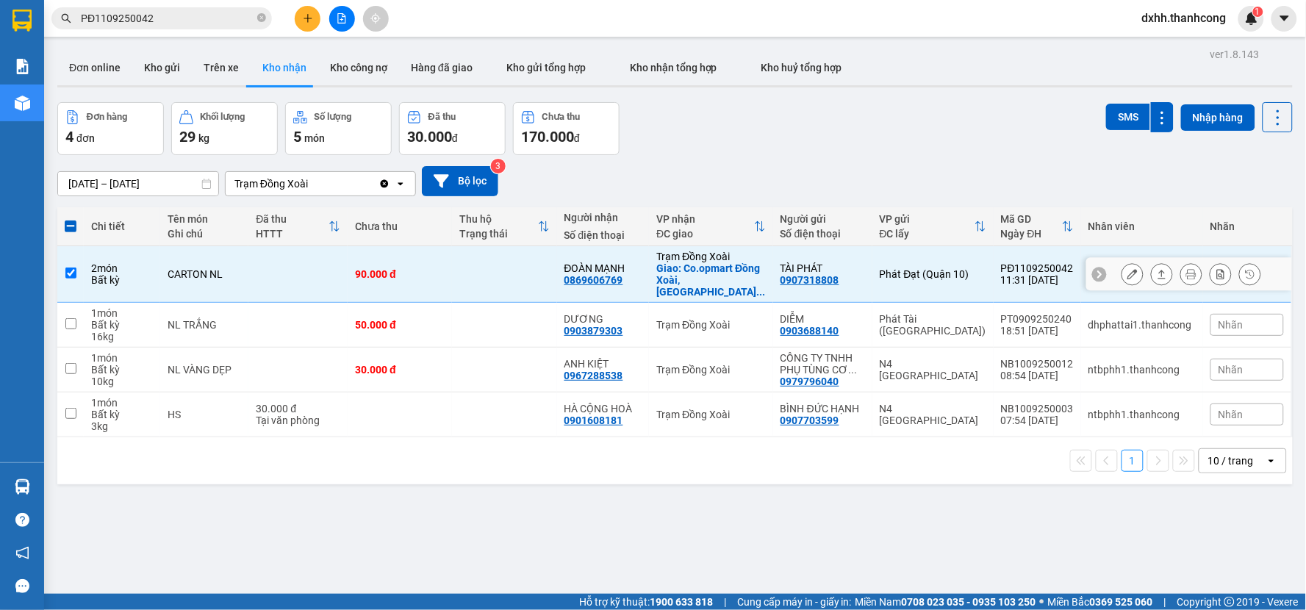
click at [71, 268] on input "checkbox" at bounding box center [70, 273] width 11 height 11
checkbox input "false"
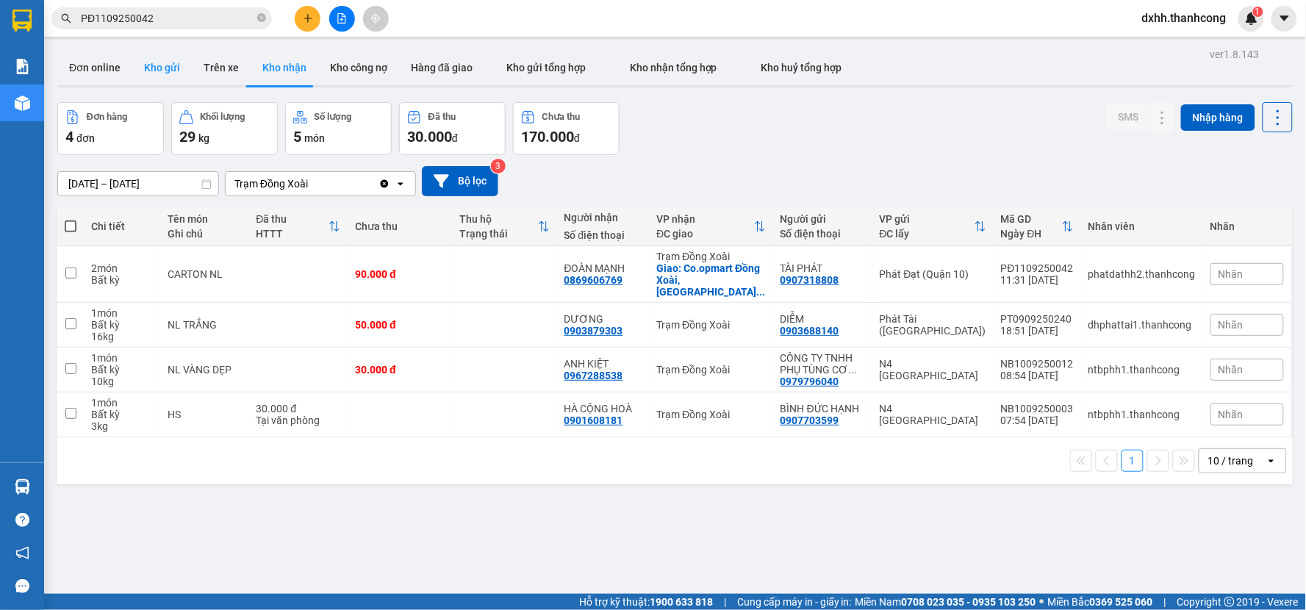
click at [175, 67] on button "Kho gửi" at bounding box center [162, 67] width 60 height 35
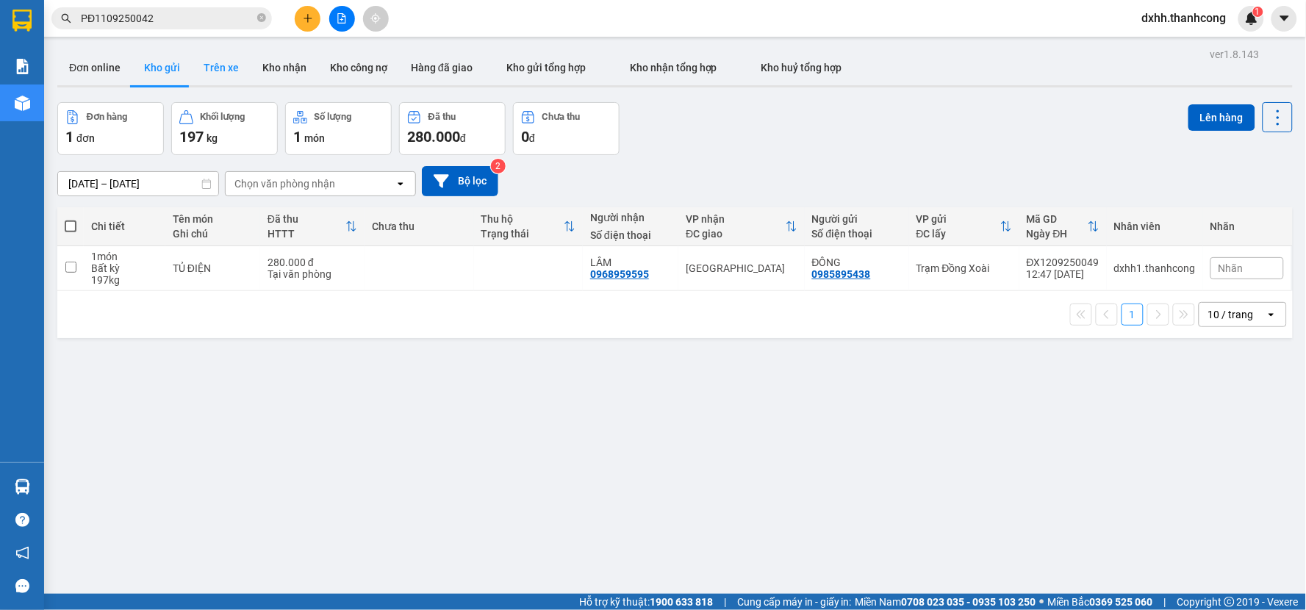
click at [203, 68] on button "Trên xe" at bounding box center [221, 67] width 59 height 35
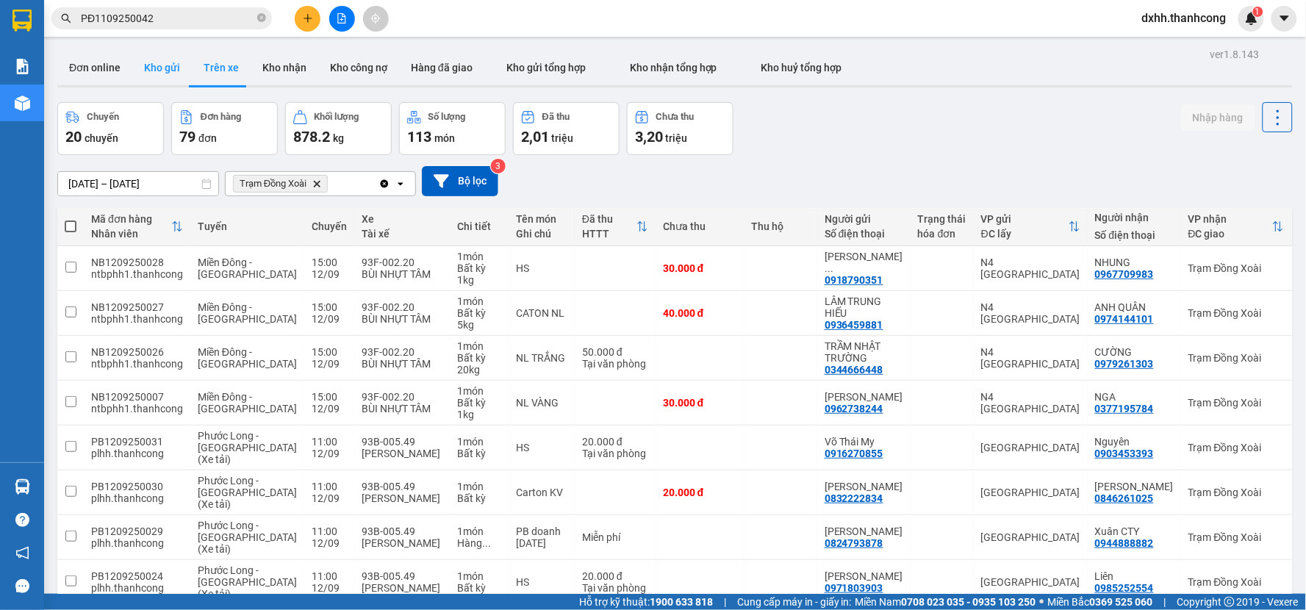
click at [153, 66] on button "Kho gửi" at bounding box center [162, 67] width 60 height 35
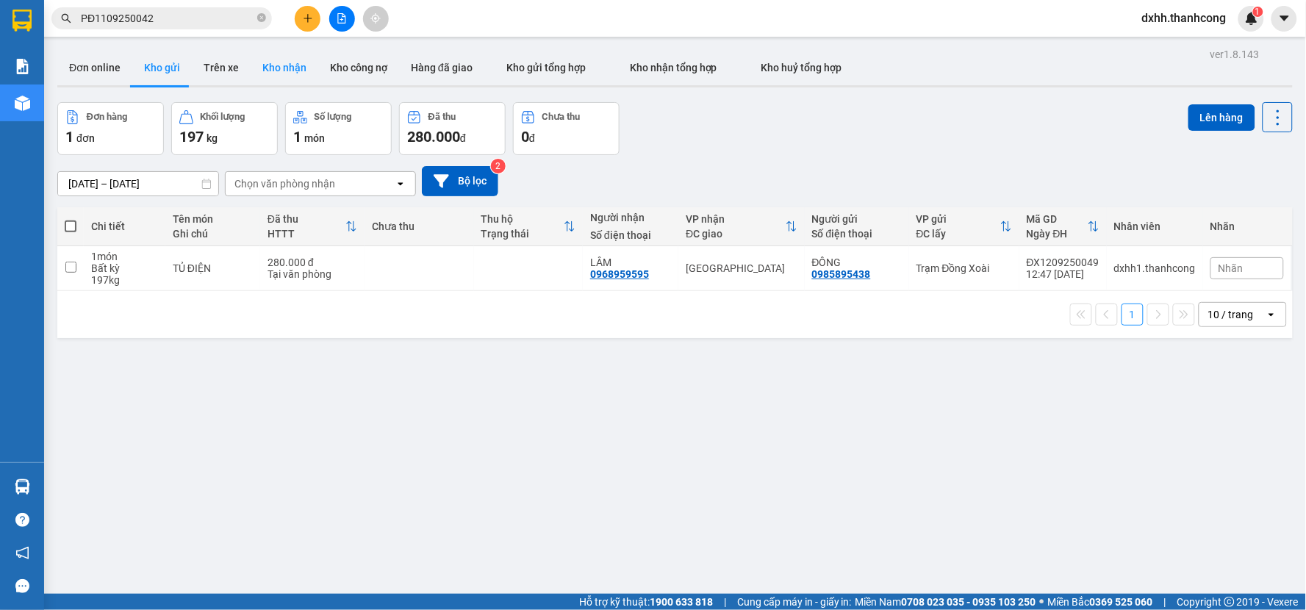
click at [304, 68] on button "Kho nhận" at bounding box center [285, 67] width 68 height 35
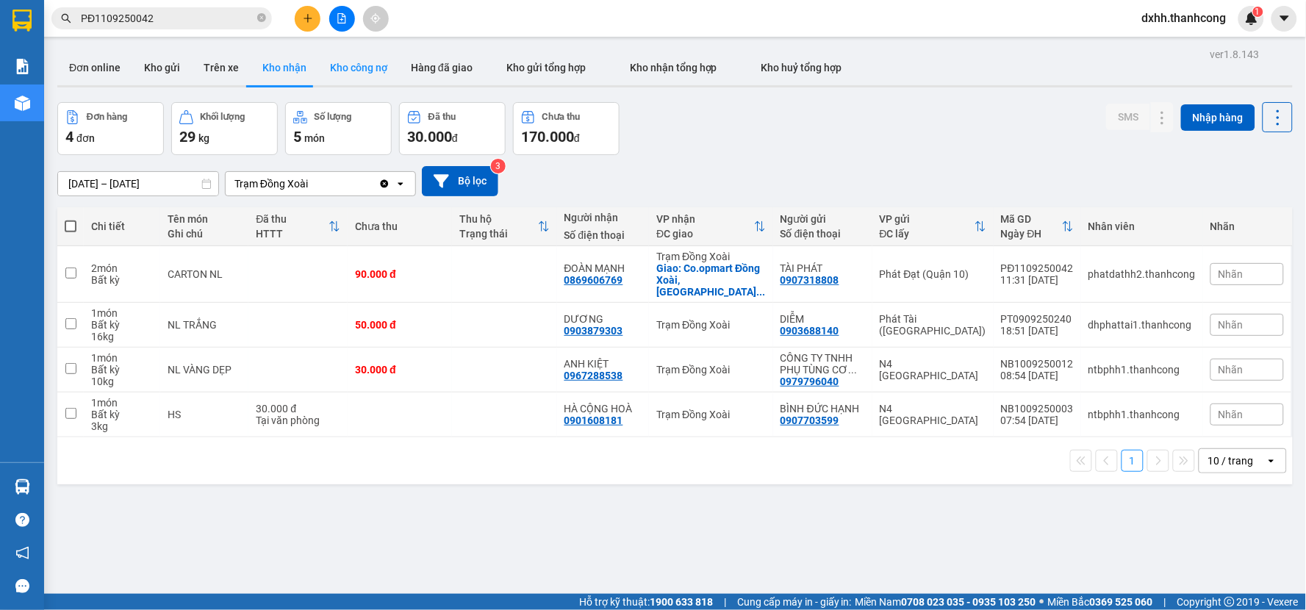
click at [362, 68] on button "Kho công nợ" at bounding box center [358, 67] width 81 height 35
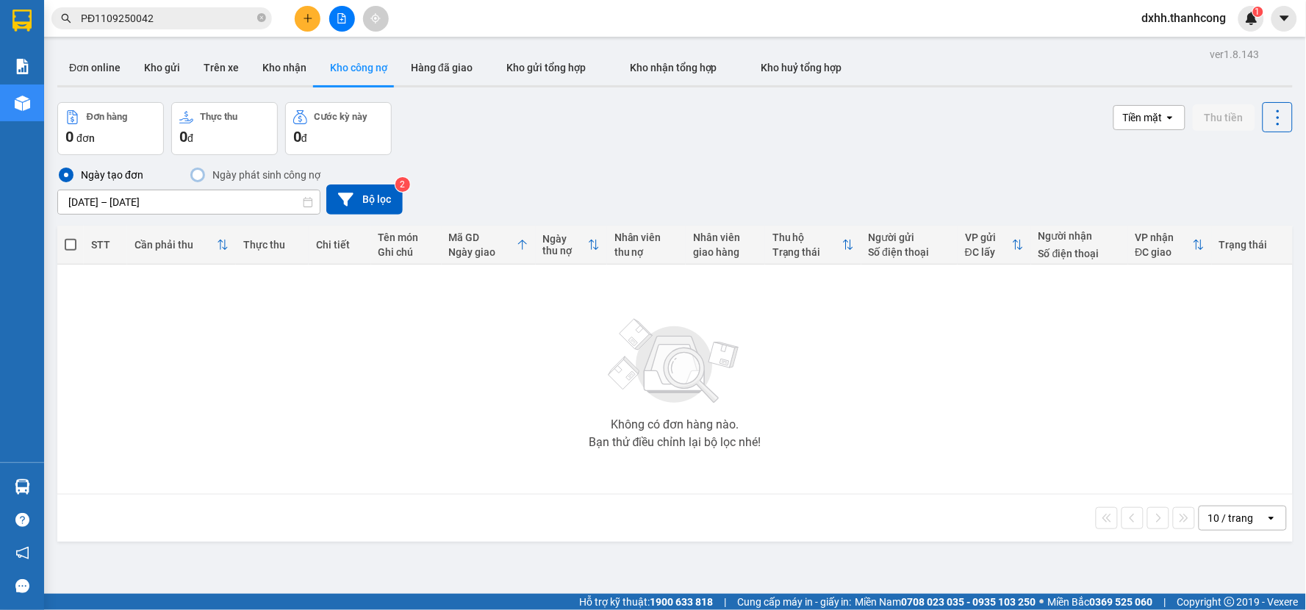
click at [590, 358] on div "Không có đơn hàng nào. Bạn thử điều chỉnh lại bộ lọc nhé!" at bounding box center [675, 379] width 1221 height 221
click at [287, 61] on button "Kho nhận" at bounding box center [285, 67] width 68 height 35
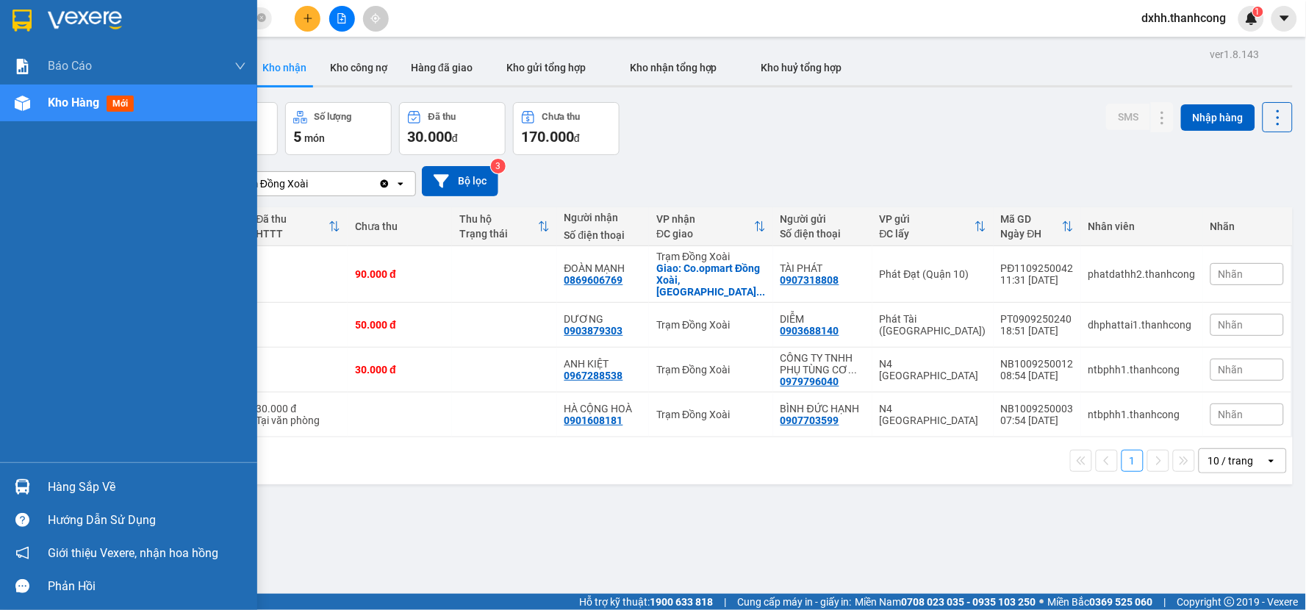
click at [77, 101] on span "Kho hàng" at bounding box center [73, 103] width 51 height 14
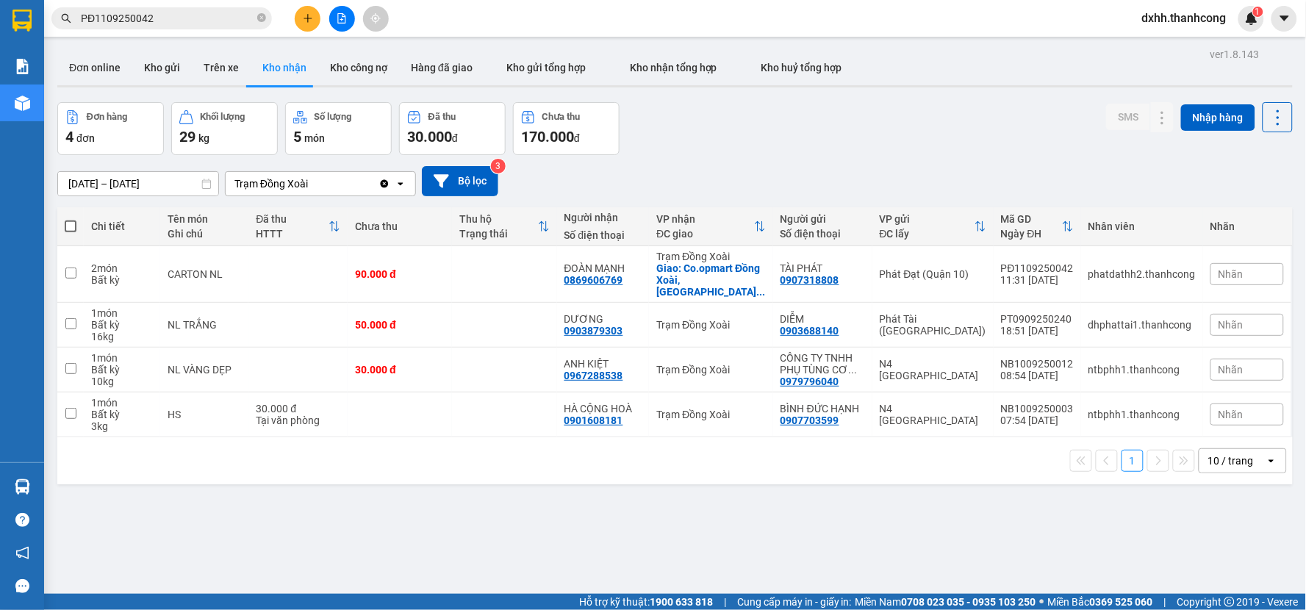
click at [567, 531] on div "ver 1.8.143 Đơn online Kho gửi Trên xe Kho nhận Kho công nợ Hàng đã giao Kho gử…" at bounding box center [674, 349] width 1247 height 610
